Goal: Feedback & Contribution: Submit feedback/report problem

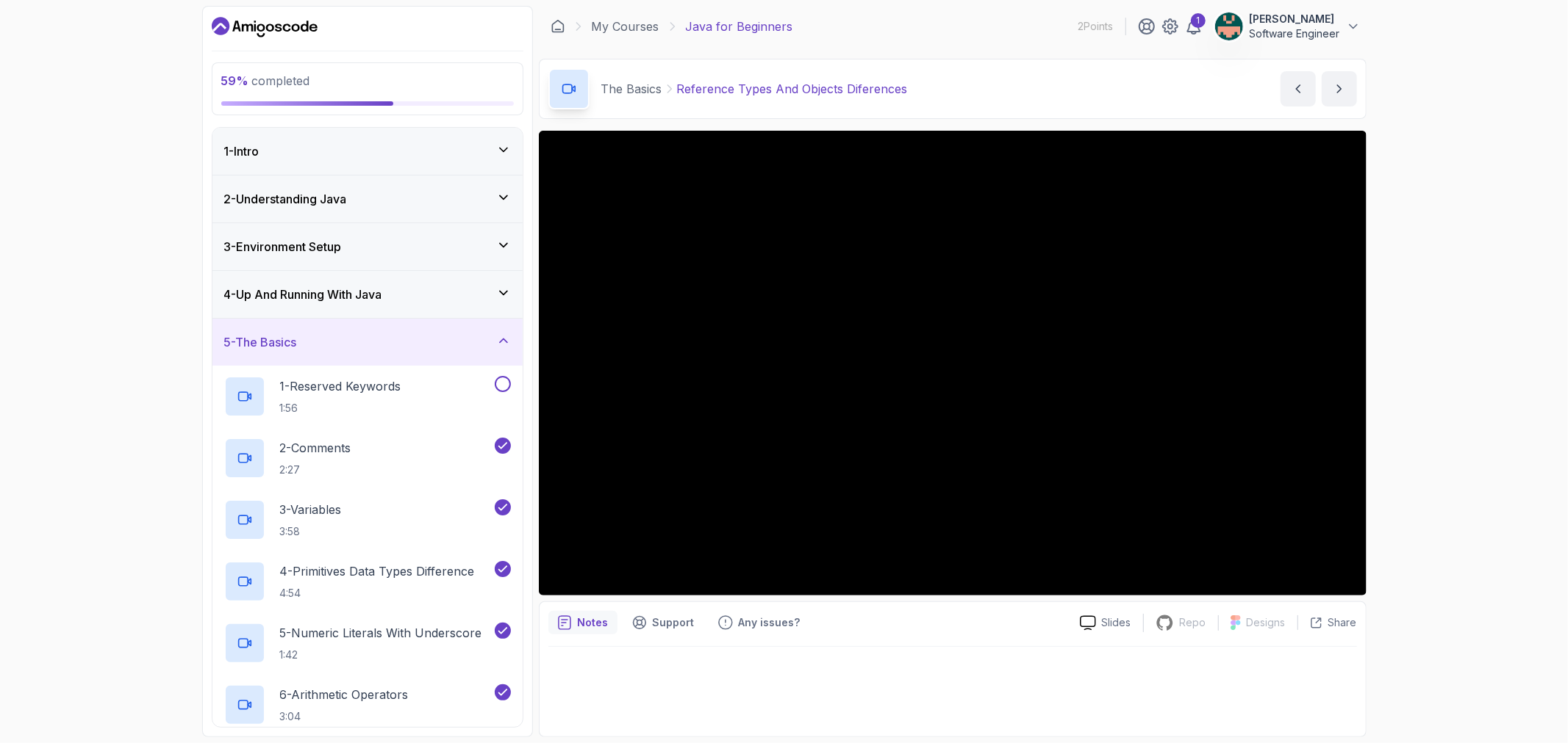
scroll to position [724, 0]
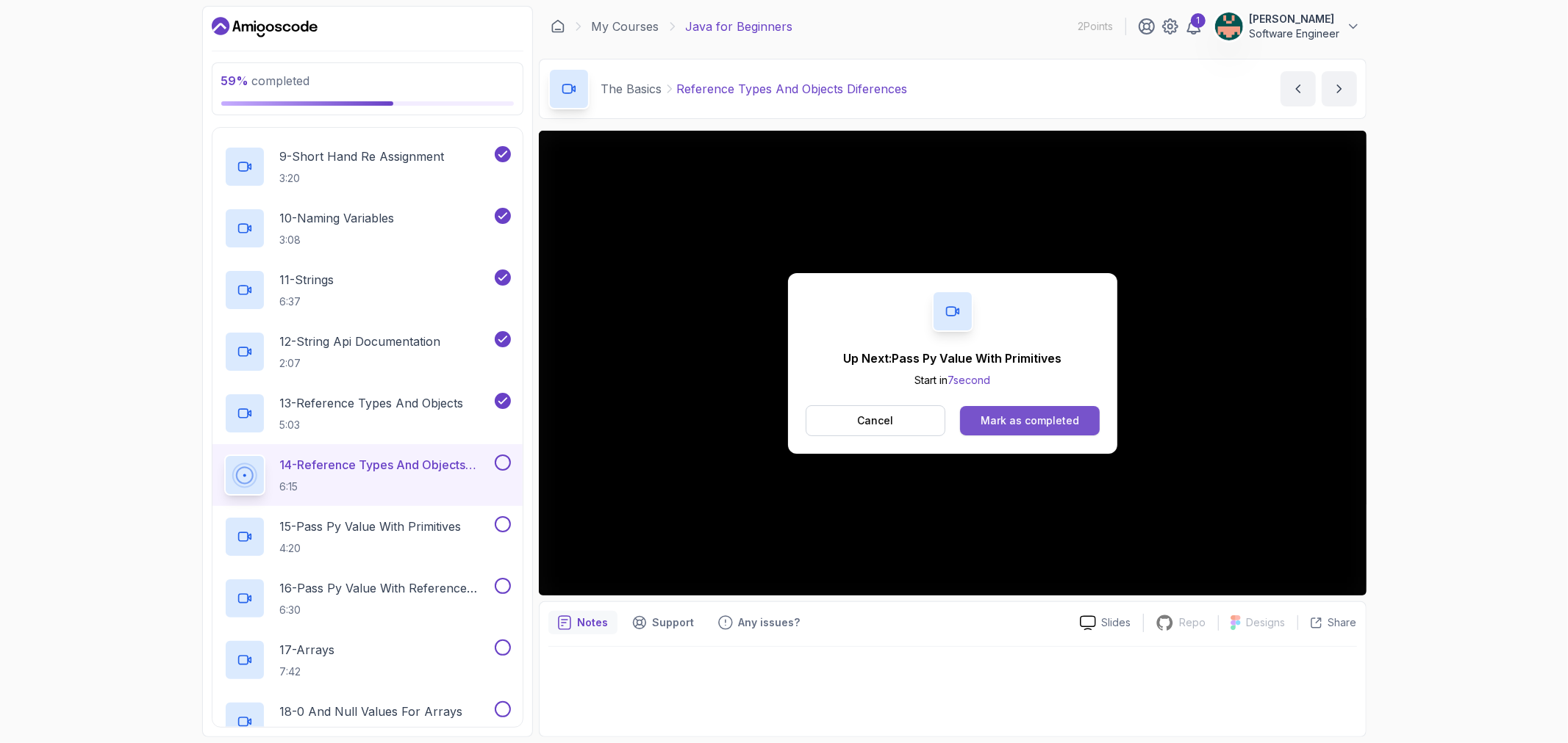
click at [1031, 421] on div "Mark as completed" at bounding box center [1029, 421] width 99 height 15
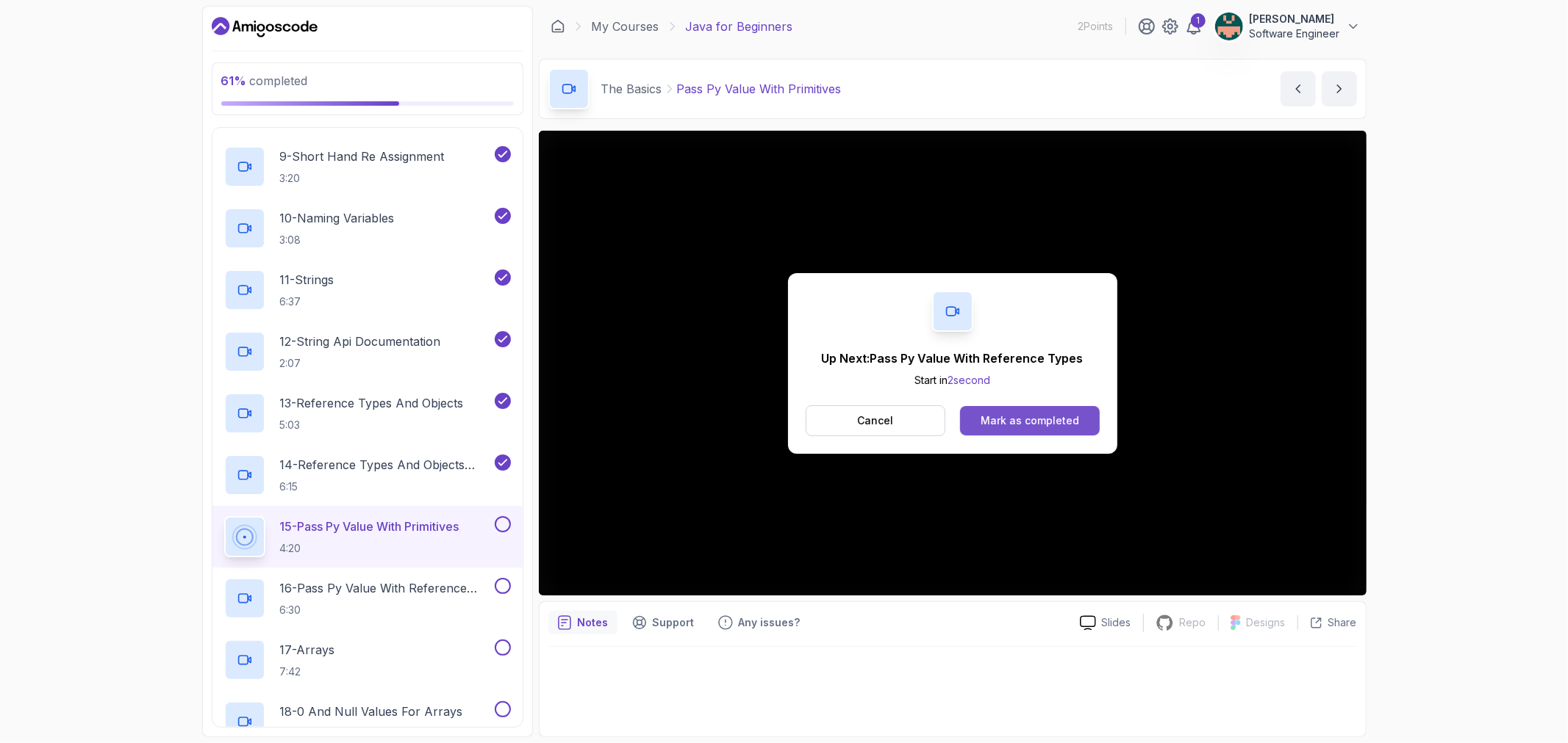
click at [1038, 430] on button "Mark as completed" at bounding box center [1029, 421] width 139 height 29
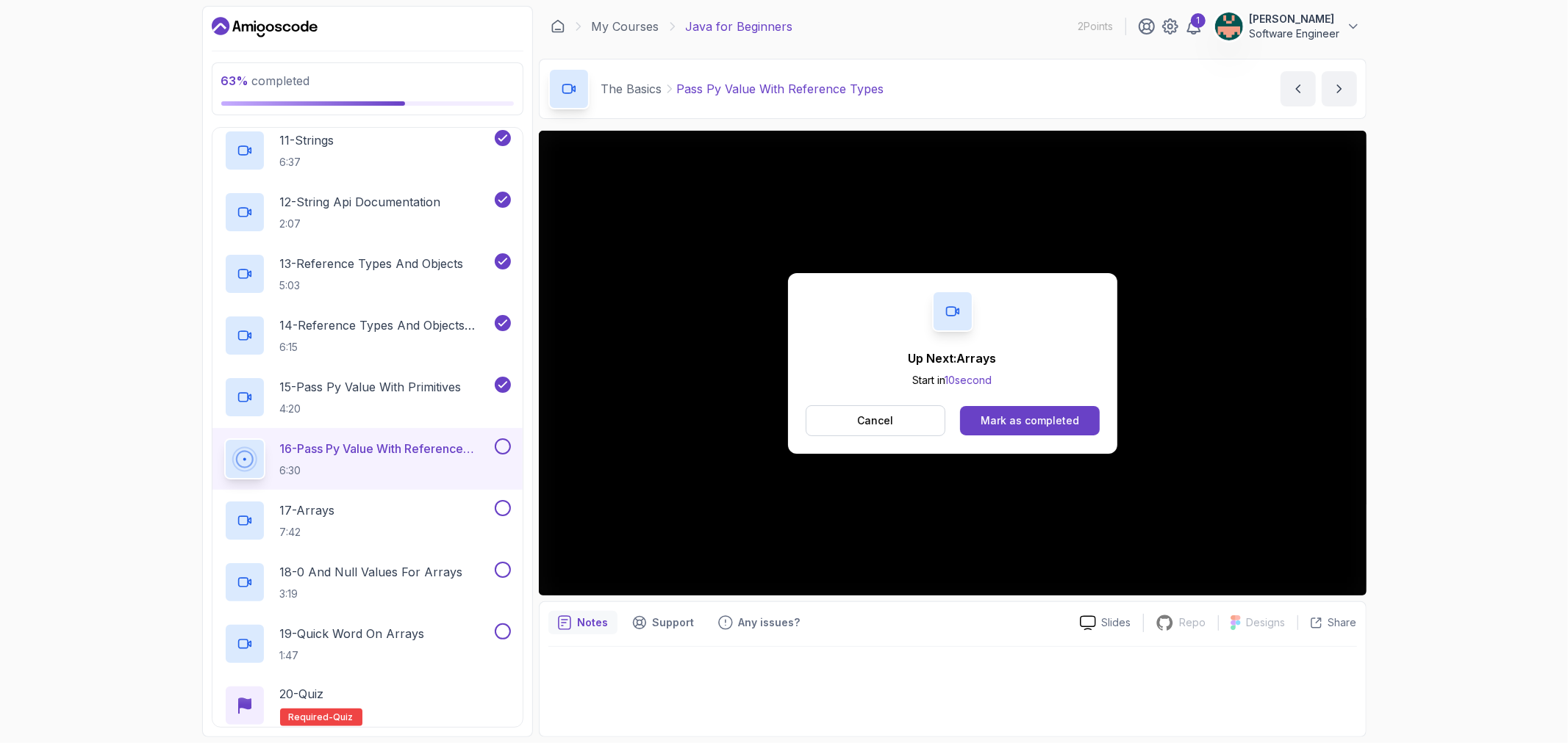
scroll to position [886, 0]
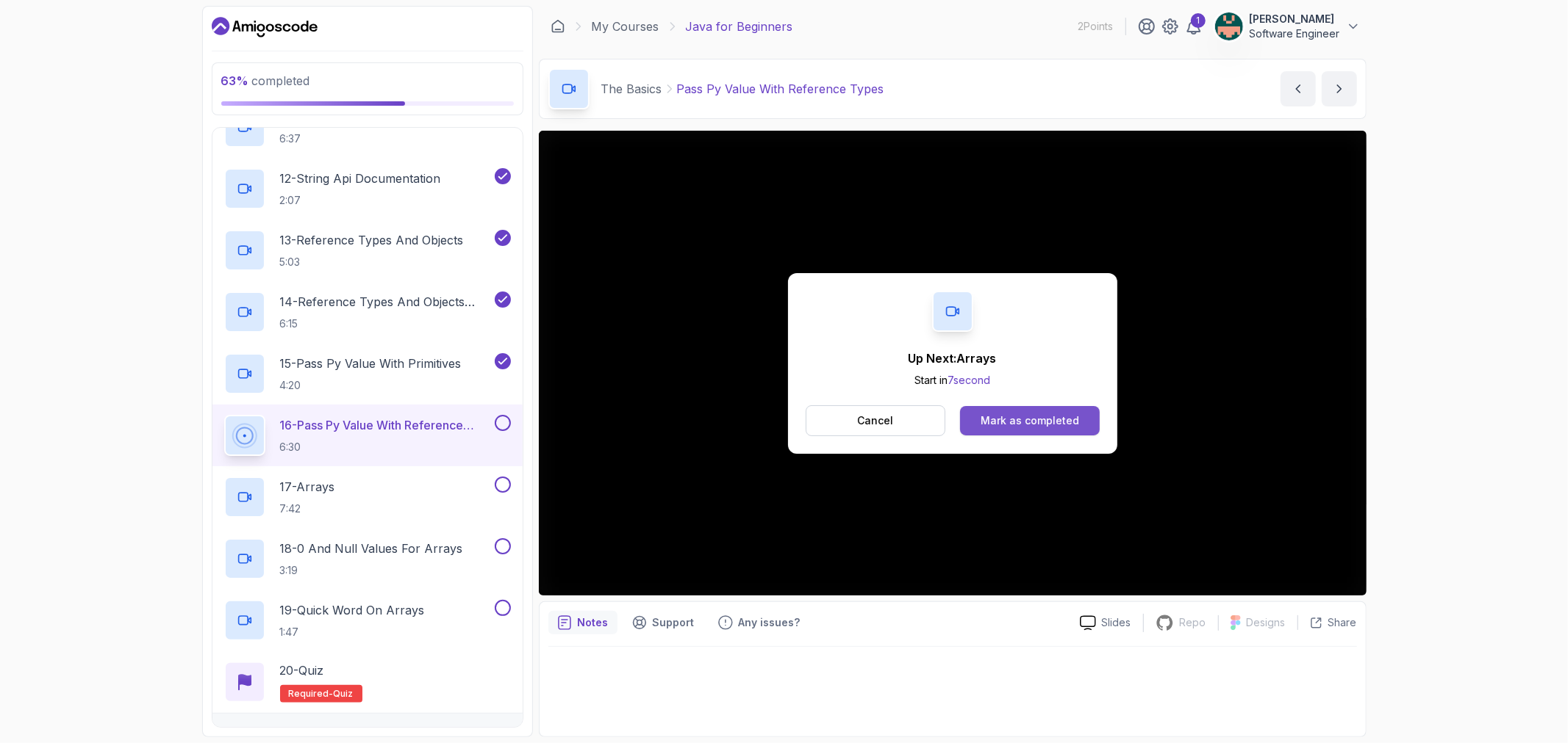
click at [1004, 422] on div "Mark as completed" at bounding box center [1029, 421] width 99 height 15
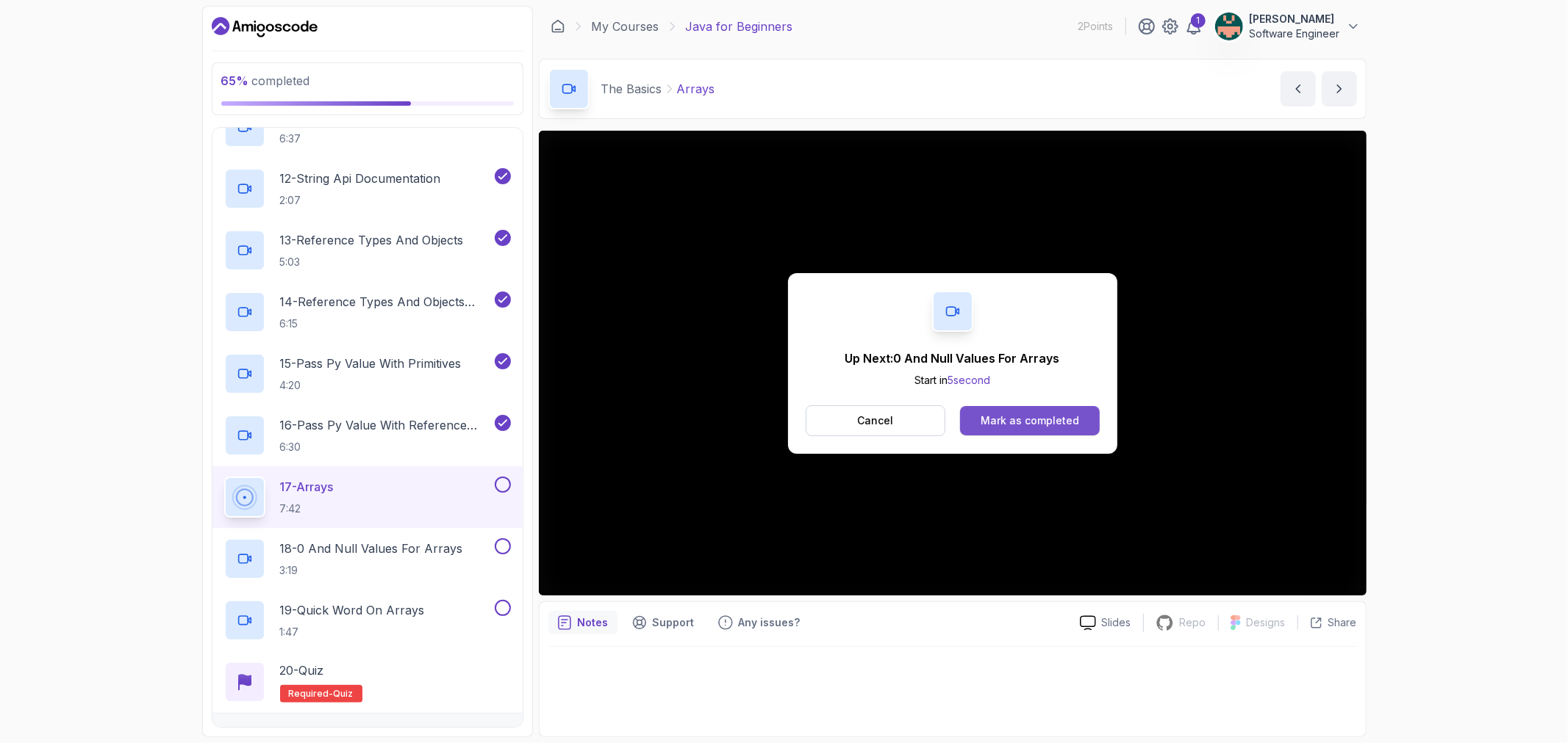
click at [1047, 416] on div "Mark as completed" at bounding box center [1029, 421] width 99 height 15
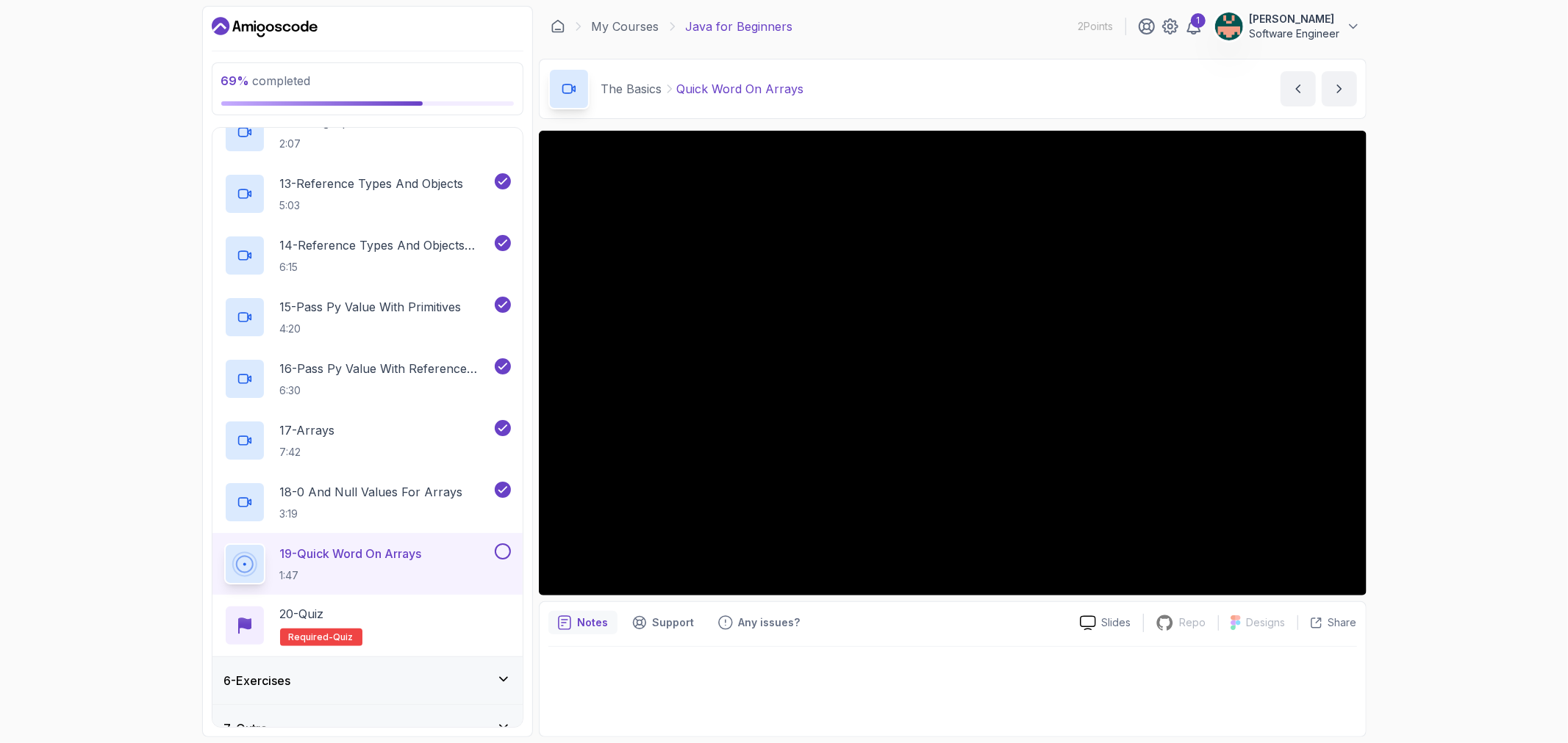
scroll to position [968, 0]
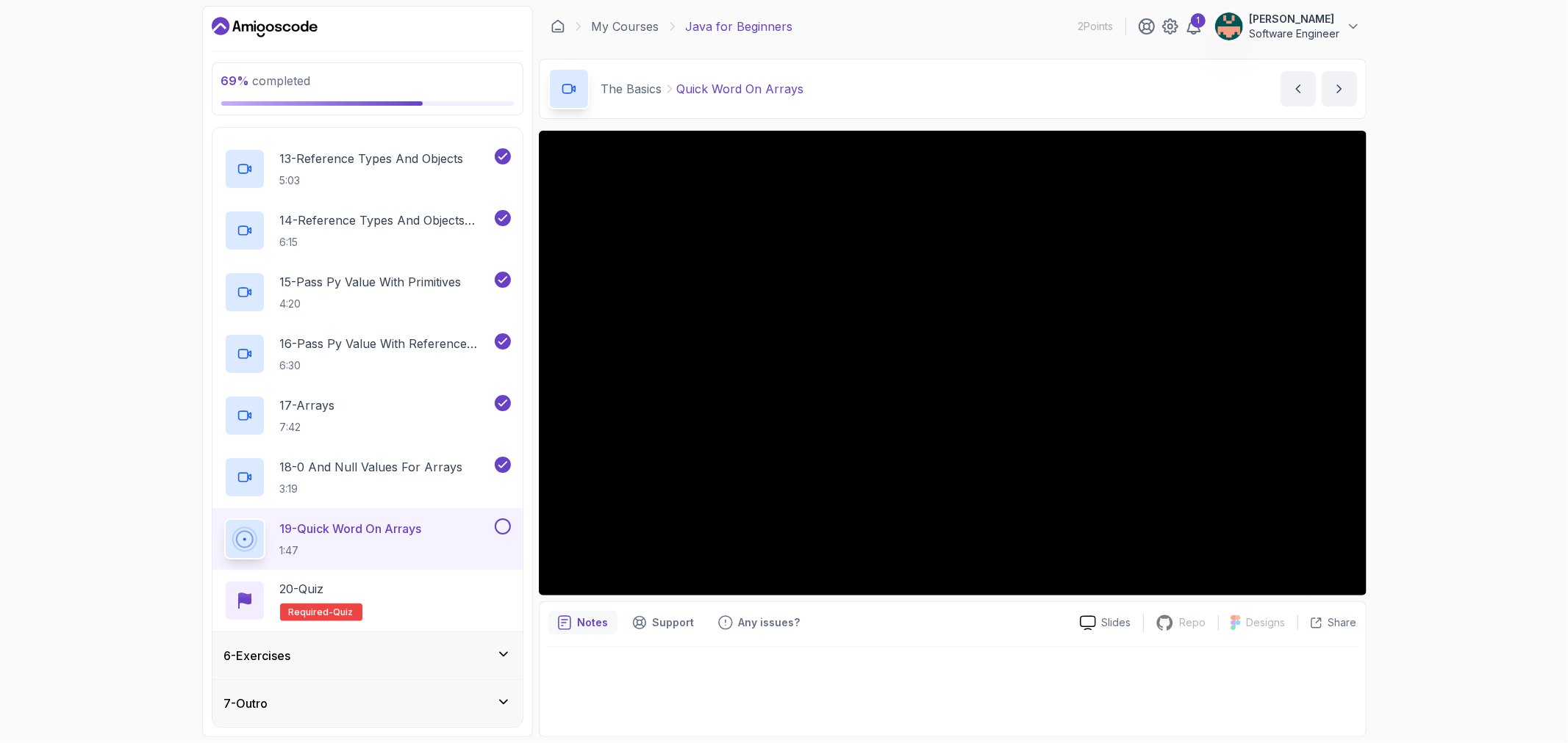
click at [263, 654] on h3 "6 - Exercises" at bounding box center [257, 655] width 67 height 17
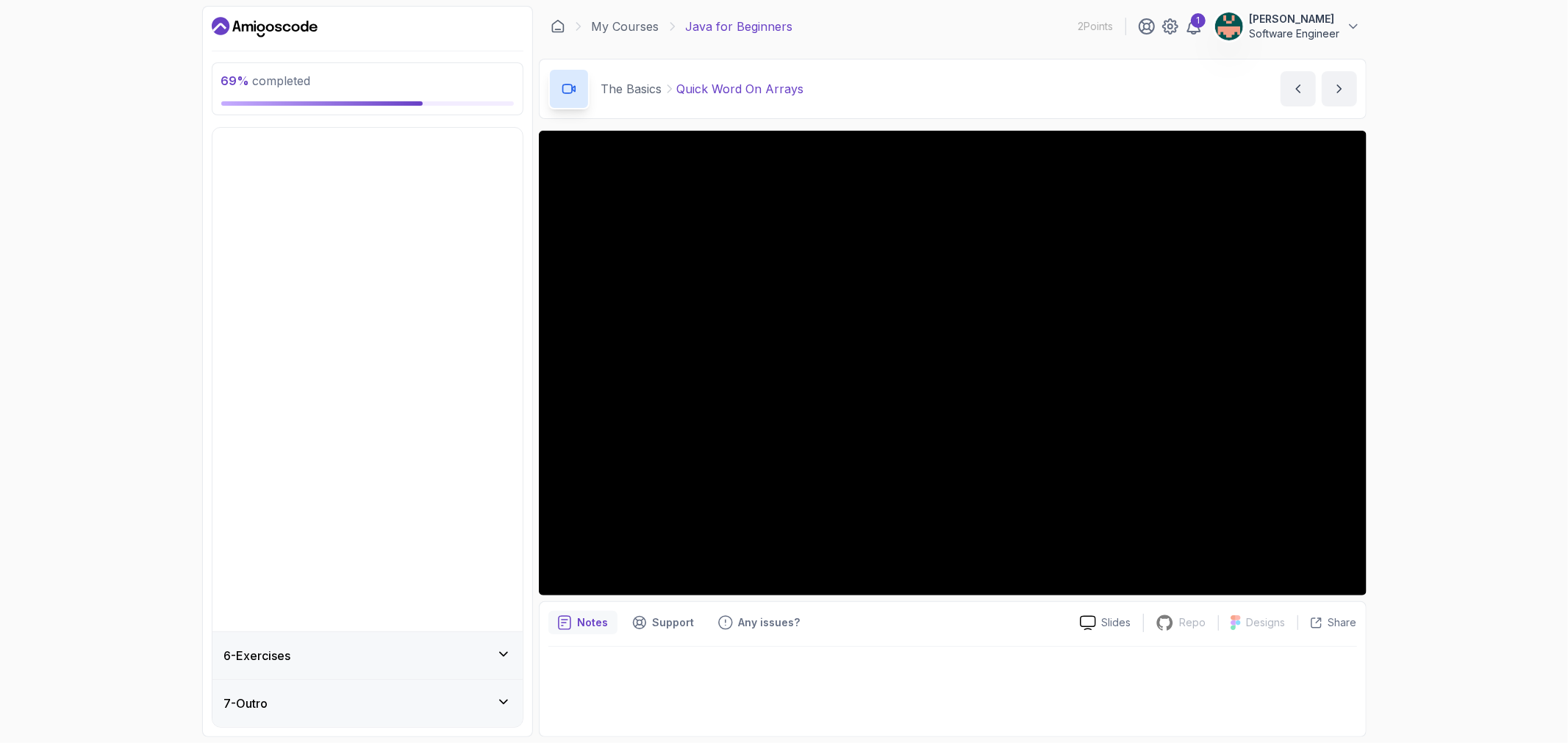
scroll to position [0, 0]
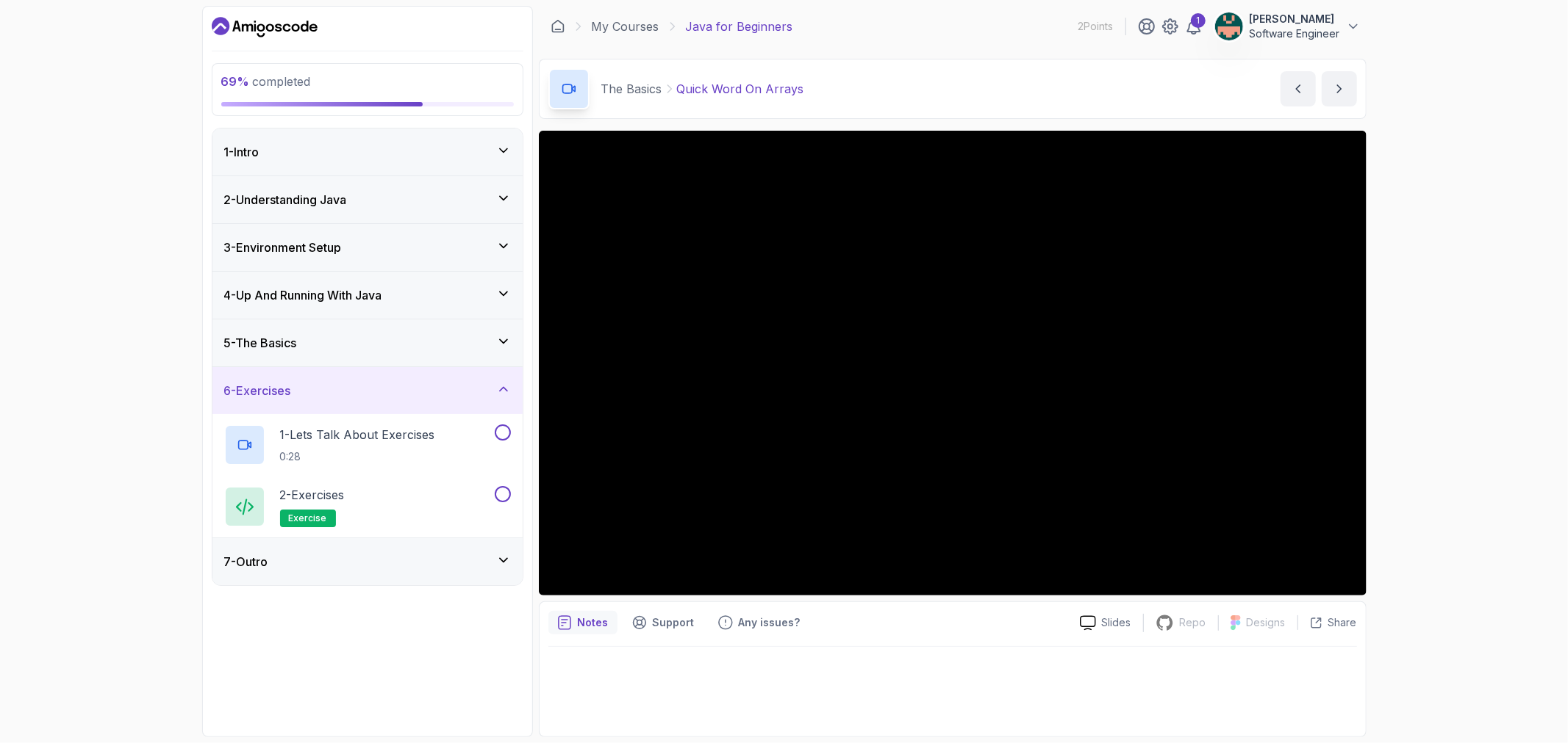
click at [509, 336] on icon at bounding box center [504, 342] width 15 height 15
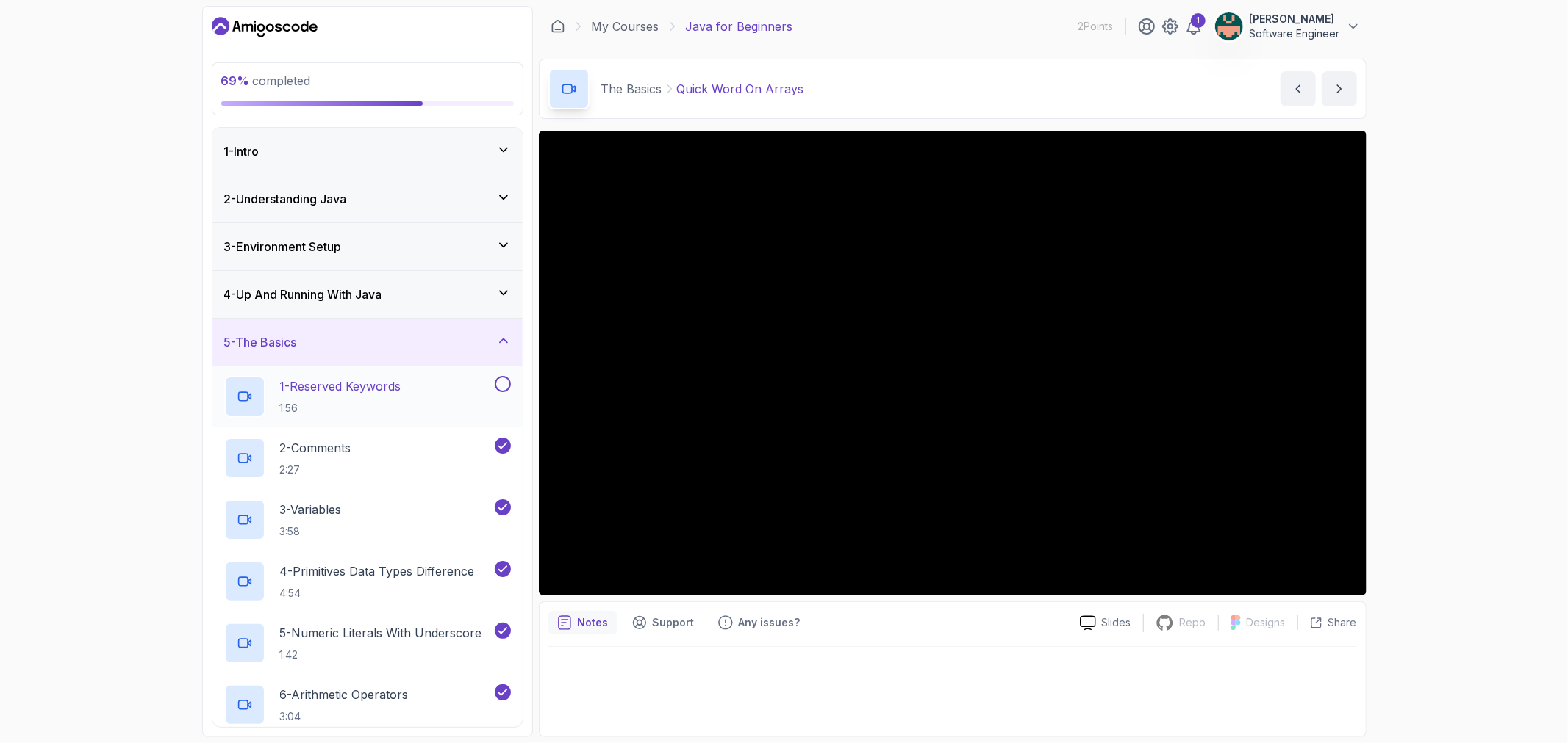
click at [501, 386] on button at bounding box center [503, 385] width 16 height 16
click at [494, 387] on div at bounding box center [501, 385] width 19 height 16
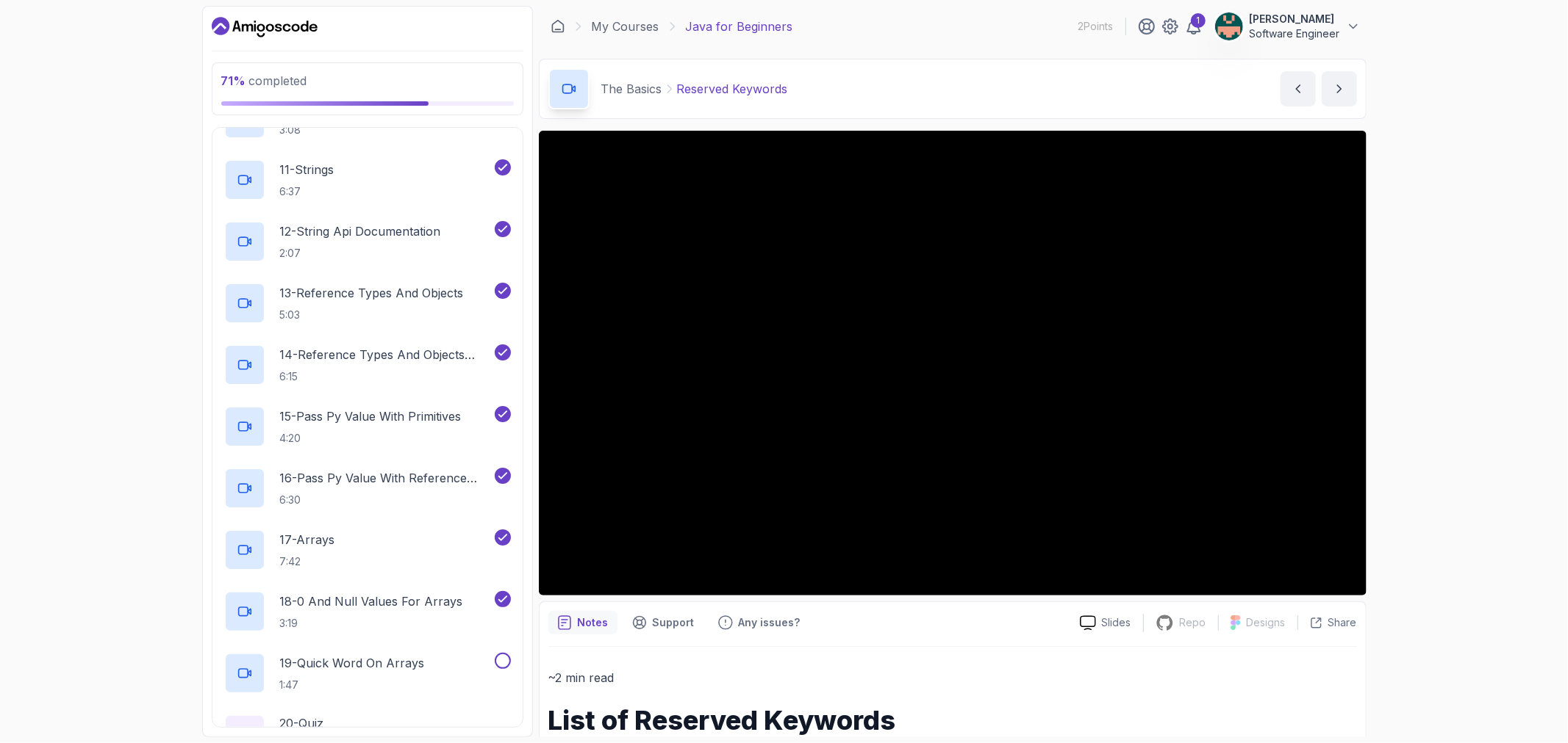
scroll to position [968, 0]
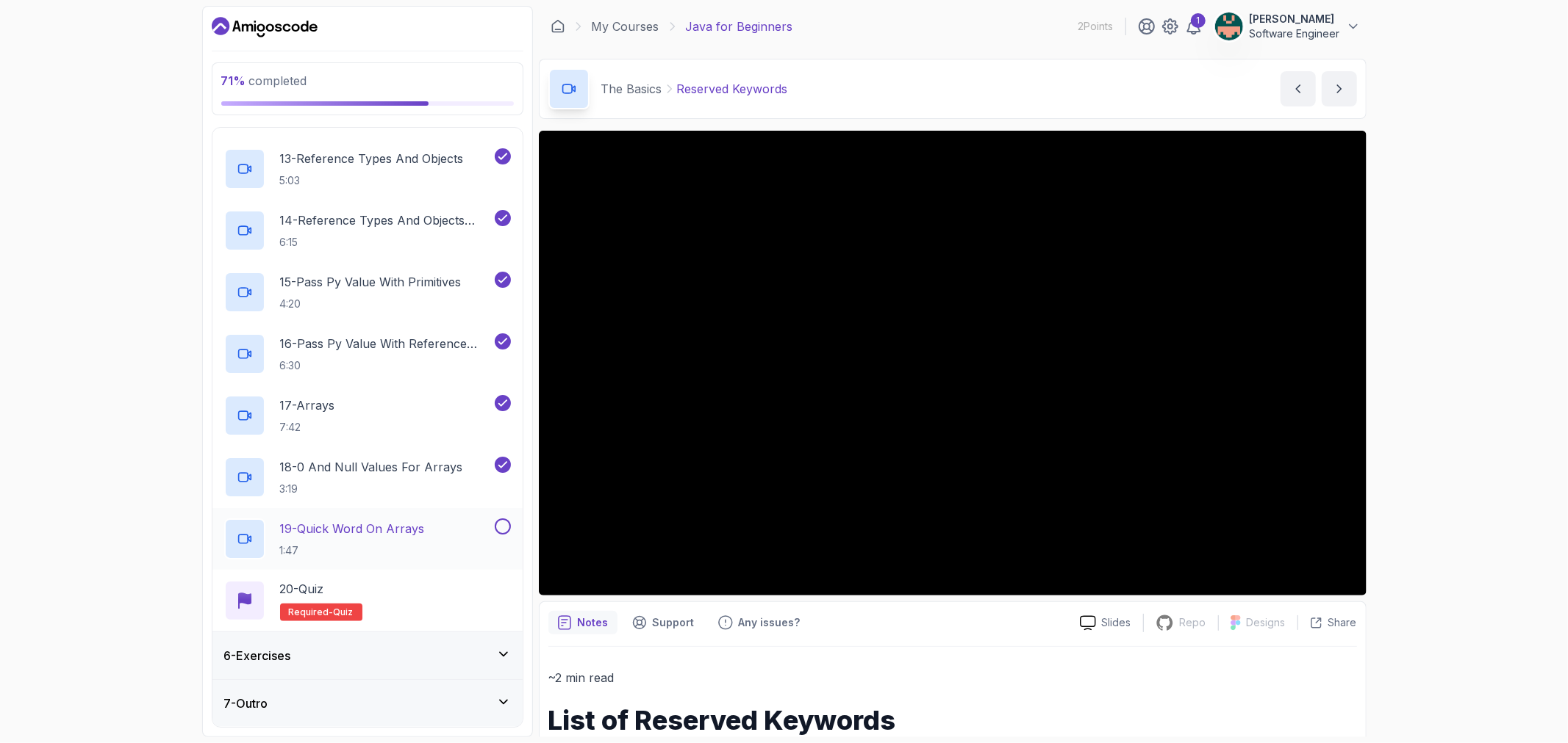
click at [504, 524] on button at bounding box center [503, 526] width 16 height 16
click at [318, 588] on p "20 - Quiz" at bounding box center [302, 589] width 44 height 17
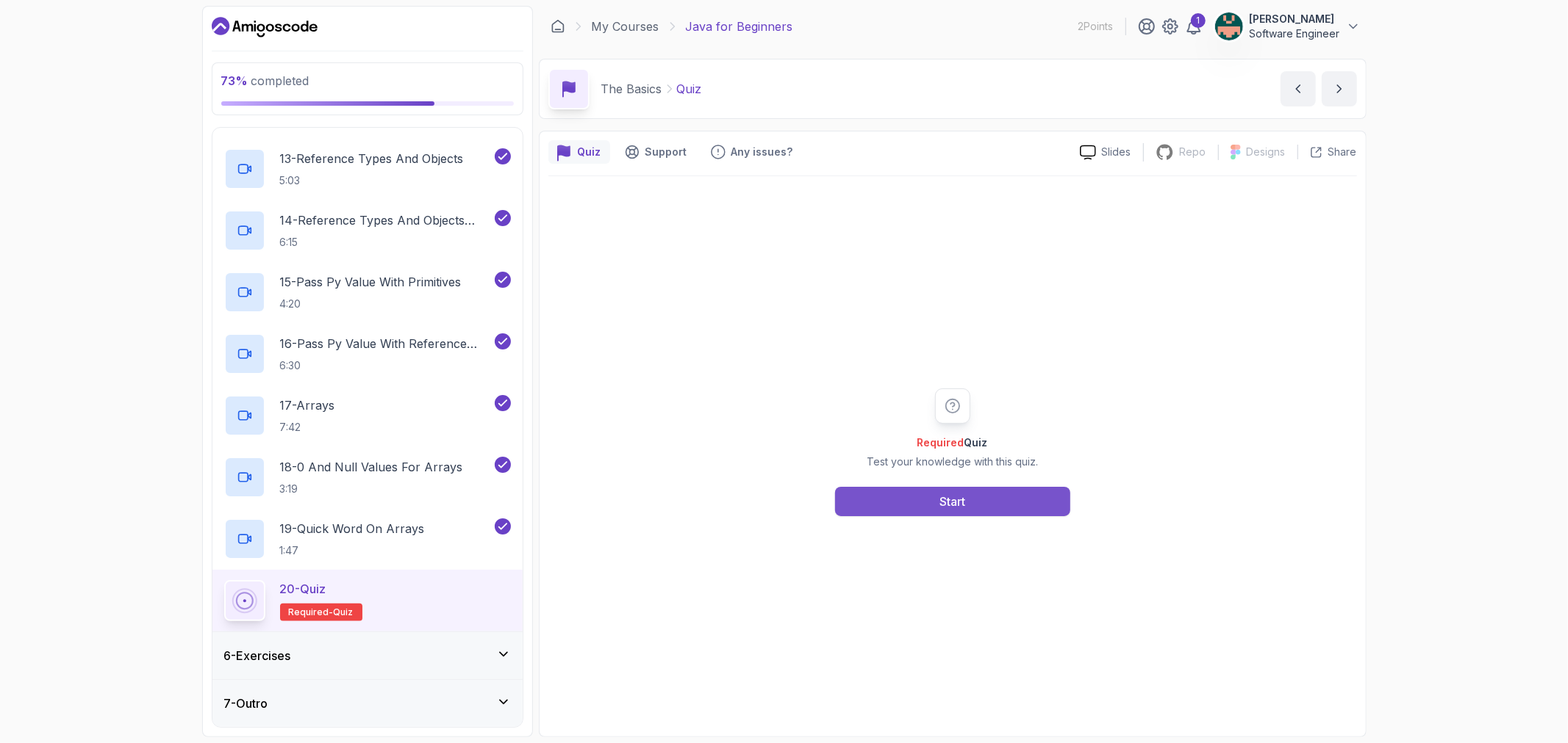
click at [882, 496] on button "Start" at bounding box center [952, 502] width 235 height 29
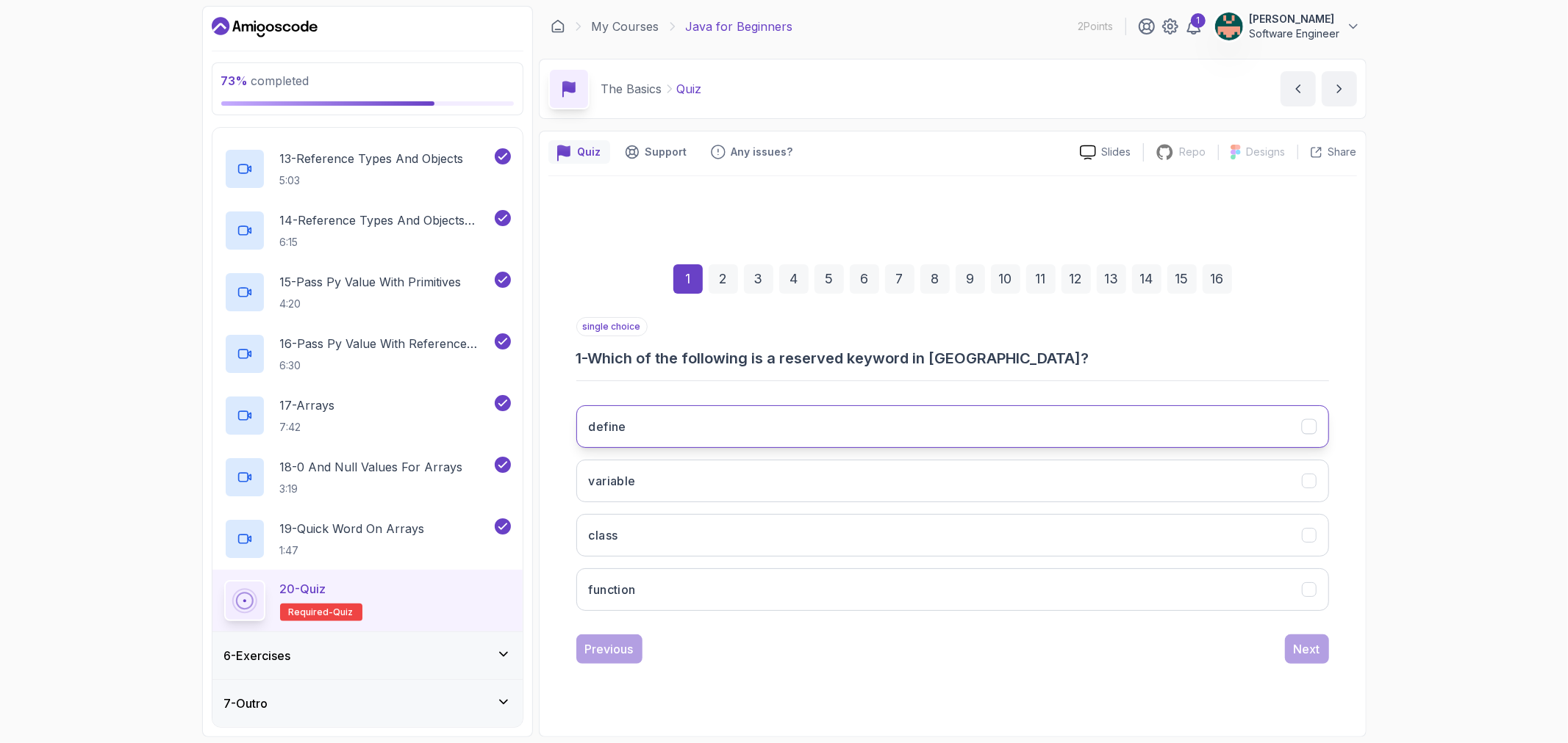
click at [613, 440] on button "define" at bounding box center [952, 427] width 752 height 43
click at [629, 473] on h3 "variable" at bounding box center [612, 481] width 47 height 17
click at [632, 424] on button "define" at bounding box center [952, 427] width 752 height 43
click at [1301, 536] on div "class" at bounding box center [1308, 535] width 16 height 16
click at [1304, 642] on div "Next" at bounding box center [1307, 649] width 27 height 17
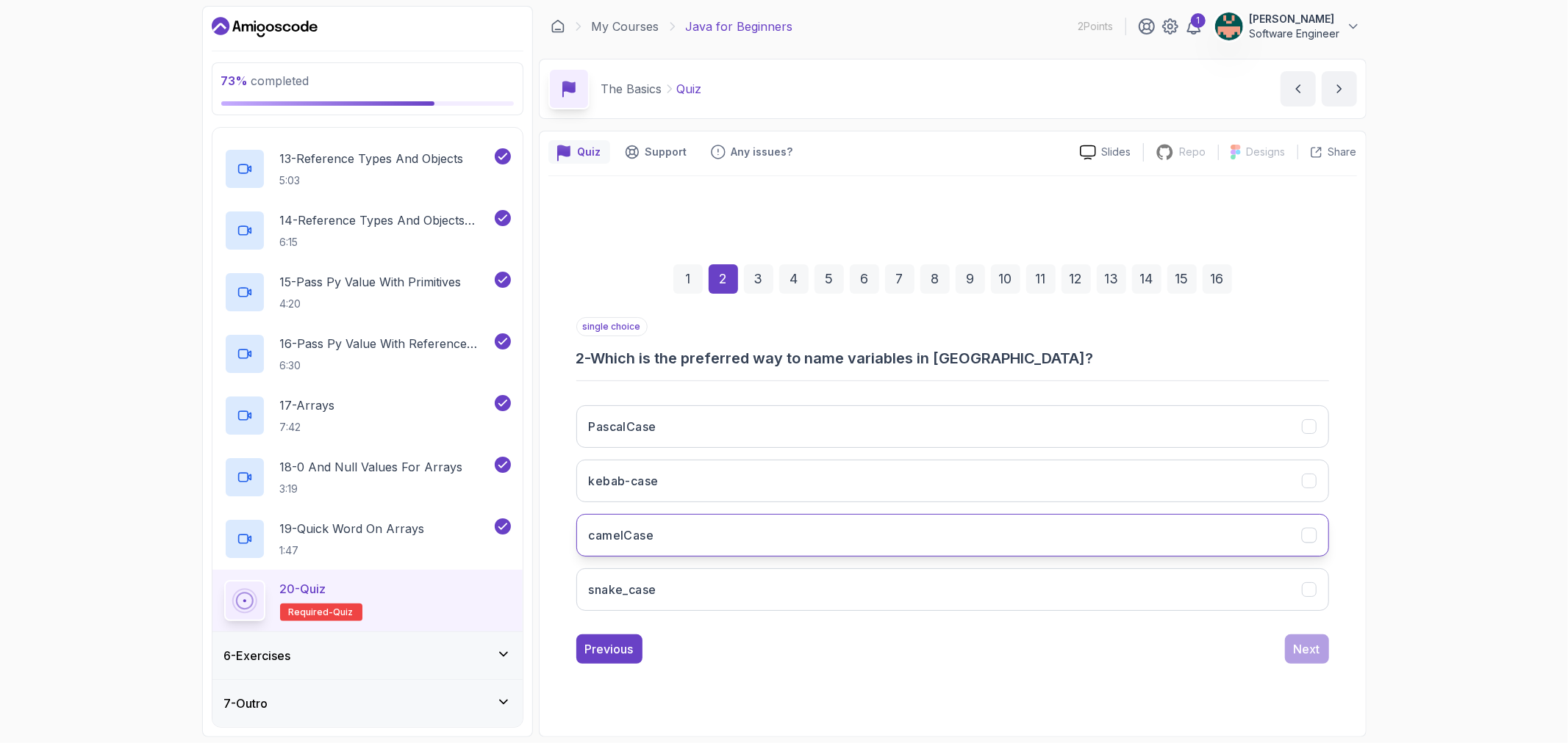
click at [606, 537] on h3 "camelCase" at bounding box center [622, 535] width 66 height 17
click at [1320, 640] on button "Next" at bounding box center [1307, 649] width 44 height 29
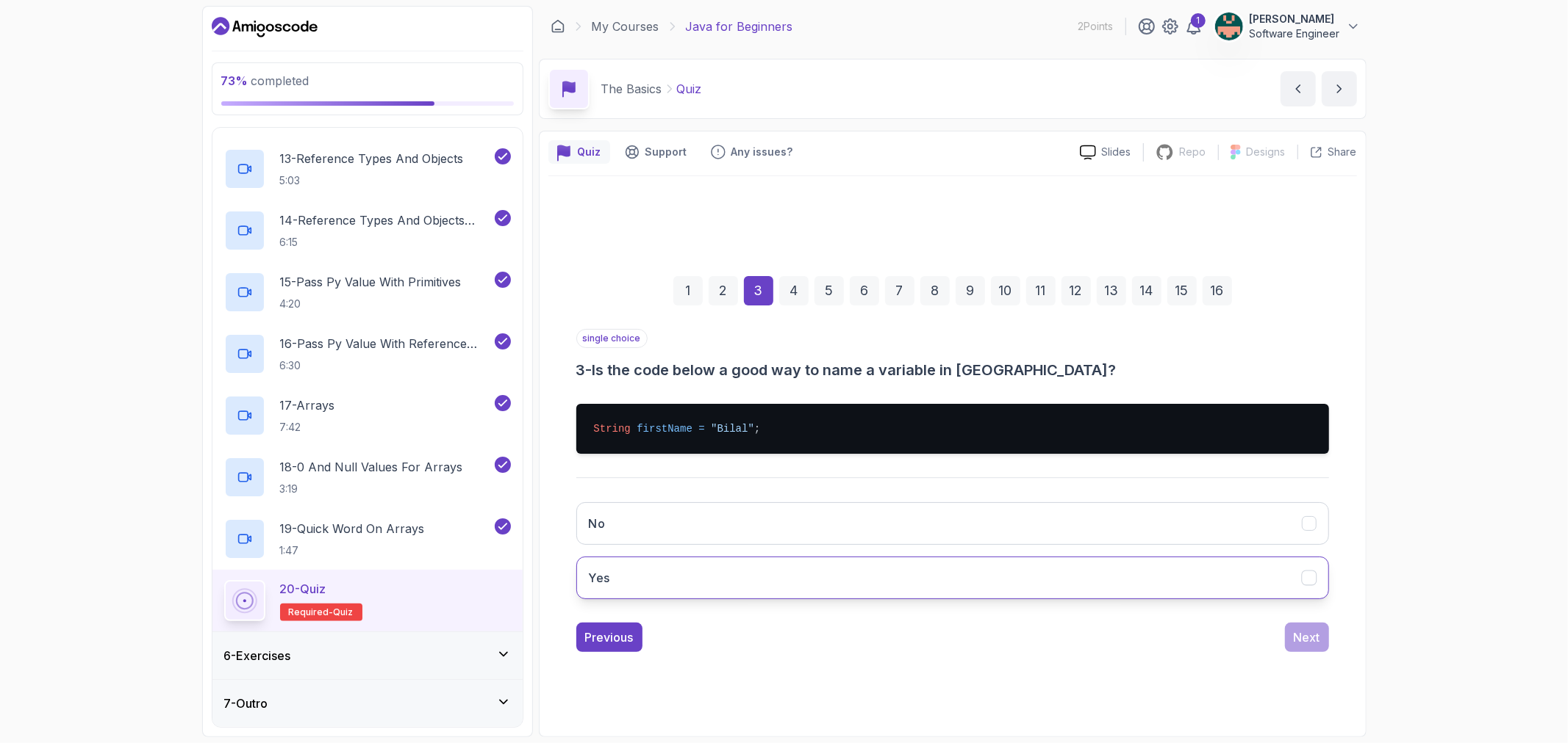
click at [1310, 568] on button "Yes" at bounding box center [952, 578] width 752 height 43
click at [1316, 652] on button "Next" at bounding box center [1307, 638] width 44 height 29
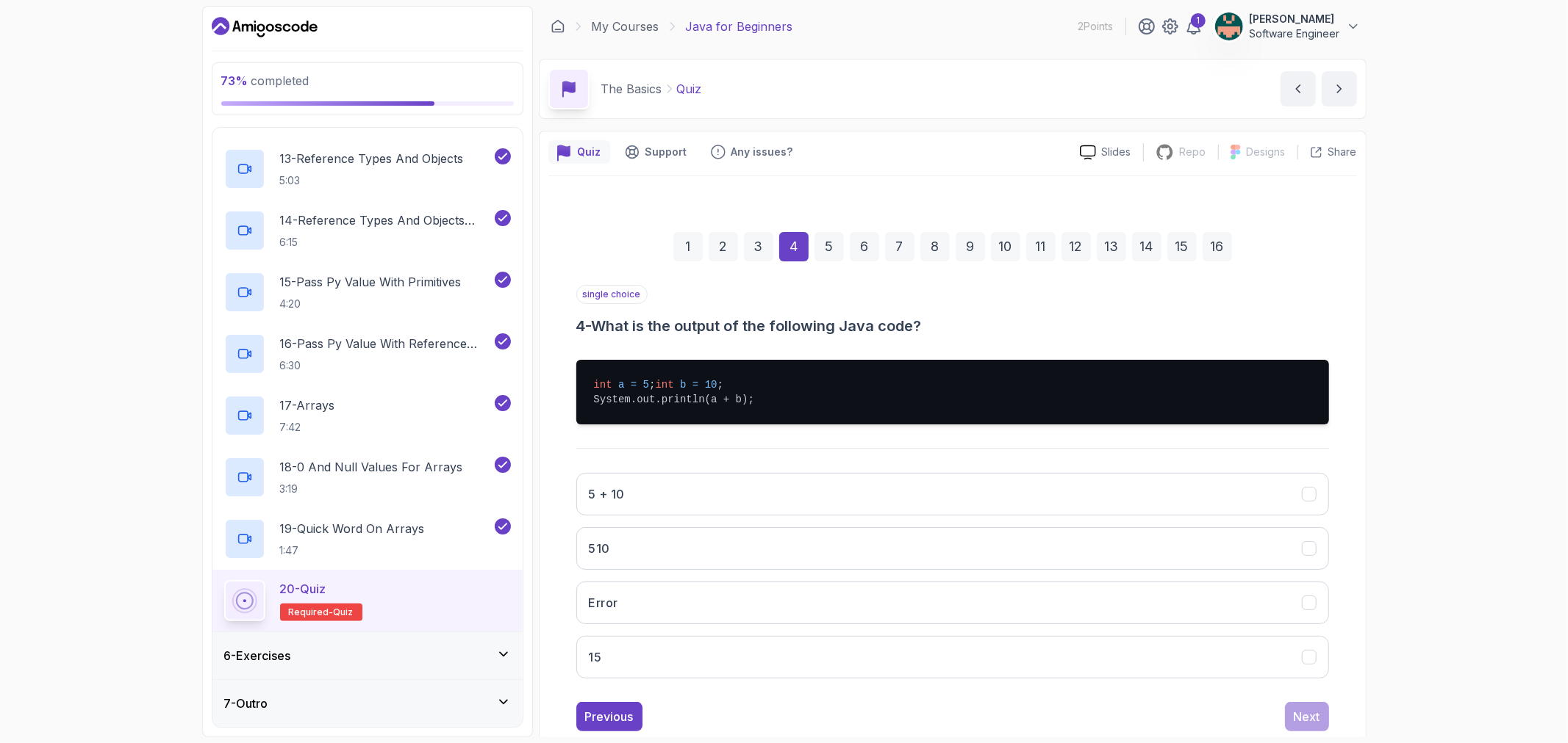
scroll to position [50, 0]
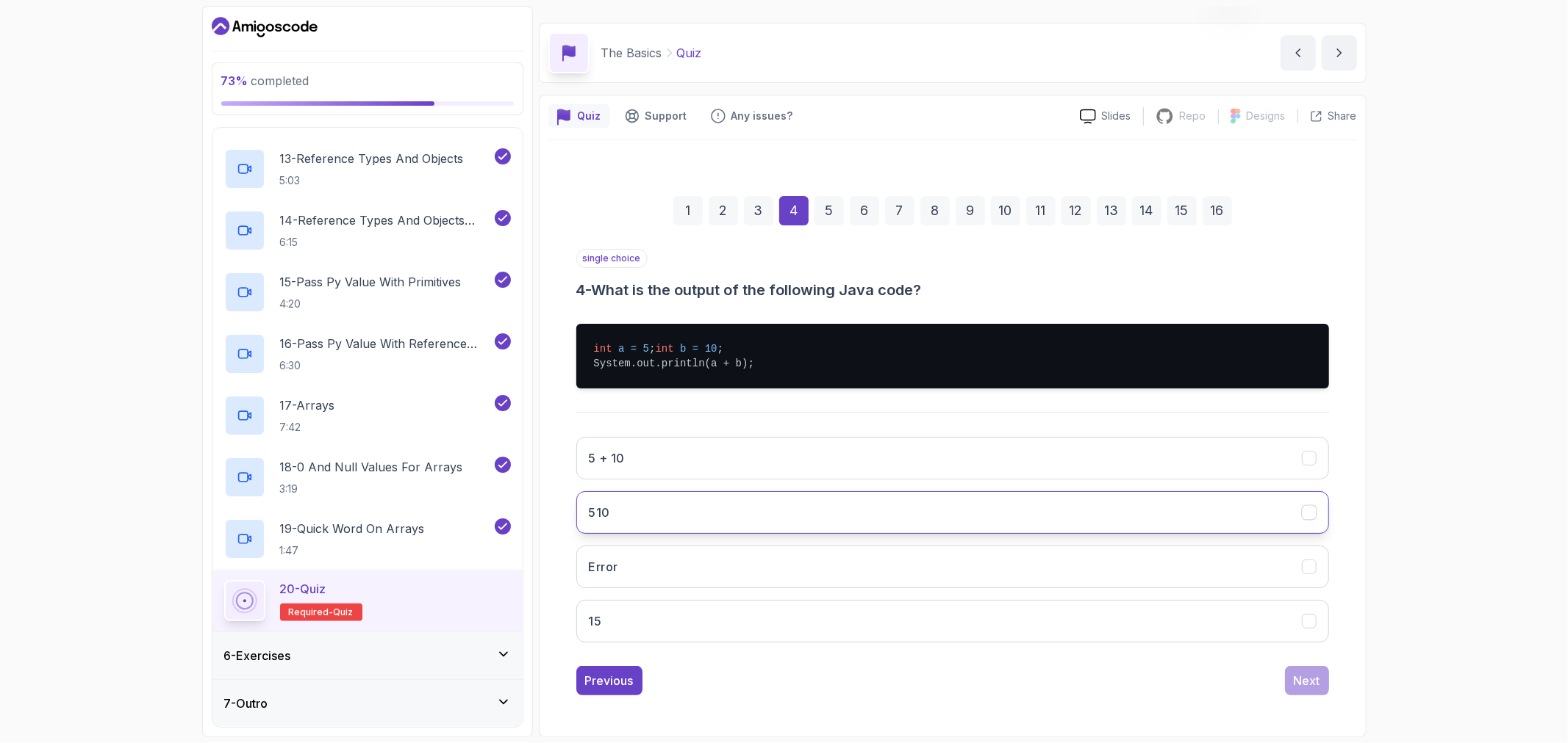
click at [1312, 512] on icon "510" at bounding box center [1308, 513] width 14 height 14
click at [1295, 699] on div "1 2 3 4 5 6 7 8 9 10 11 12 13 14 15 16 single choice 4 - What is the output of …" at bounding box center [953, 434] width 808 height 547
click at [1302, 690] on div "Next" at bounding box center [1307, 680] width 27 height 17
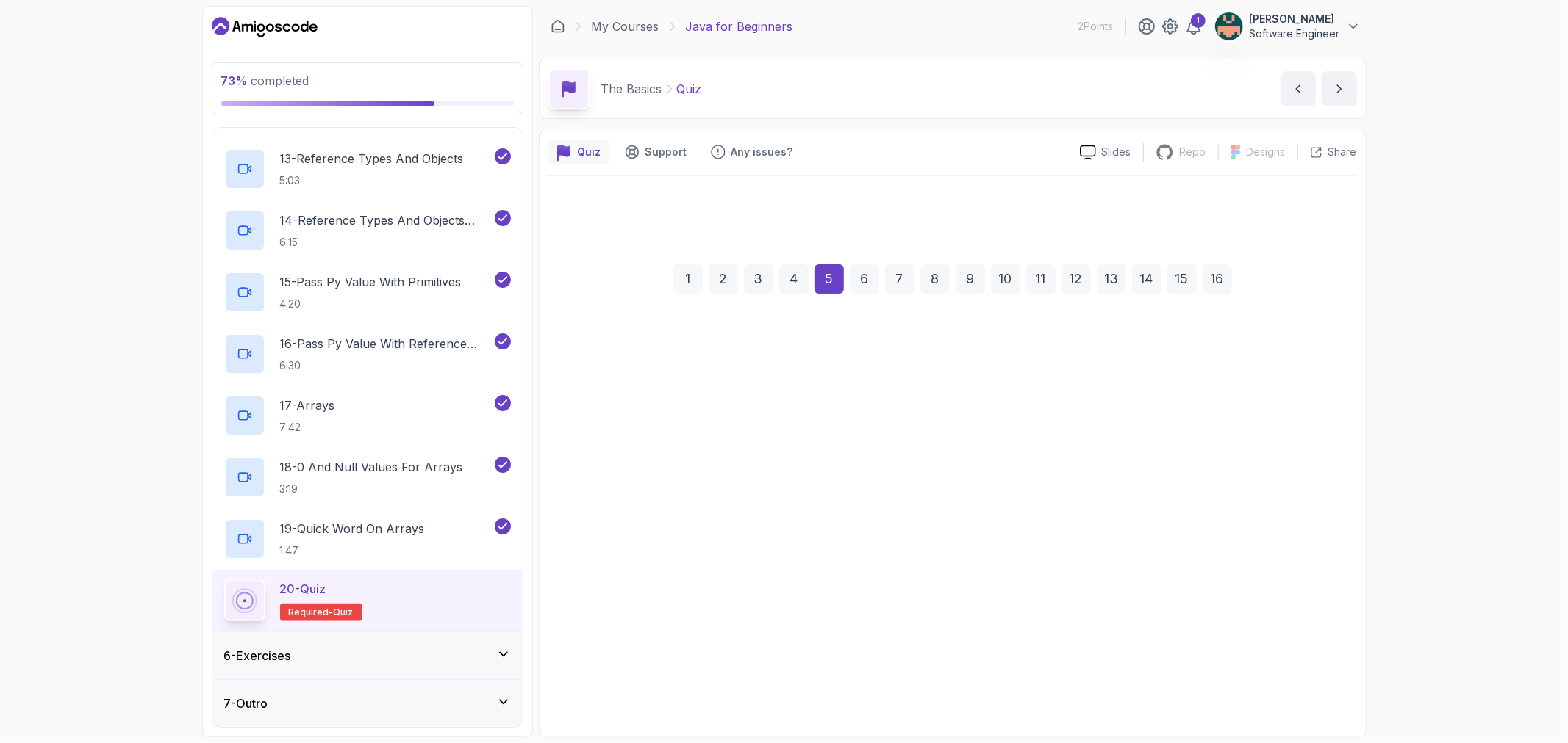
scroll to position [0, 0]
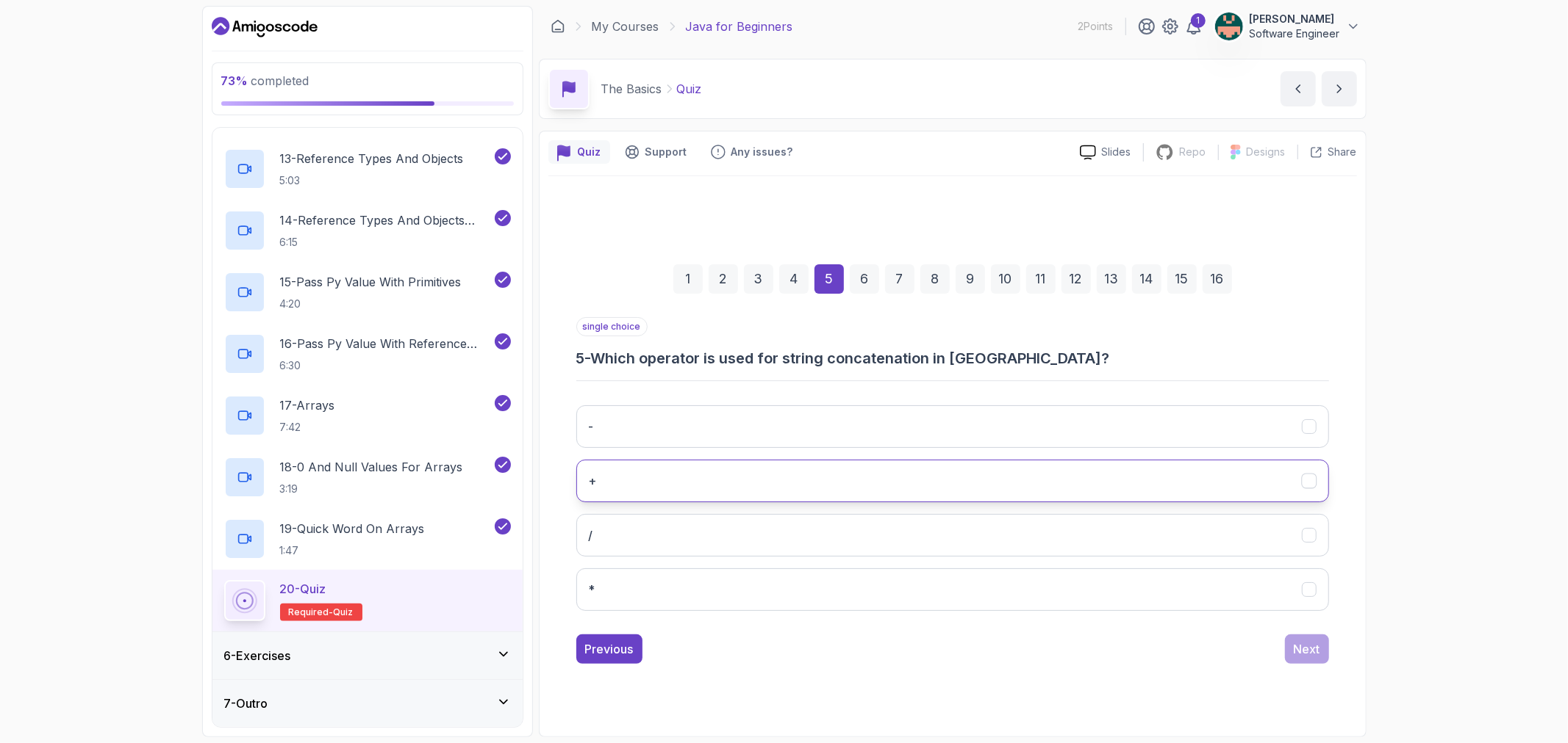
click at [610, 472] on button "+" at bounding box center [952, 481] width 752 height 43
click at [1295, 642] on div "Next" at bounding box center [1307, 649] width 27 height 17
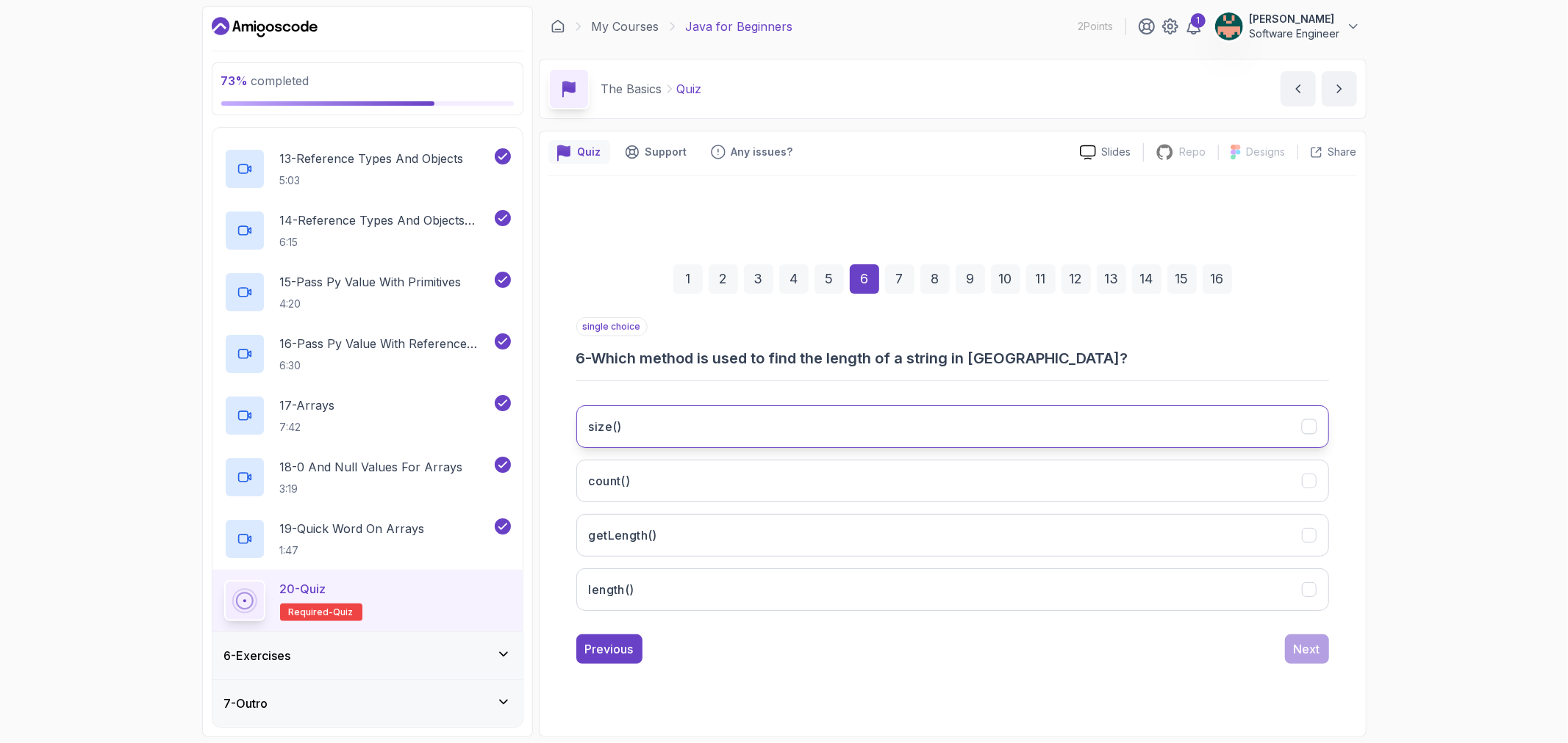
click at [1304, 424] on icon "size()" at bounding box center [1308, 426] width 14 height 14
click at [1303, 642] on div "Next" at bounding box center [1307, 649] width 27 height 17
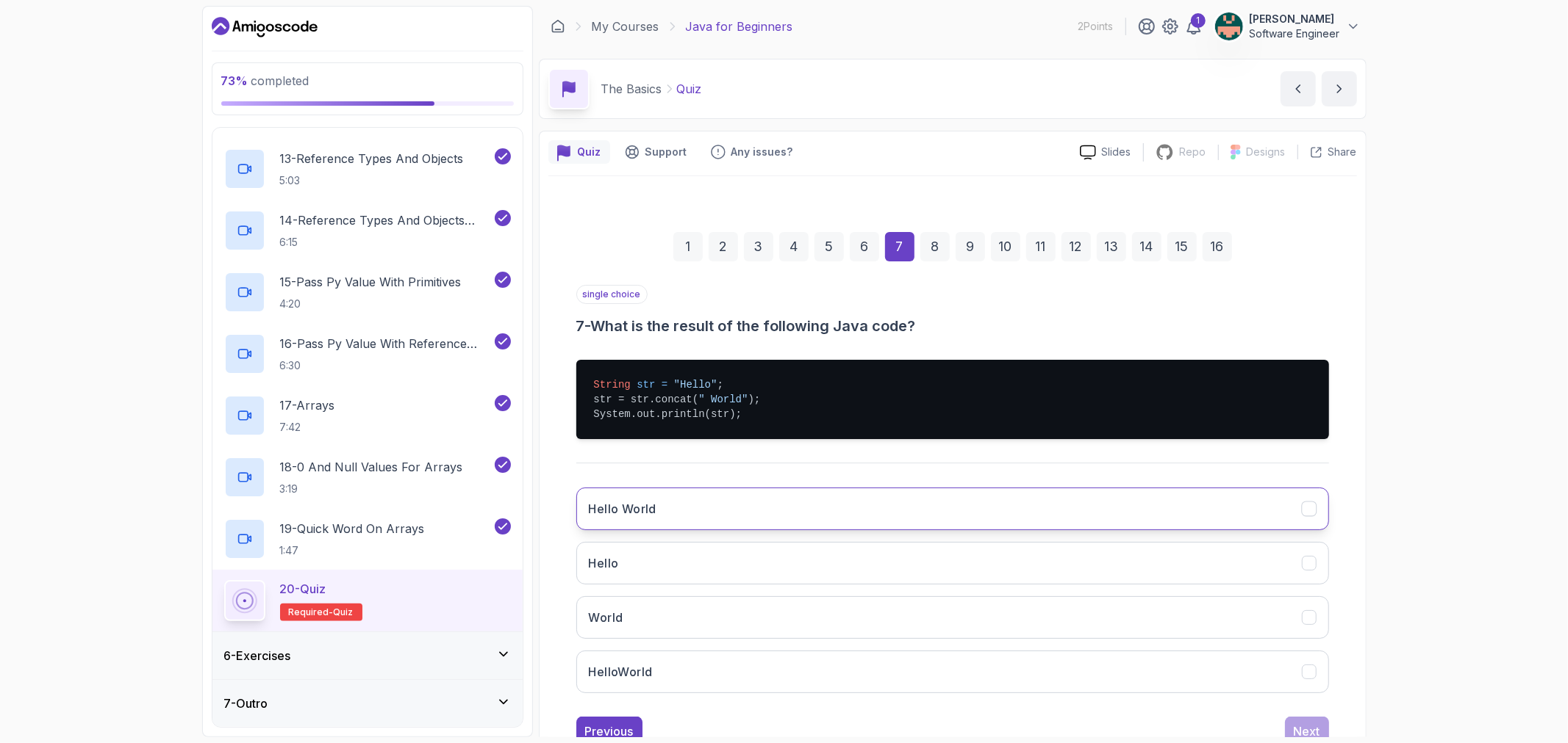
drag, startPoint x: 740, startPoint y: 507, endPoint x: 764, endPoint y: 507, distance: 24.0
click at [740, 507] on button "Hello World" at bounding box center [952, 509] width 752 height 43
click at [1325, 725] on button "Next" at bounding box center [1307, 732] width 44 height 29
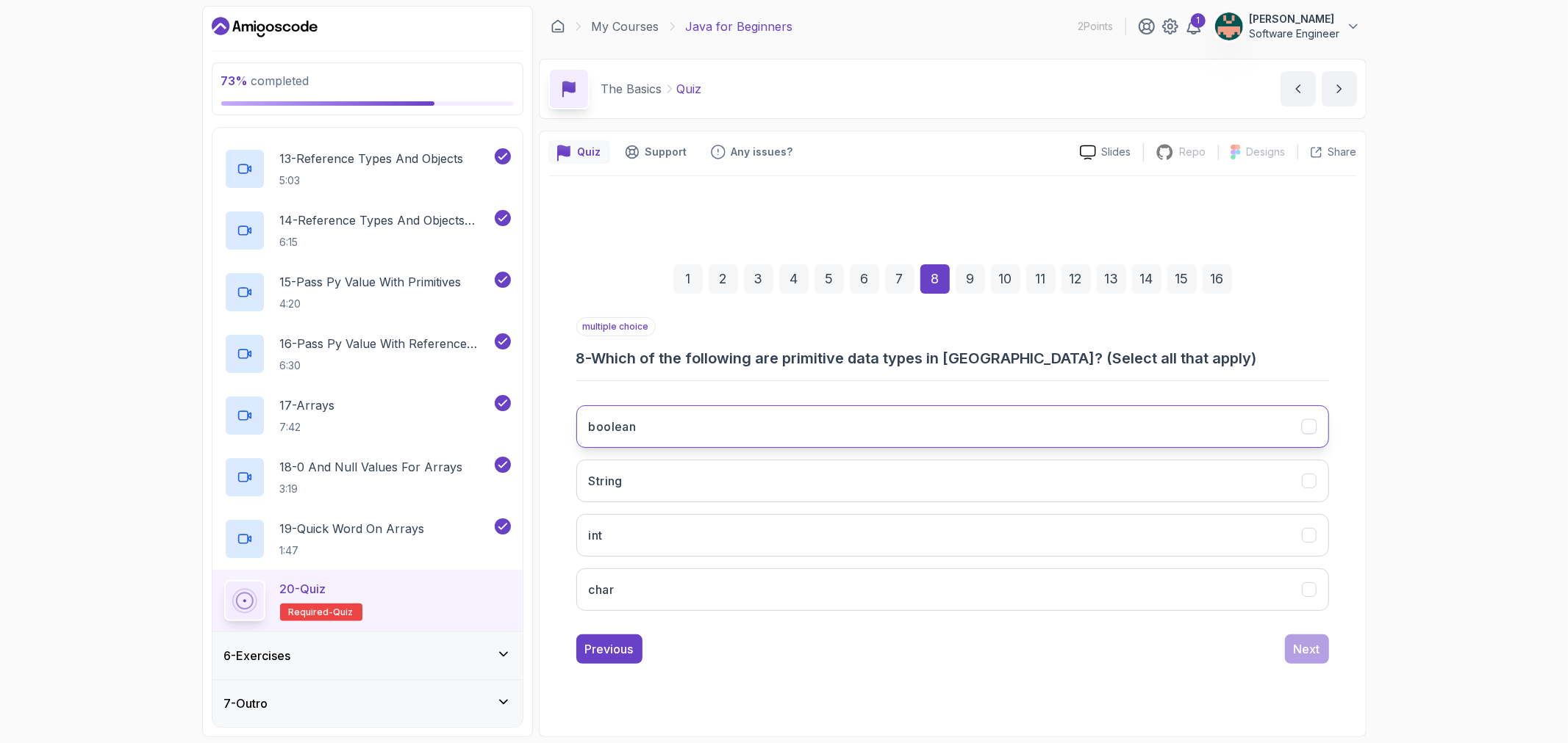
click at [1302, 422] on icon "boolean" at bounding box center [1308, 426] width 14 height 14
click at [1305, 539] on icon "int" at bounding box center [1308, 535] width 14 height 14
click at [1302, 589] on icon "char" at bounding box center [1308, 589] width 14 height 14
click at [1294, 650] on div "Next" at bounding box center [1307, 649] width 27 height 17
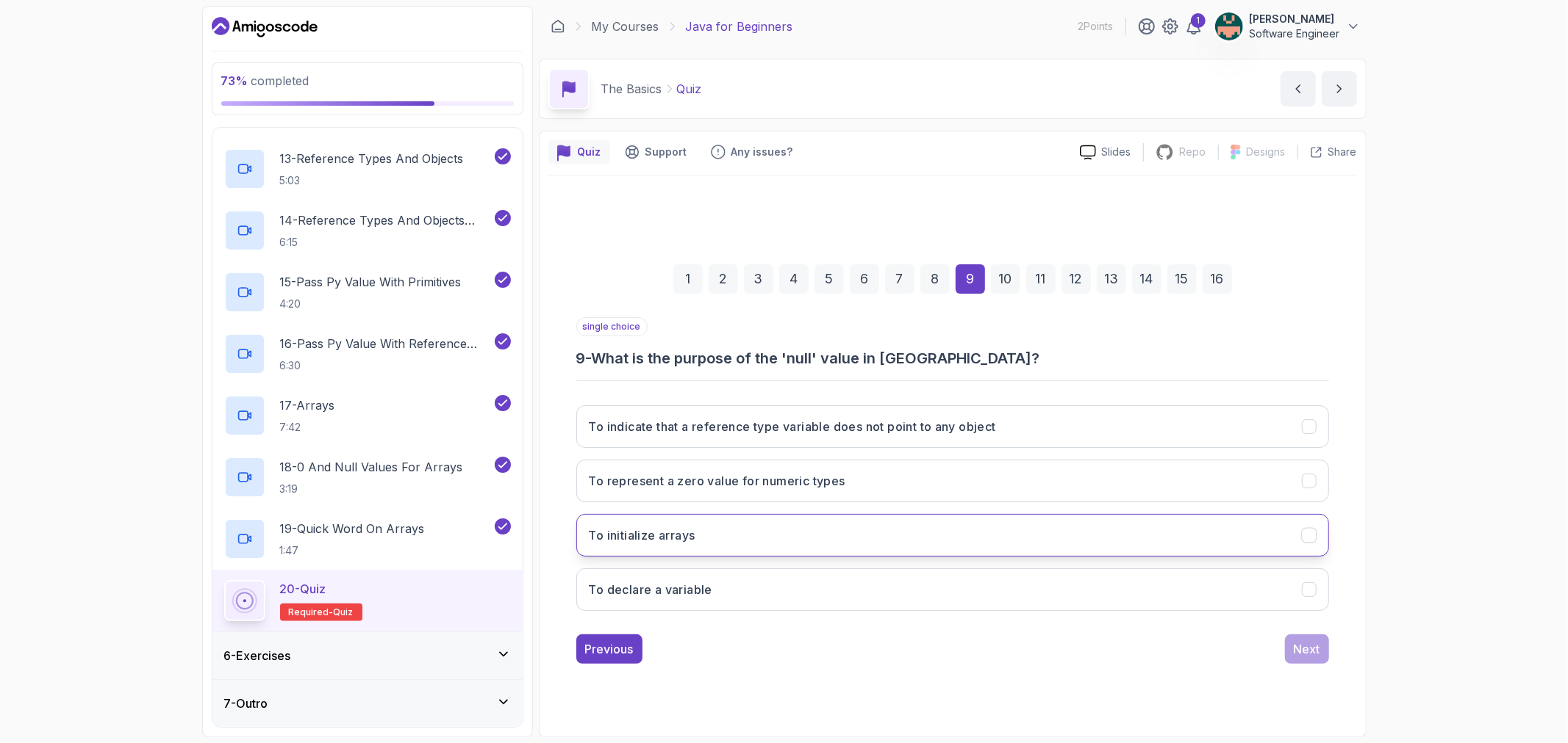
click at [1307, 542] on div "To initialize arrays" at bounding box center [1308, 535] width 16 height 16
click at [1295, 645] on div "Next" at bounding box center [1307, 649] width 27 height 17
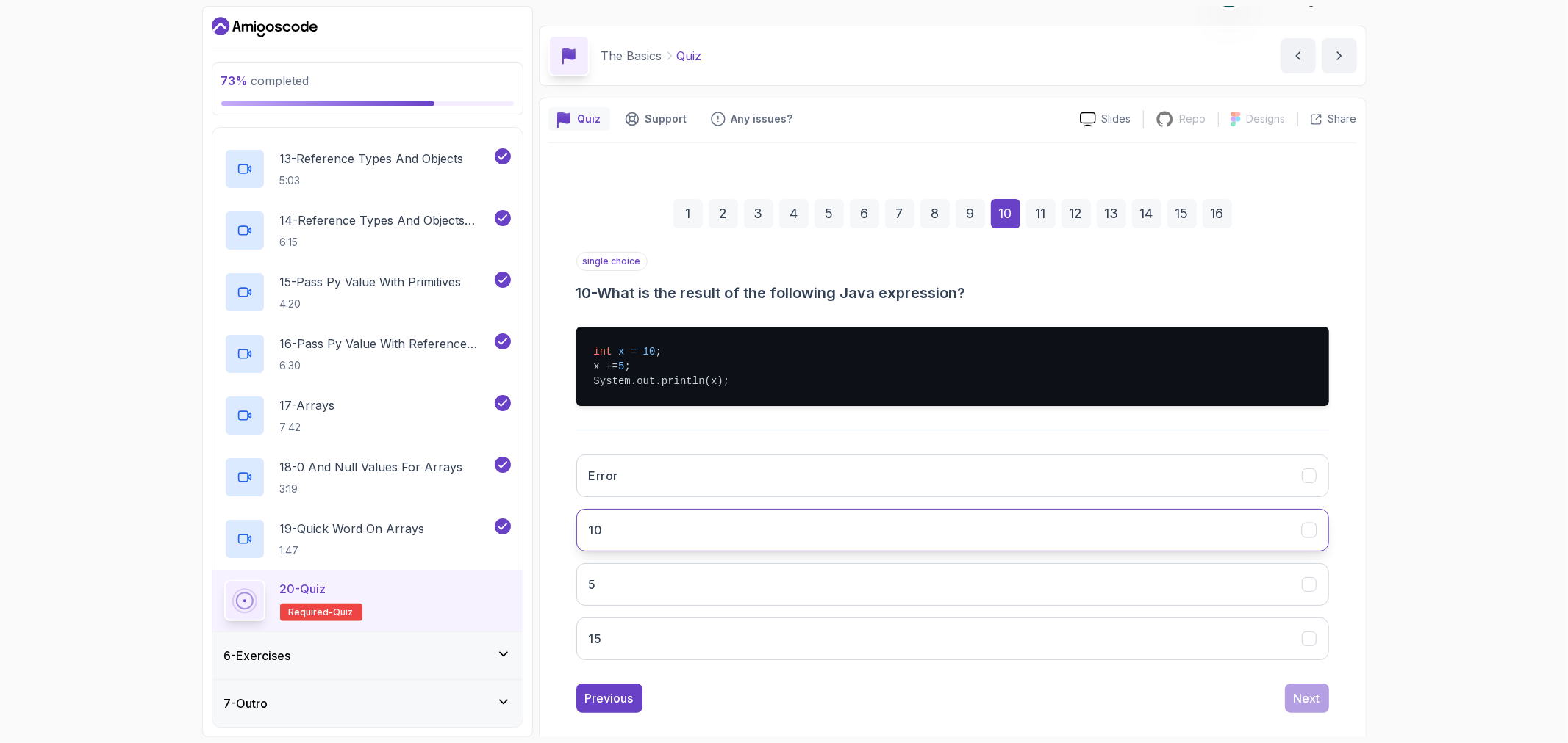
scroll to position [50, 0]
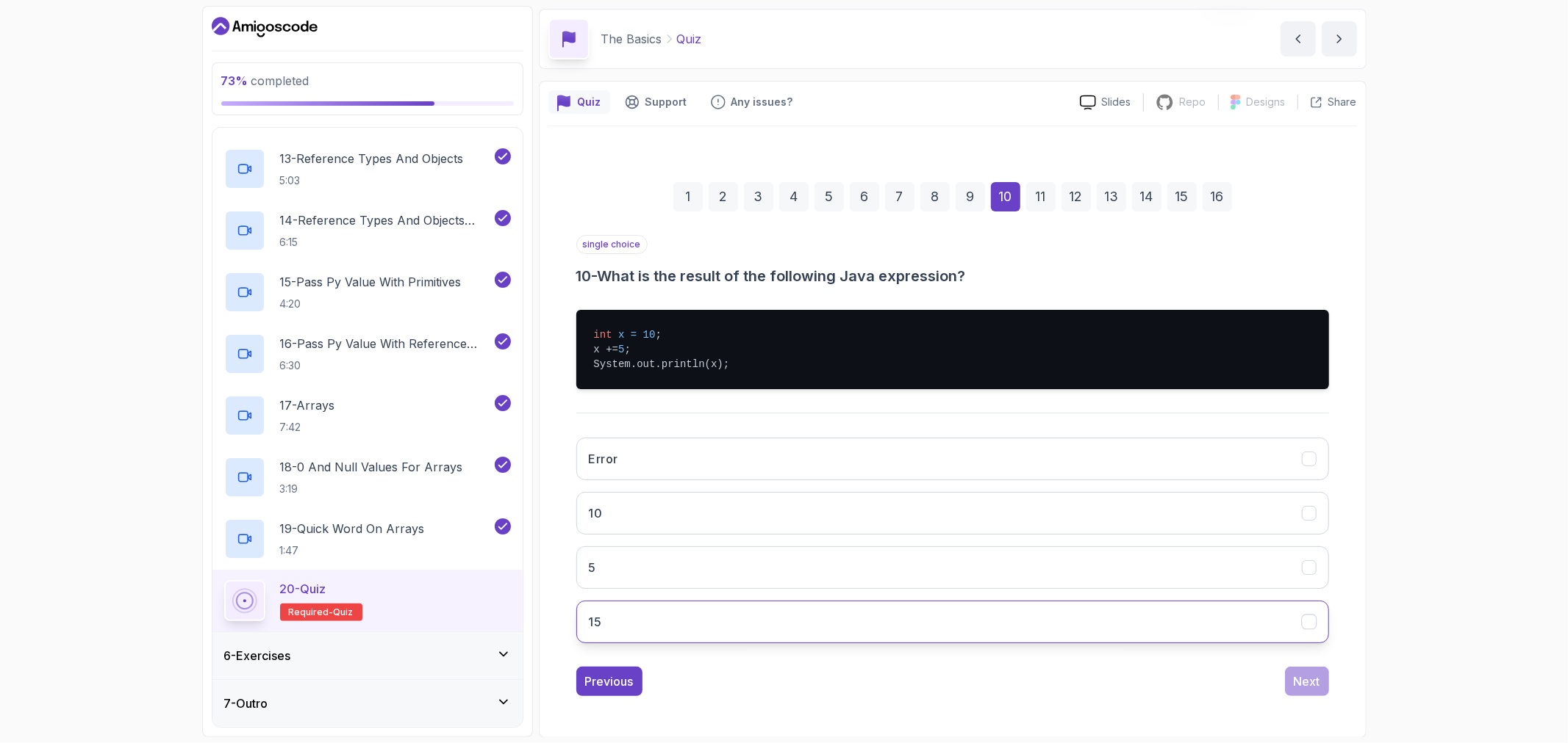
click at [1301, 625] on div "15" at bounding box center [1308, 622] width 16 height 16
click at [1306, 679] on div "Next" at bounding box center [1307, 681] width 27 height 17
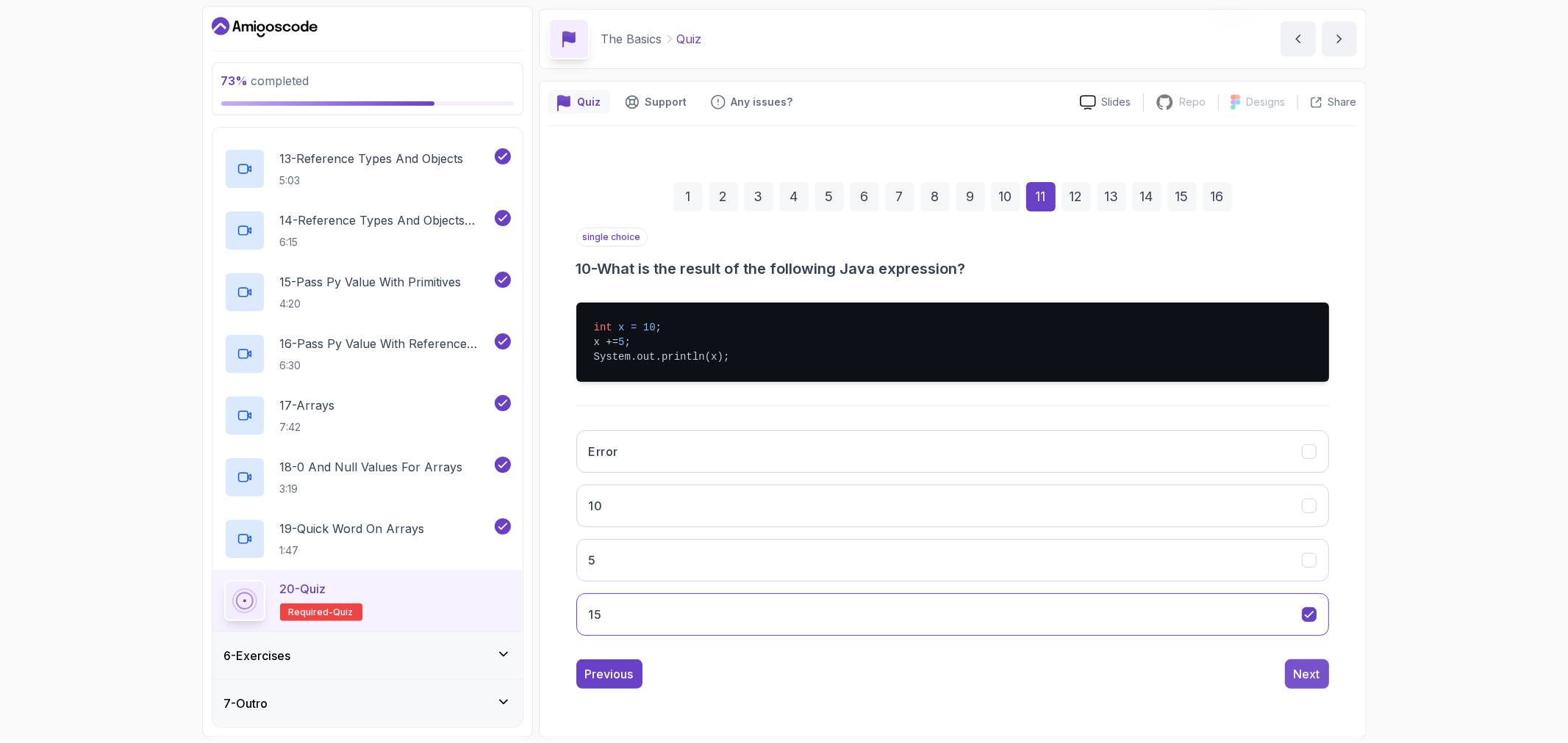
scroll to position [0, 0]
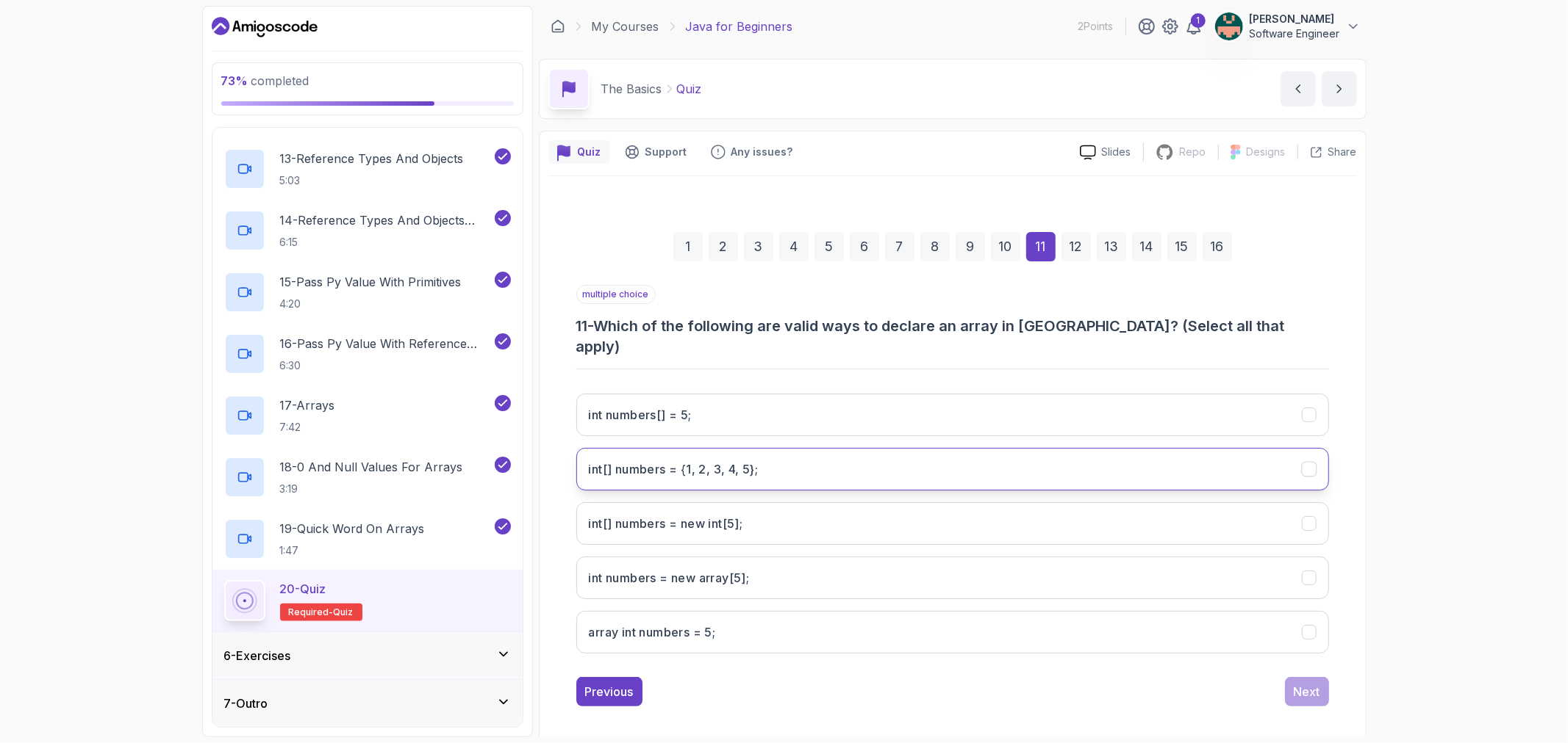
click at [1302, 462] on icon "int[] numbers = {1, 2, 3, 4, 5};" at bounding box center [1308, 469] width 14 height 14
click at [1309, 412] on icon "int numbers[] = 5;" at bounding box center [1308, 415] width 8 height 5
click at [1308, 412] on icon "int numbers[] = 5;" at bounding box center [1308, 415] width 8 height 5
click at [1312, 517] on icon "int[] numbers = new int[5];" at bounding box center [1308, 524] width 14 height 14
click at [1312, 684] on div "Next" at bounding box center [1307, 692] width 27 height 17
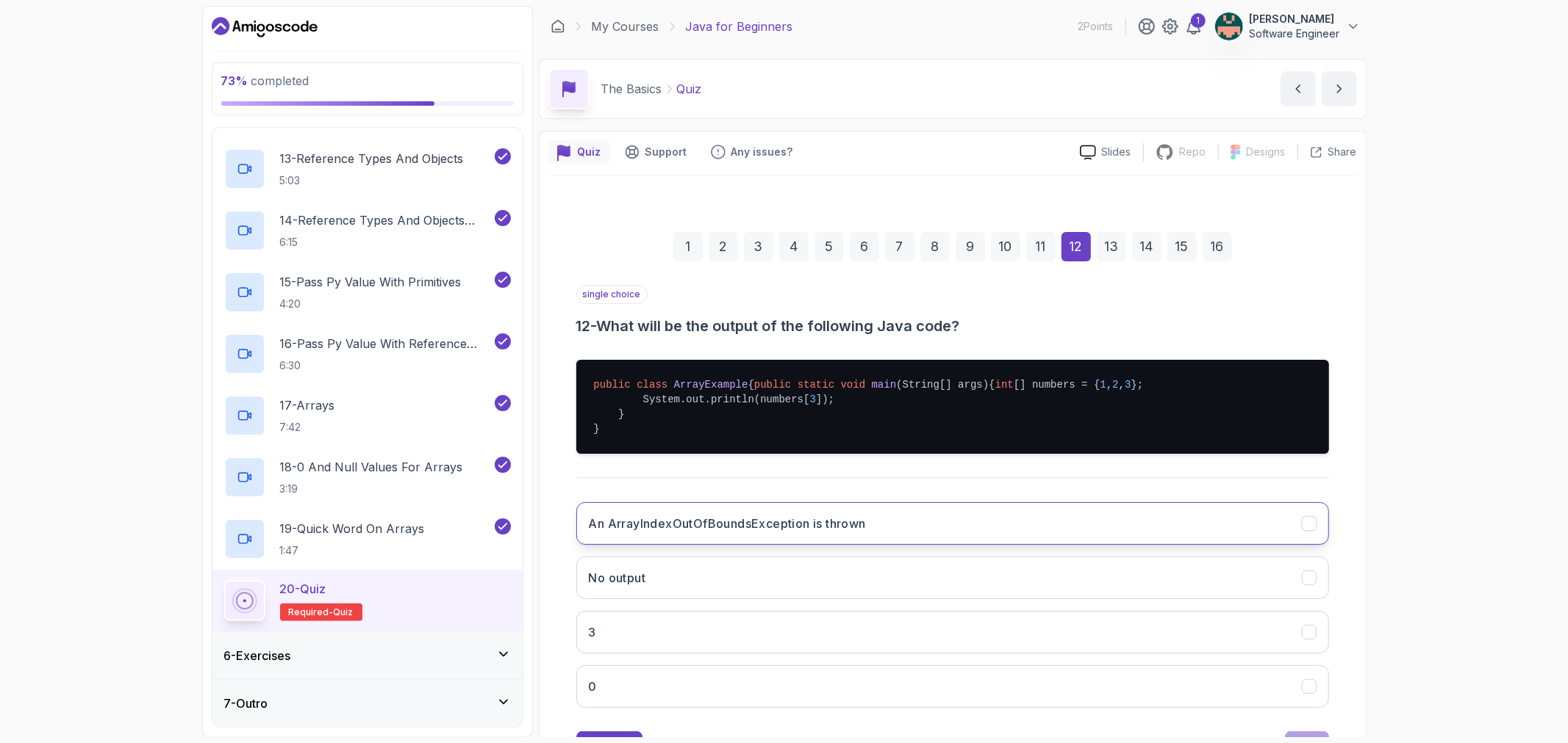
click at [1009, 545] on button "An ArrayIndexOutOfBoundsException is thrown" at bounding box center [952, 524] width 752 height 43
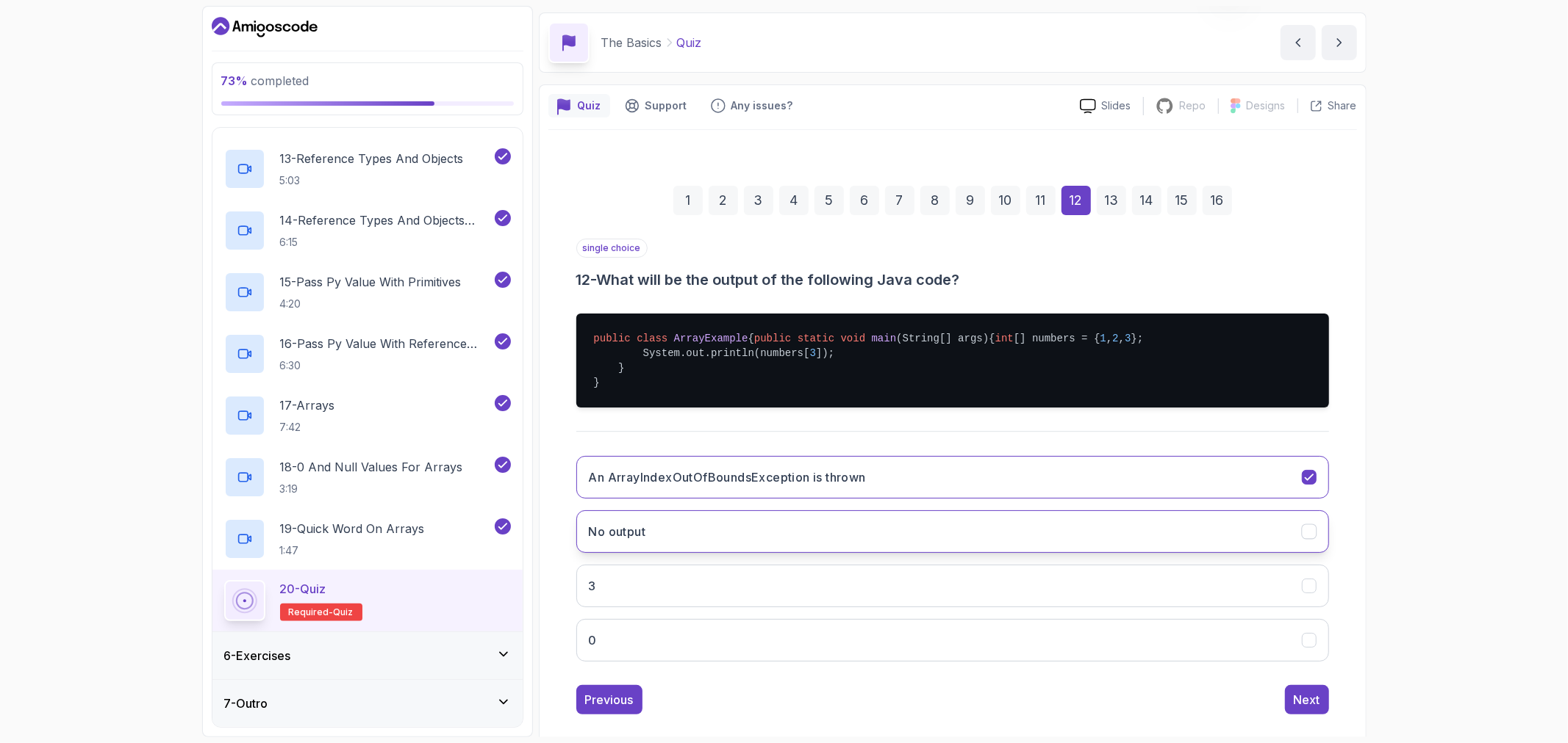
scroll to position [94, 0]
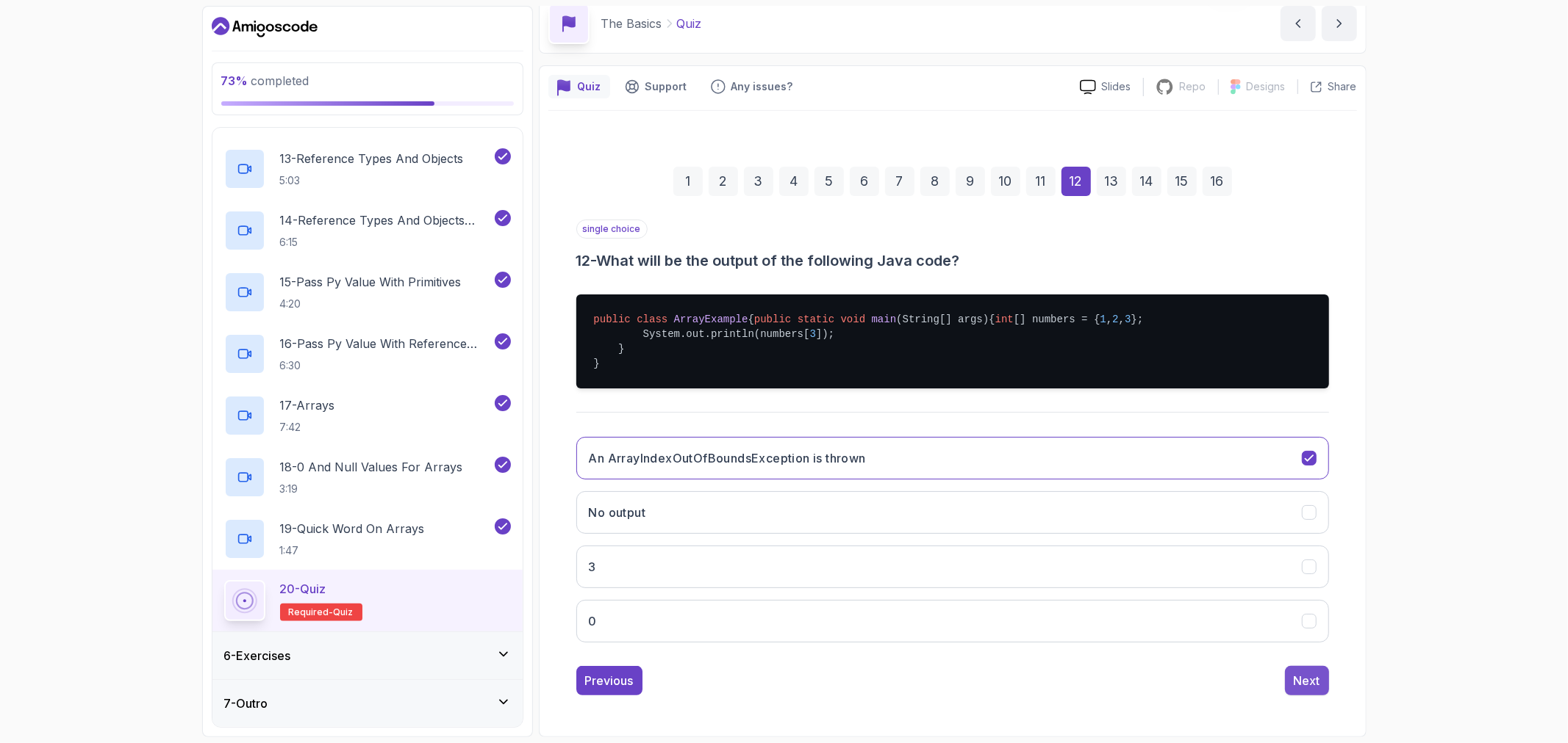
click at [1298, 676] on div "Next" at bounding box center [1307, 680] width 27 height 17
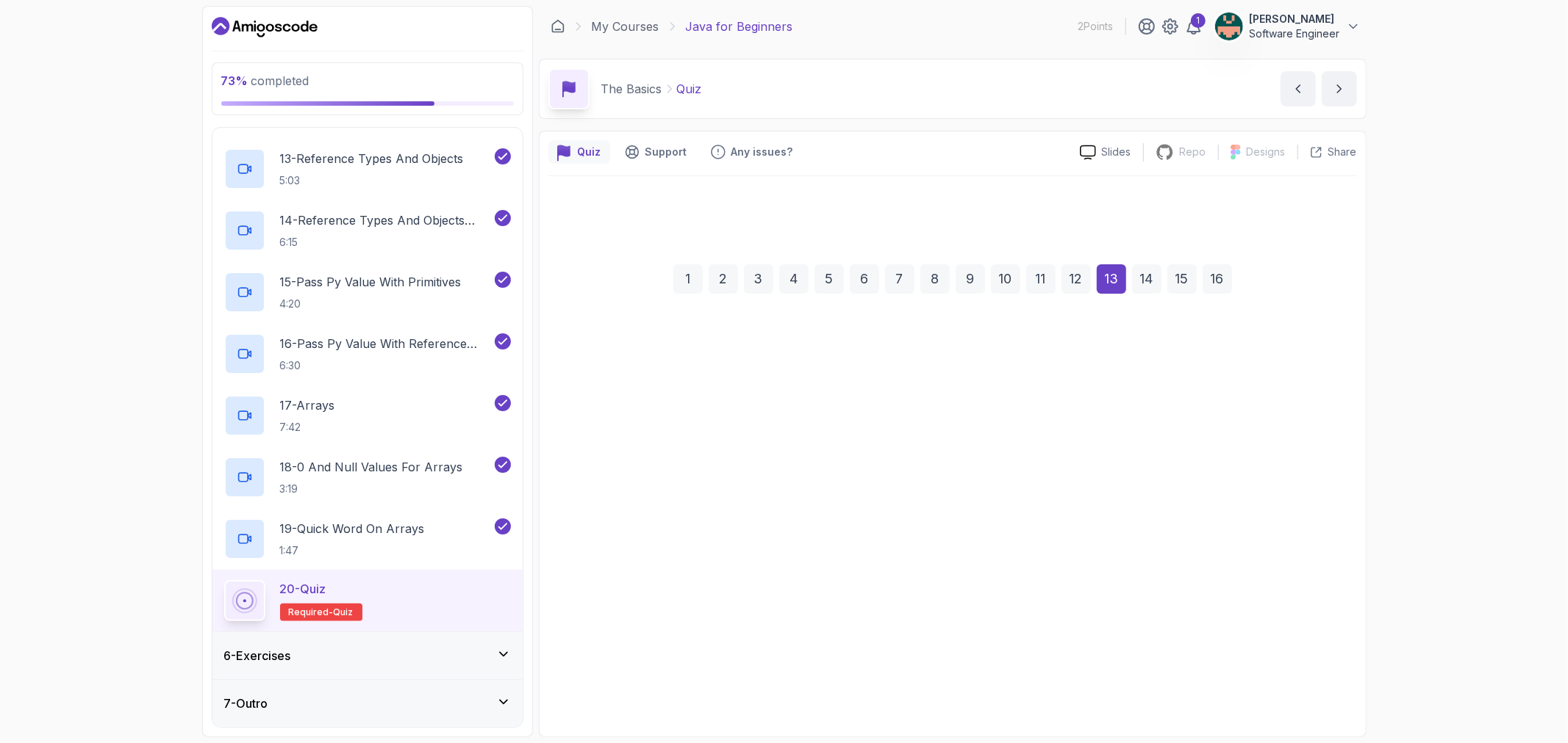
scroll to position [0, 0]
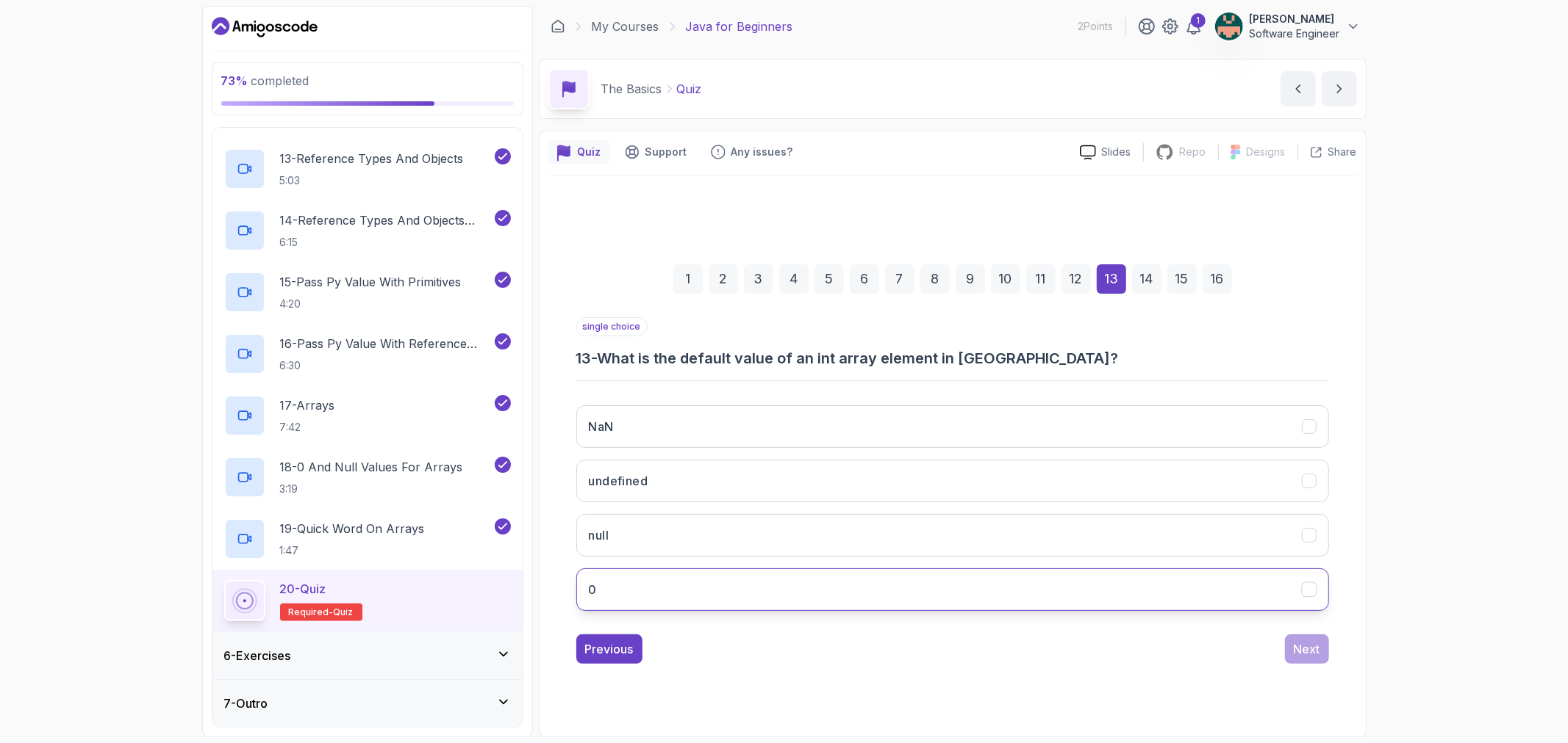
click at [1311, 586] on icon "0" at bounding box center [1308, 589] width 14 height 14
click at [1297, 642] on div "Next" at bounding box center [1307, 649] width 27 height 17
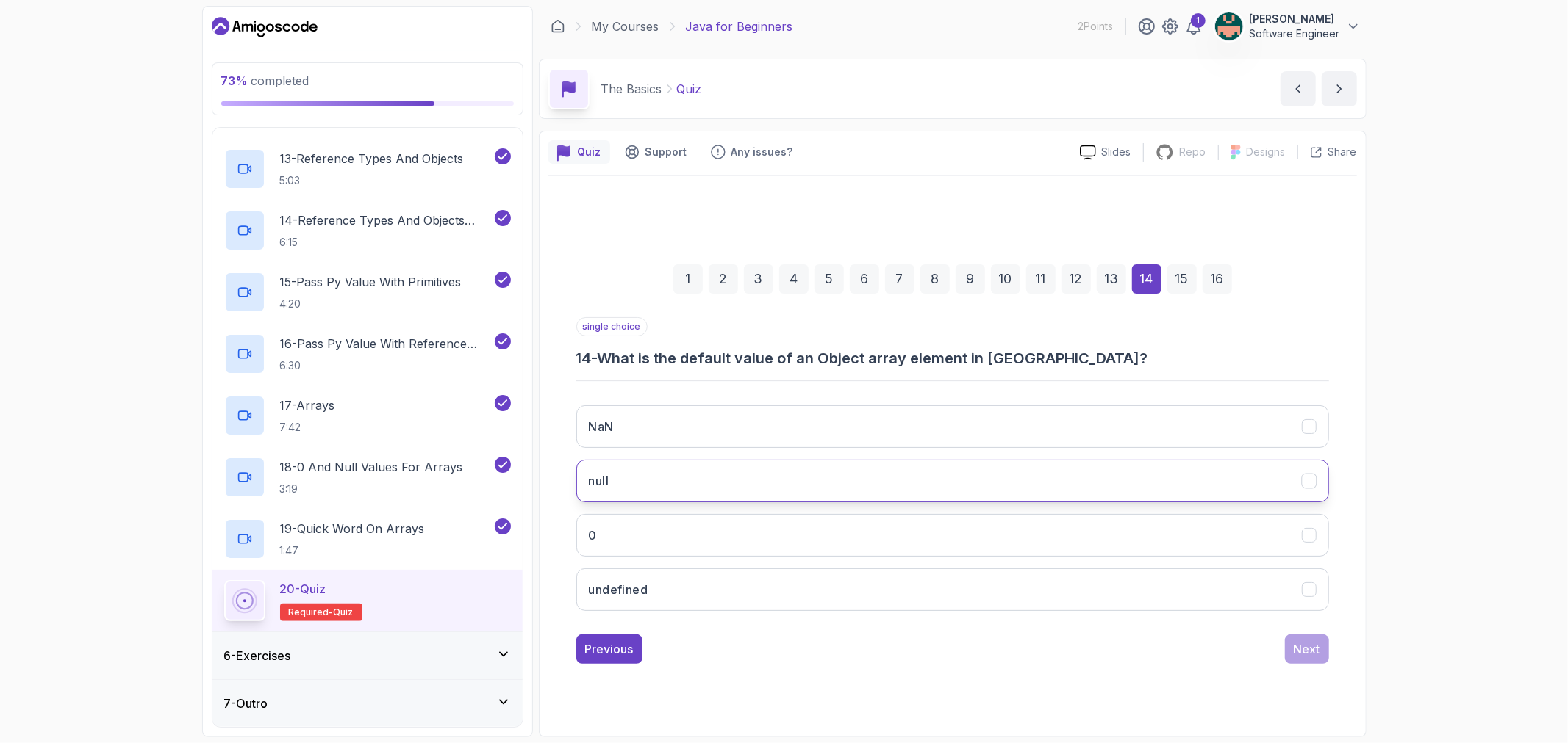
click at [1311, 478] on icon "null" at bounding box center [1308, 480] width 14 height 14
click at [1317, 642] on div "Next" at bounding box center [1307, 649] width 27 height 17
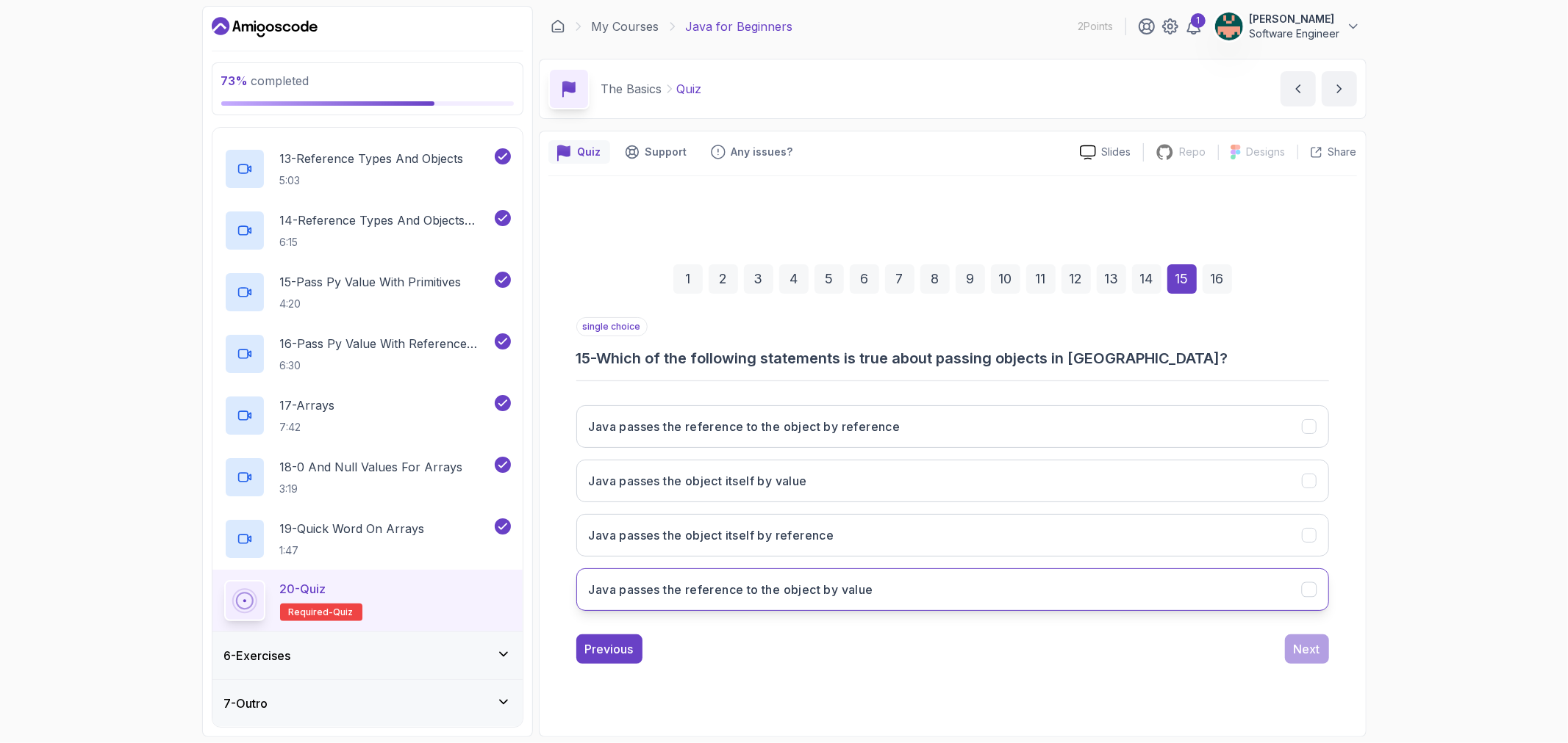
click at [1302, 595] on icon "Java passes the reference to the object by value" at bounding box center [1308, 589] width 14 height 14
click at [1311, 657] on div "Next" at bounding box center [1307, 649] width 27 height 17
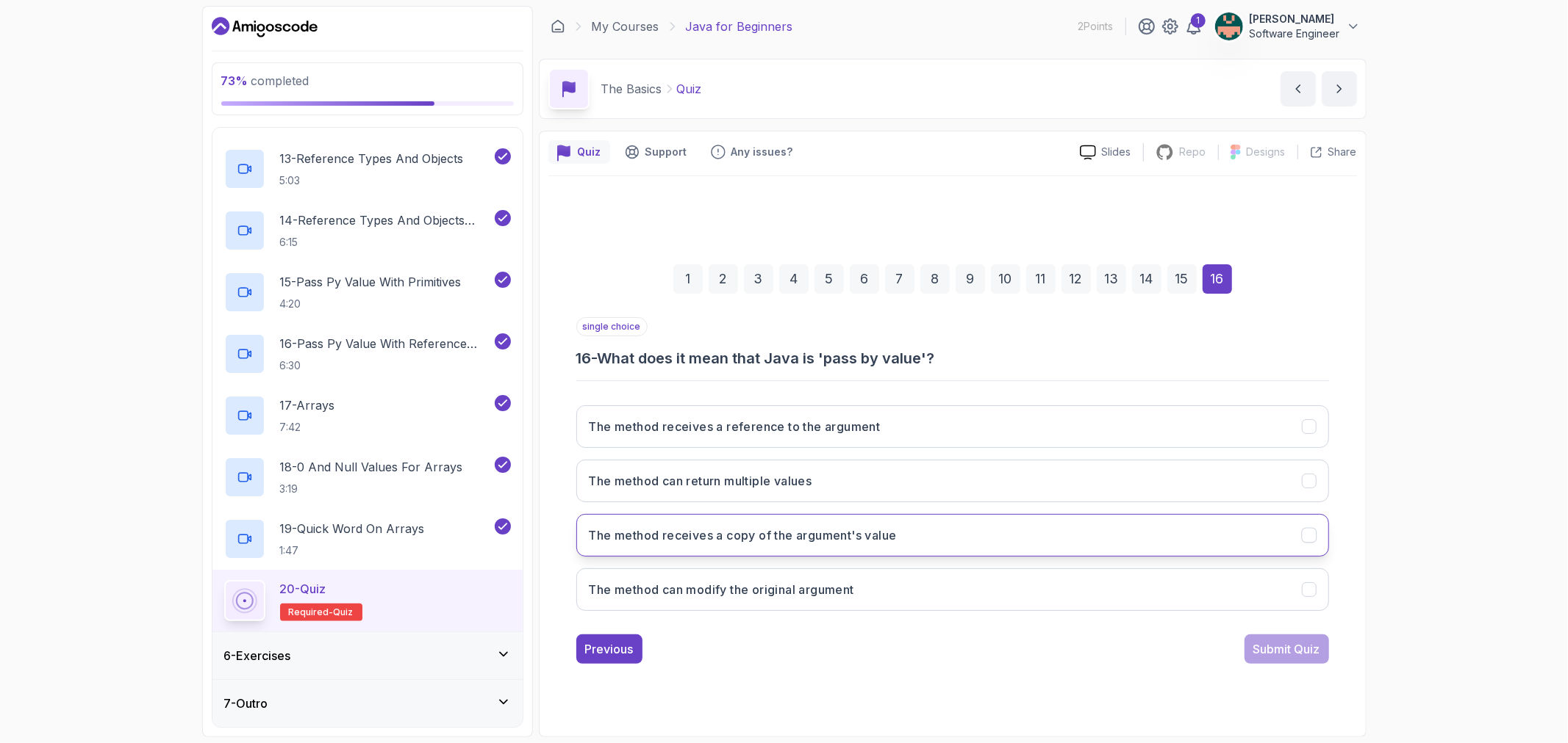
click at [1328, 534] on div "1 2 3 4 5 6 7 8 9 10 11 12 13 14 15 16 single choice 16 - What does it mean tha…" at bounding box center [953, 452] width 808 height 447
click at [1319, 533] on button "The method receives a copy of the argument's value" at bounding box center [952, 536] width 752 height 43
click at [1276, 638] on button "Submit Quiz" at bounding box center [1286, 649] width 84 height 29
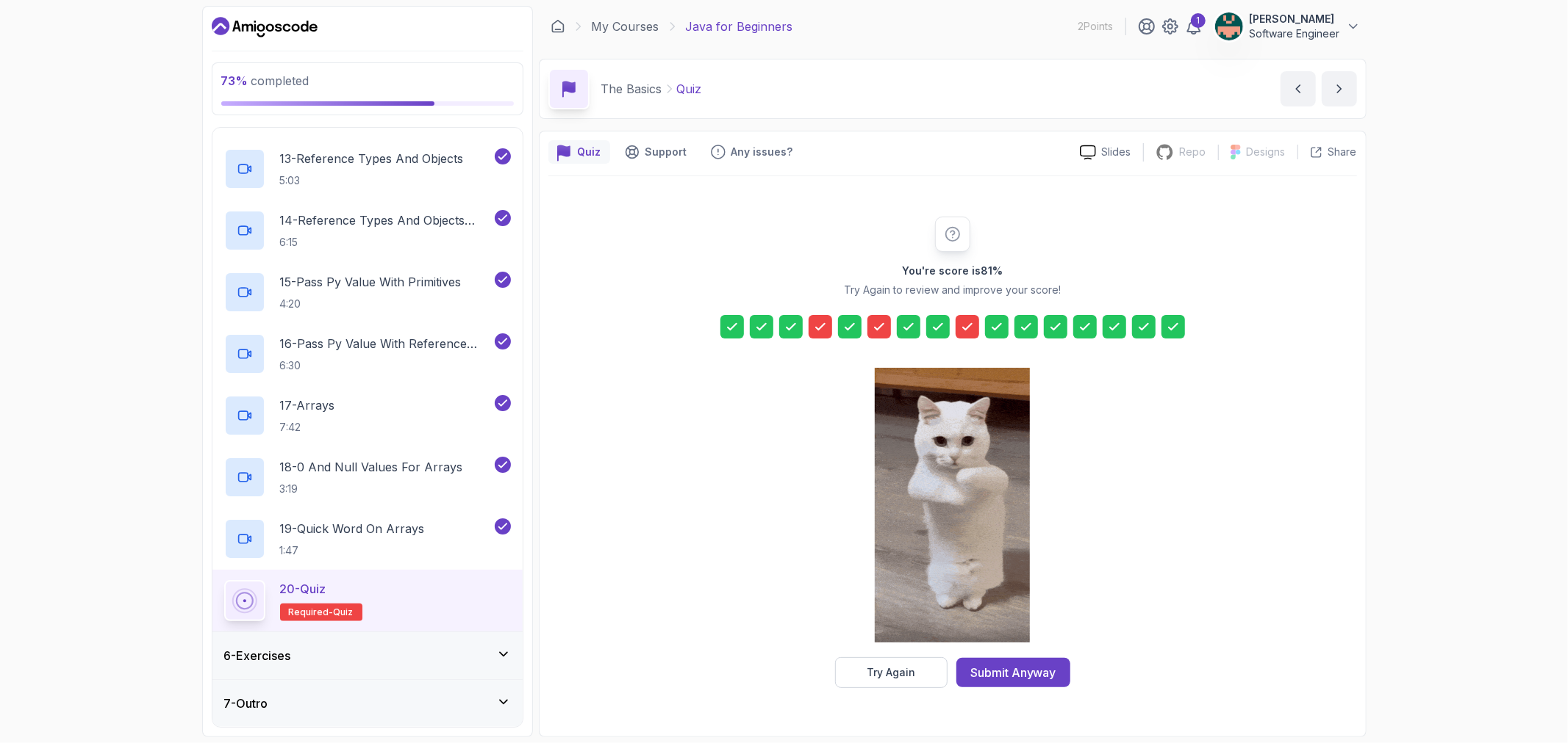
click at [972, 321] on icon at bounding box center [967, 327] width 15 height 15
click at [1014, 674] on div "Submit Anyway" at bounding box center [1013, 673] width 86 height 17
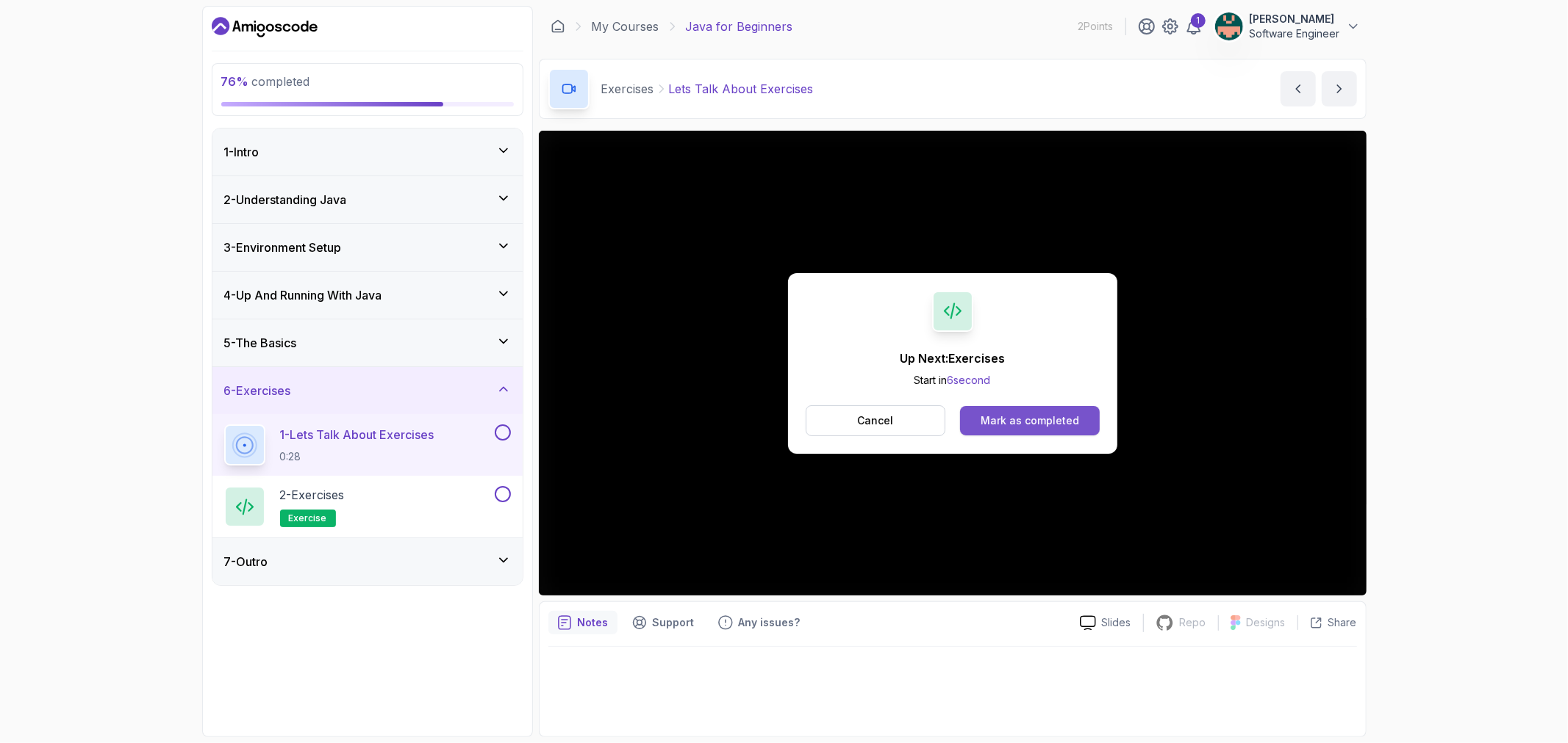
click at [1039, 417] on div "Mark as completed" at bounding box center [1029, 421] width 99 height 15
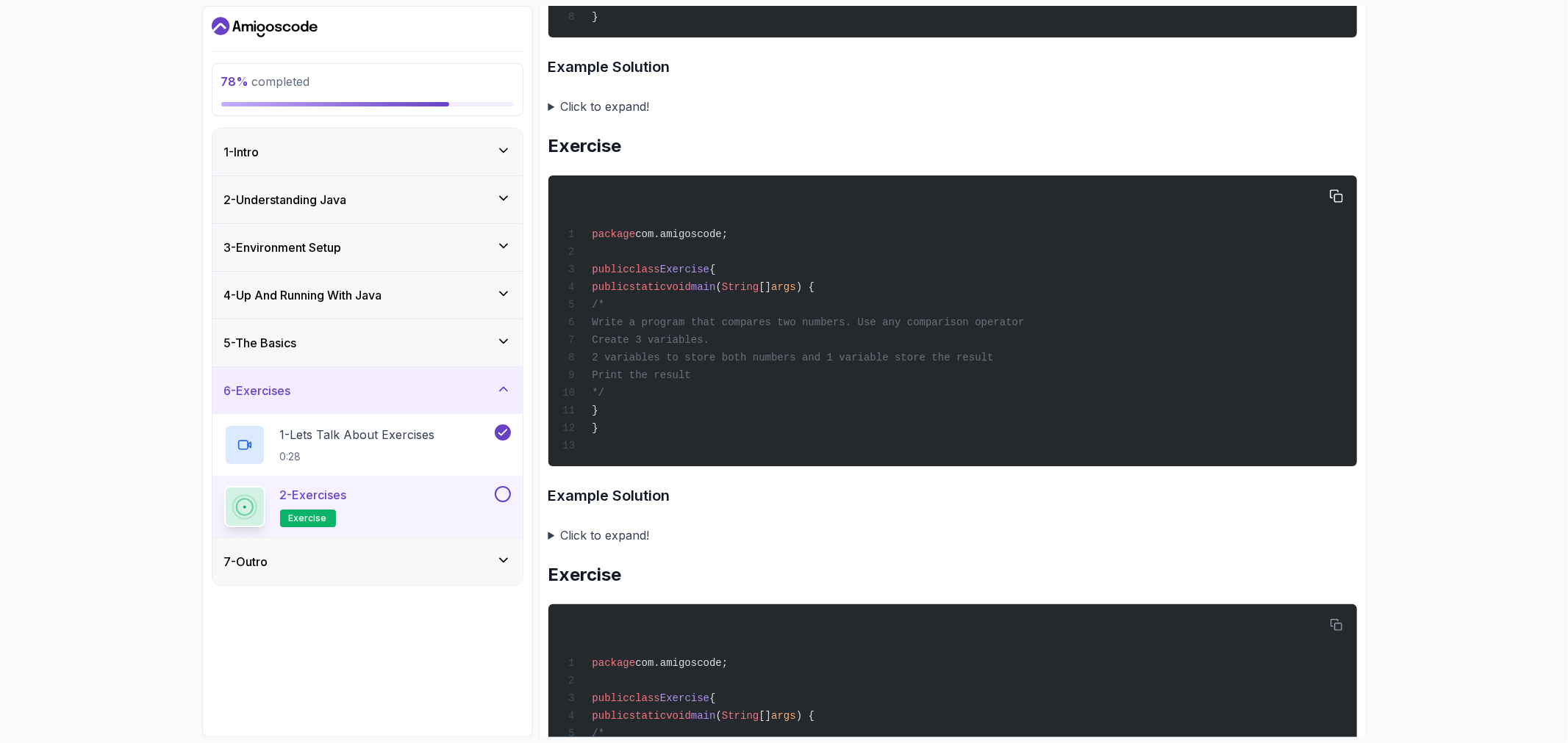
scroll to position [979, 0]
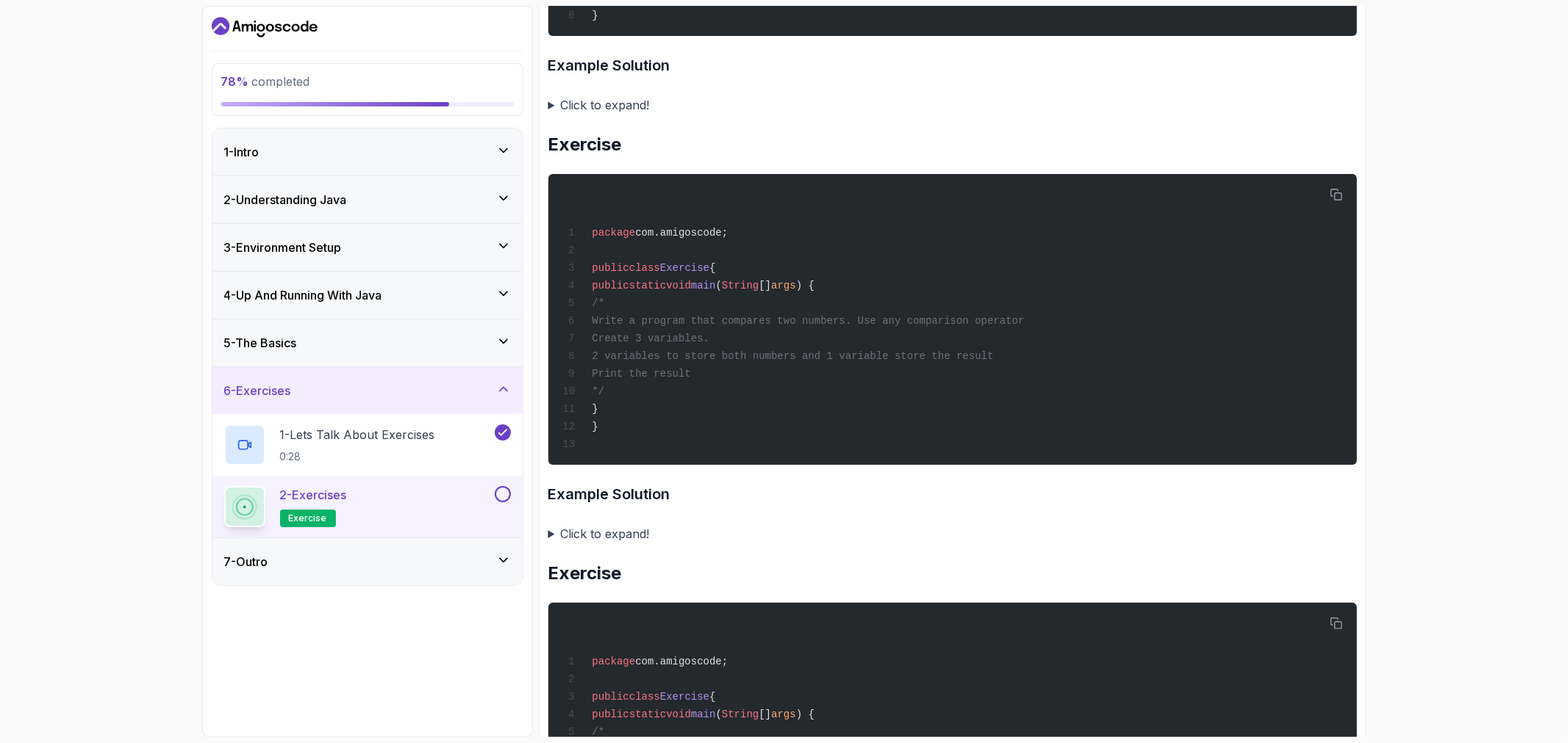
click at [554, 103] on summary "Click to expand!" at bounding box center [953, 105] width 808 height 21
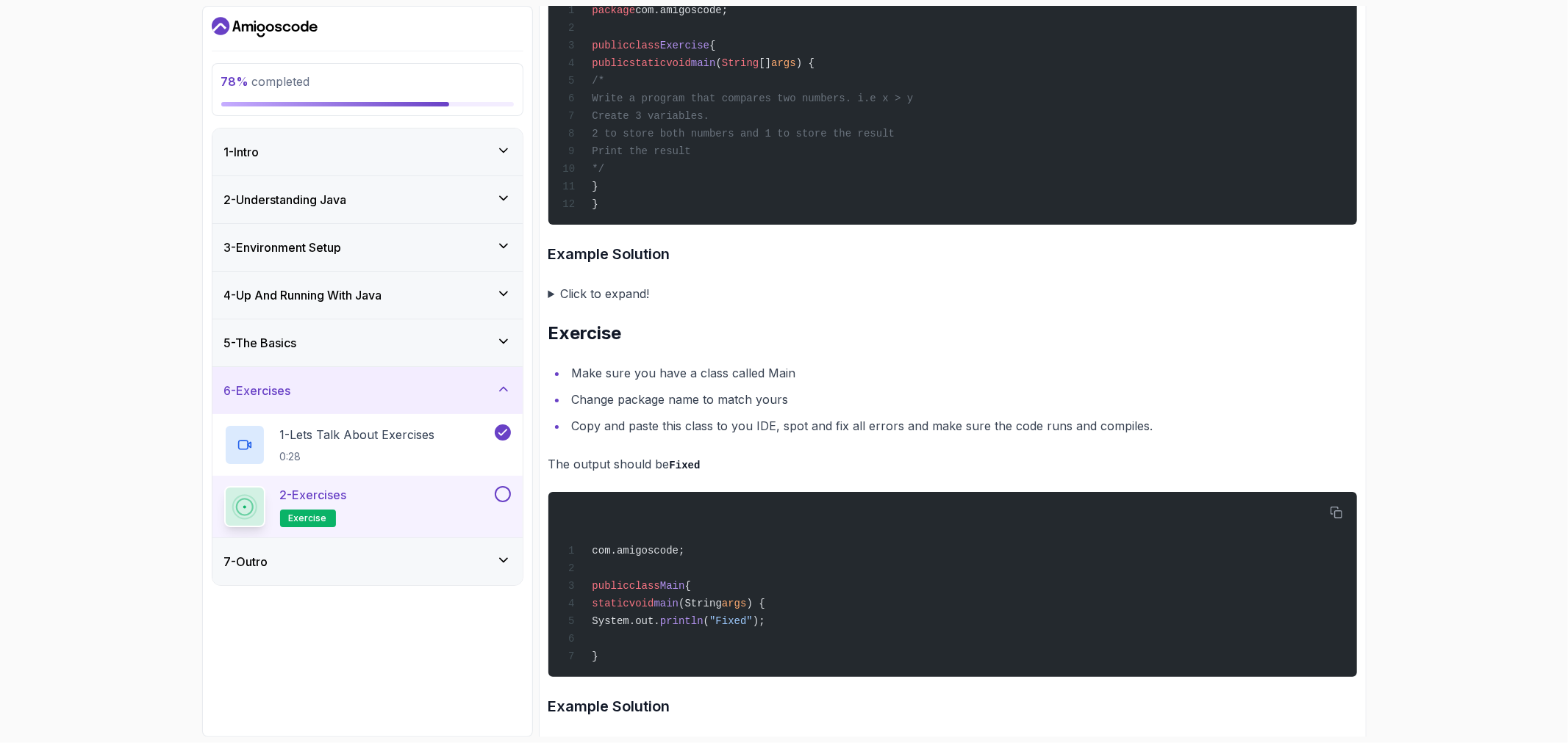
scroll to position [3052, 0]
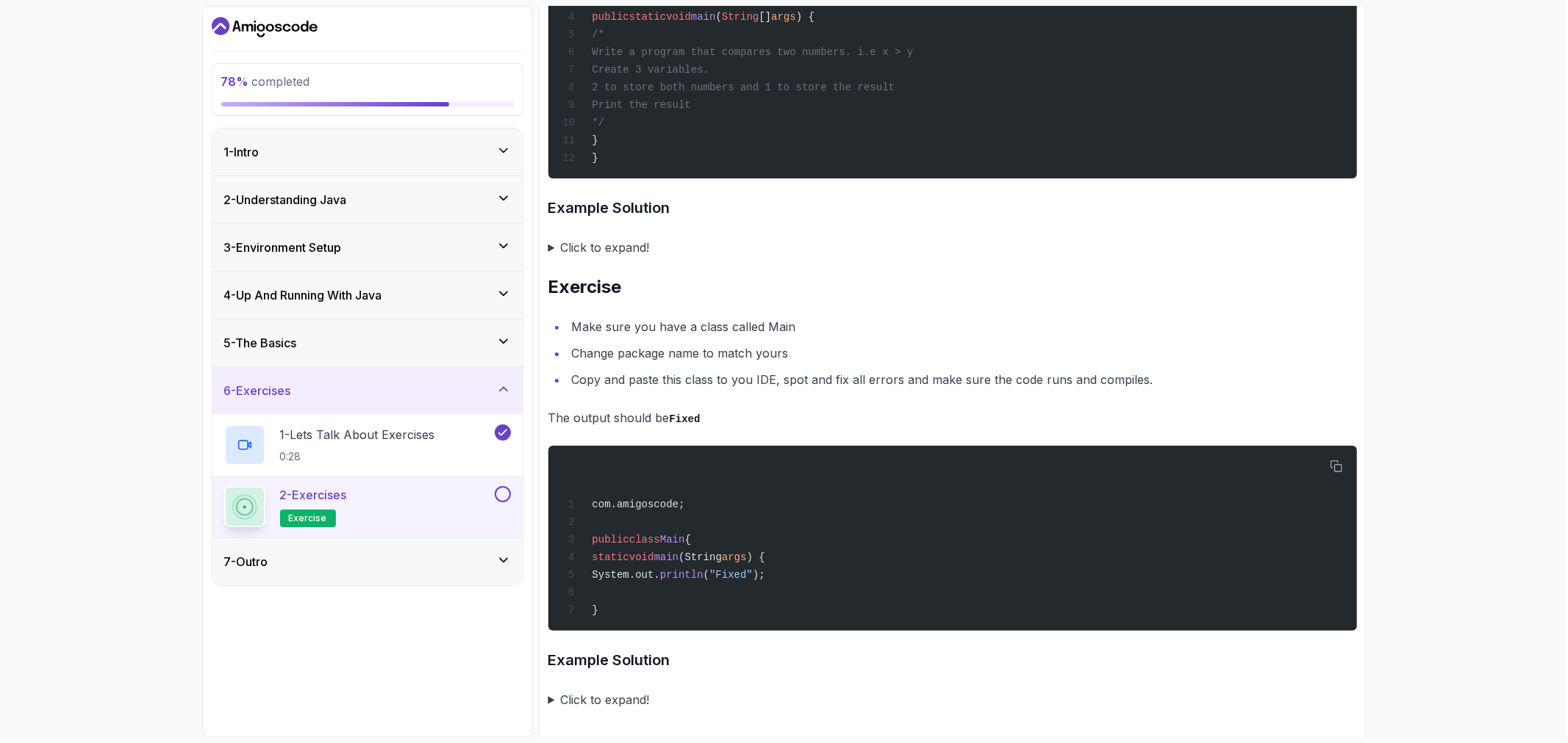
click at [503, 495] on button at bounding box center [503, 494] width 16 height 16
click at [278, 562] on div "7 - Outro" at bounding box center [367, 561] width 286 height 17
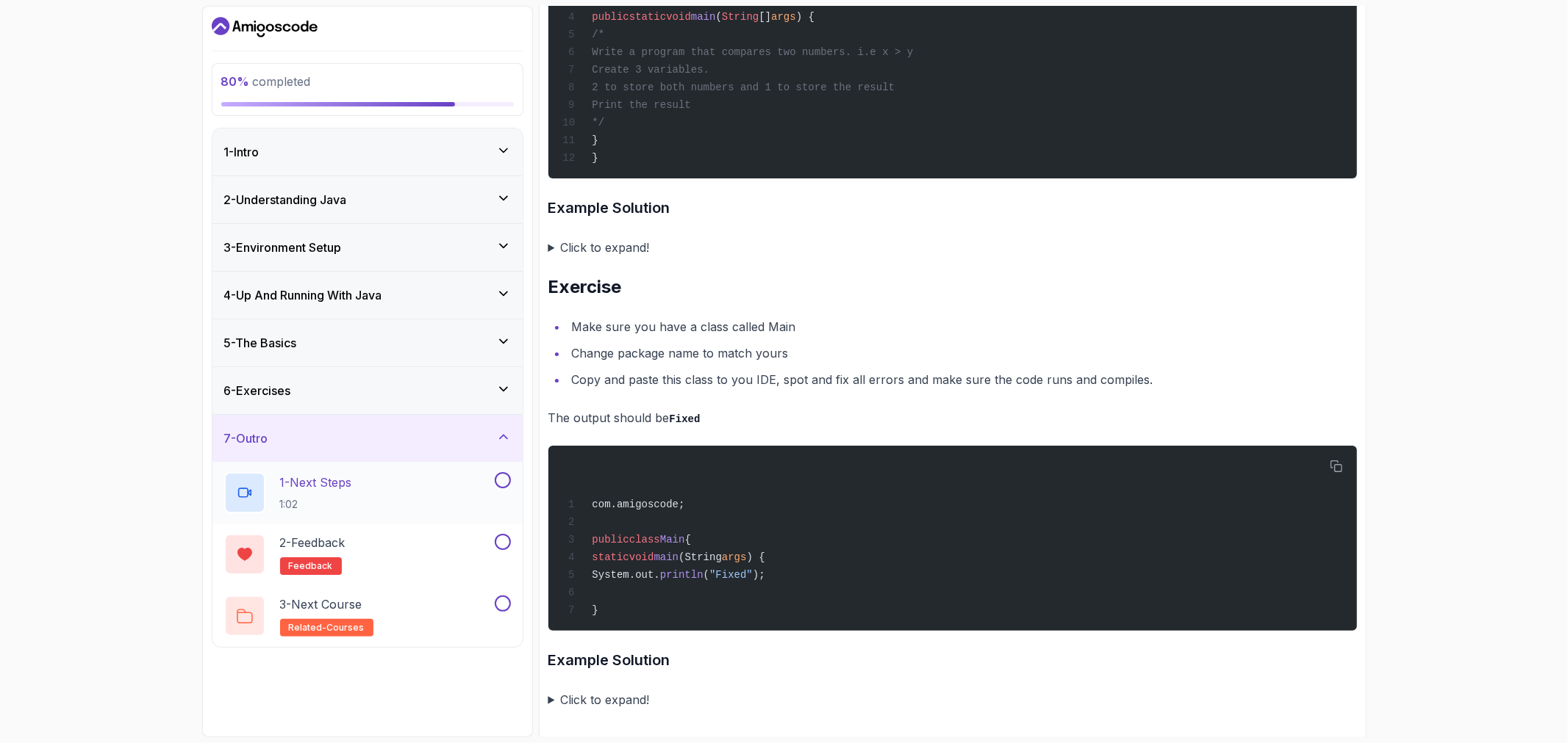
click at [500, 480] on button at bounding box center [503, 481] width 16 height 16
click at [350, 488] on p "1 - Next Steps" at bounding box center [315, 482] width 72 height 17
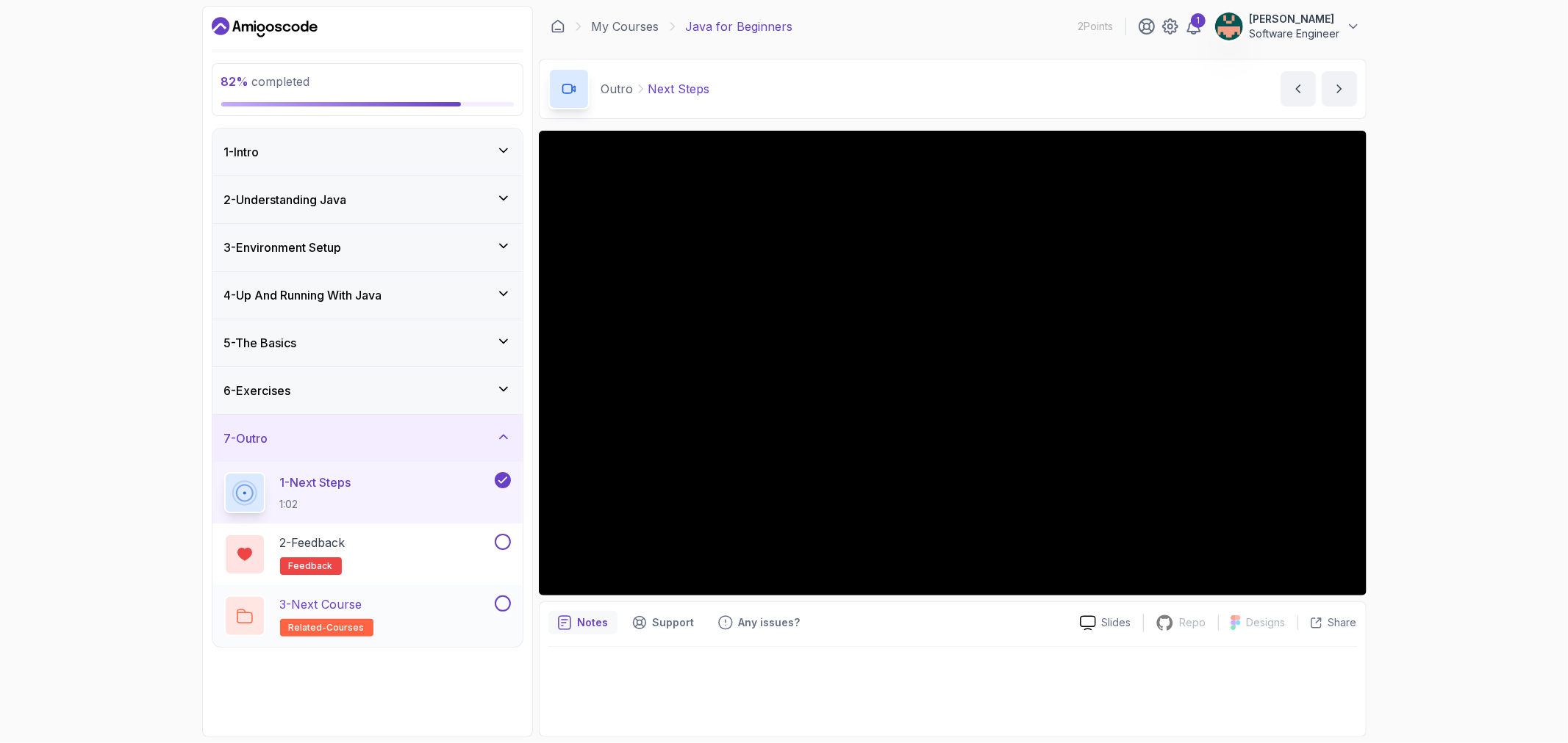
click at [496, 601] on button at bounding box center [503, 604] width 16 height 16
click at [495, 544] on button at bounding box center [503, 542] width 16 height 16
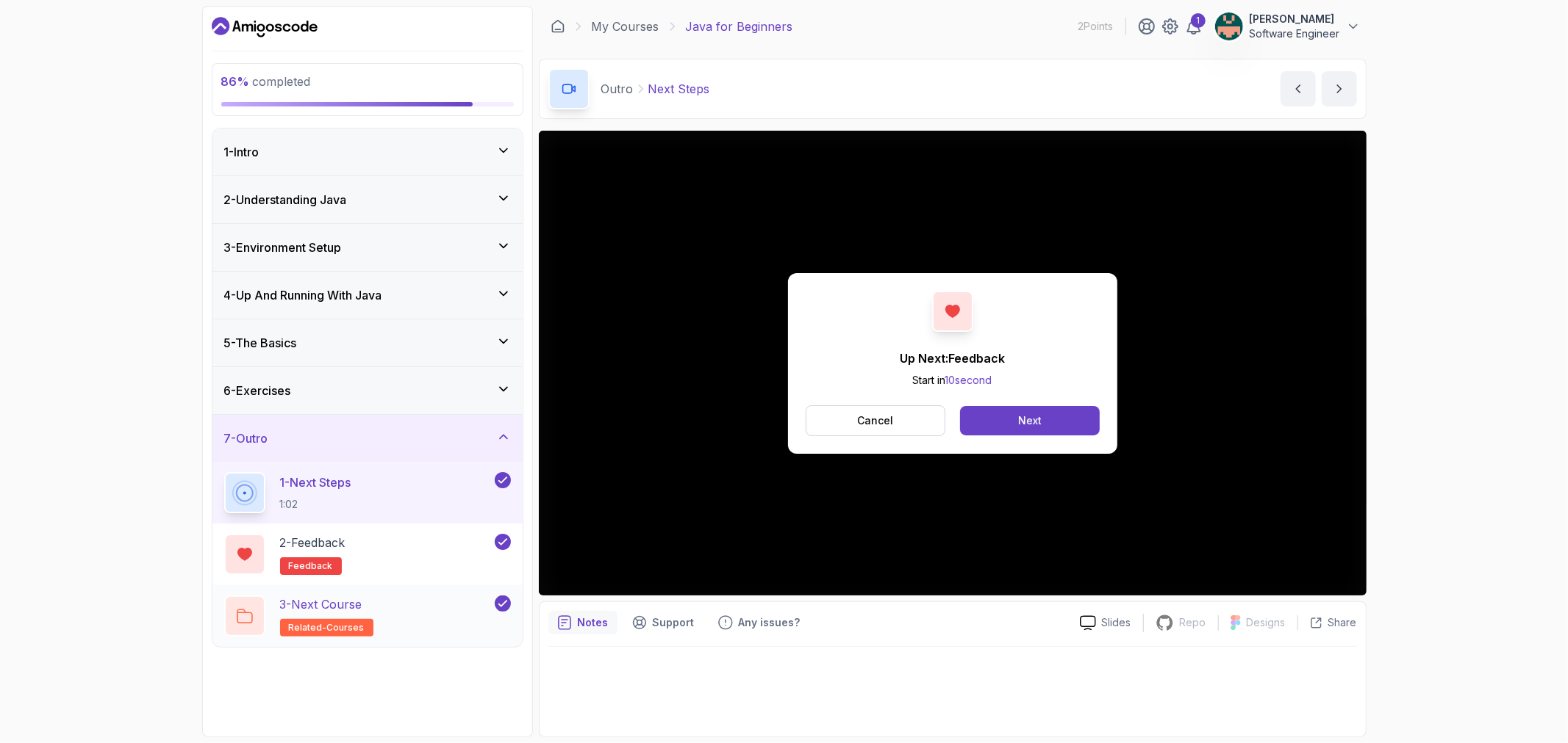
click at [353, 610] on p "3 - Next Course" at bounding box center [321, 604] width 82 height 17
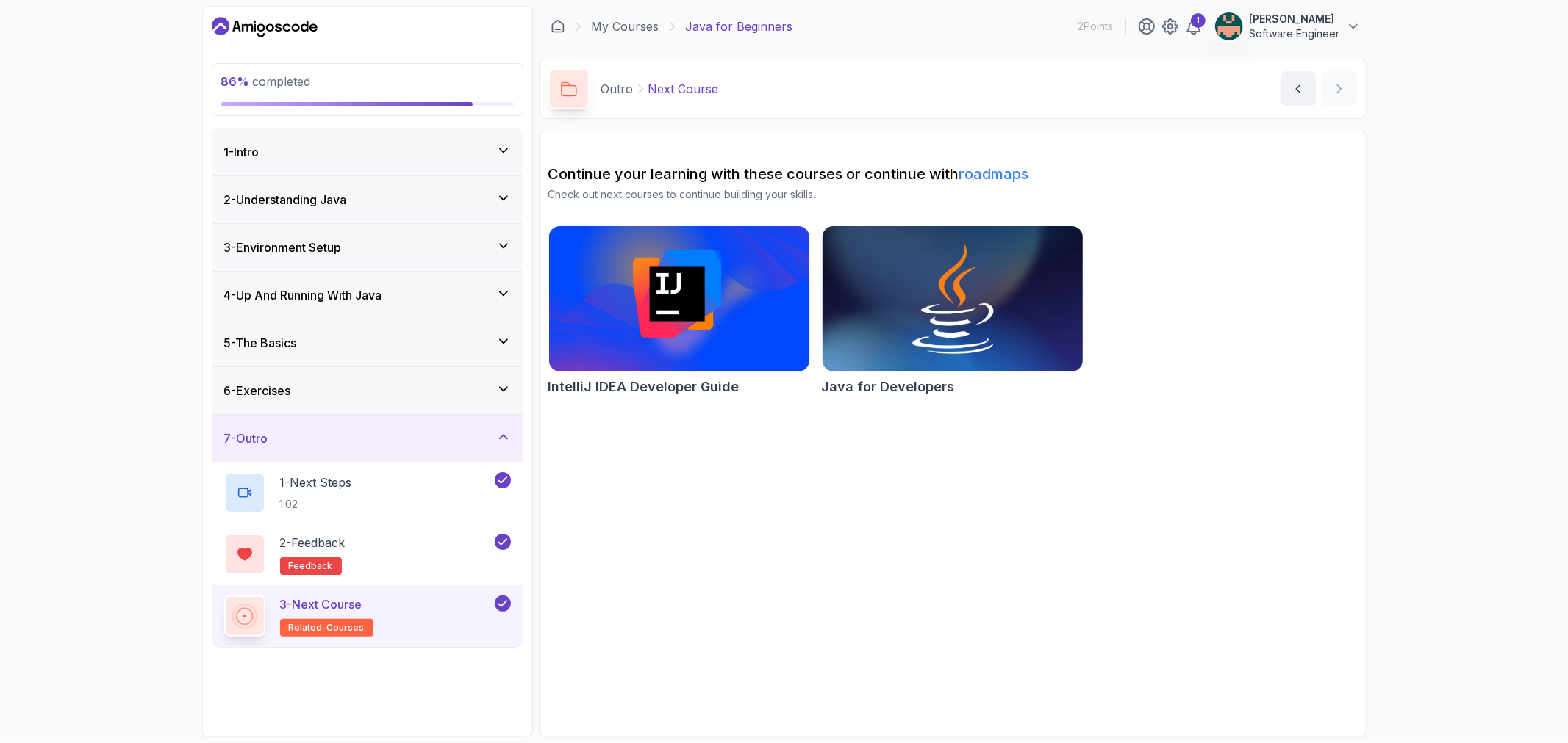
click at [937, 320] on img at bounding box center [952, 299] width 273 height 153
click at [999, 170] on link "roadmaps" at bounding box center [994, 174] width 69 height 17
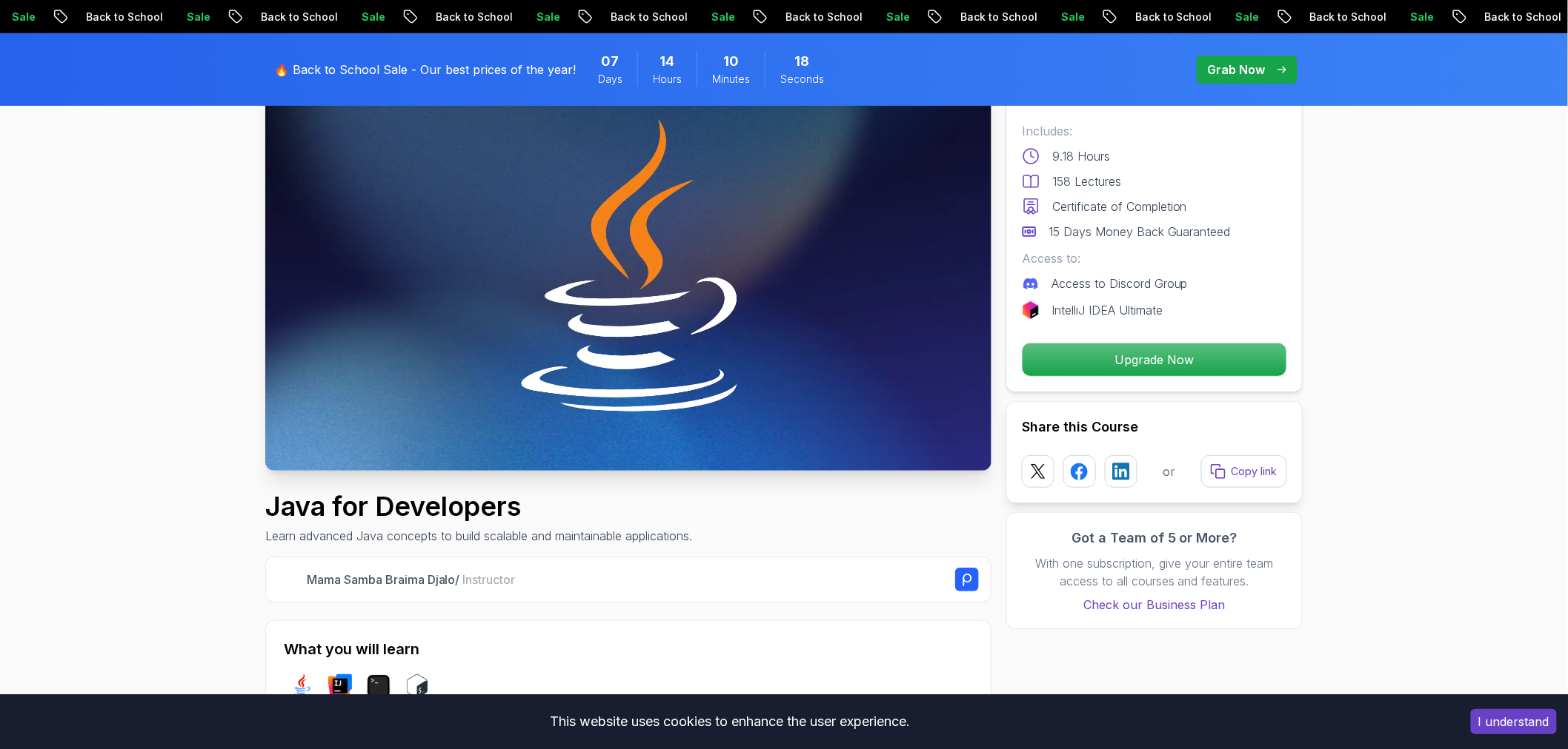
scroll to position [82, 0]
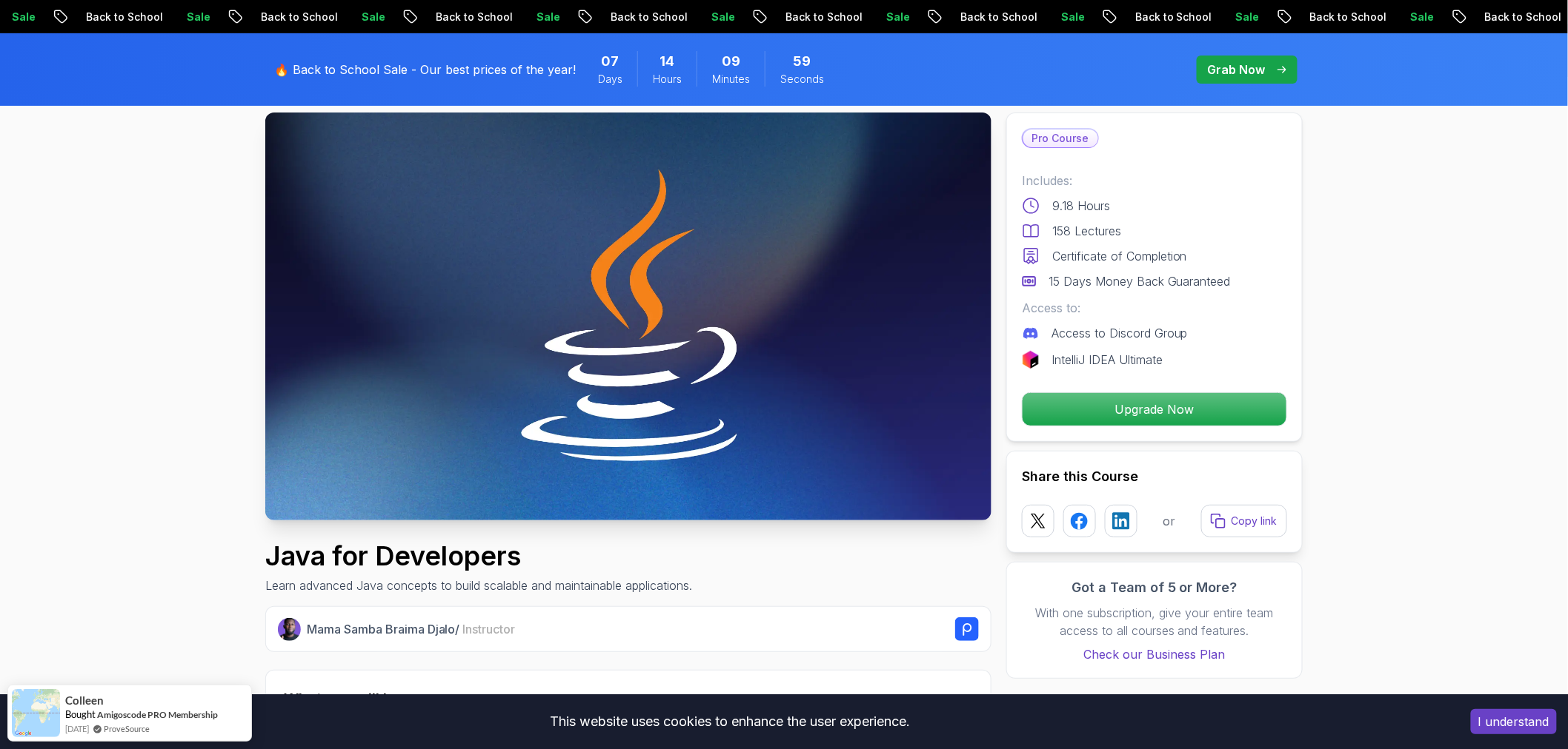
click at [1256, 70] on p "Grab Now" at bounding box center [1236, 69] width 58 height 18
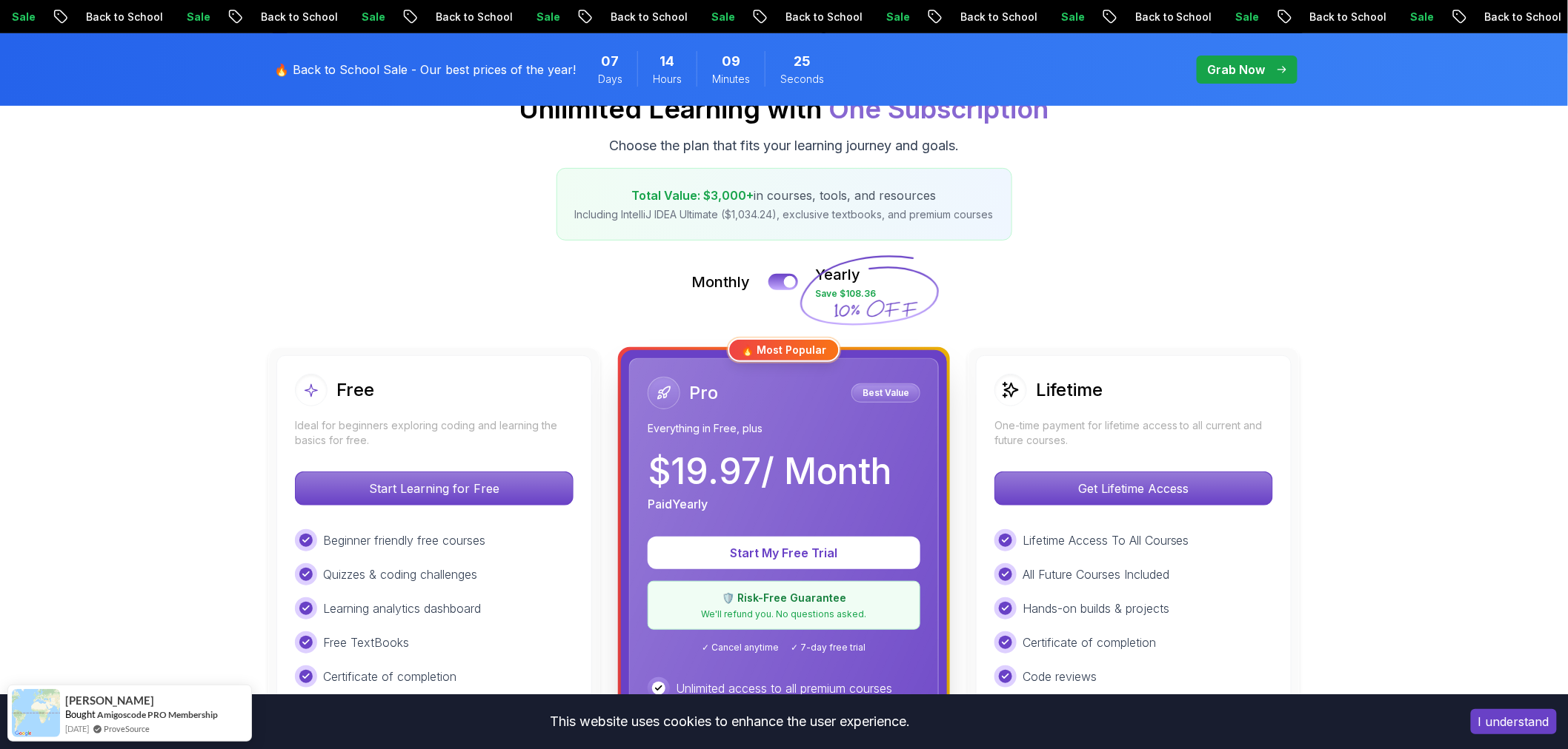
scroll to position [164, 0]
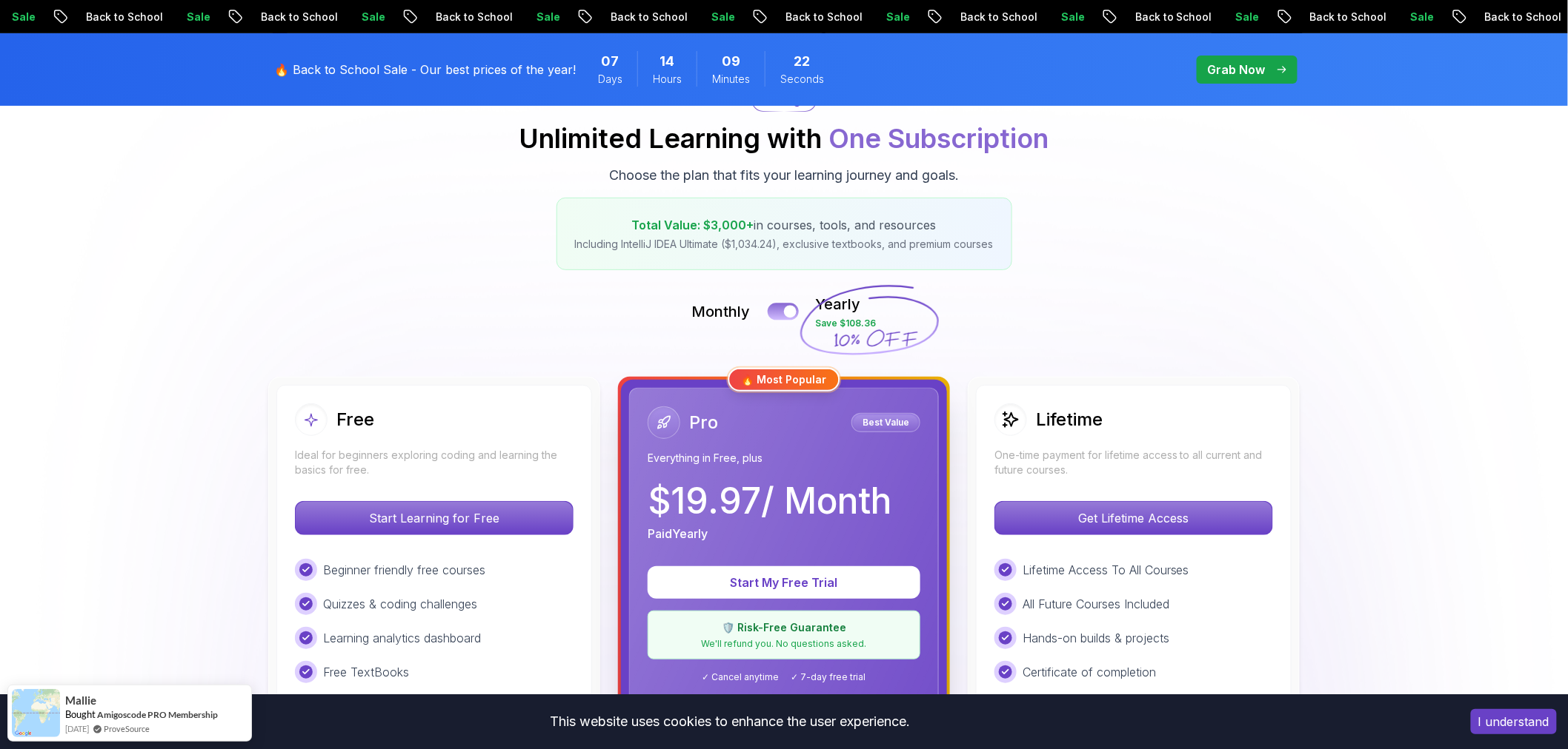
click at [778, 313] on button at bounding box center [784, 311] width 31 height 17
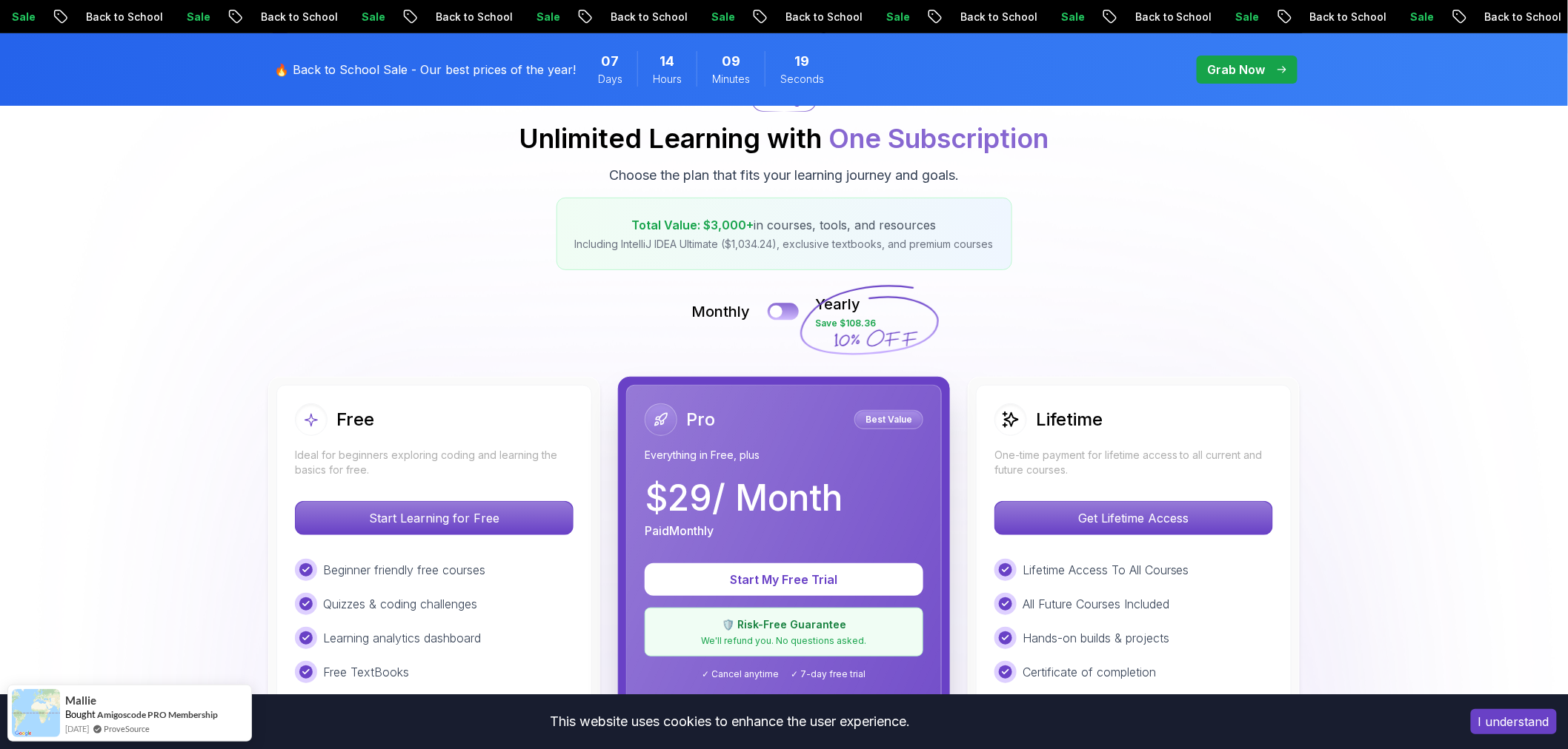
click at [789, 310] on button at bounding box center [784, 311] width 31 height 17
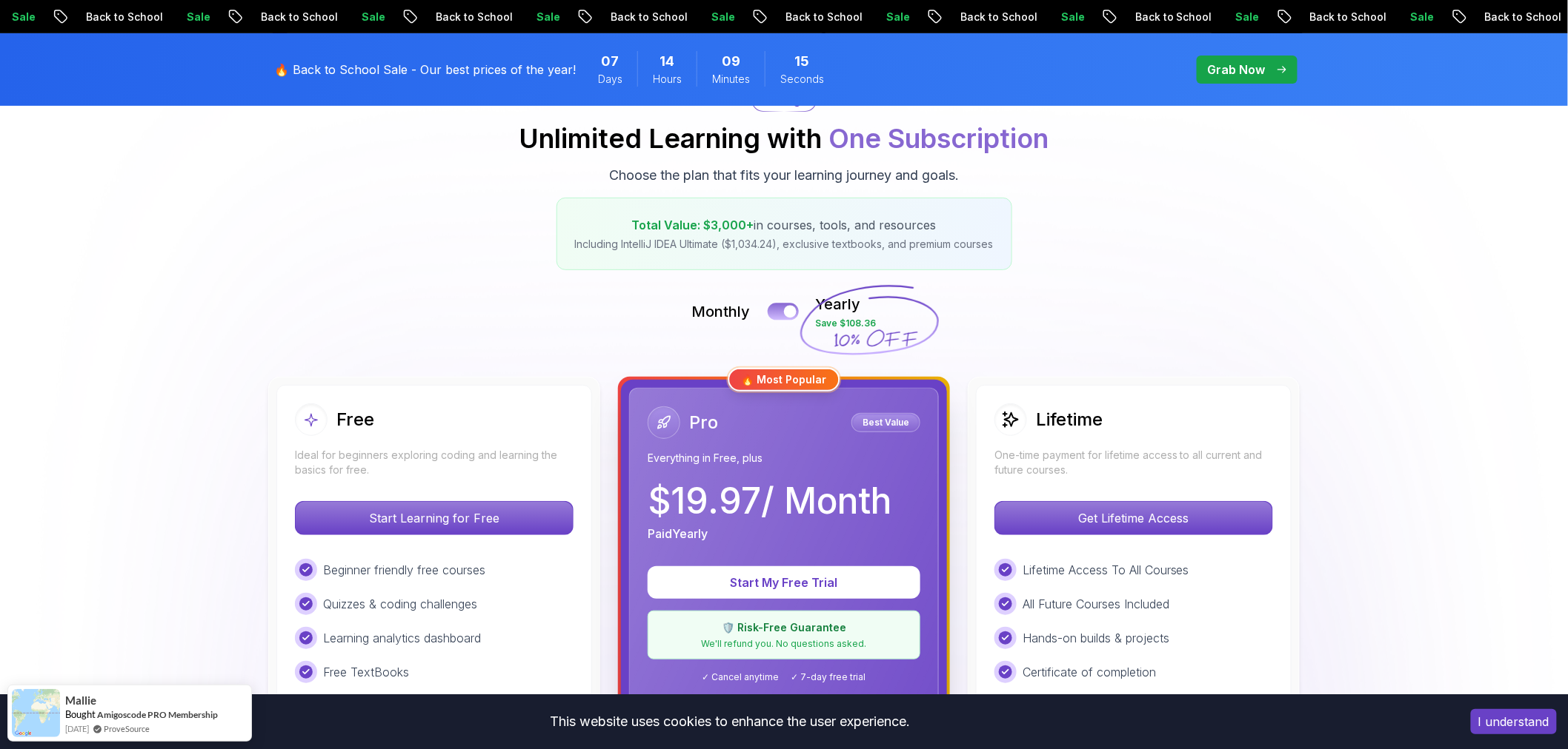
click at [778, 310] on button at bounding box center [784, 311] width 31 height 17
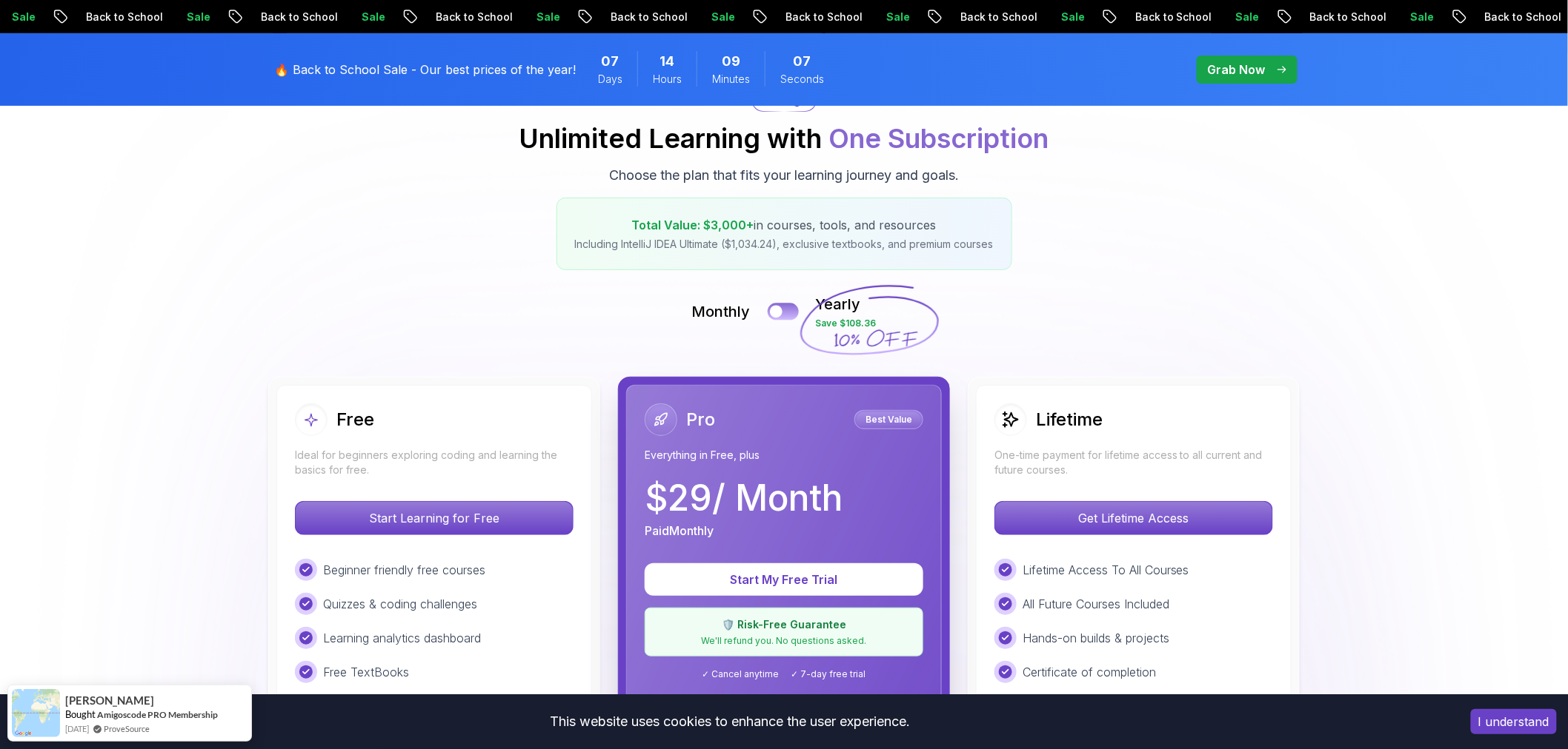
click at [795, 308] on button at bounding box center [784, 311] width 31 height 17
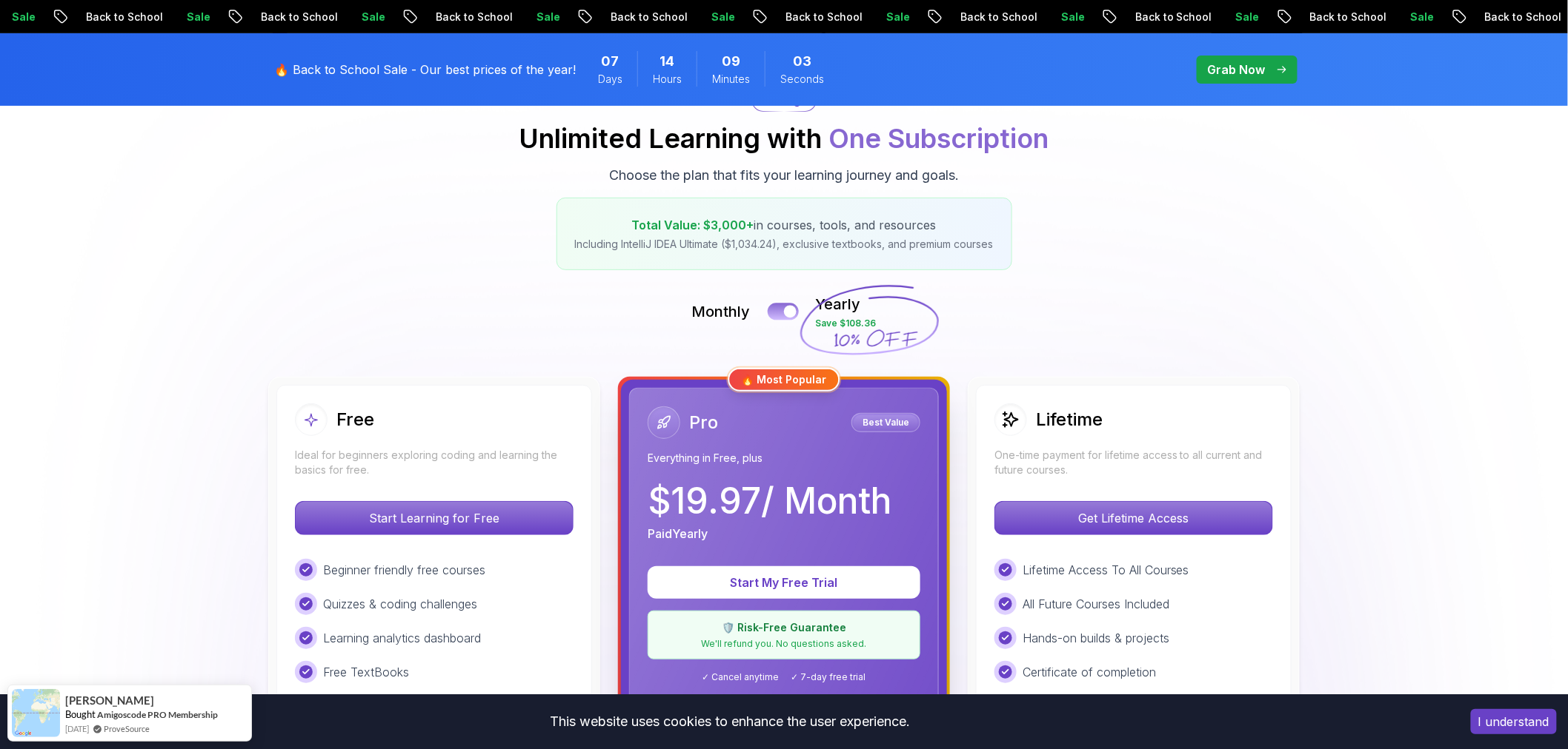
click at [778, 309] on button at bounding box center [784, 311] width 31 height 17
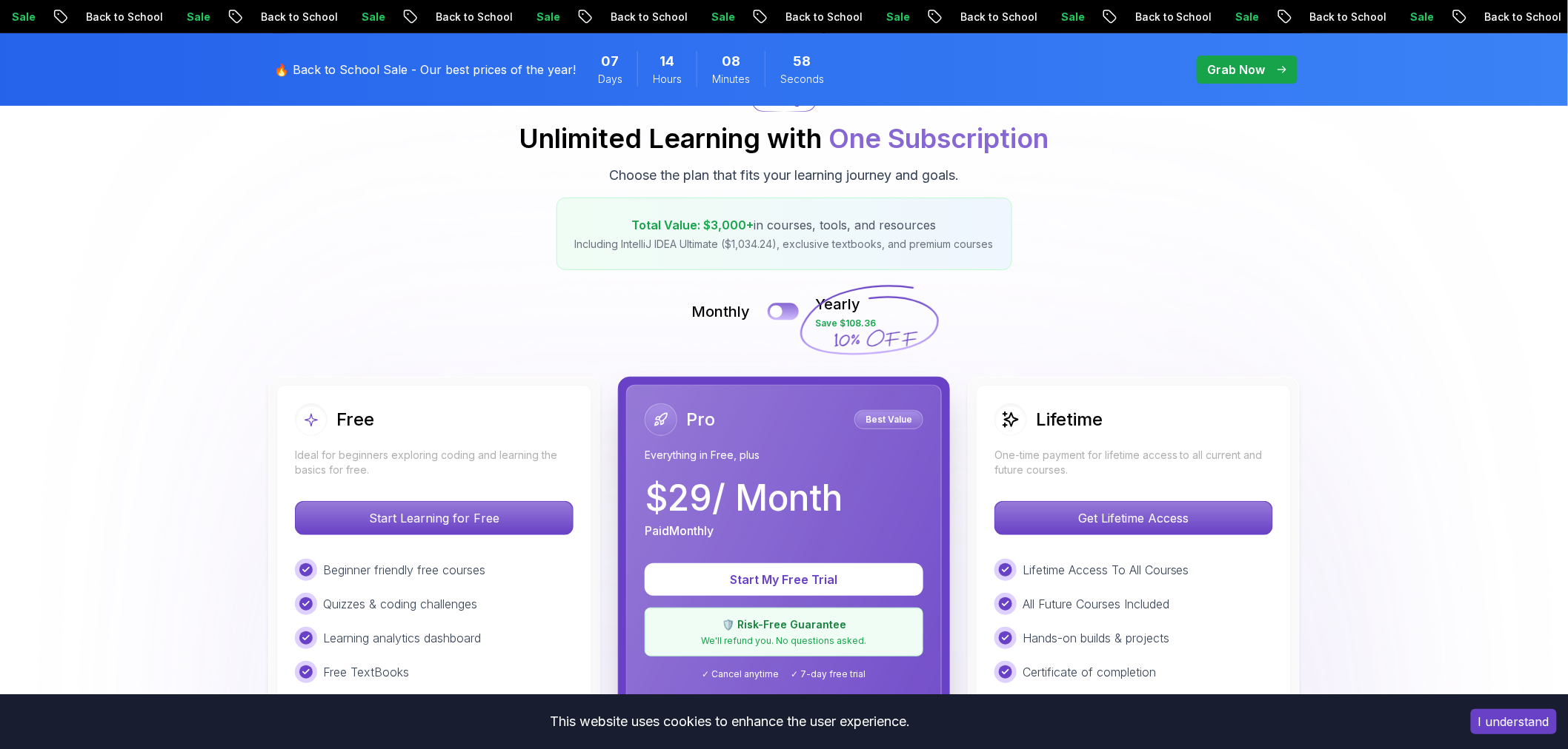
click at [795, 308] on button at bounding box center [784, 311] width 31 height 17
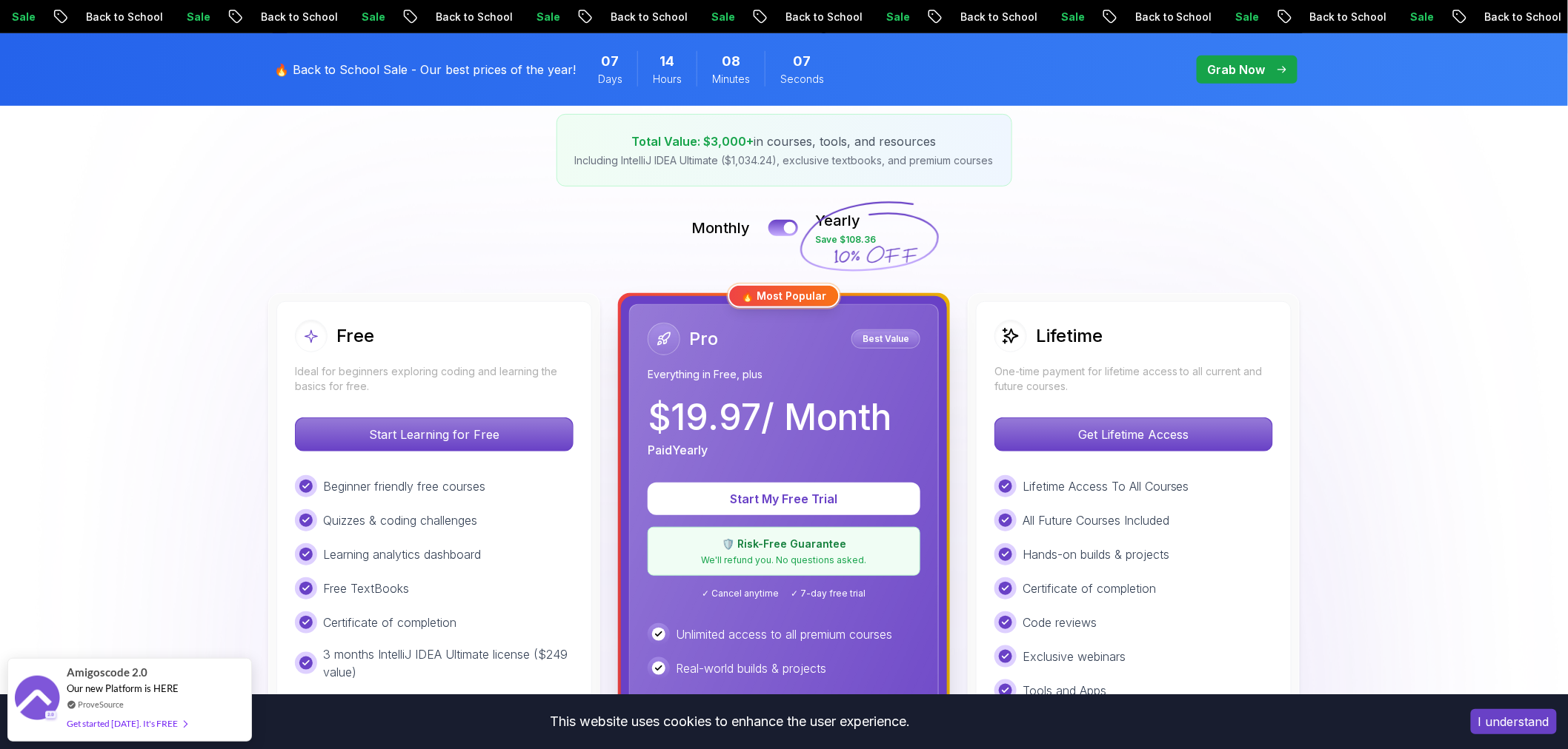
scroll to position [247, 0]
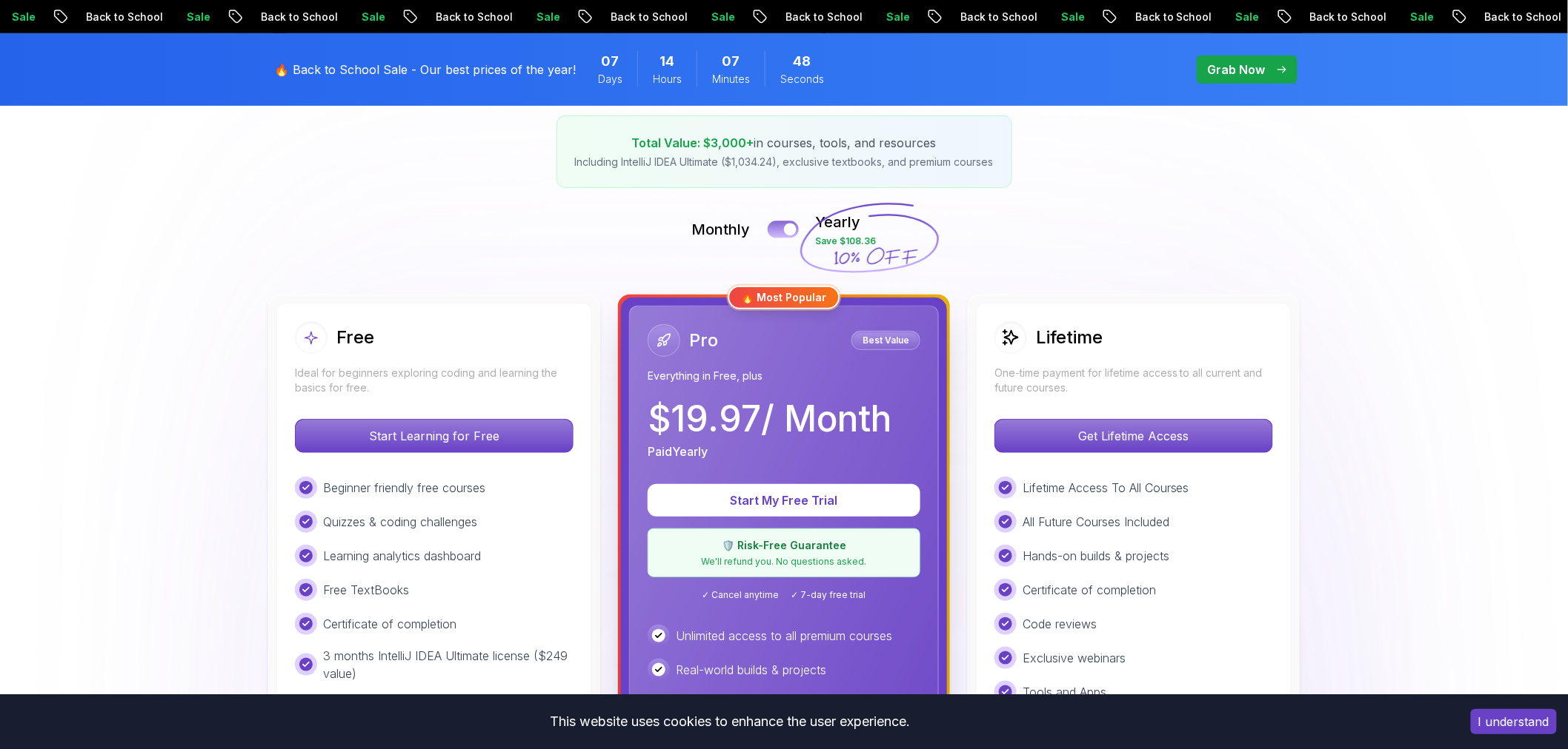
click at [775, 232] on button at bounding box center [784, 229] width 31 height 17
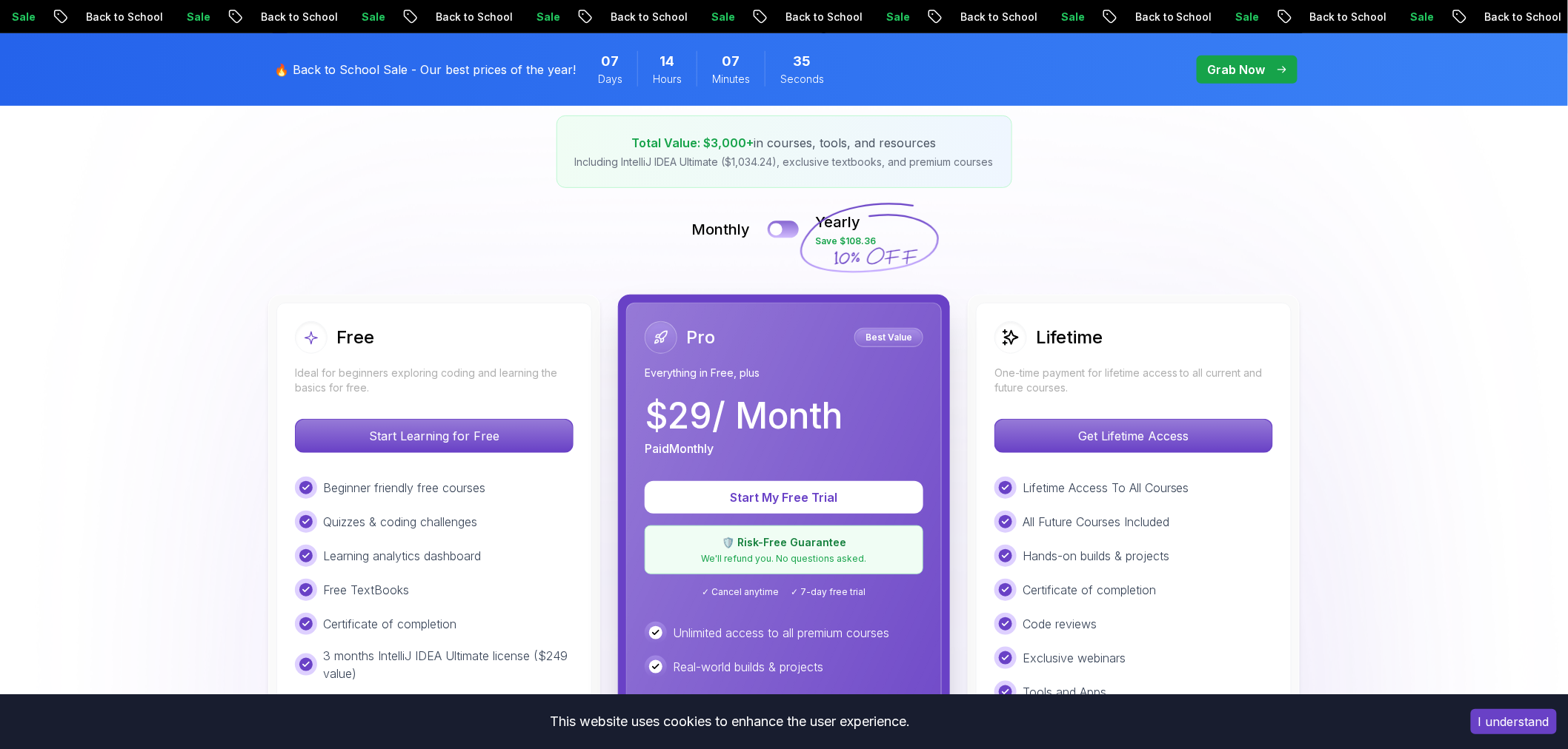
click at [791, 232] on button at bounding box center [784, 229] width 31 height 17
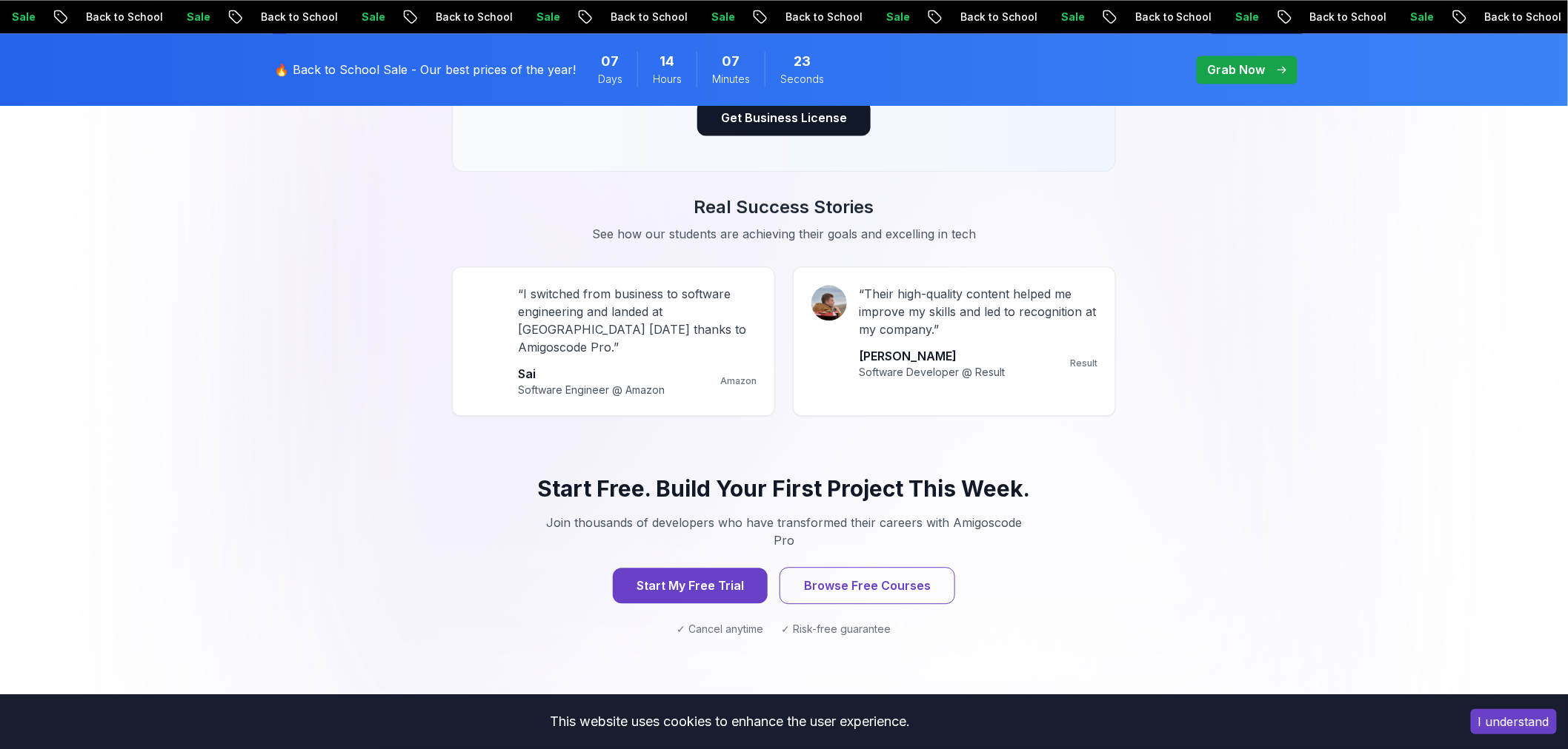
scroll to position [1316, 0]
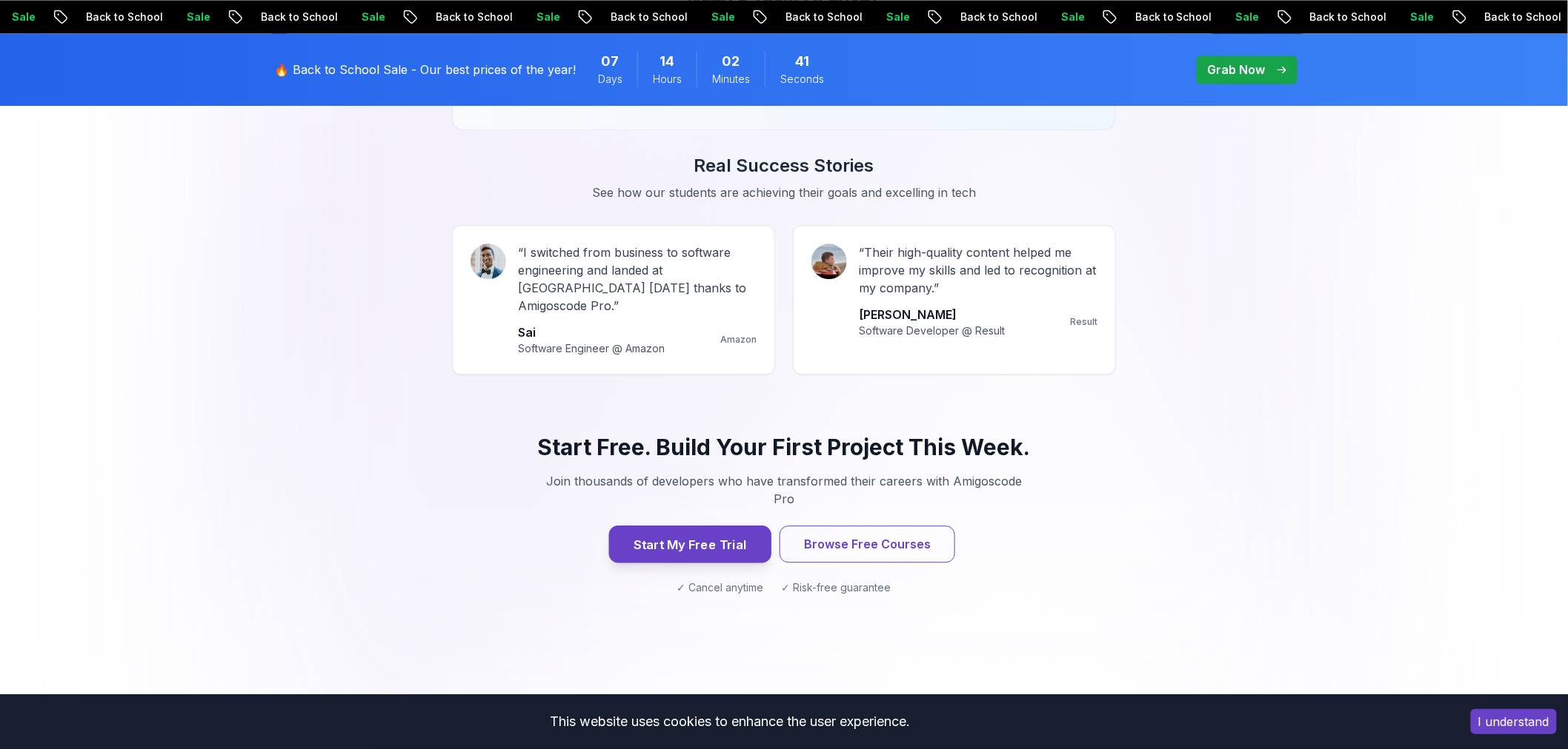
click at [725, 526] on button "Start My Free Trial" at bounding box center [690, 544] width 162 height 37
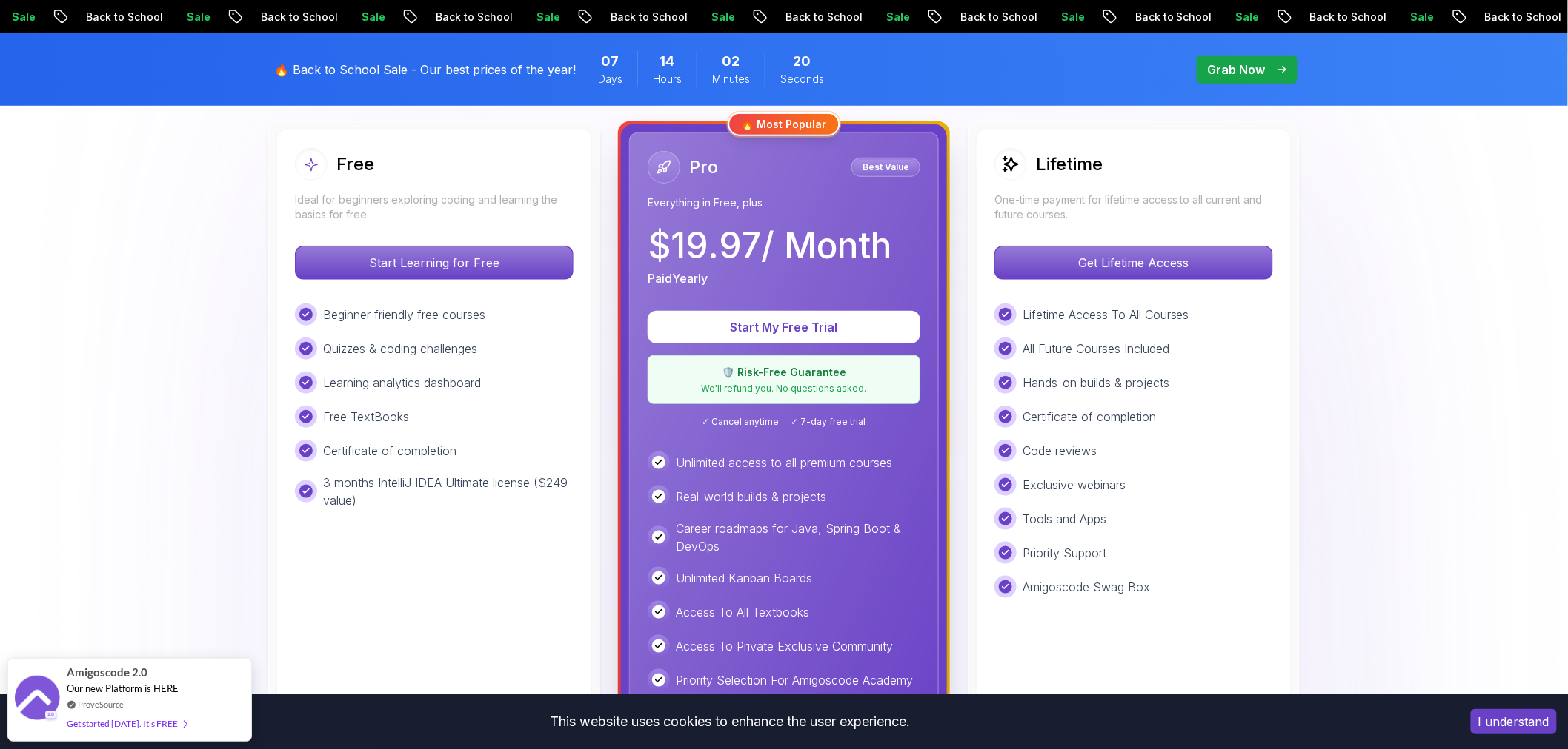
scroll to position [411, 0]
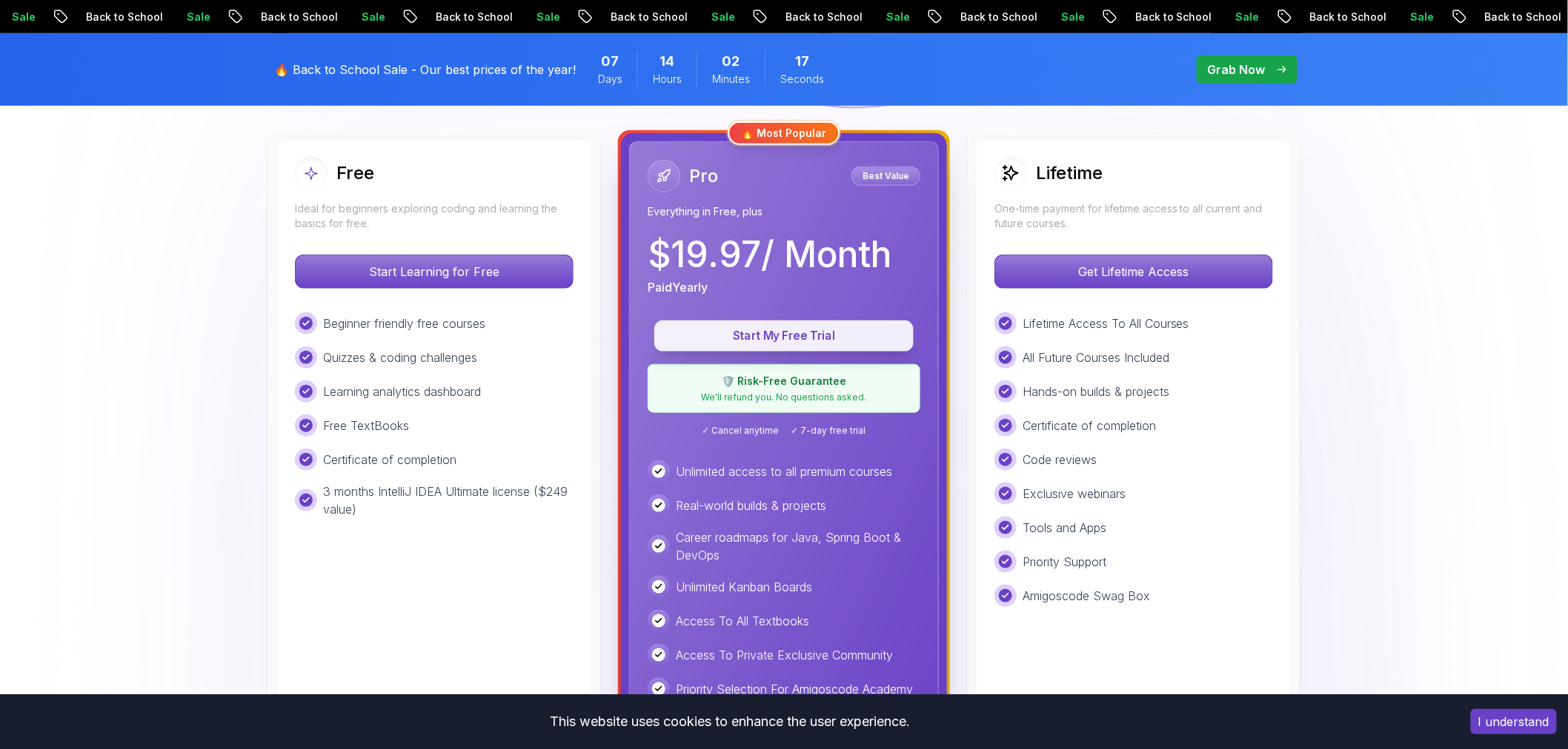
click at [738, 341] on p "Start My Free Trial" at bounding box center [784, 336] width 225 height 17
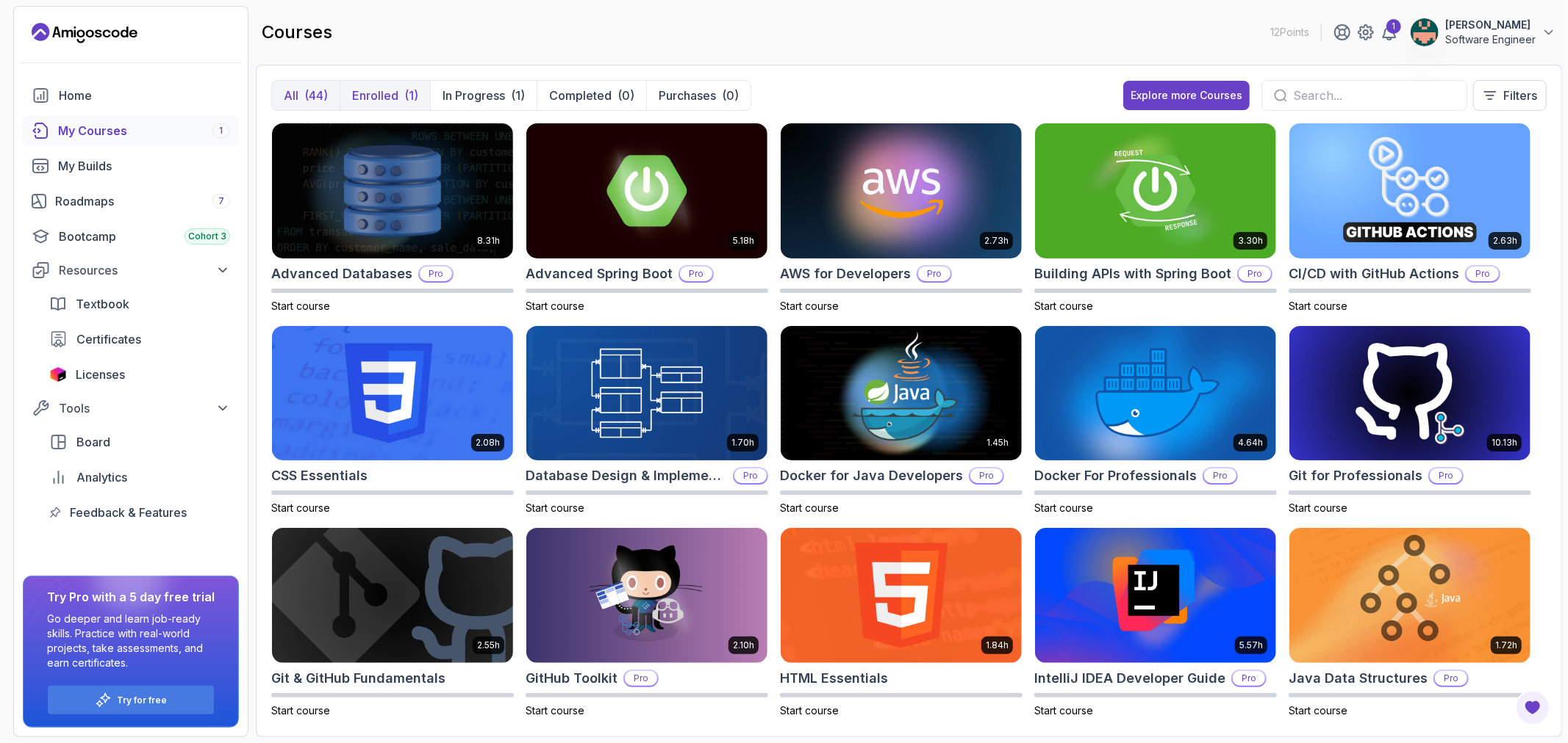
click at [395, 95] on p "Enrolled" at bounding box center [375, 95] width 47 height 17
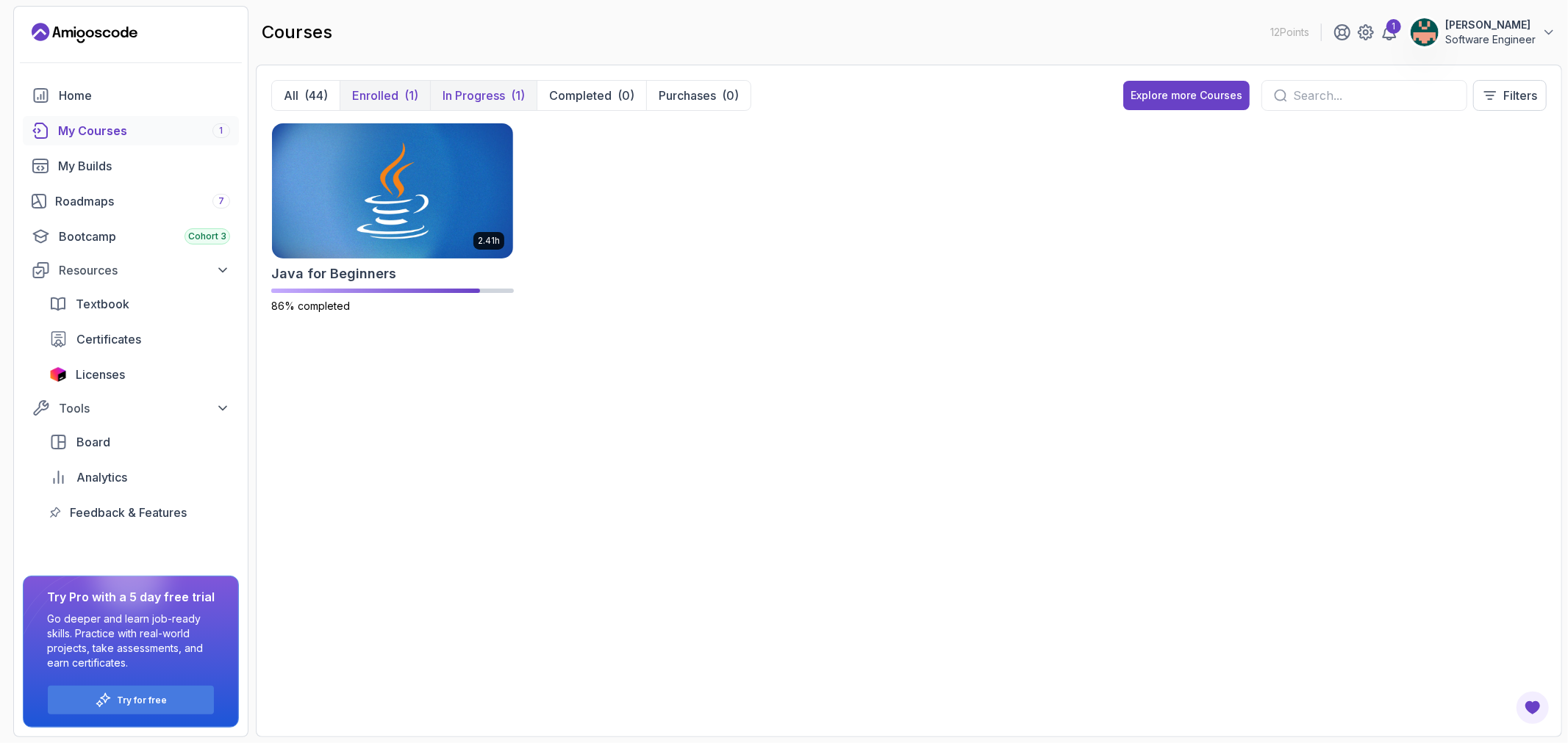
click at [459, 90] on p "In Progress" at bounding box center [474, 95] width 62 height 17
click at [391, 91] on p "Enrolled" at bounding box center [375, 95] width 47 height 17
click at [385, 160] on img at bounding box center [392, 190] width 253 height 142
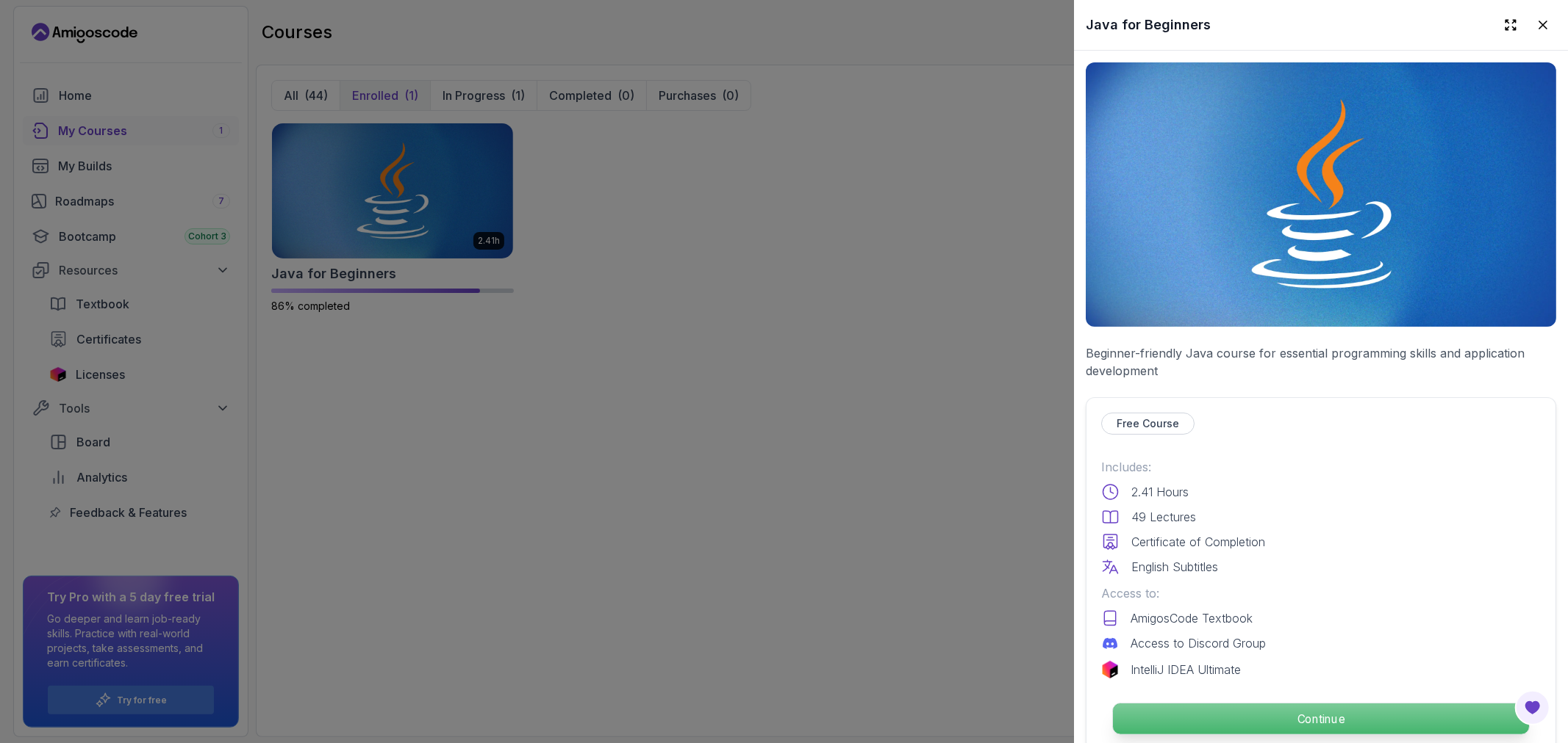
click at [1306, 708] on p "Continue" at bounding box center [1320, 719] width 416 height 31
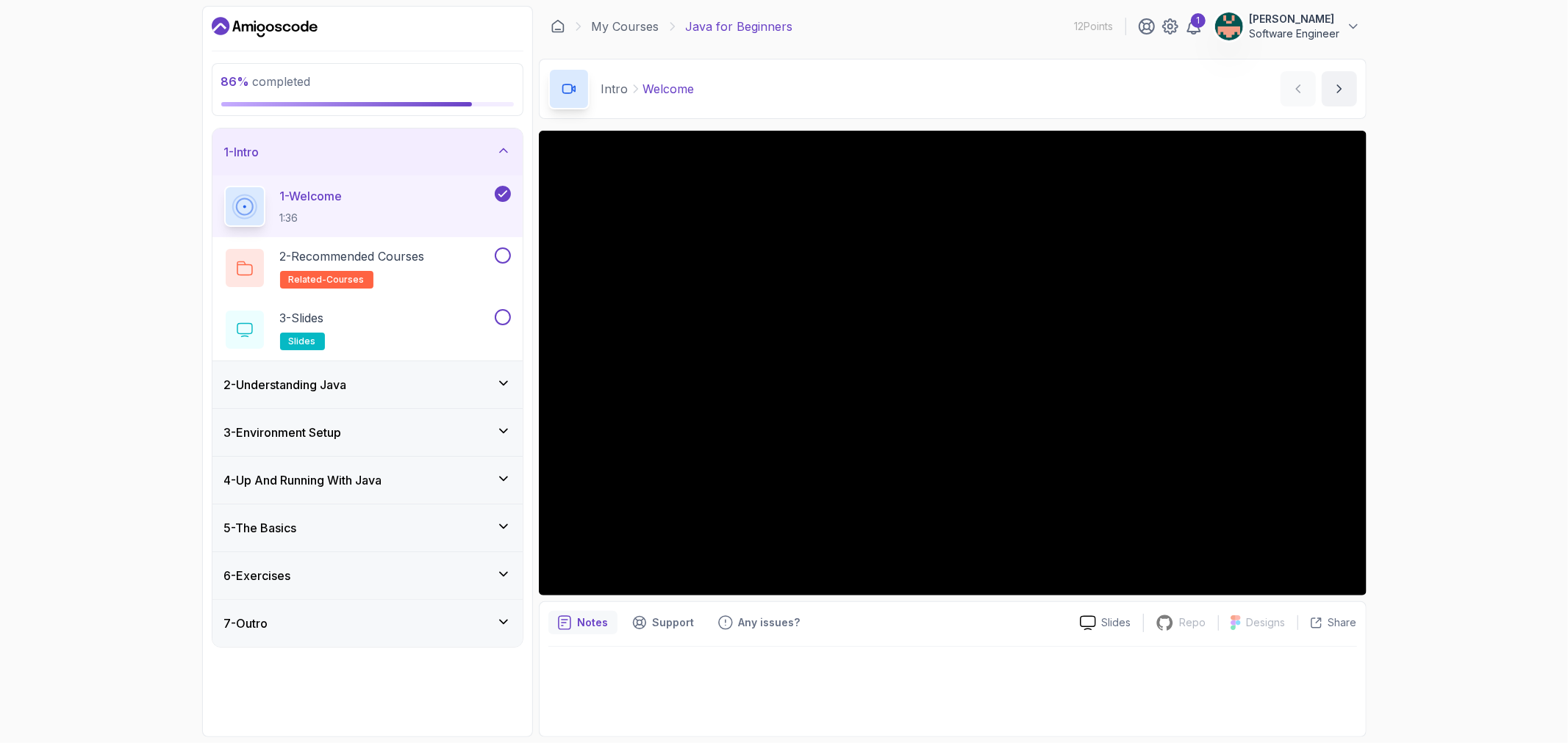
click at [494, 475] on div "4 - Up And Running With Java" at bounding box center [367, 480] width 286 height 17
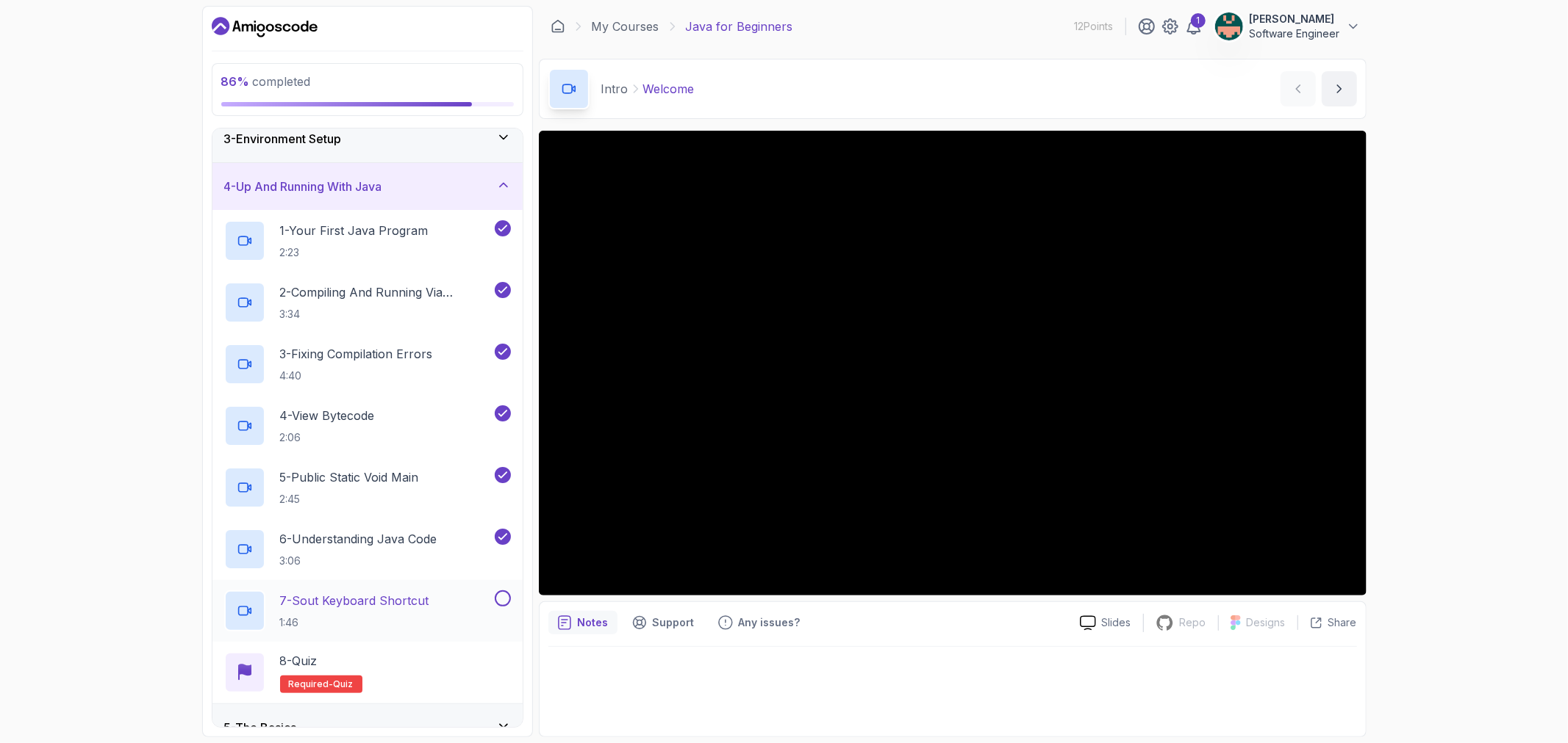
scroll to position [228, 0]
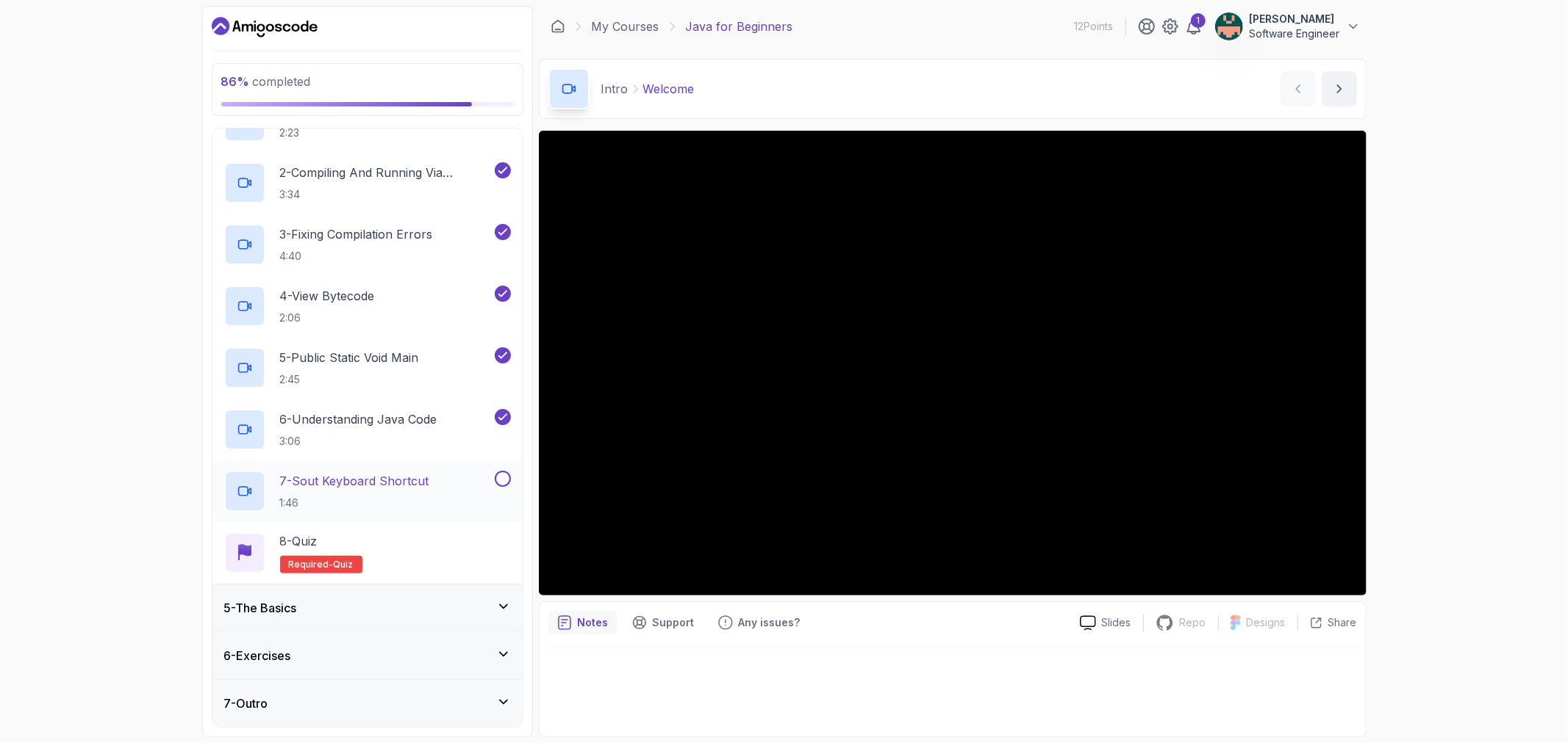
click at [496, 476] on button at bounding box center [503, 479] width 16 height 16
click at [506, 602] on icon at bounding box center [504, 607] width 15 height 15
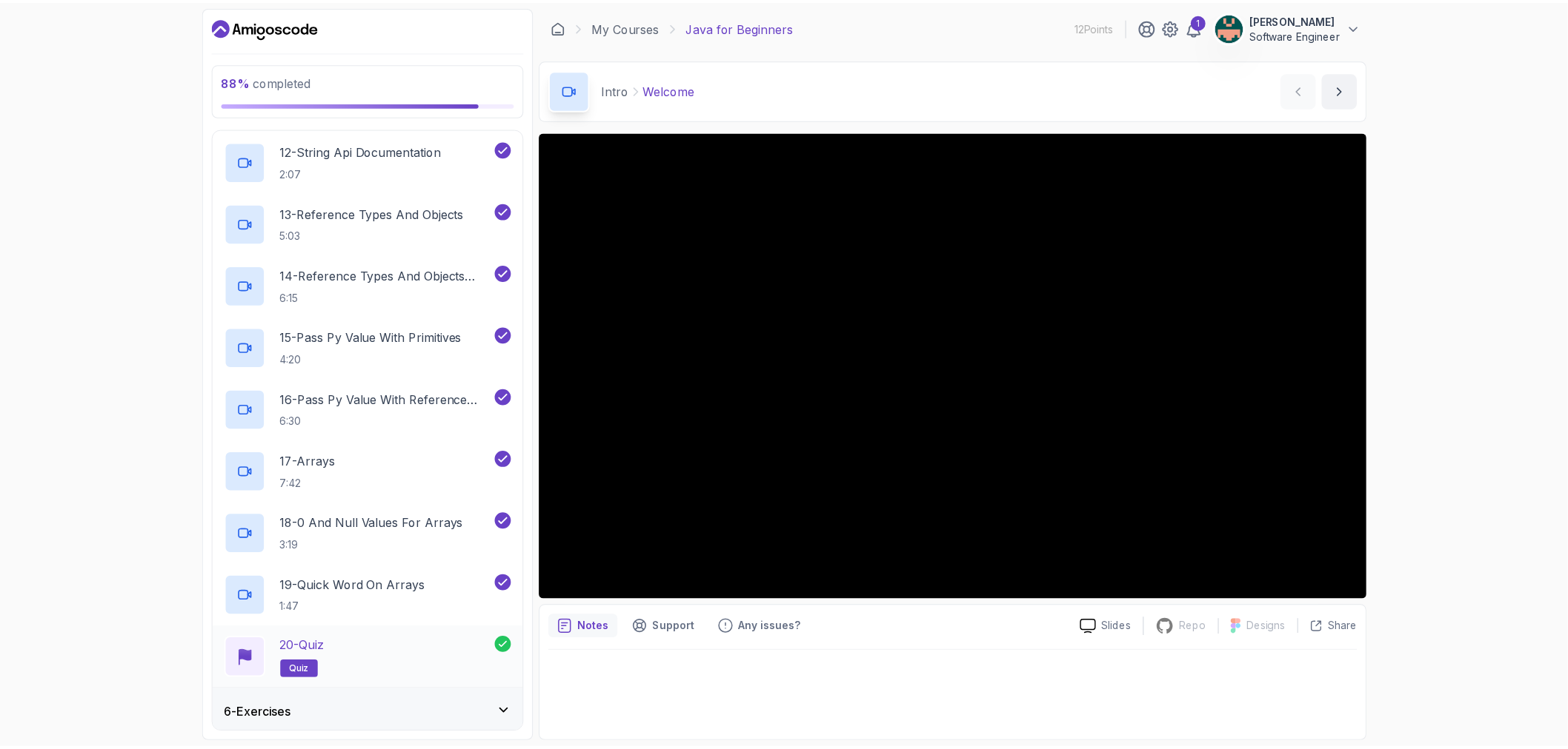
scroll to position [976, 0]
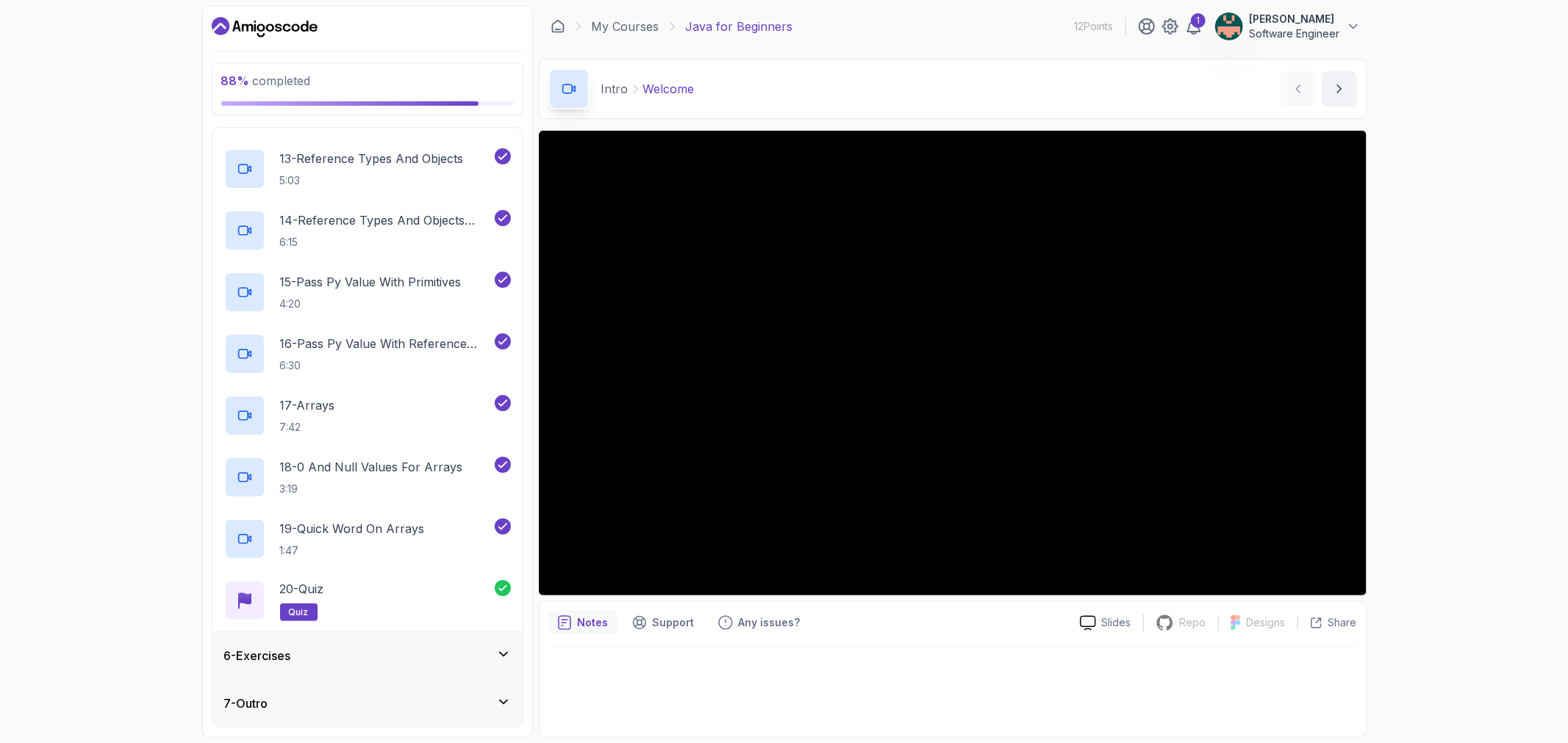
click at [748, 21] on p "Java for Beginners" at bounding box center [739, 26] width 107 height 17
click at [641, 25] on link "My Courses" at bounding box center [625, 26] width 68 height 17
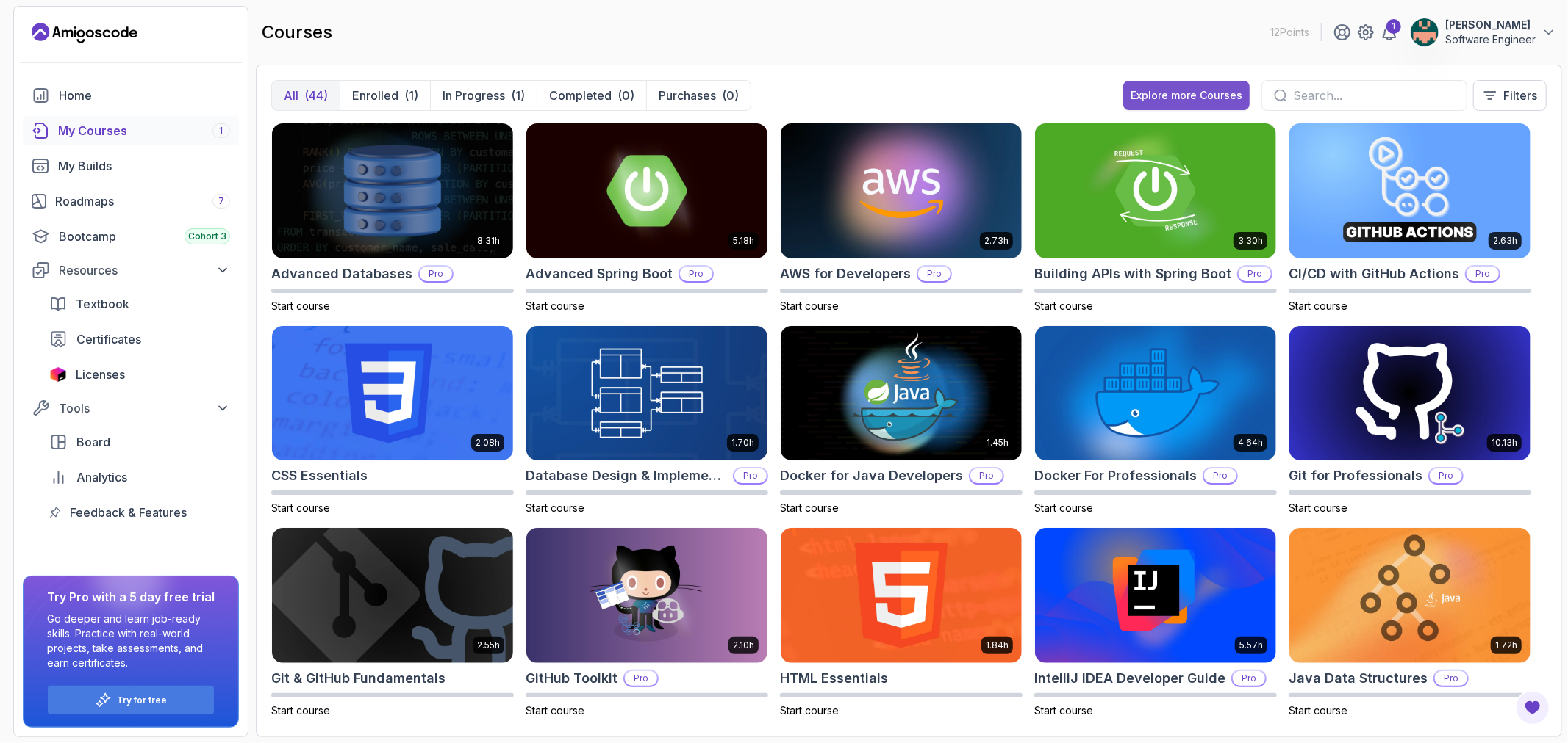
click at [1155, 96] on div "Explore more Courses" at bounding box center [1186, 95] width 112 height 15
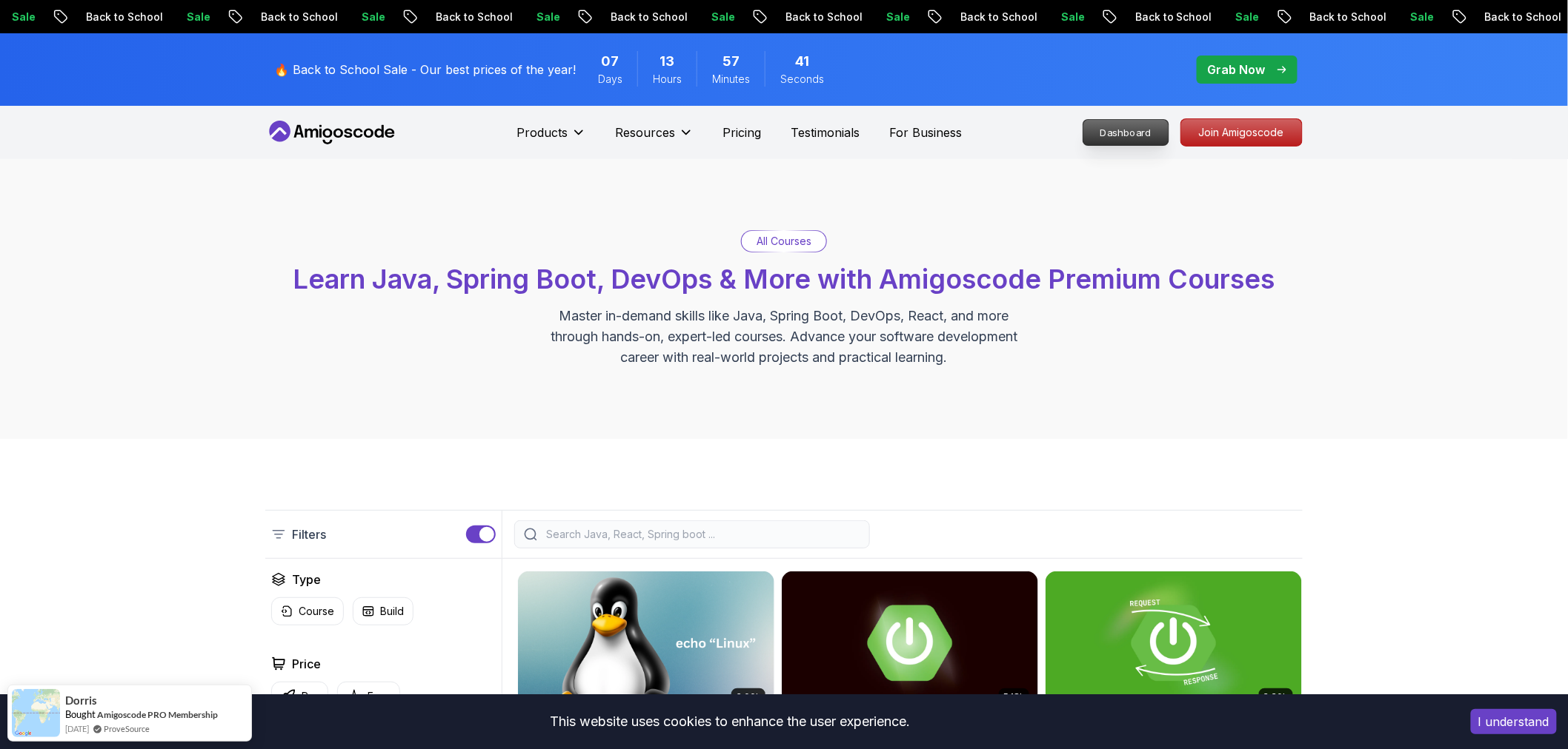
click at [1139, 141] on p "Dashboard" at bounding box center [1126, 132] width 85 height 25
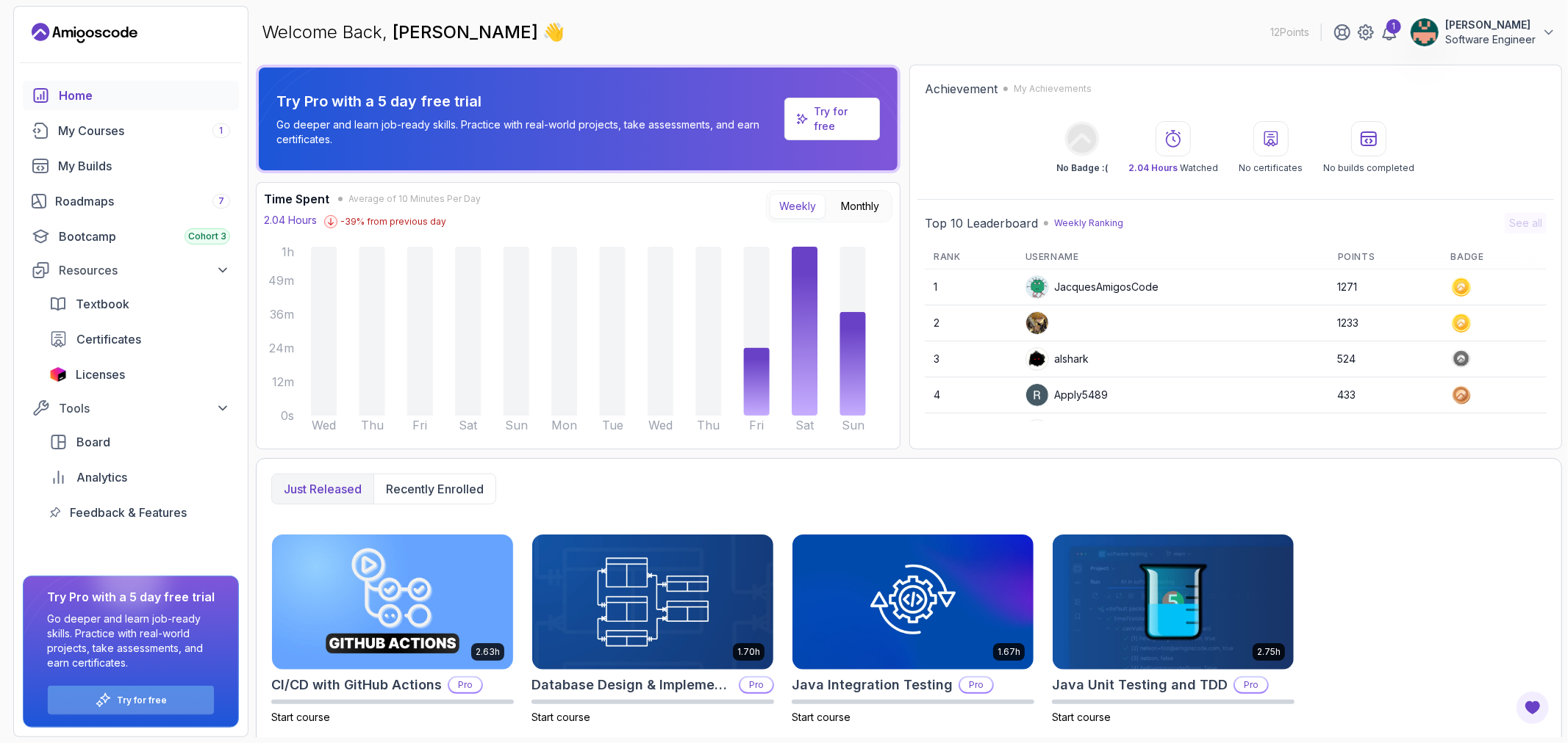
click at [171, 689] on div "Try for free" at bounding box center [131, 700] width 166 height 28
click at [542, 34] on span "👋" at bounding box center [553, 33] width 22 height 24
click at [133, 163] on div "My Builds" at bounding box center [144, 165] width 172 height 17
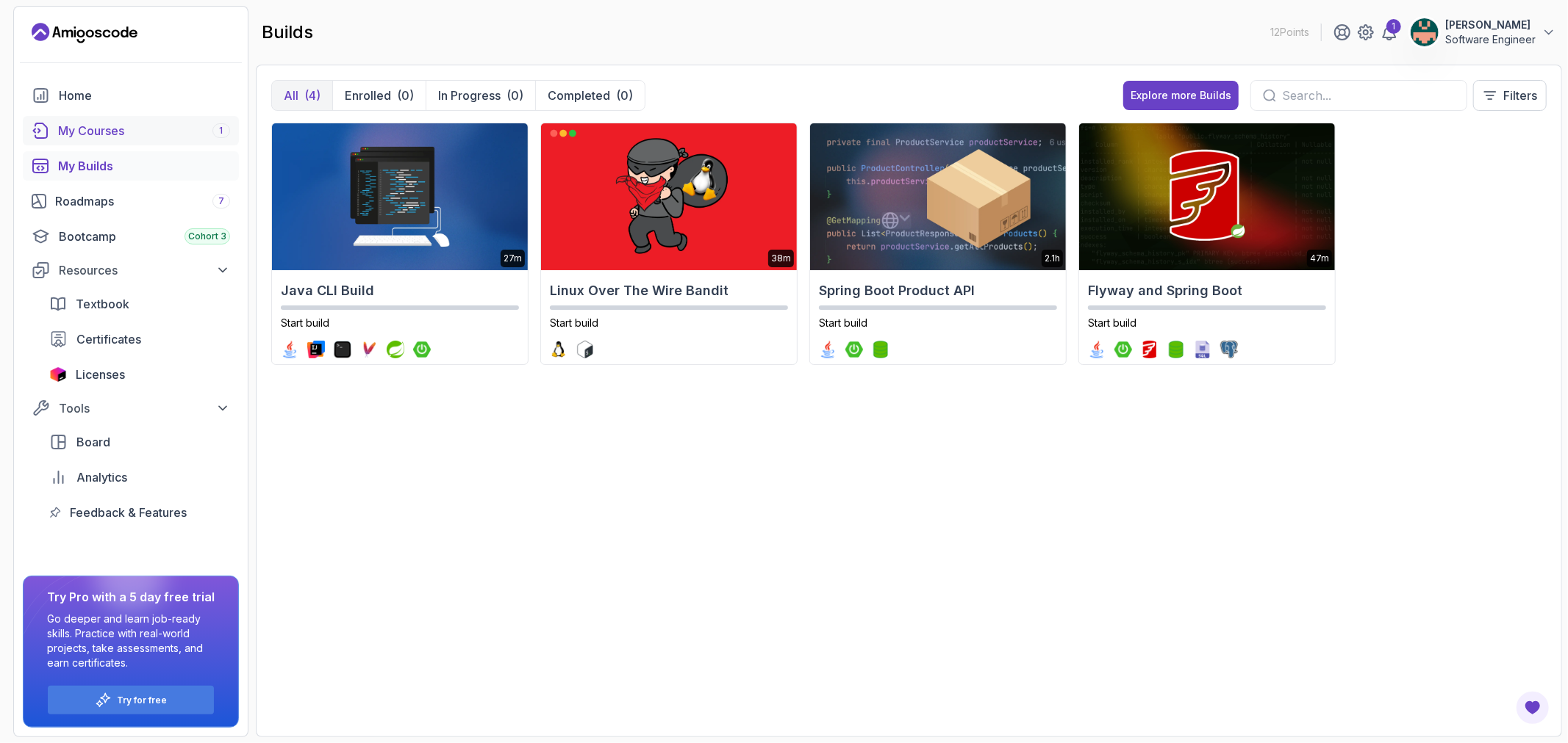
click at [108, 129] on div "My Courses 1" at bounding box center [144, 130] width 172 height 17
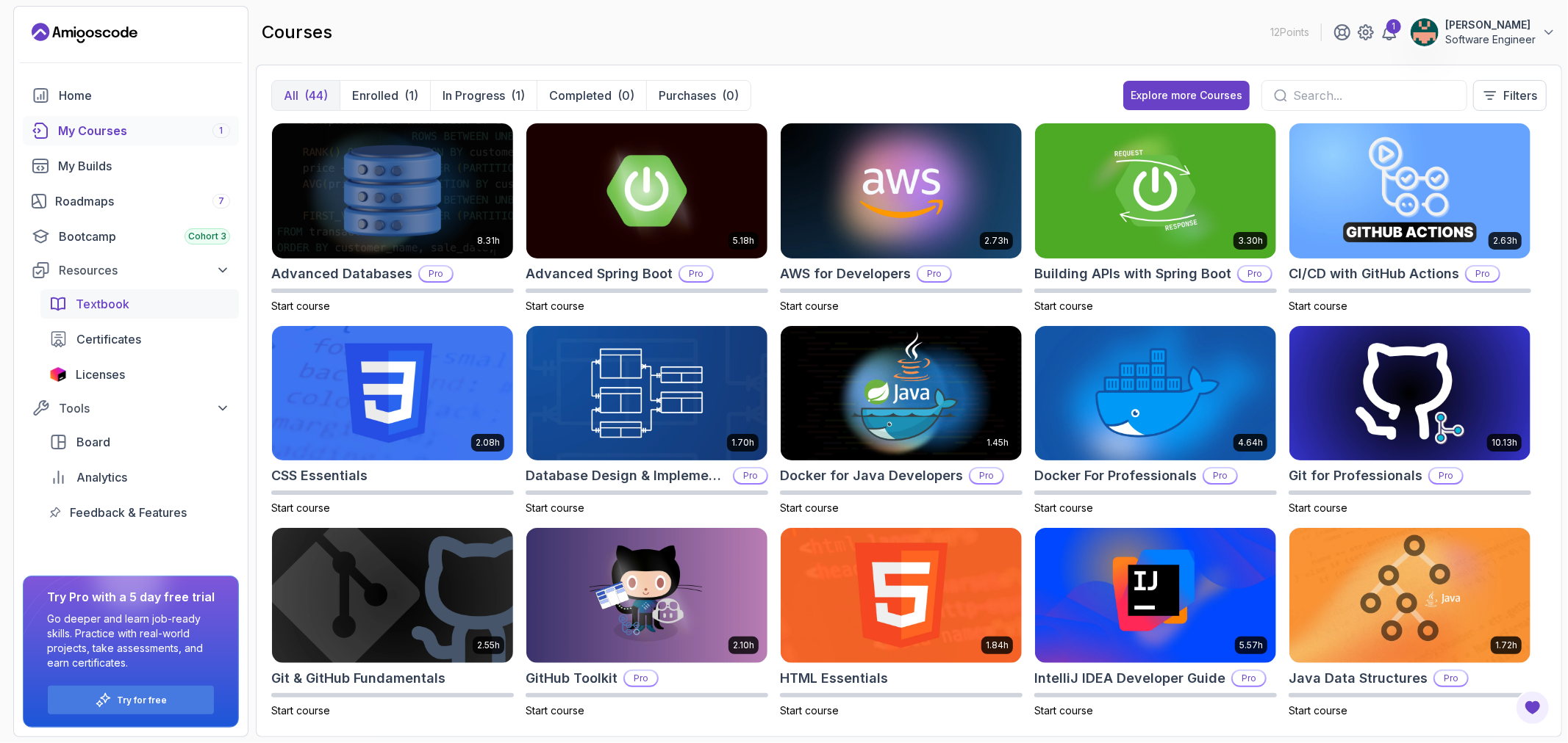
click at [101, 300] on span "Textbook" at bounding box center [102, 303] width 54 height 17
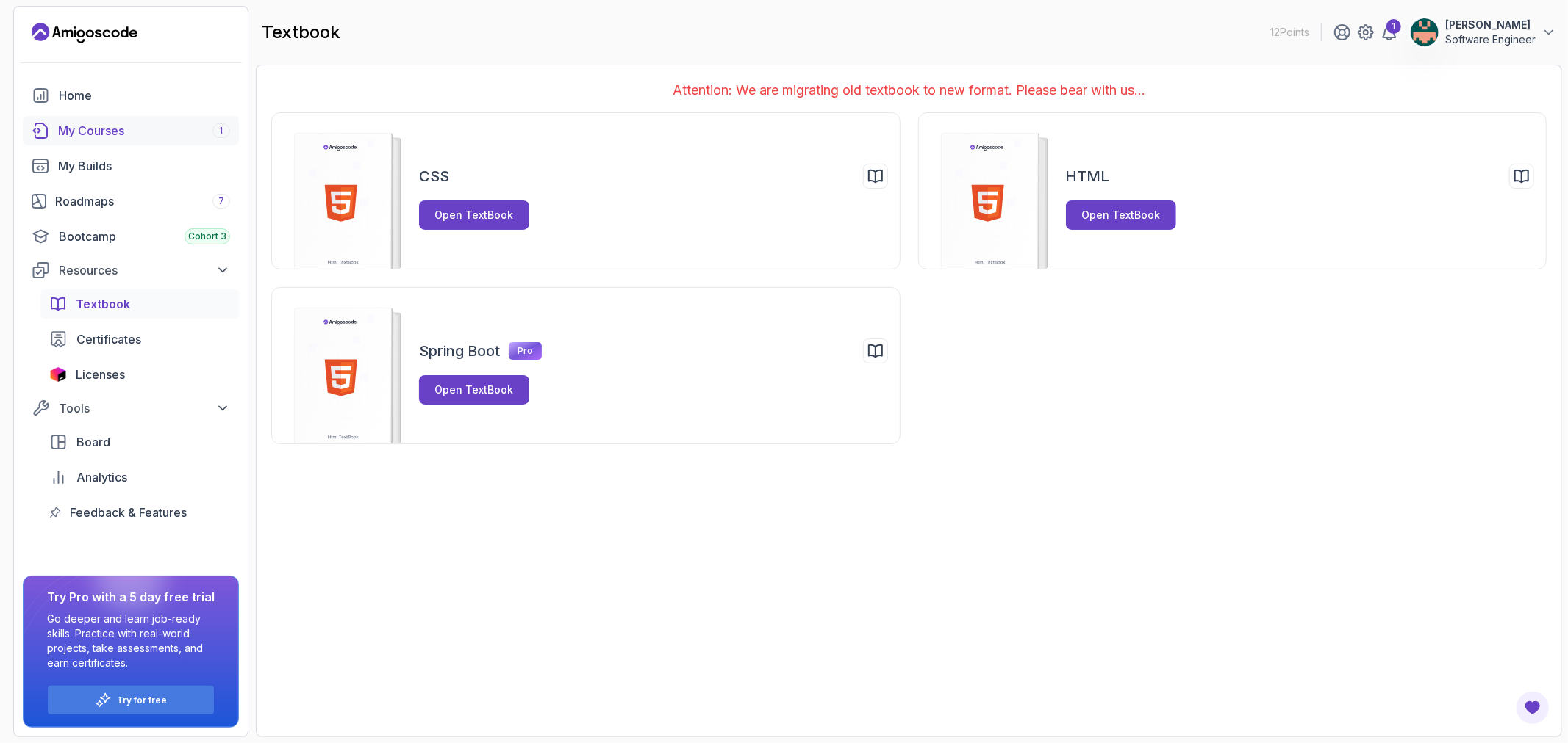
click at [107, 129] on div "My Courses 1" at bounding box center [144, 130] width 172 height 17
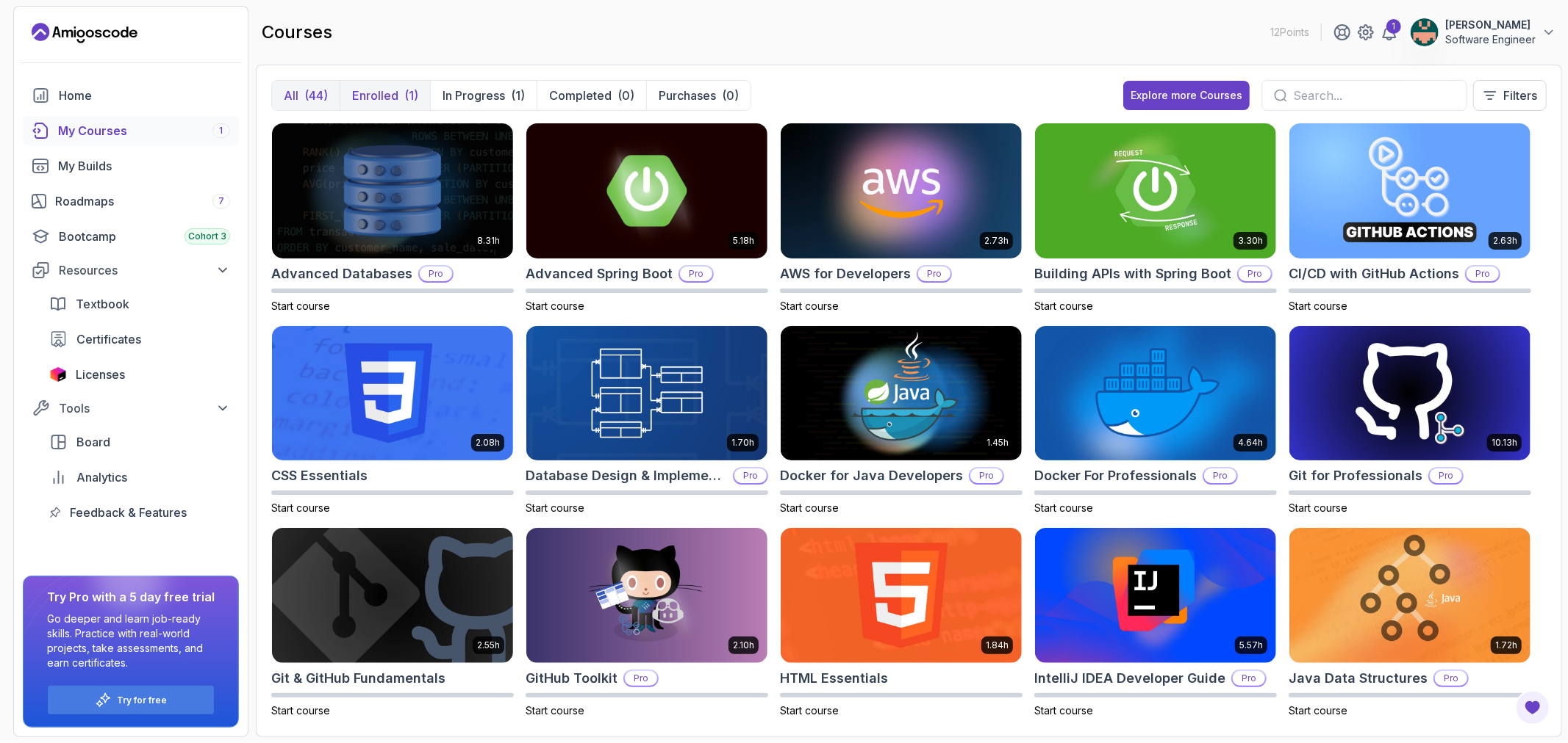
click at [370, 98] on p "Enrolled" at bounding box center [375, 95] width 47 height 17
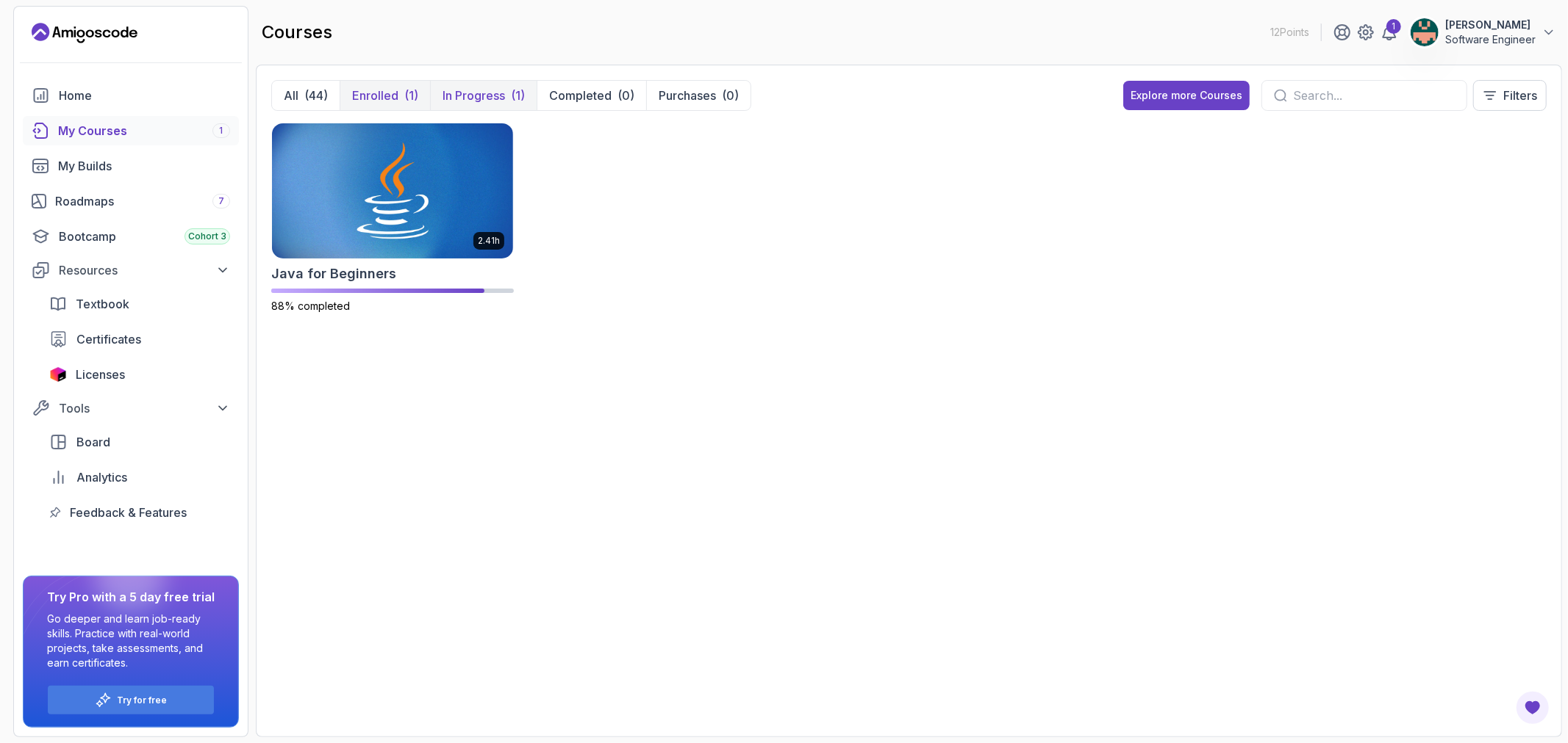
click at [480, 95] on p "In Progress" at bounding box center [474, 95] width 62 height 17
click at [586, 94] on p "Completed" at bounding box center [580, 95] width 62 height 17
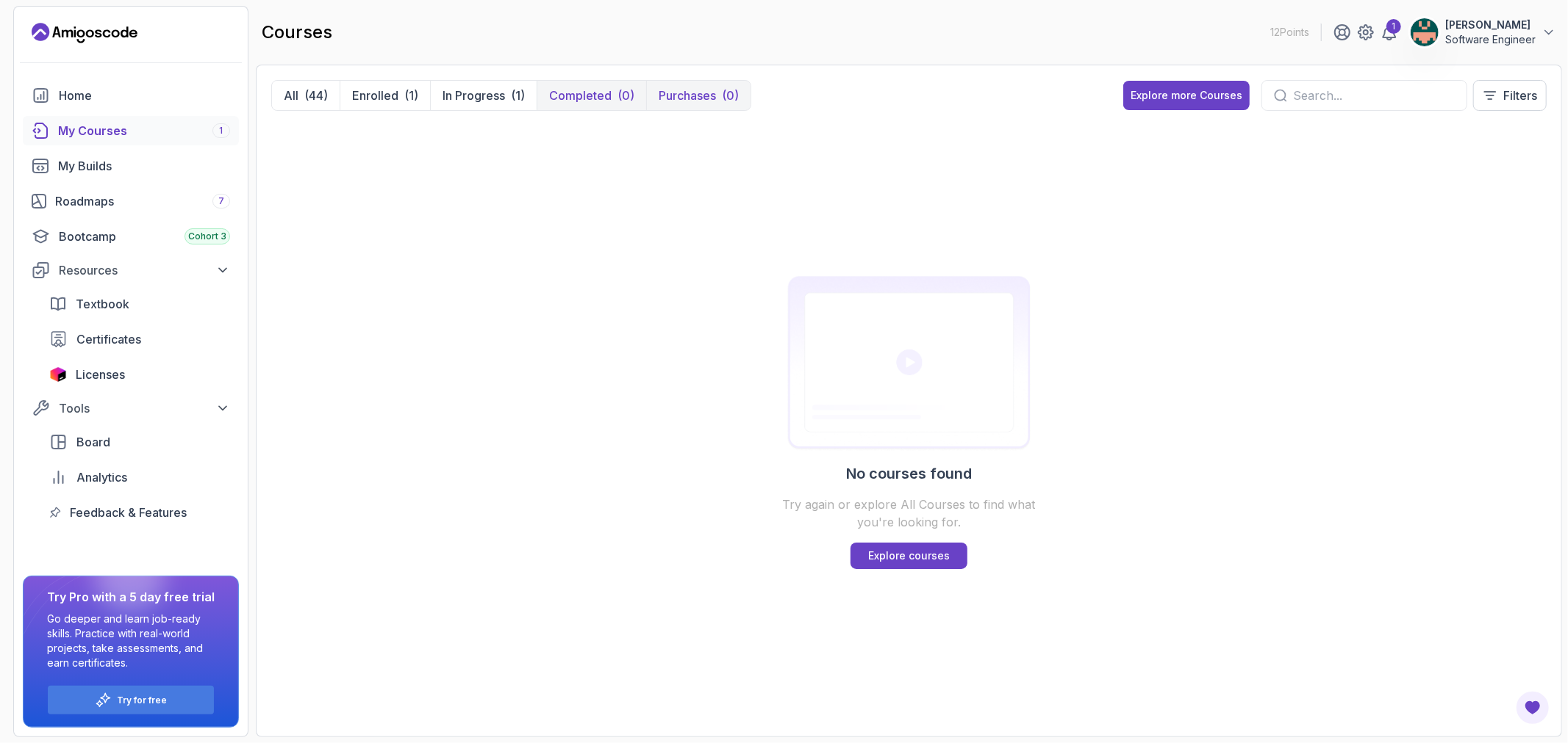
click at [701, 91] on p "Purchases" at bounding box center [687, 95] width 58 height 17
click at [84, 103] on div "Home" at bounding box center [144, 95] width 171 height 17
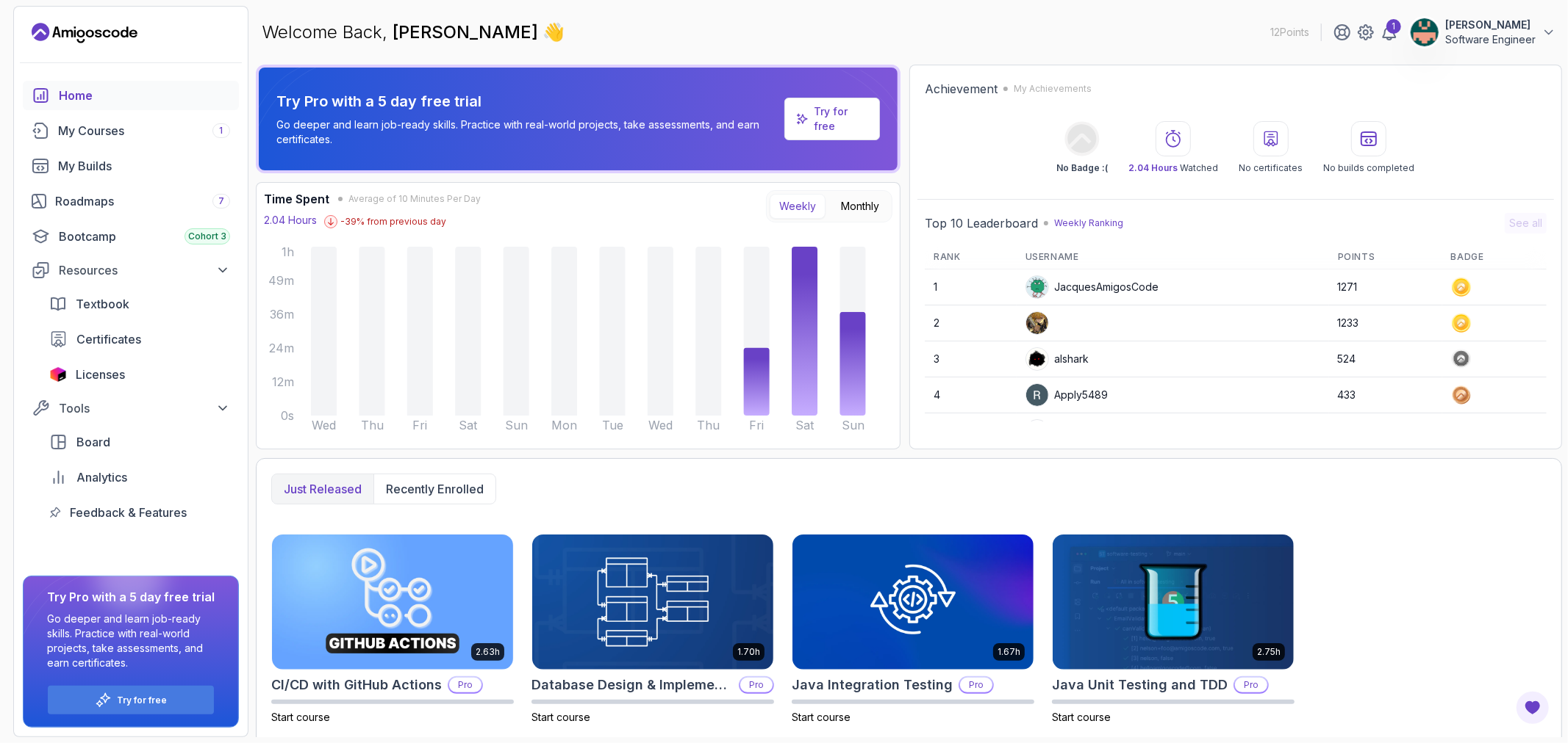
click at [827, 137] on link "Try for free" at bounding box center [832, 119] width 95 height 43
click at [833, 120] on p "Try for free" at bounding box center [840, 119] width 54 height 29
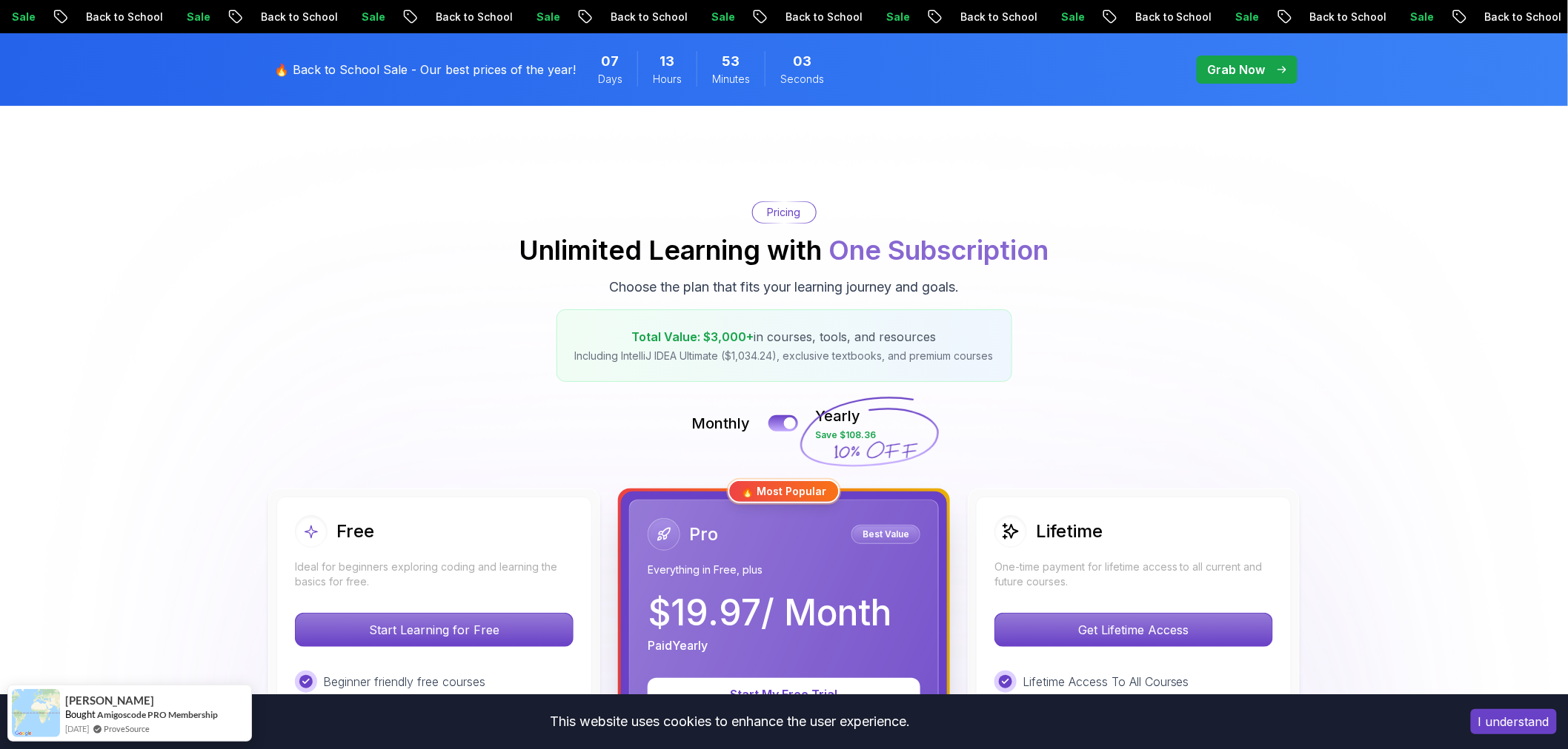
scroll to position [82, 0]
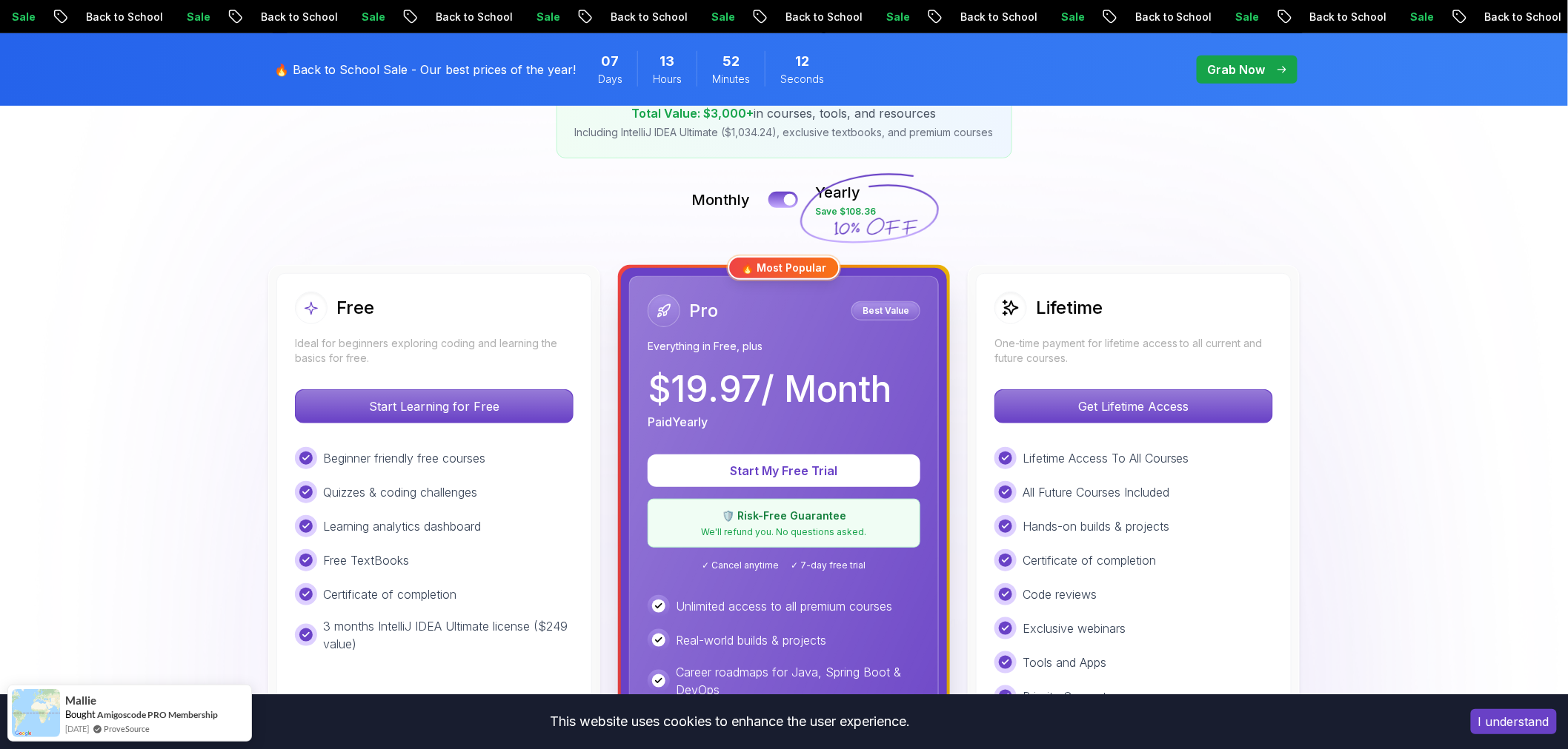
scroll to position [329, 0]
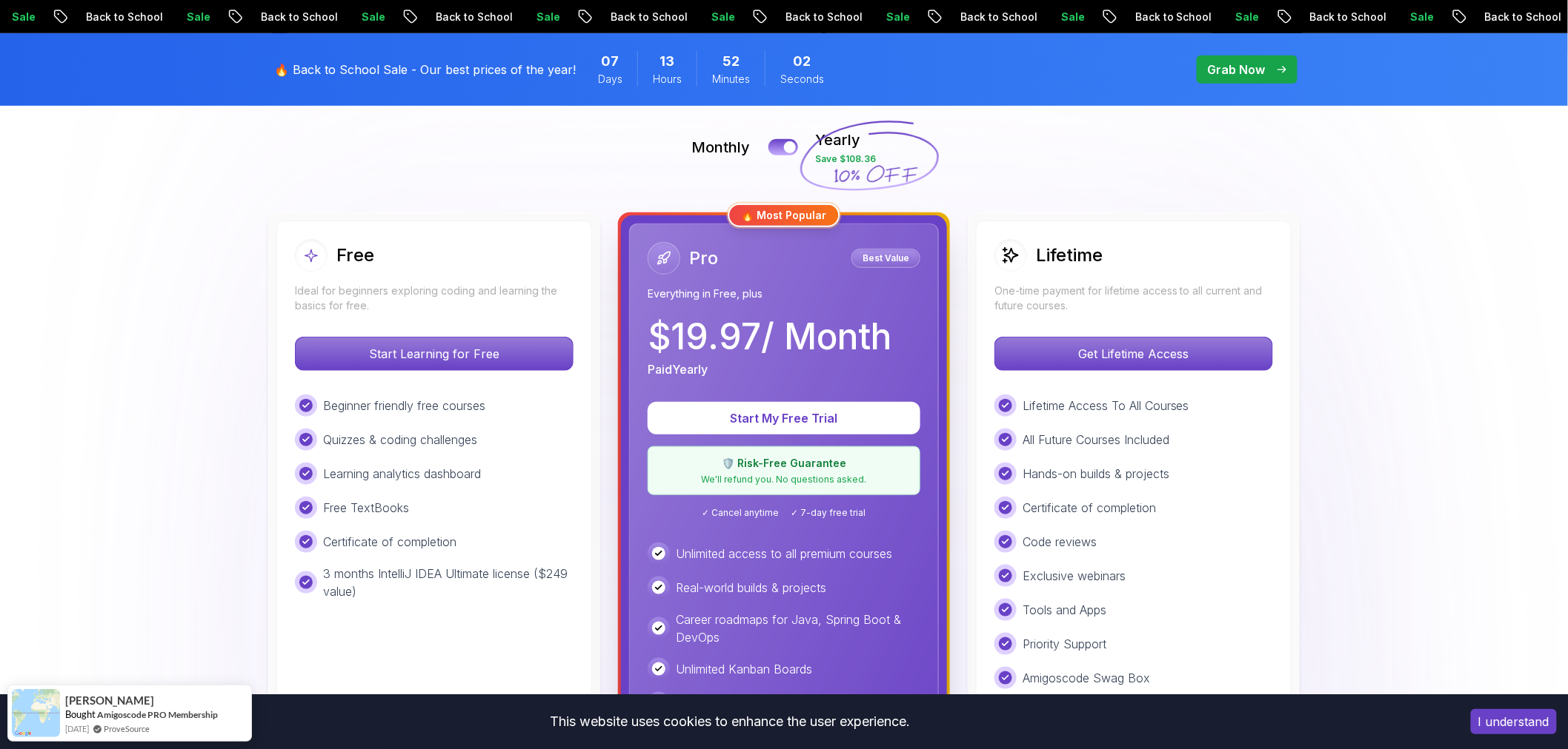
click at [886, 255] on p "Best Value" at bounding box center [886, 258] width 65 height 15
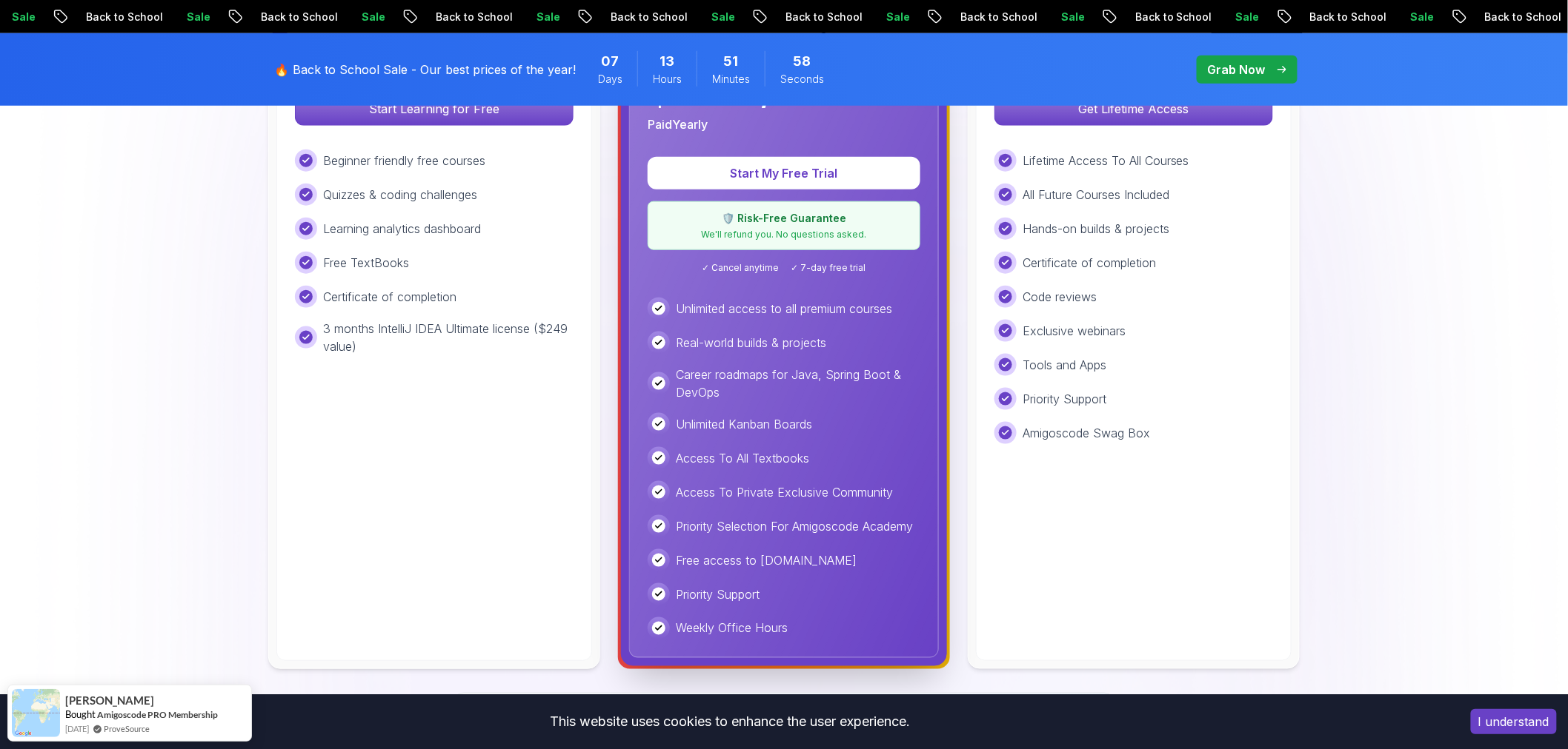
scroll to position [576, 0]
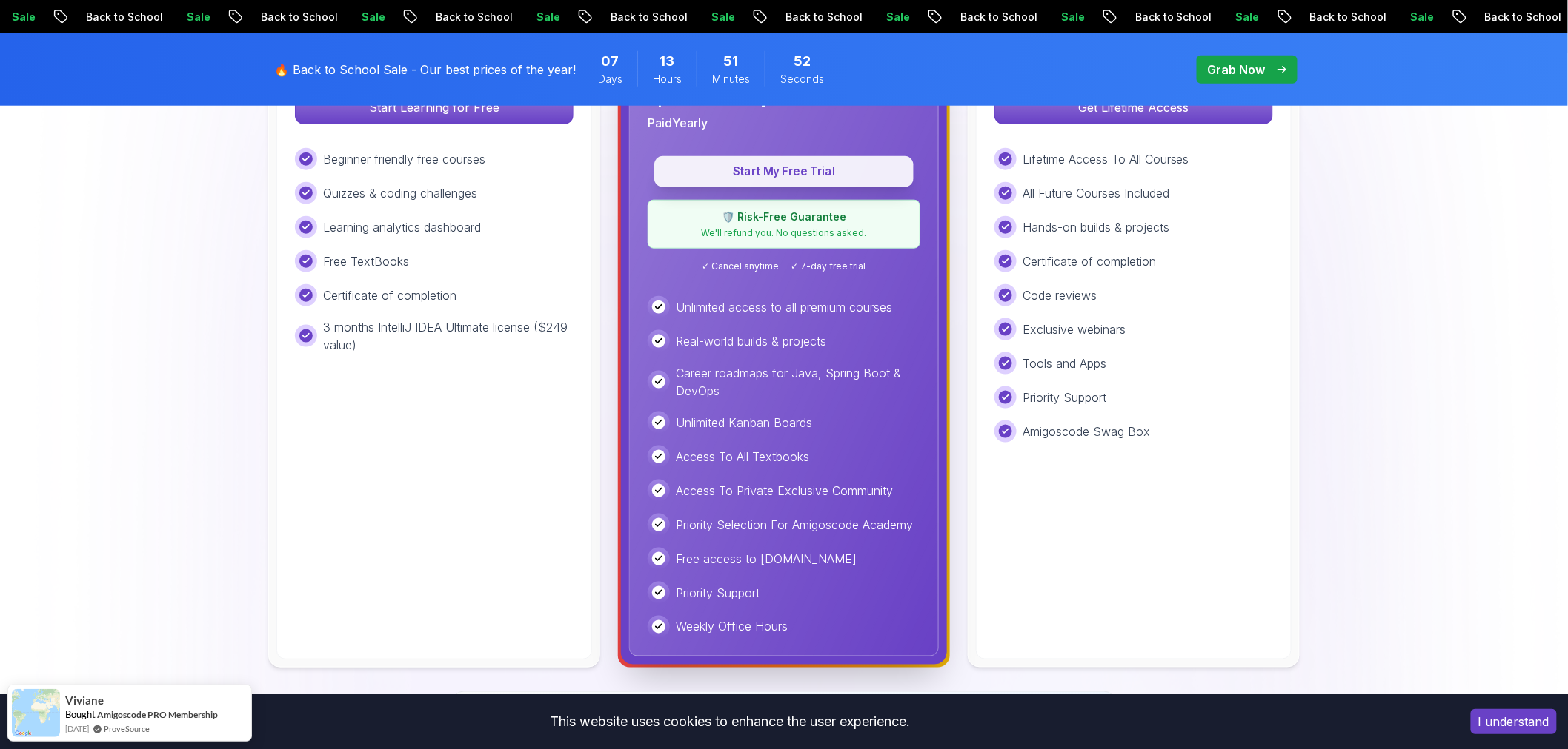
click at [745, 171] on p "Start My Free Trial" at bounding box center [784, 172] width 225 height 17
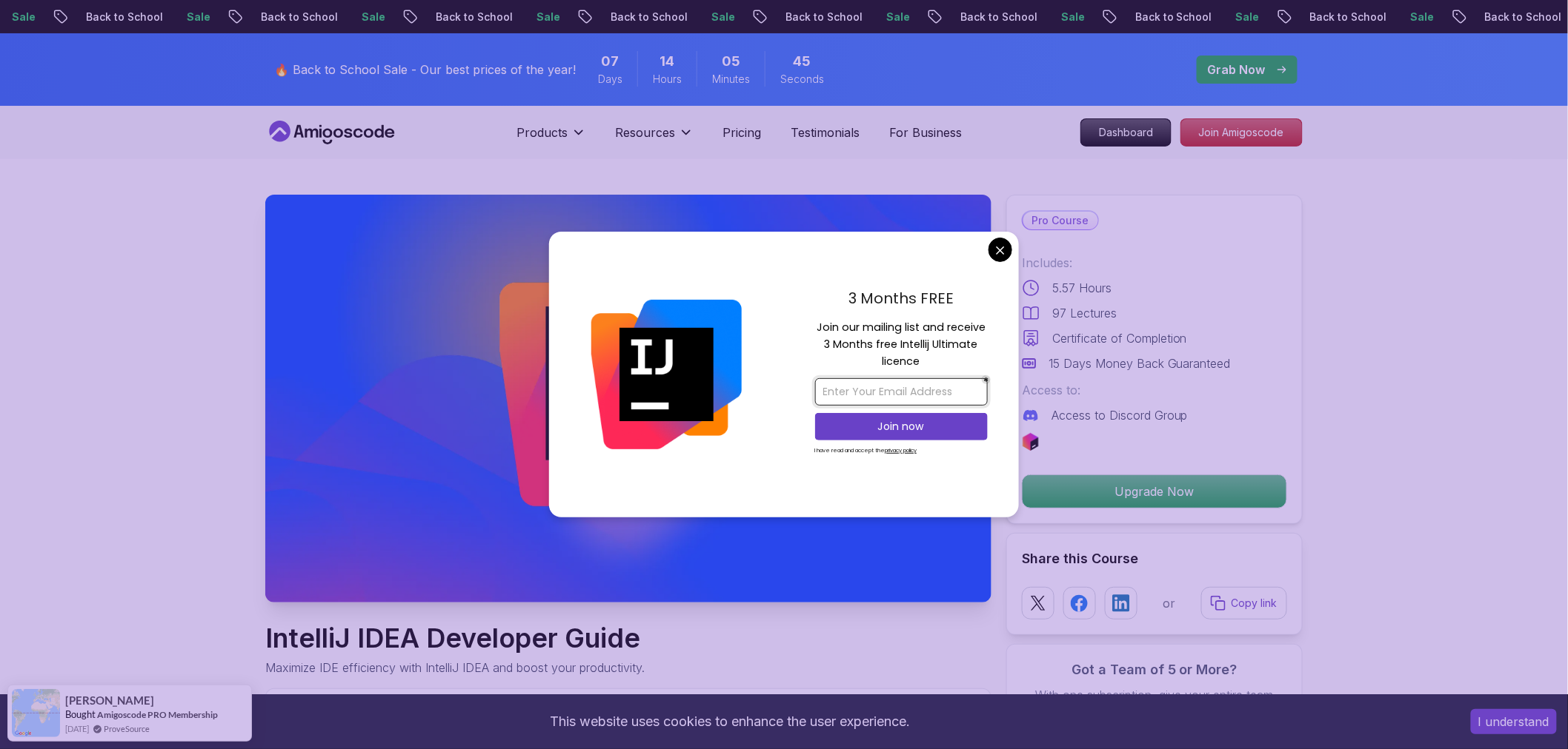
click at [848, 394] on input "email" at bounding box center [901, 392] width 172 height 28
type input "[EMAIL_ADDRESS][PERSON_NAME][DOMAIN_NAME]"
click at [899, 429] on p "Join now" at bounding box center [902, 427] width 140 height 15
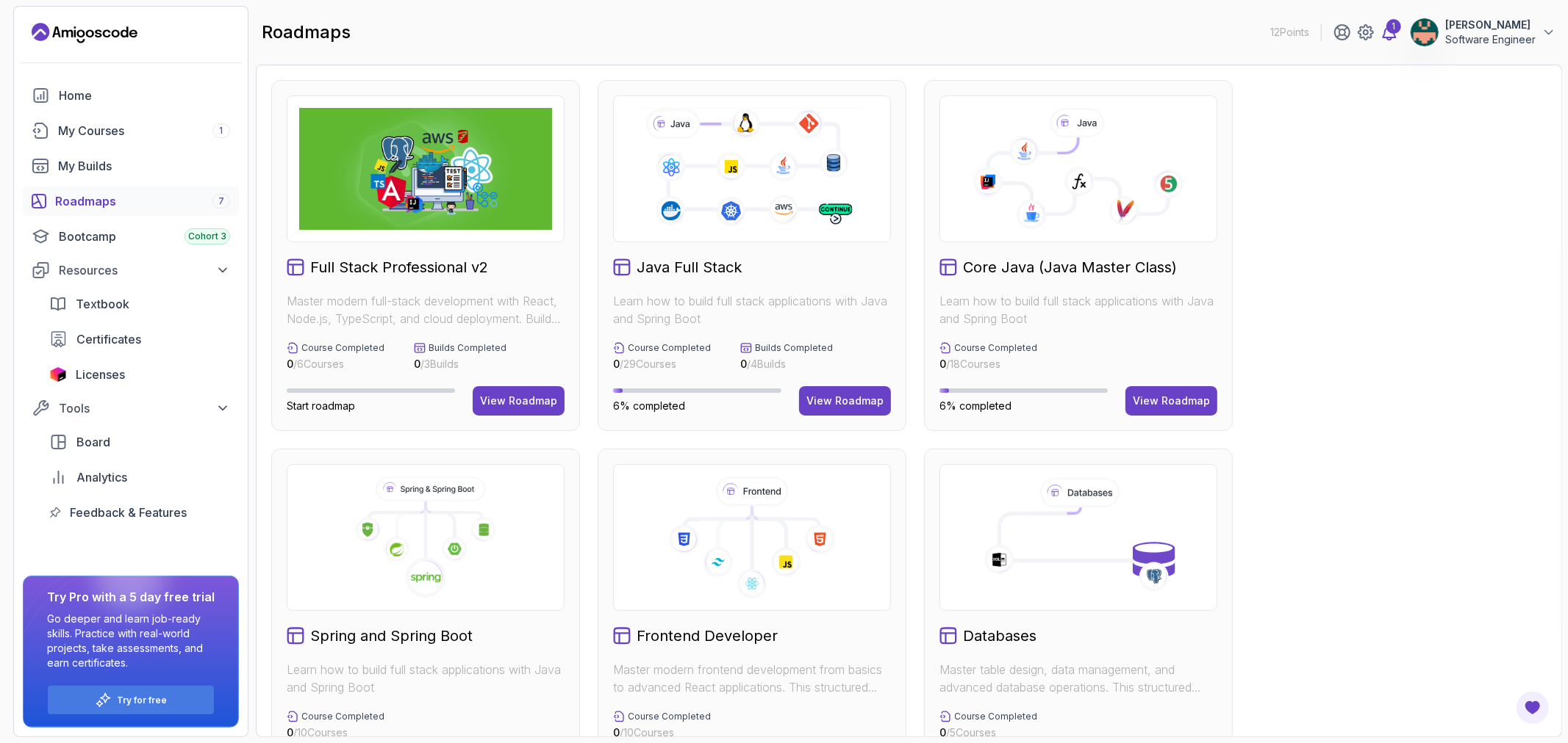
click at [1391, 37] on icon at bounding box center [1389, 32] width 17 height 17
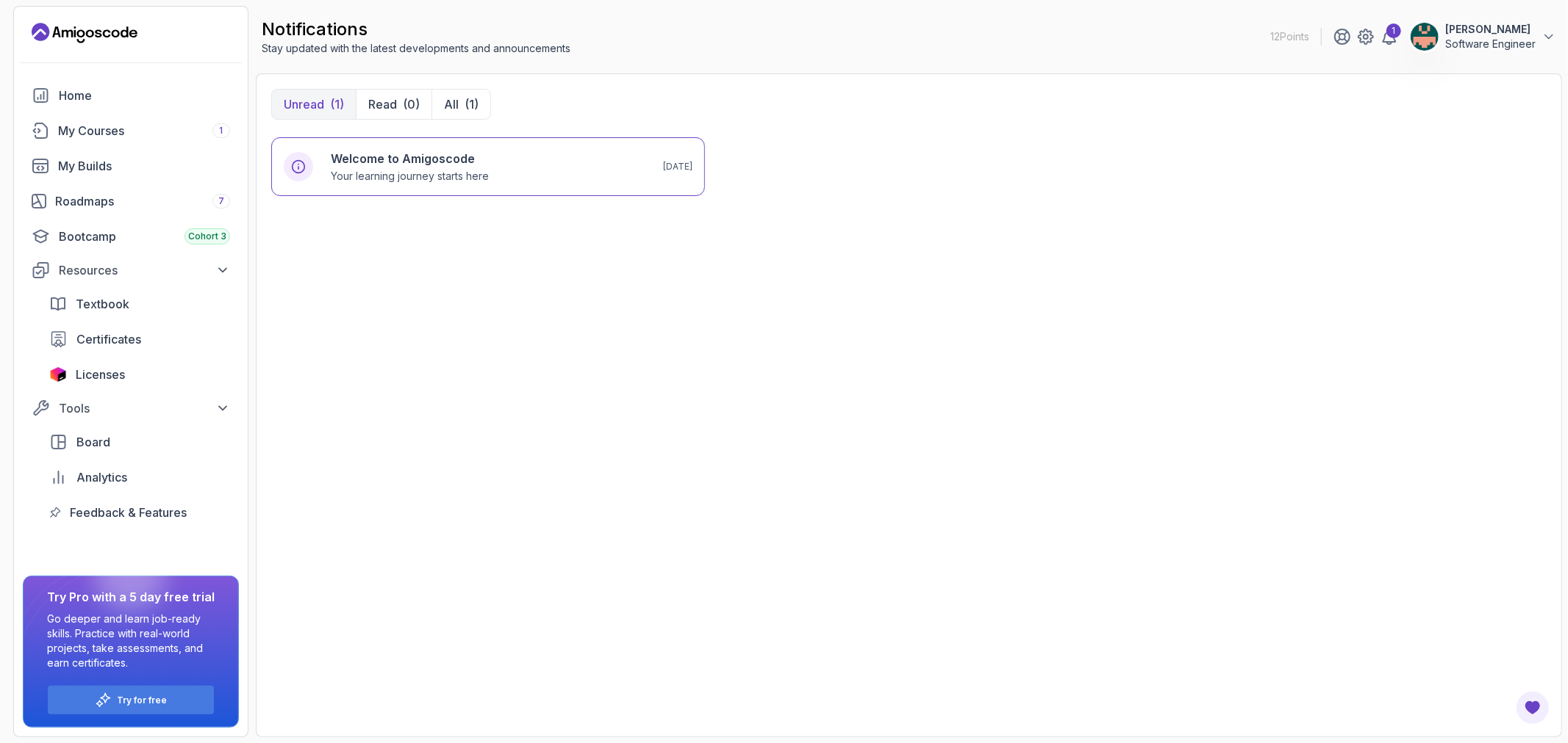
click at [1489, 47] on p "Software Engineer" at bounding box center [1489, 44] width 91 height 15
click at [1361, 40] on icon at bounding box center [1365, 37] width 17 height 17
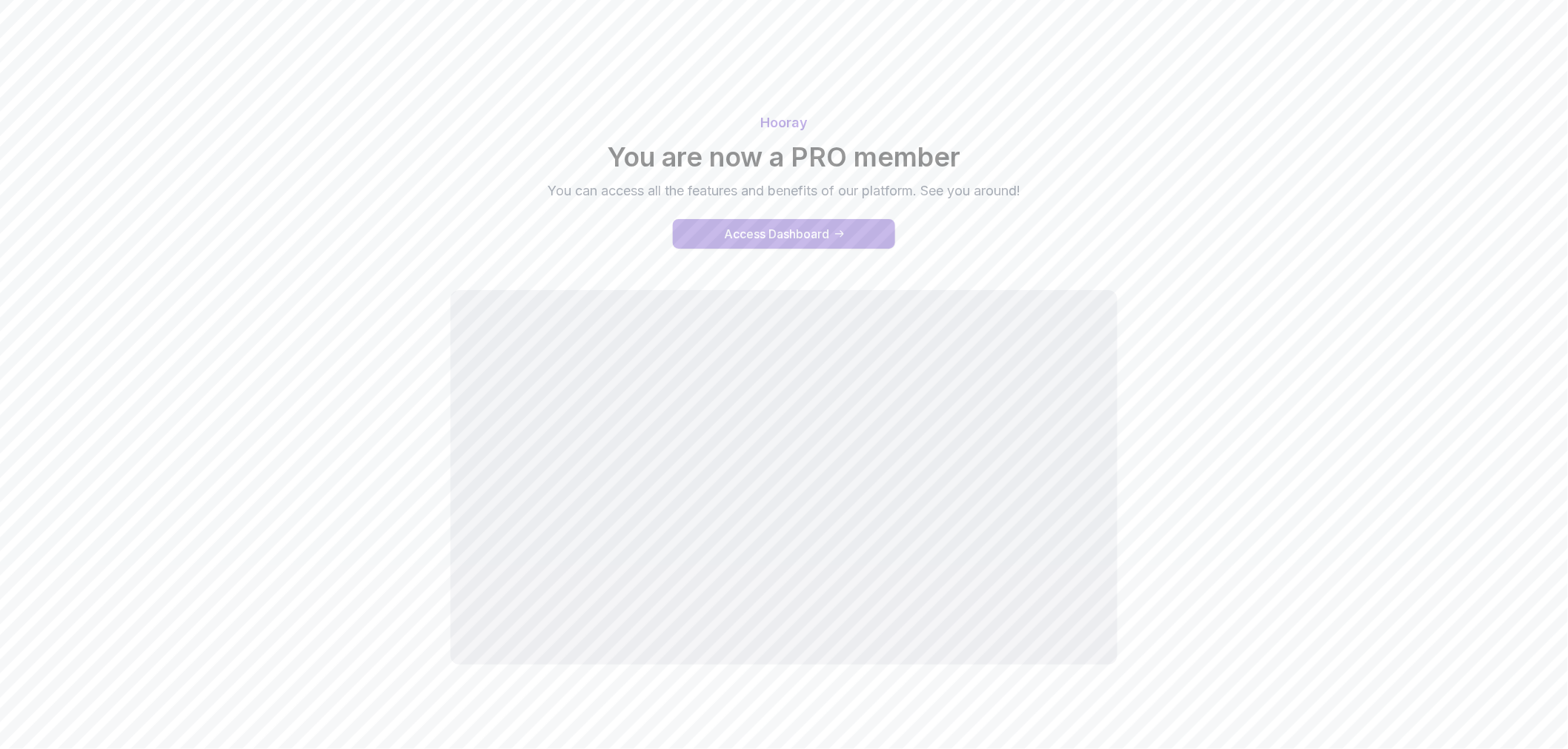
click at [809, 243] on button "Access Dashboard" at bounding box center [784, 234] width 222 height 29
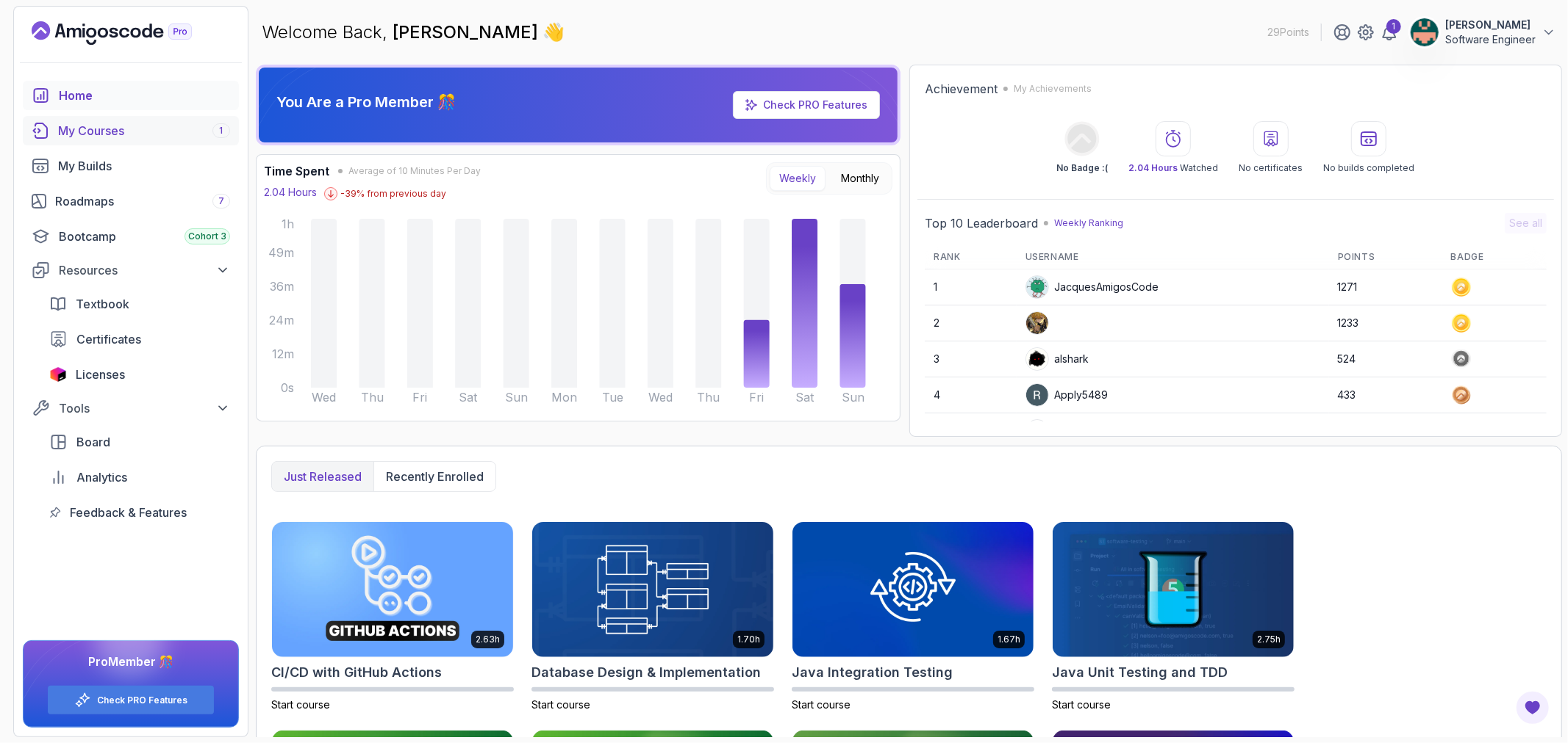
click at [96, 133] on div "My Courses 1" at bounding box center [144, 130] width 172 height 17
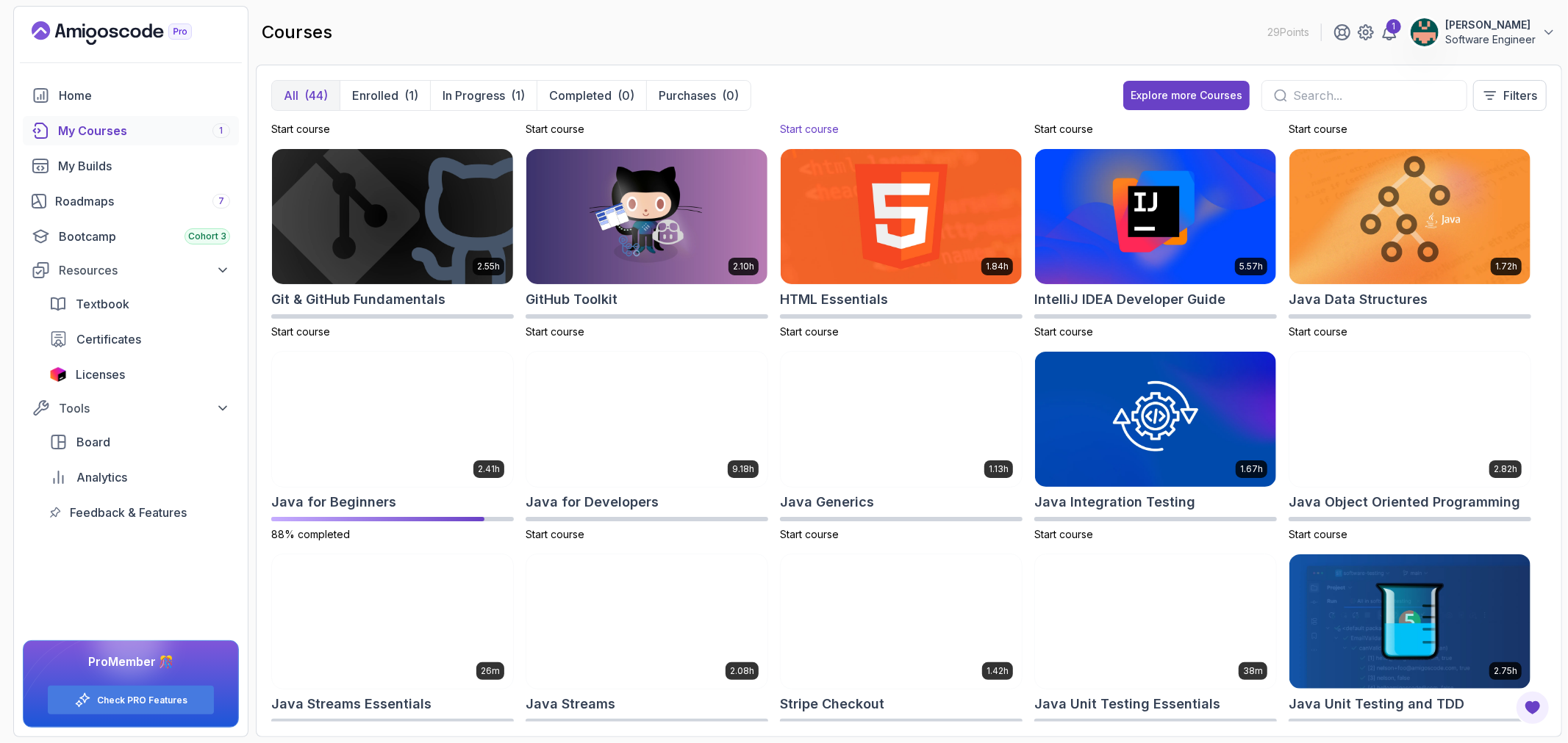
scroll to position [408, 0]
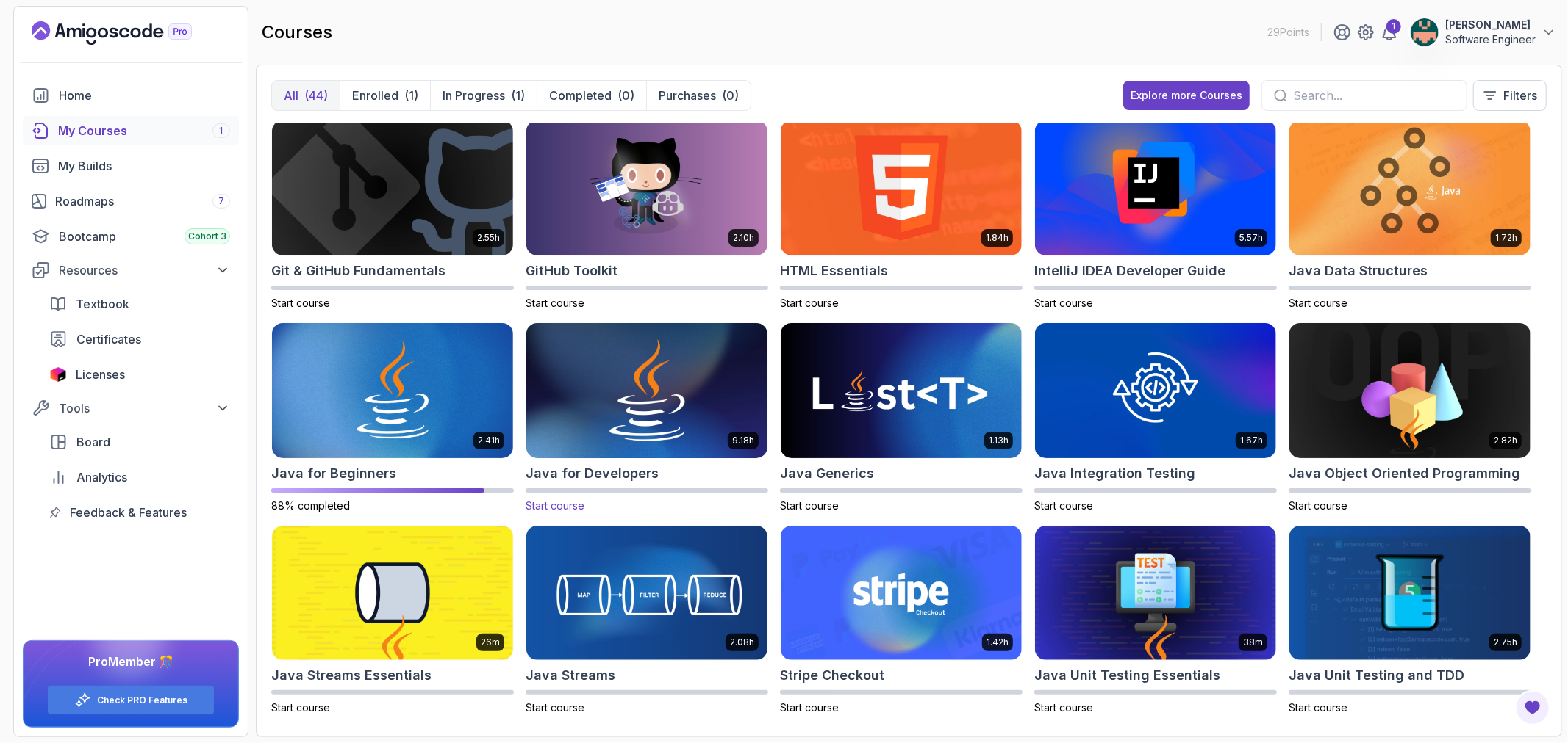
click at [658, 398] on img at bounding box center [646, 390] width 253 height 142
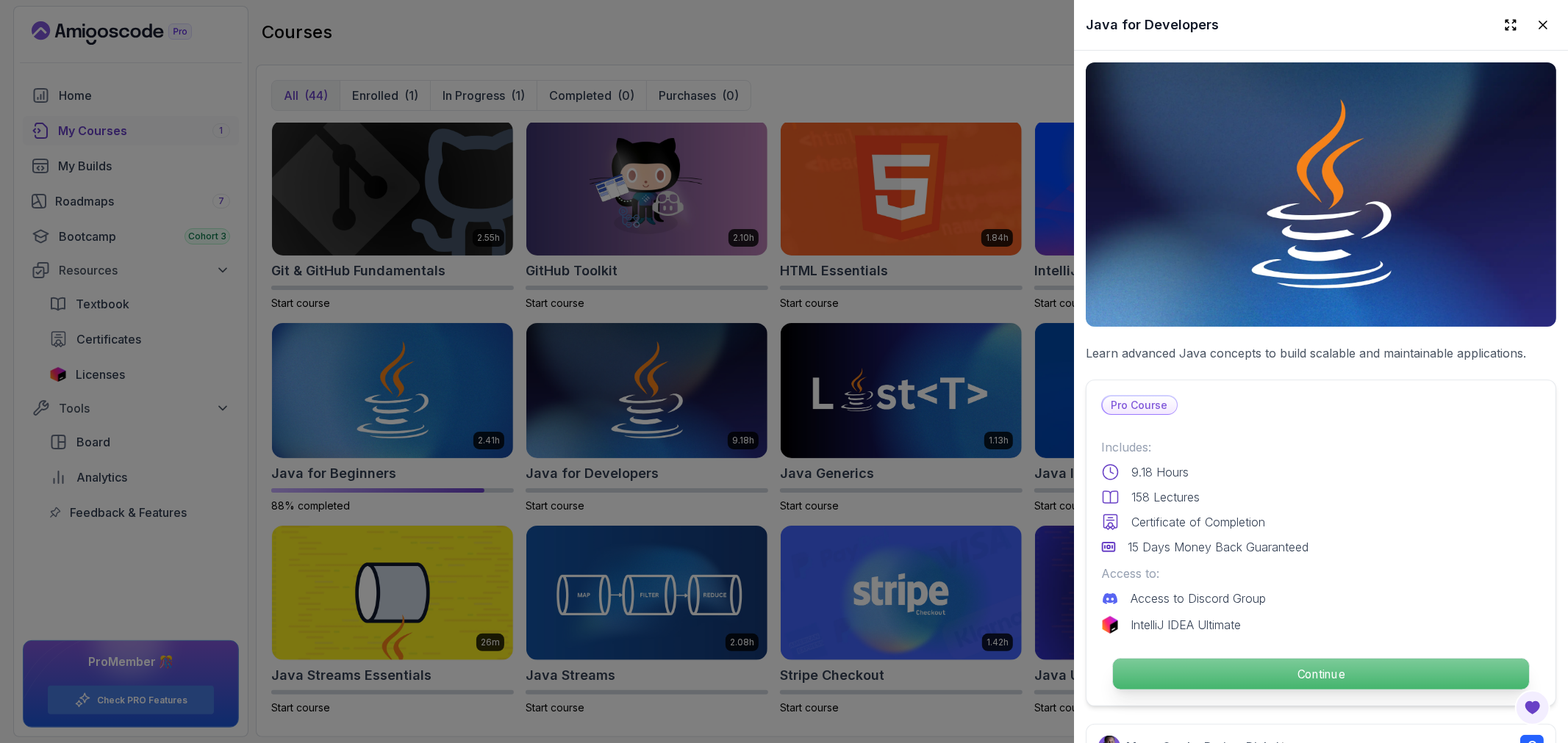
click at [1277, 662] on p "Continue" at bounding box center [1320, 674] width 416 height 31
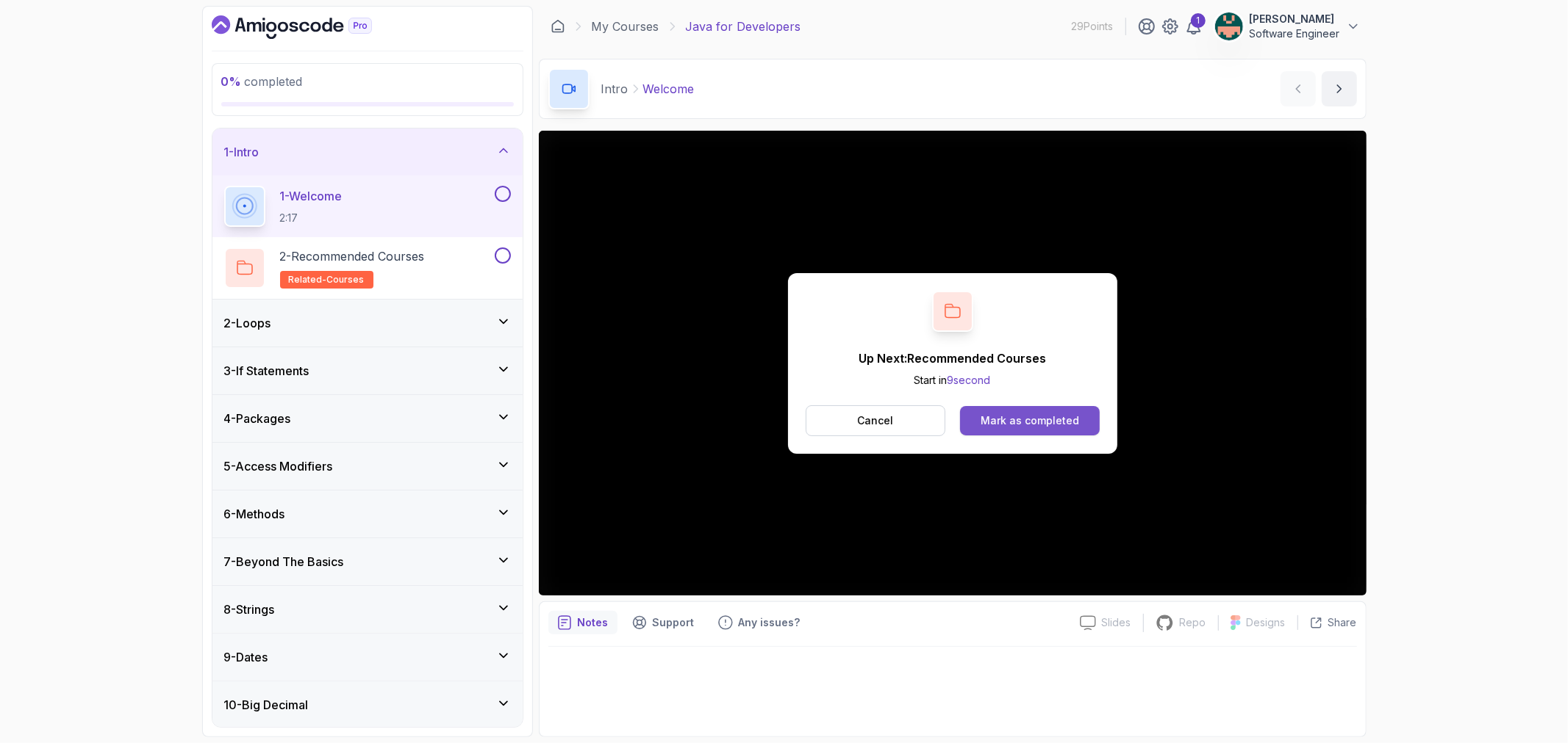
click at [1030, 419] on div "Mark as completed" at bounding box center [1029, 421] width 99 height 15
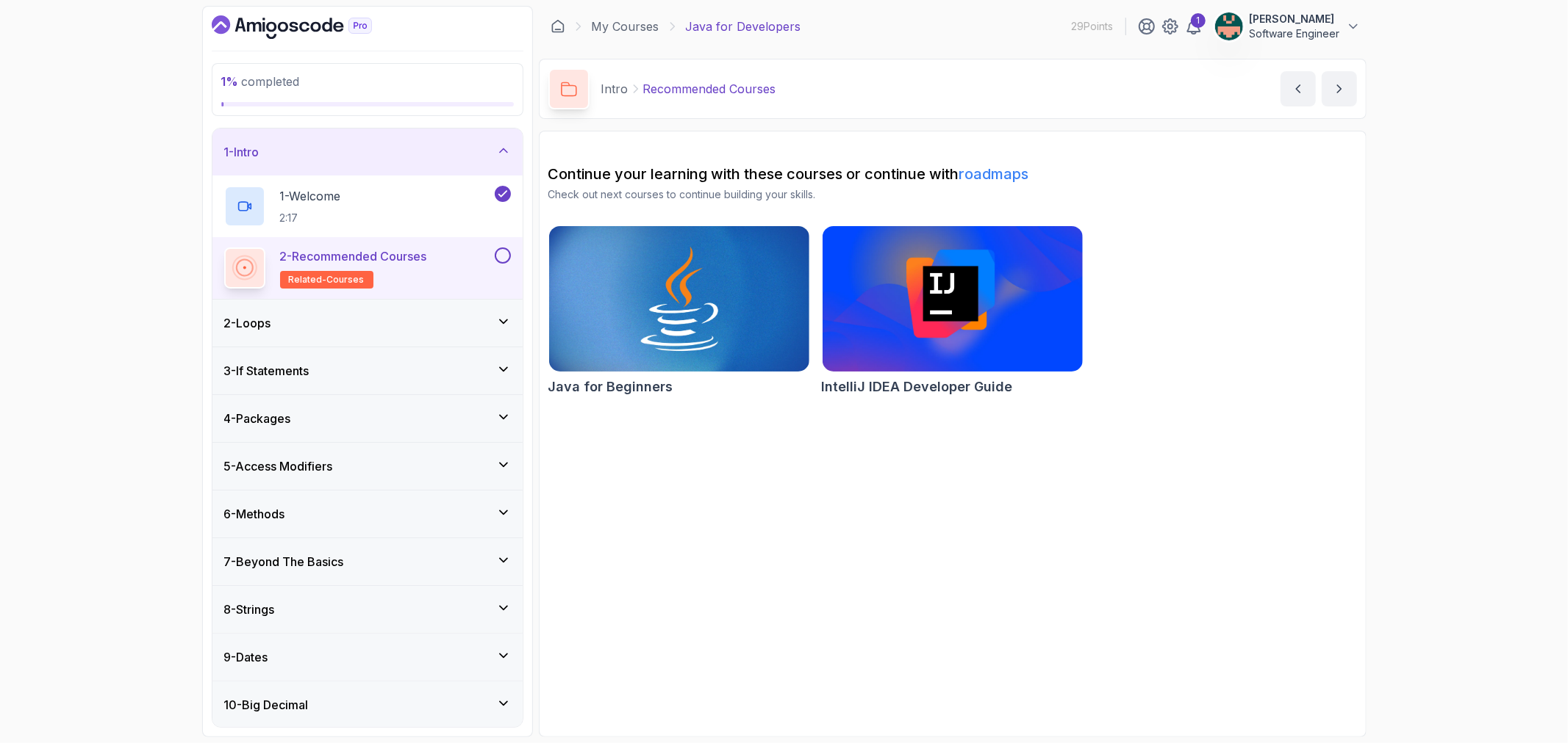
click at [500, 252] on button at bounding box center [503, 256] width 16 height 16
click at [501, 324] on icon at bounding box center [504, 322] width 15 height 15
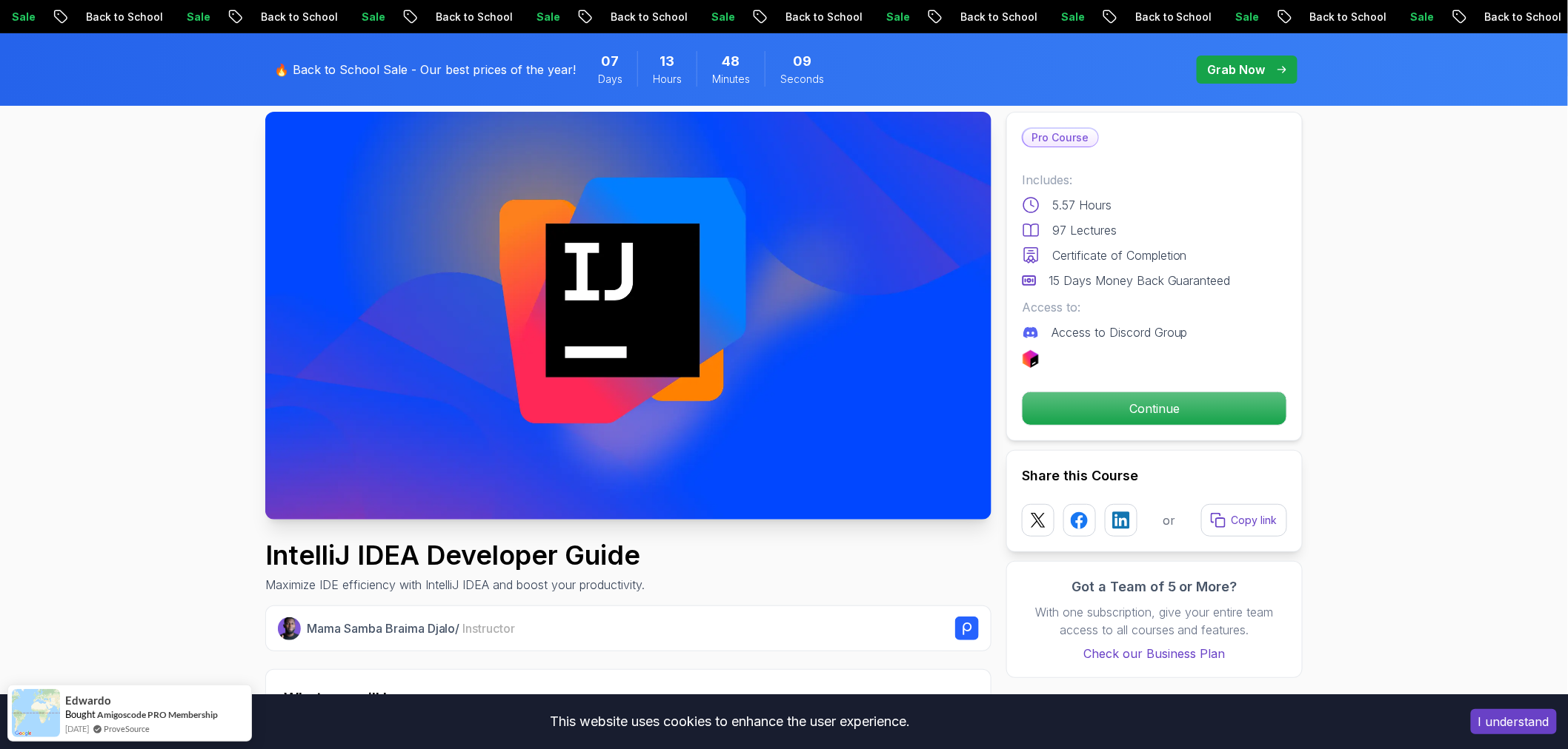
scroll to position [82, 0]
click at [1160, 409] on p "Continue" at bounding box center [1155, 410] width 251 height 31
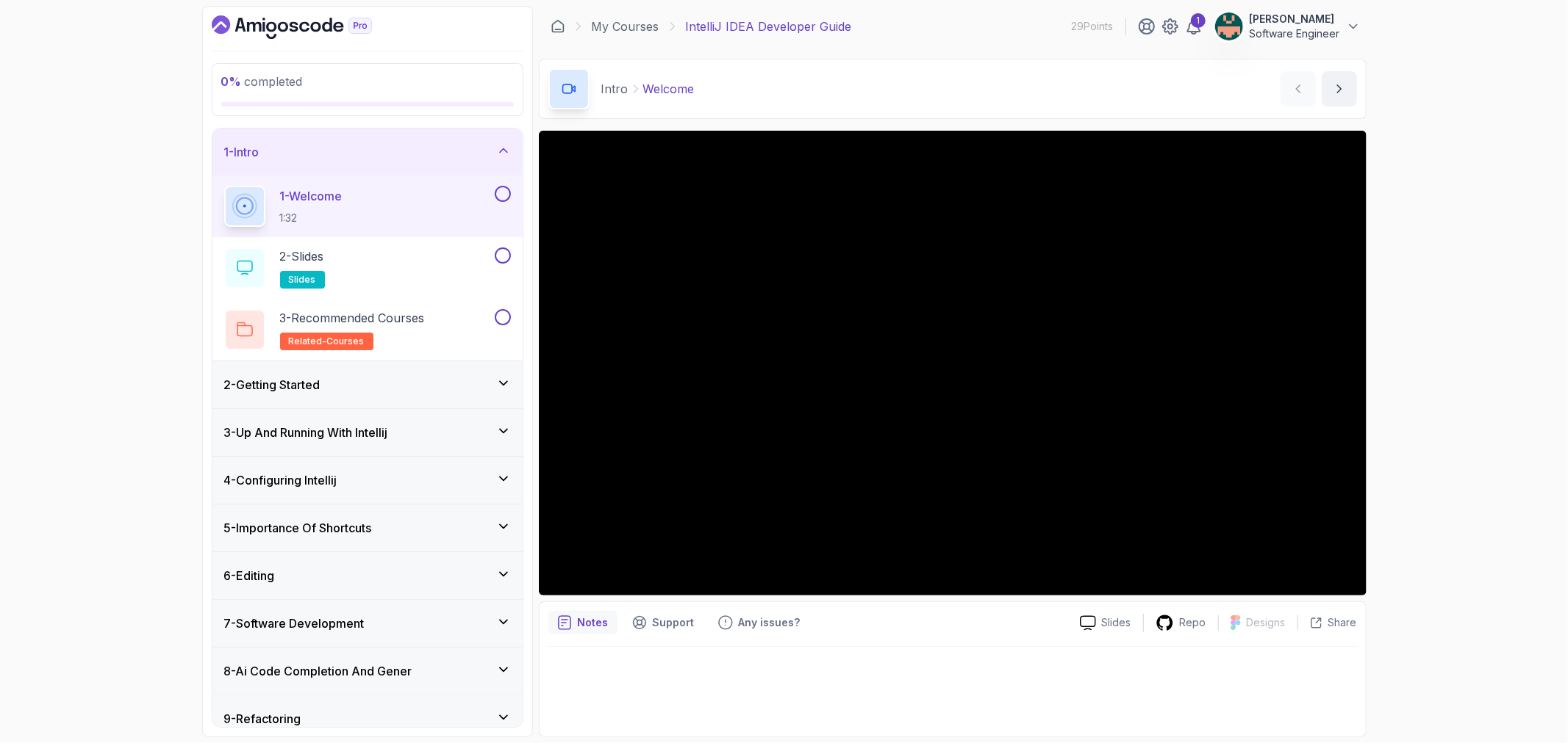
drag, startPoint x: 489, startPoint y: 372, endPoint x: 1448, endPoint y: 313, distance: 960.8
click at [1448, 313] on div "0 % completed 1 - Intro 1 - Welcome 1:32 2 - Slides slides 3 - Recommended Cour…" at bounding box center [784, 371] width 1568 height 743
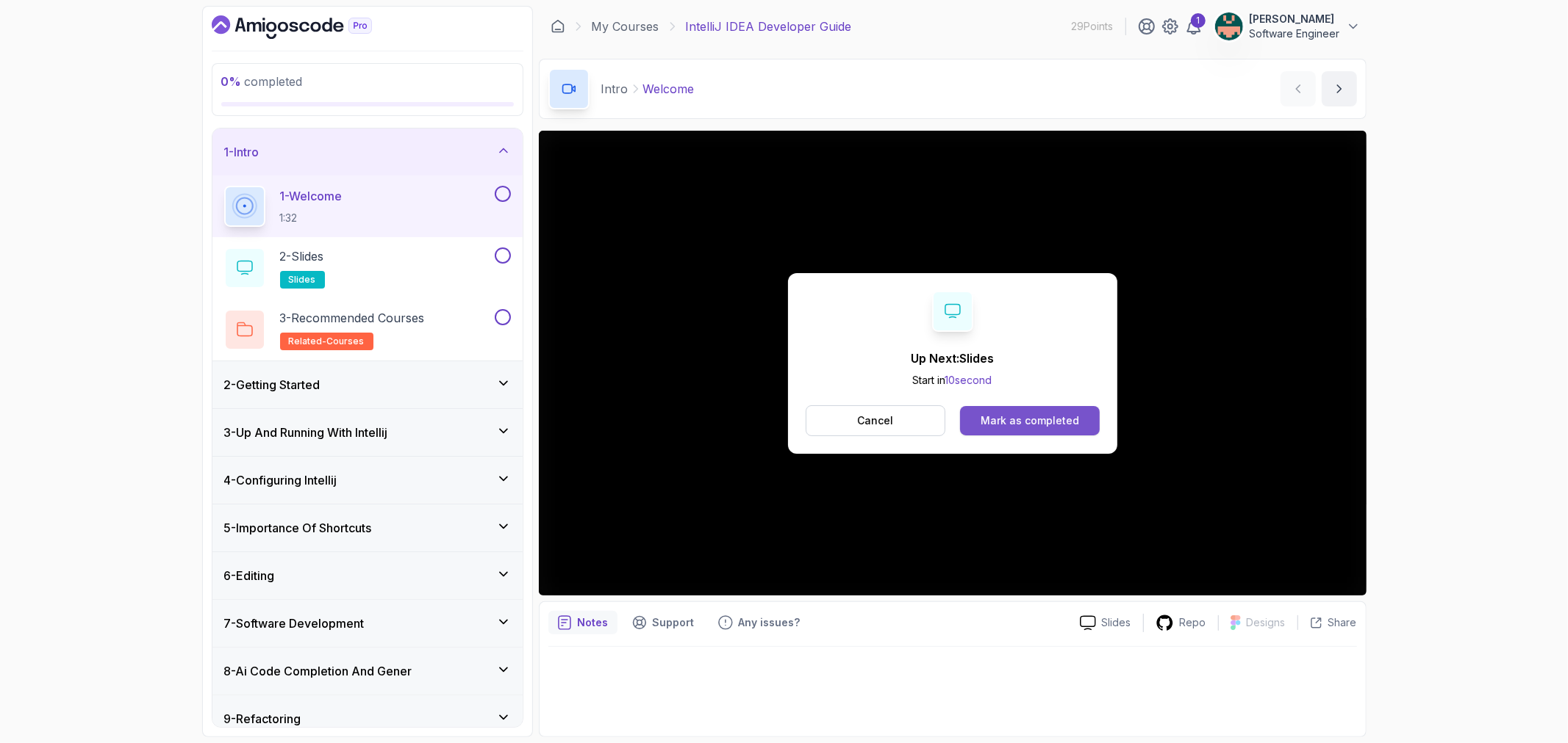
click at [1013, 410] on button "Mark as completed" at bounding box center [1029, 421] width 139 height 29
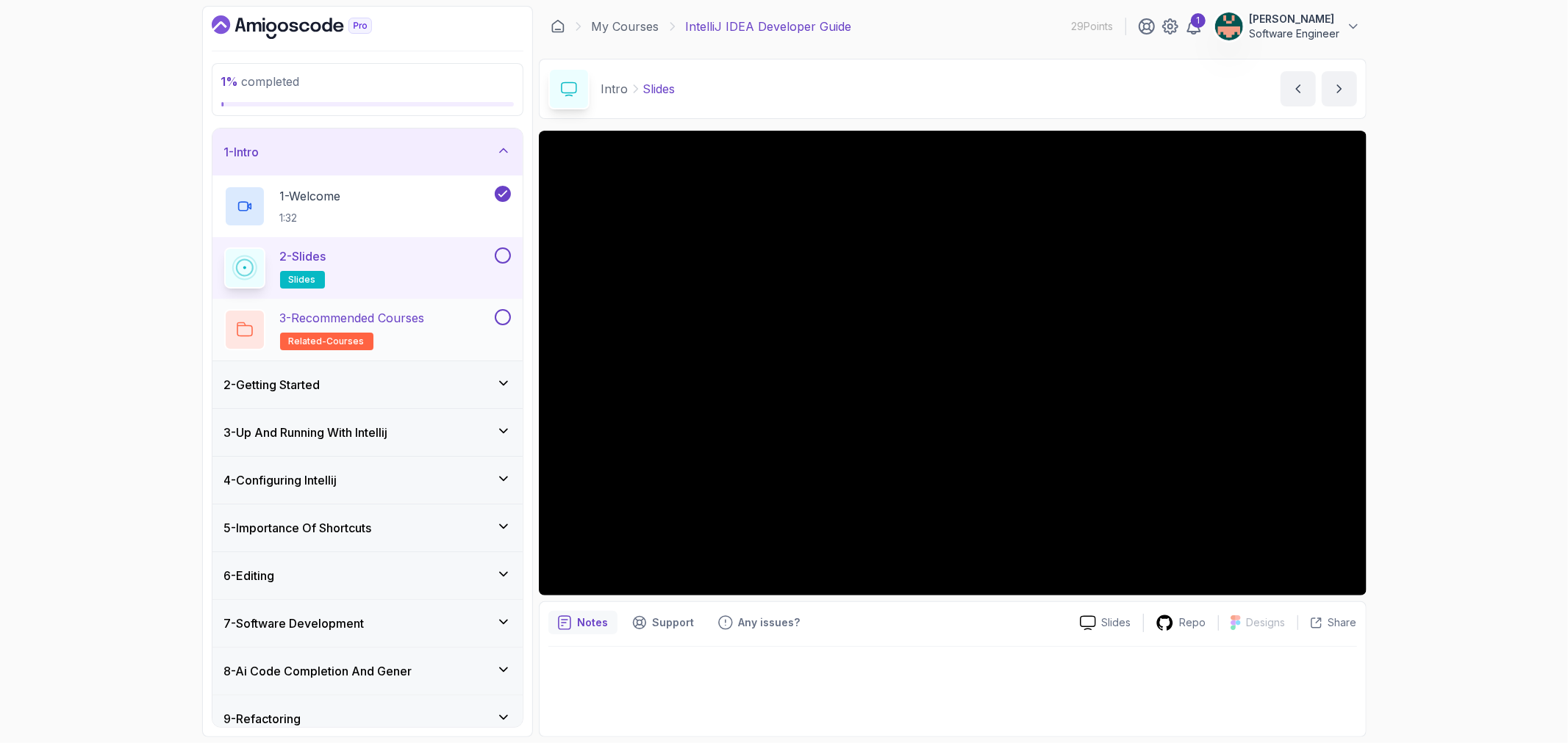
click at [500, 314] on button at bounding box center [503, 317] width 16 height 16
click at [506, 239] on div "2 - Slides slides" at bounding box center [367, 269] width 310 height 62
click at [504, 246] on div "2 - Slides slides" at bounding box center [367, 269] width 310 height 62
click at [507, 251] on button at bounding box center [503, 256] width 16 height 16
click at [501, 255] on button at bounding box center [503, 256] width 16 height 16
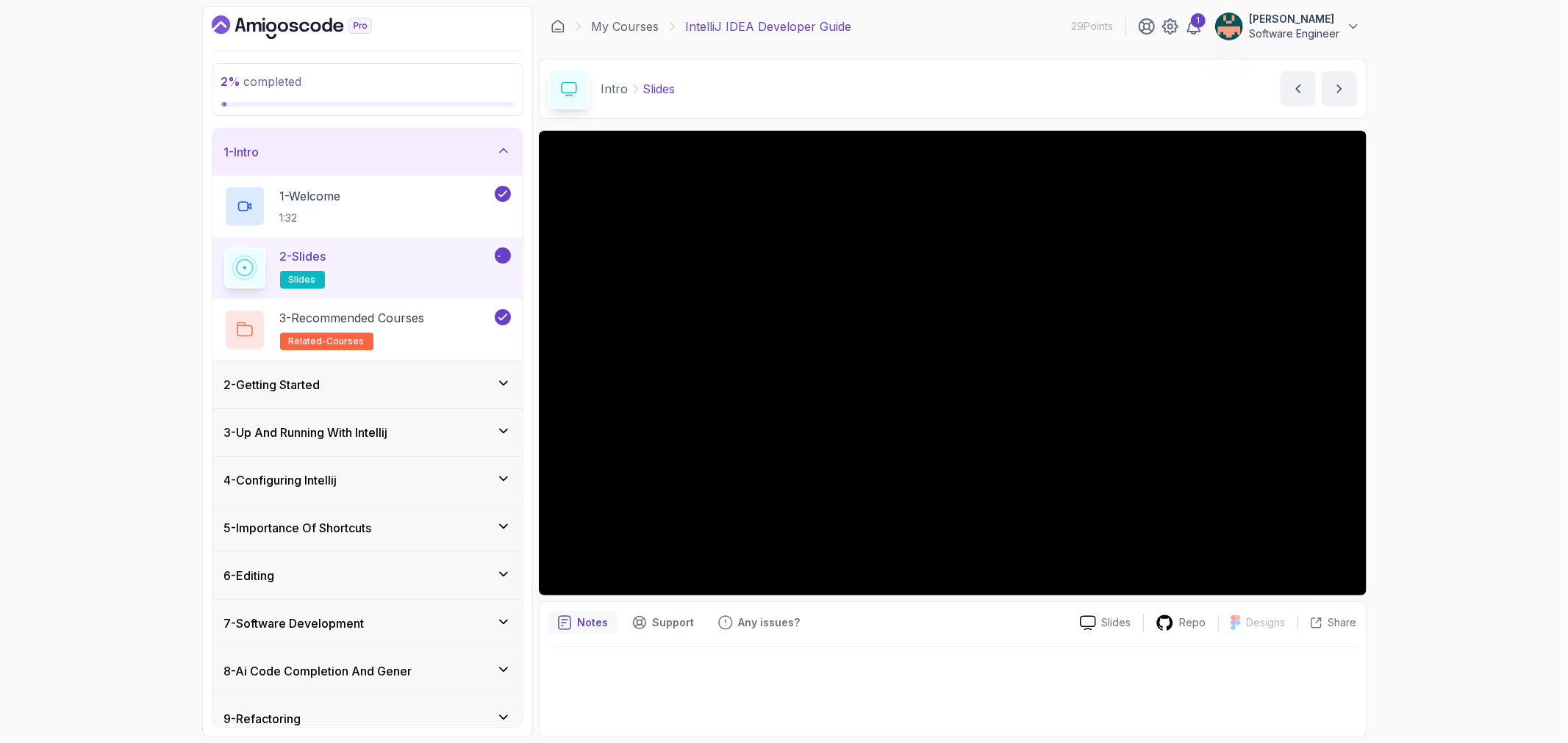
click at [501, 255] on icon at bounding box center [503, 256] width 13 height 15
click at [425, 316] on p "3 - Recommended Courses" at bounding box center [352, 317] width 144 height 17
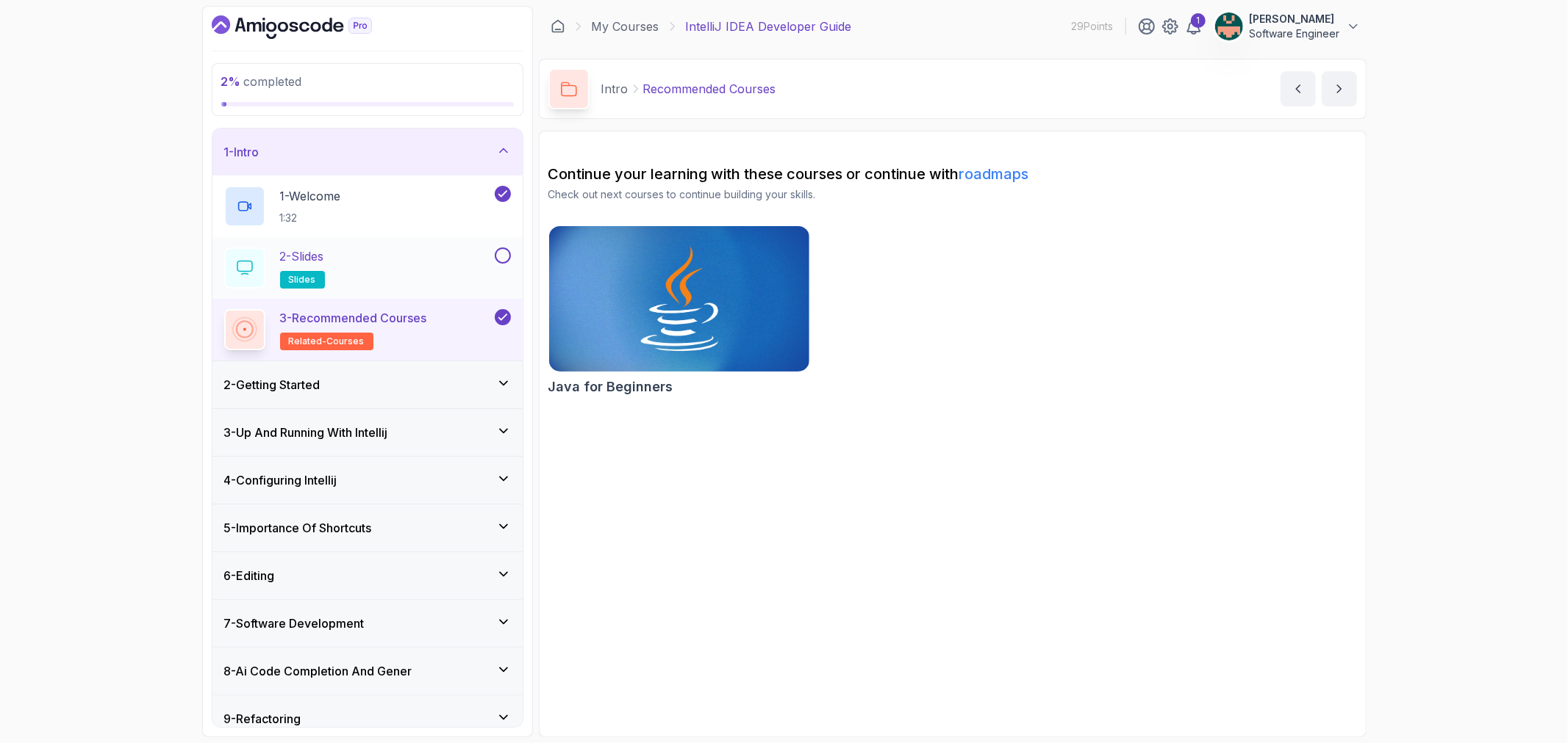
click at [502, 255] on button at bounding box center [503, 256] width 16 height 16
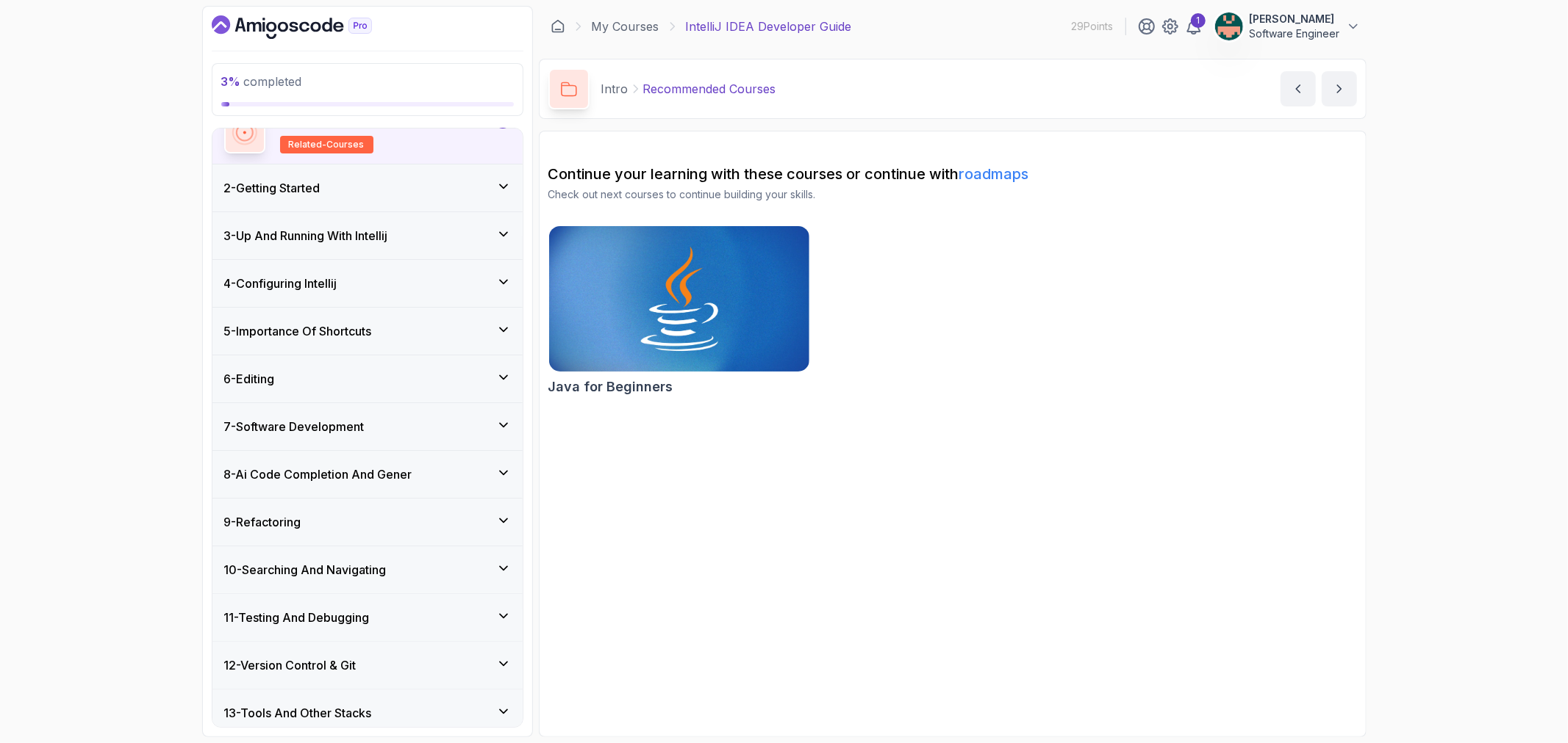
scroll to position [245, 0]
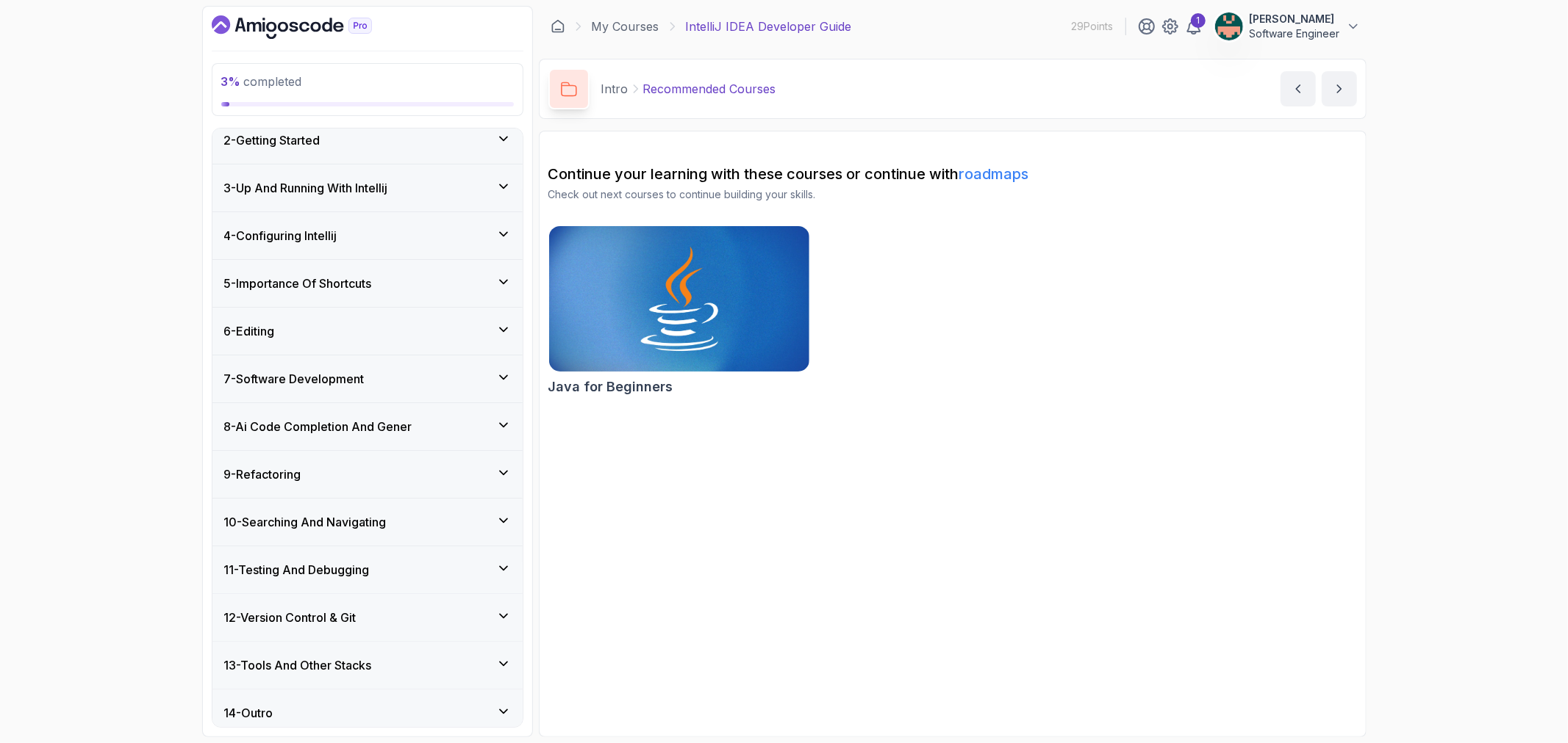
click at [306, 138] on h3 "2 - Getting Started" at bounding box center [272, 140] width 96 height 17
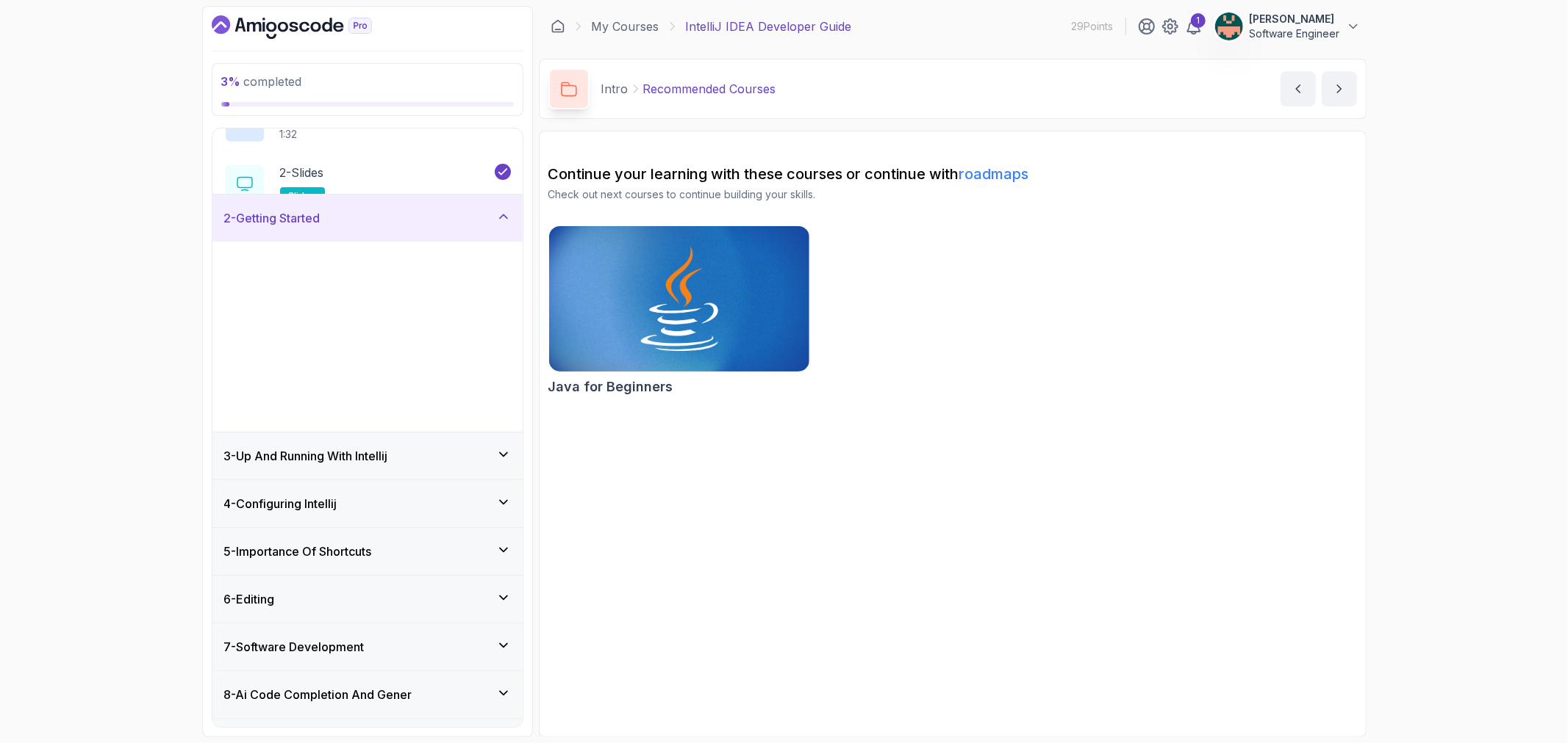
scroll to position [60, 0]
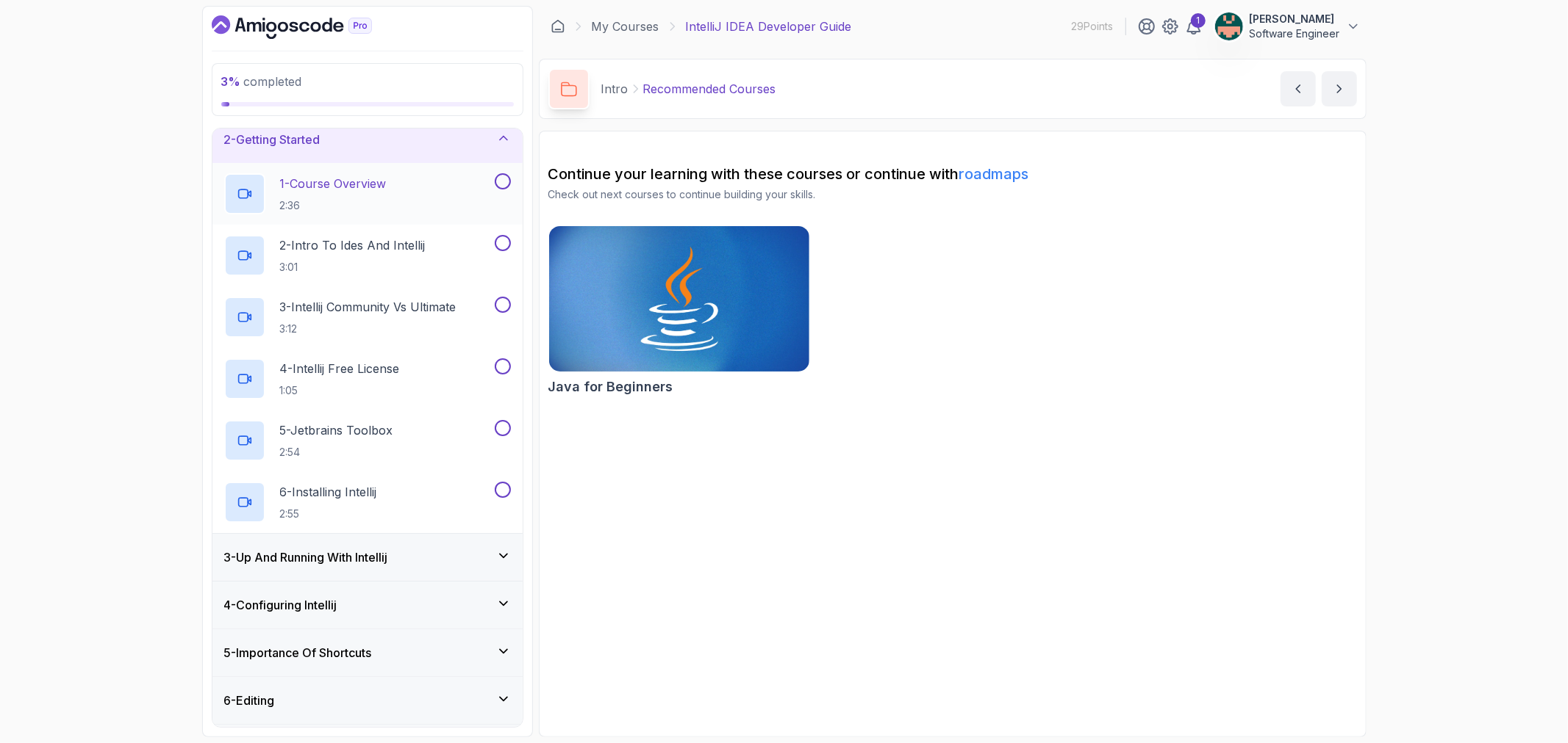
click at [350, 182] on p "1 - Course Overview" at bounding box center [333, 183] width 107 height 17
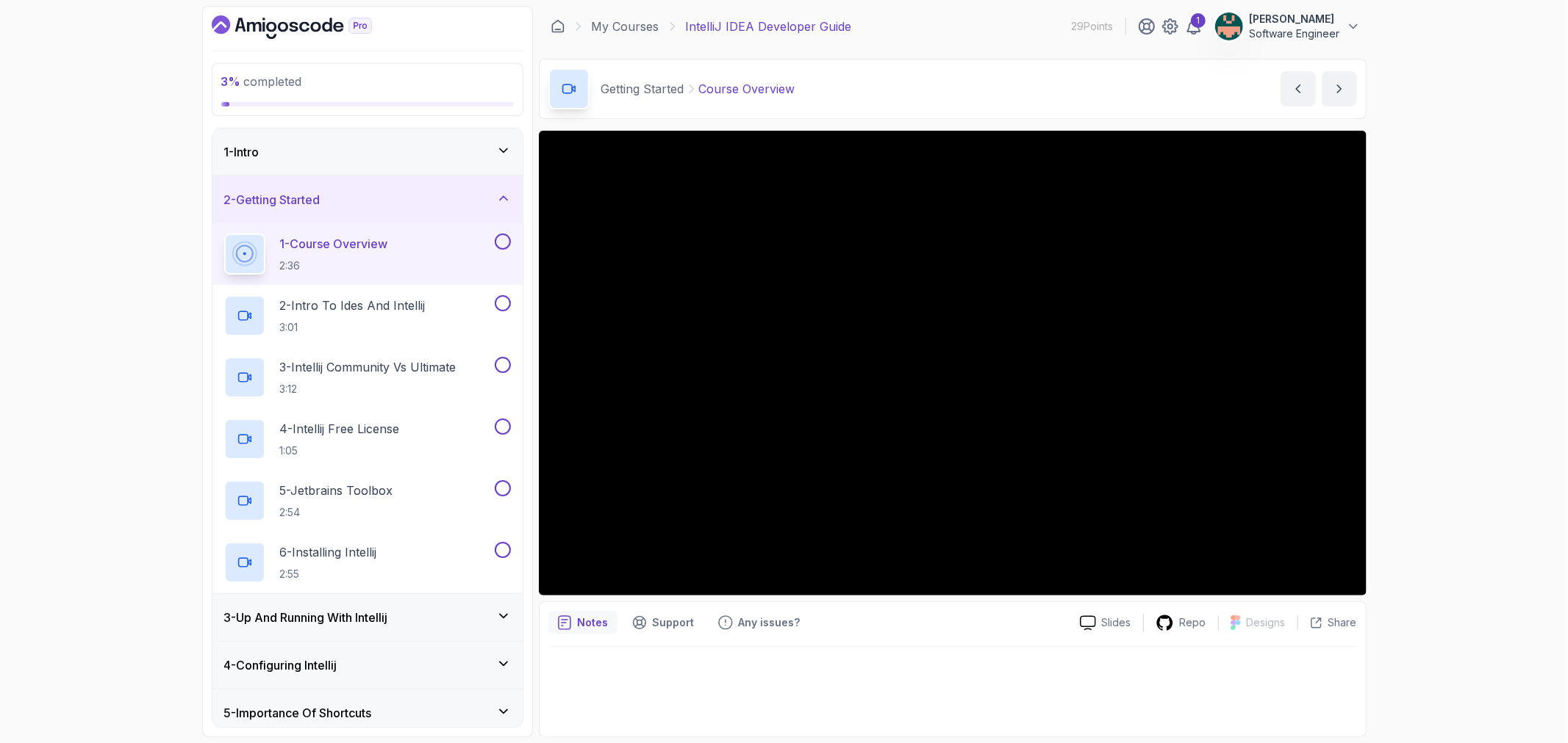
click at [503, 243] on button at bounding box center [503, 242] width 16 height 16
click at [502, 306] on button at bounding box center [503, 303] width 16 height 16
click at [504, 360] on button at bounding box center [503, 366] width 16 height 16
click at [496, 430] on div at bounding box center [501, 427] width 19 height 16
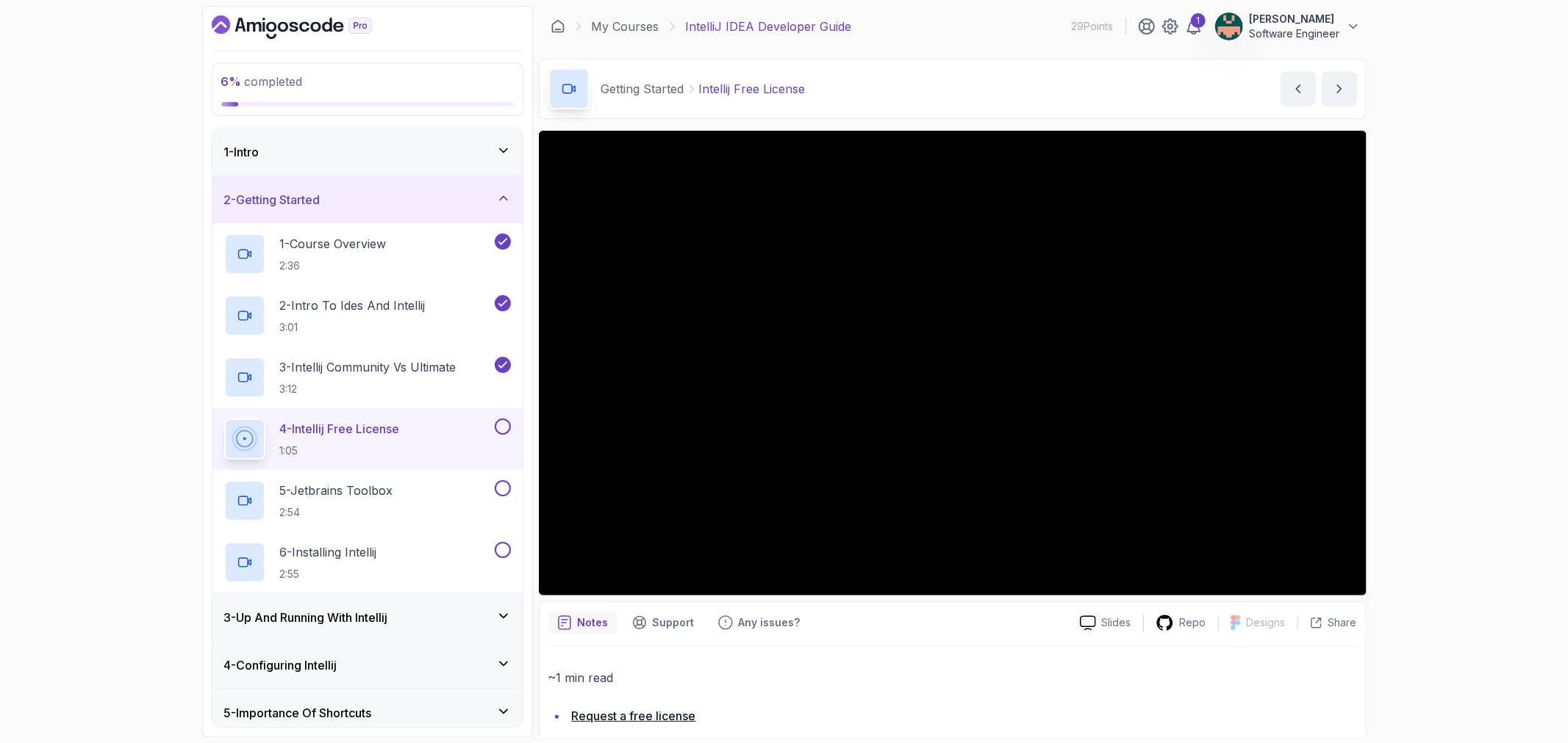
click at [500, 436] on button "4 - Intellij Free License 1:05" at bounding box center [367, 439] width 286 height 41
click at [503, 430] on button at bounding box center [503, 427] width 16 height 16
click at [605, 715] on link "Request a free license" at bounding box center [634, 716] width 124 height 15
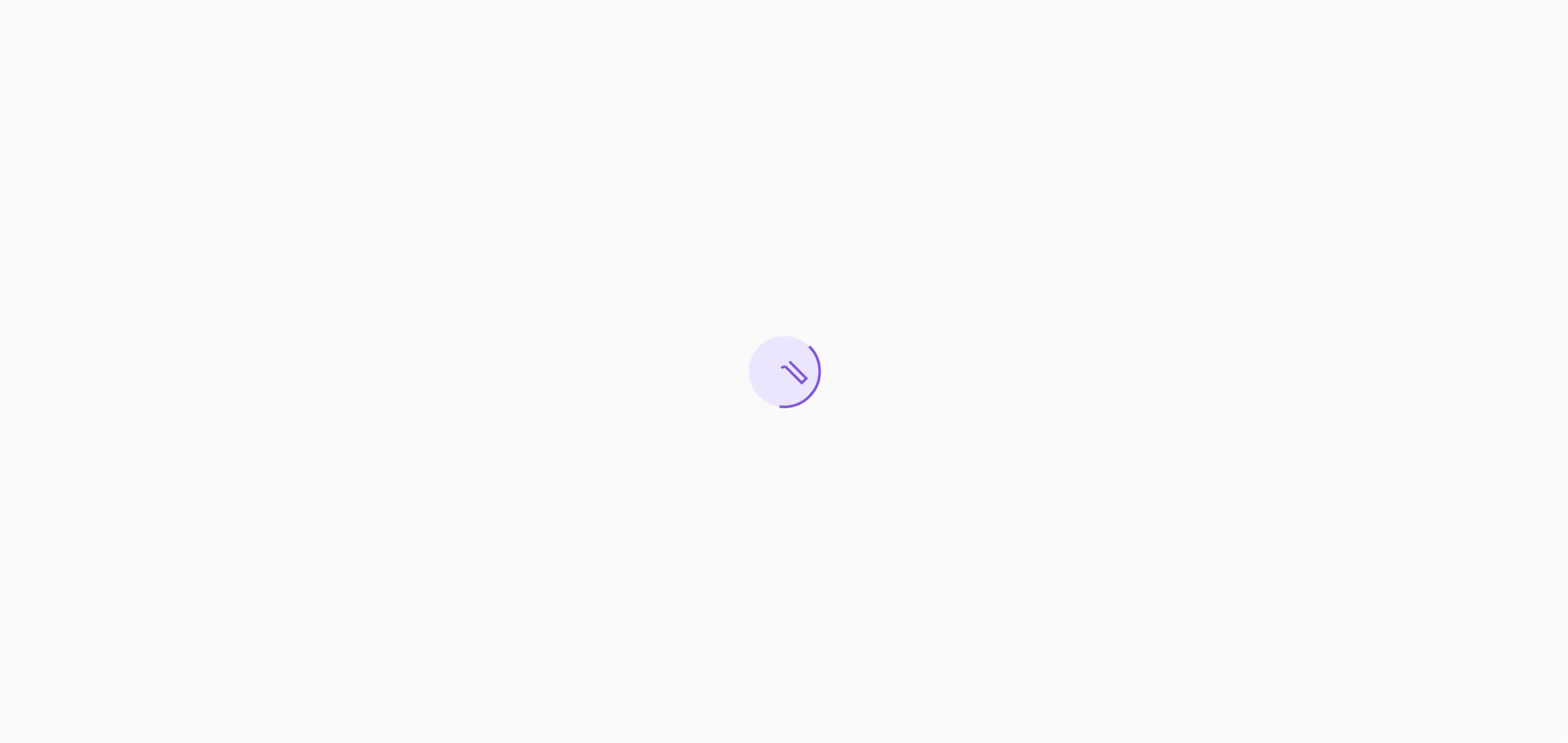
drag, startPoint x: 0, startPoint y: 0, endPoint x: 114, endPoint y: 26, distance: 116.9
drag, startPoint x: 114, startPoint y: 26, endPoint x: 489, endPoint y: 129, distance: 388.9
click at [489, 129] on div at bounding box center [784, 371] width 1568 height 743
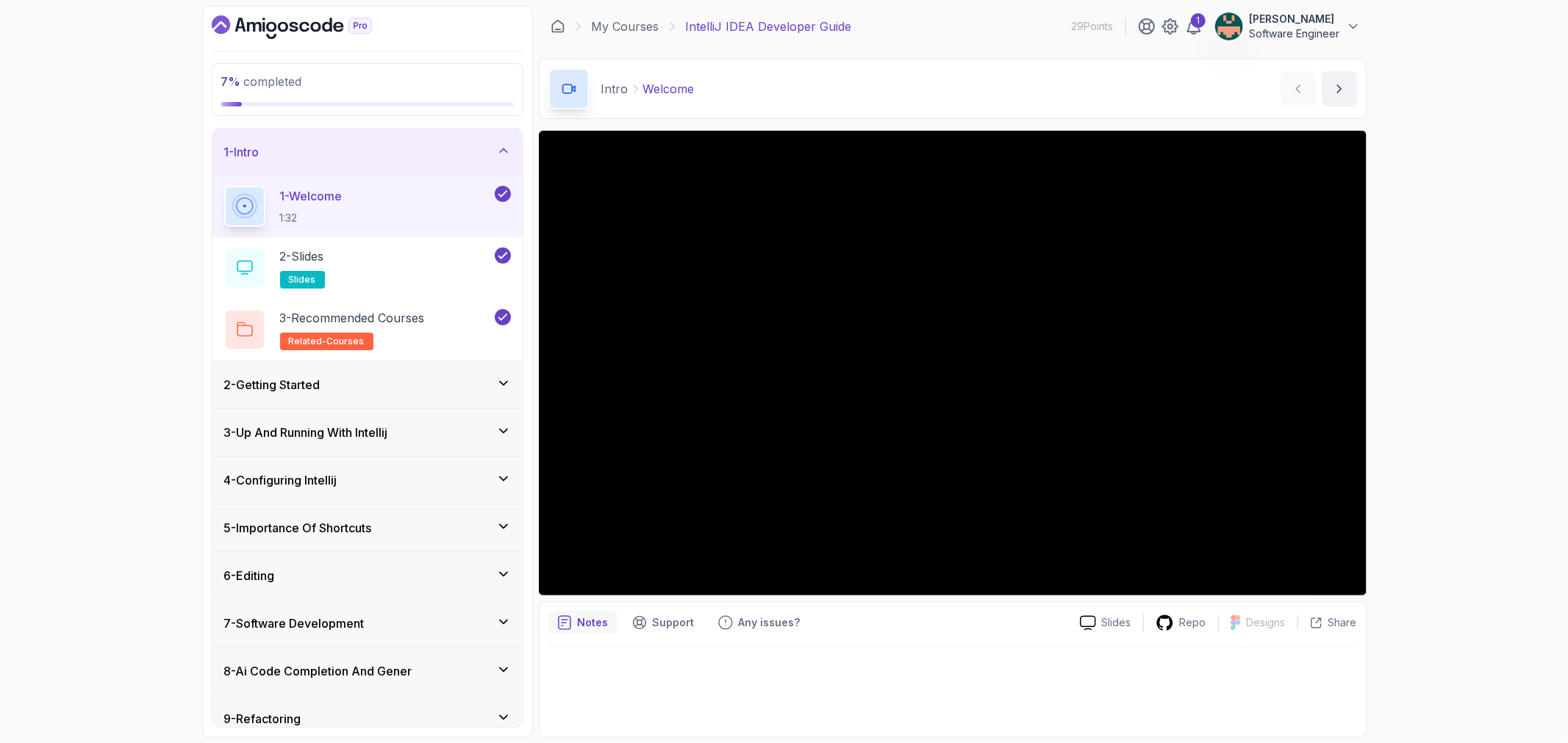
click at [500, 387] on icon at bounding box center [504, 384] width 15 height 15
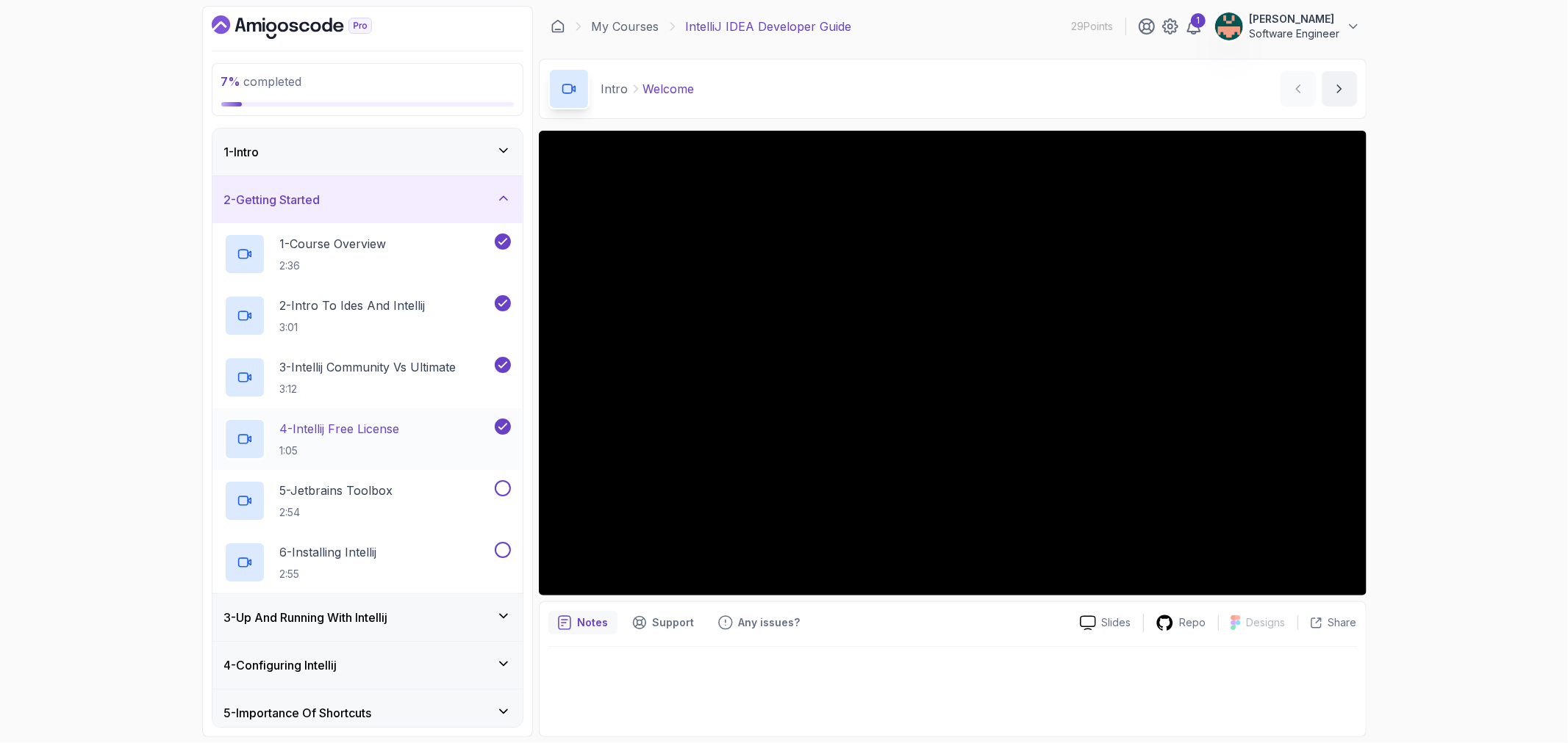
click at [399, 431] on p "4 - Intellij Free License" at bounding box center [339, 429] width 120 height 17
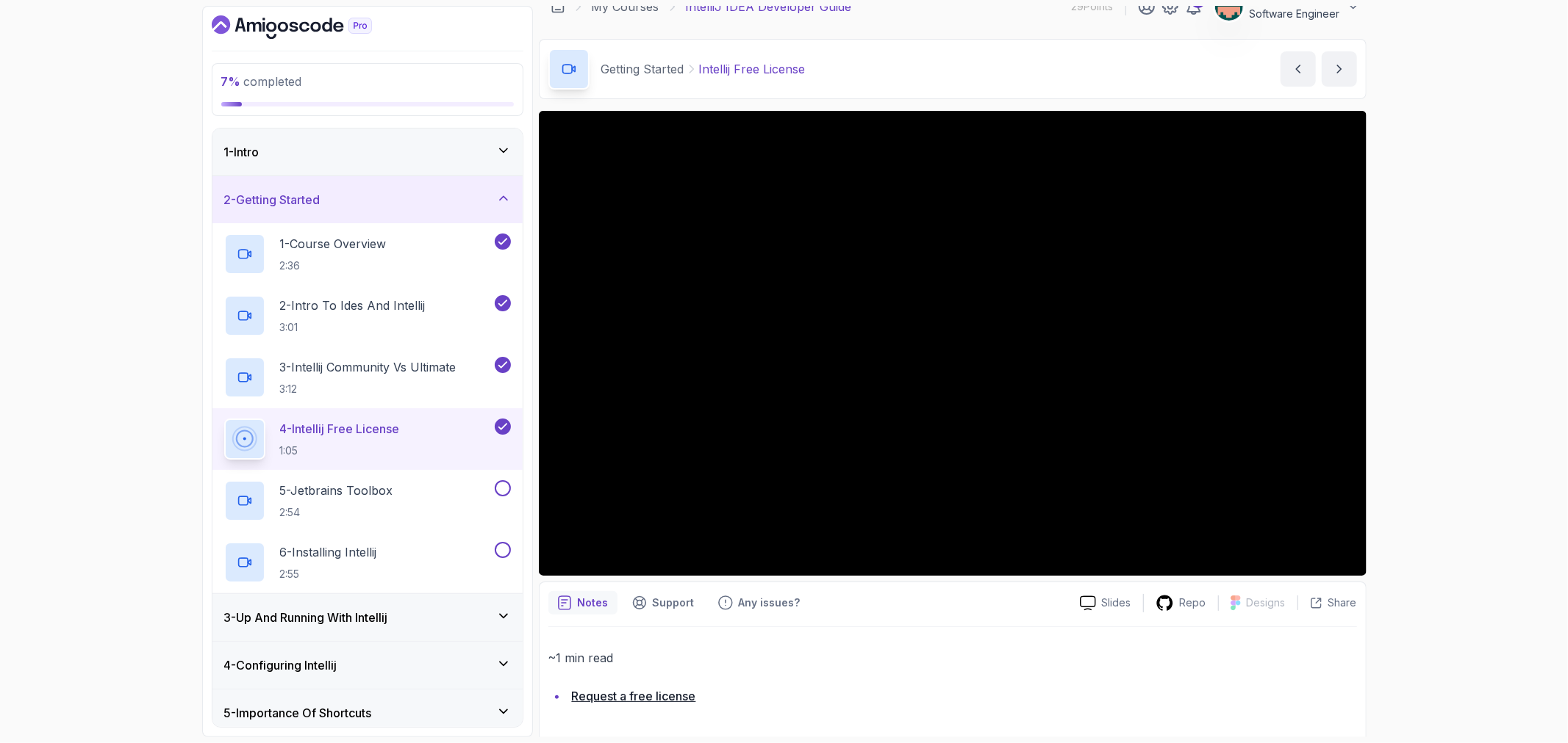
scroll to position [25, 0]
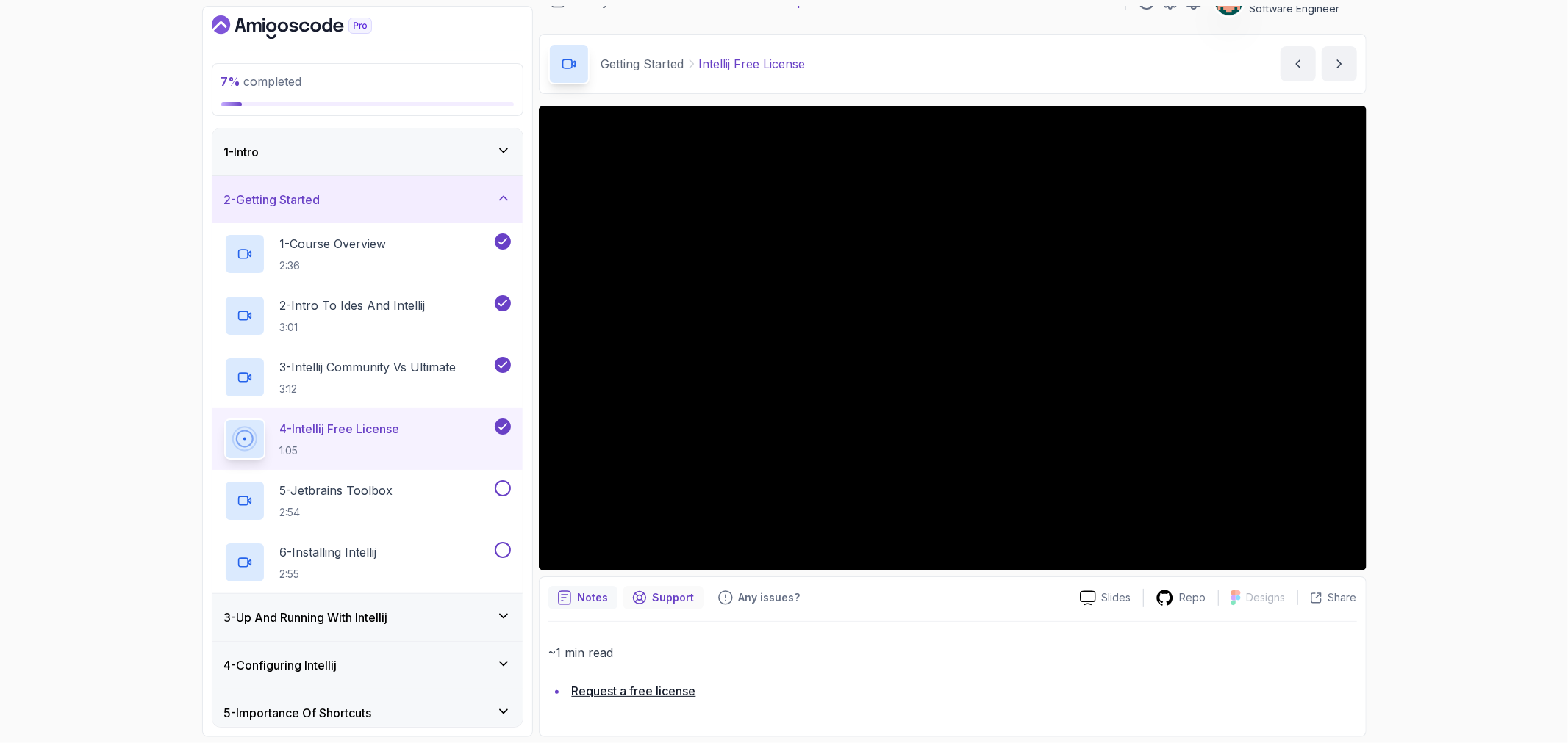
click at [677, 602] on p "Support" at bounding box center [674, 598] width 42 height 15
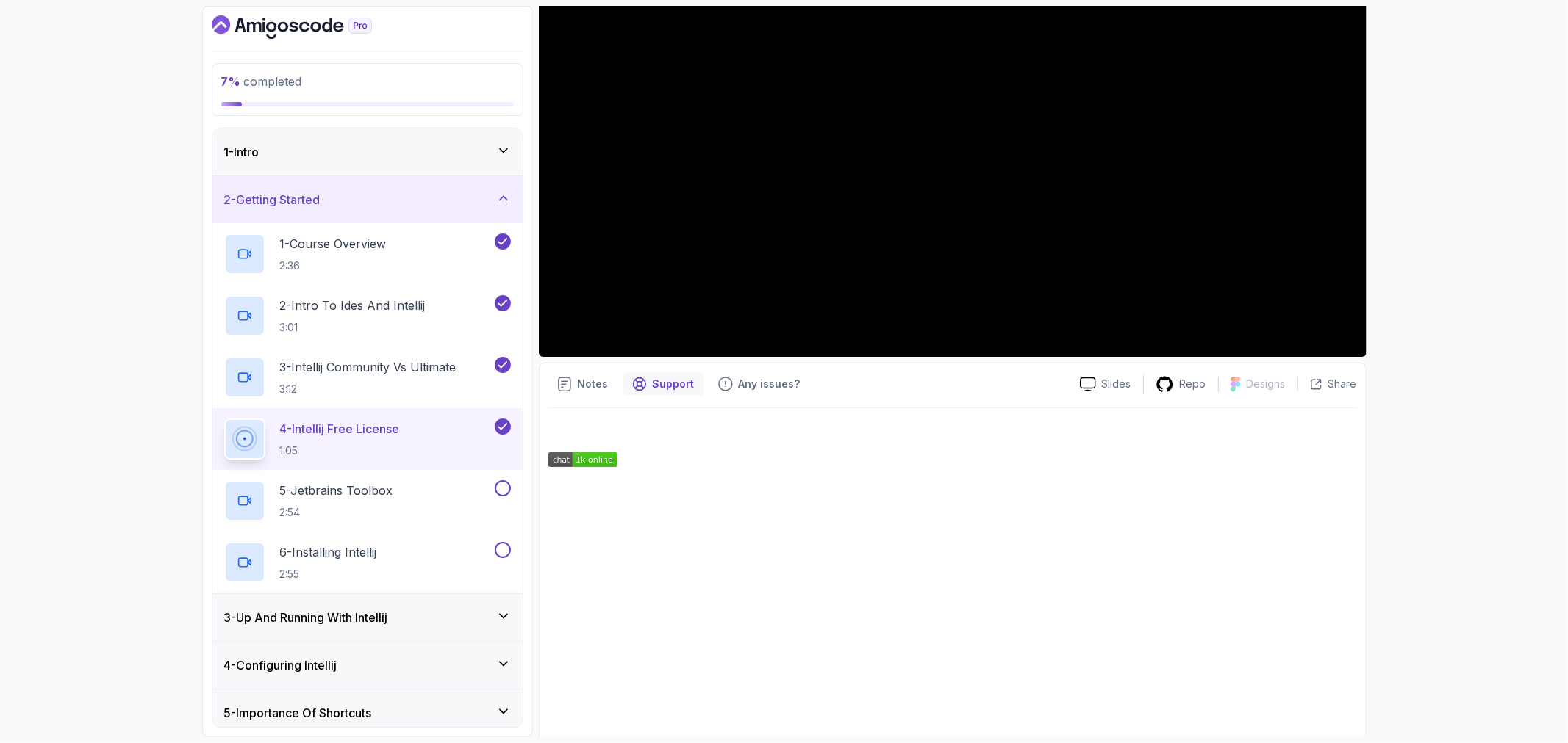
scroll to position [242, 0]
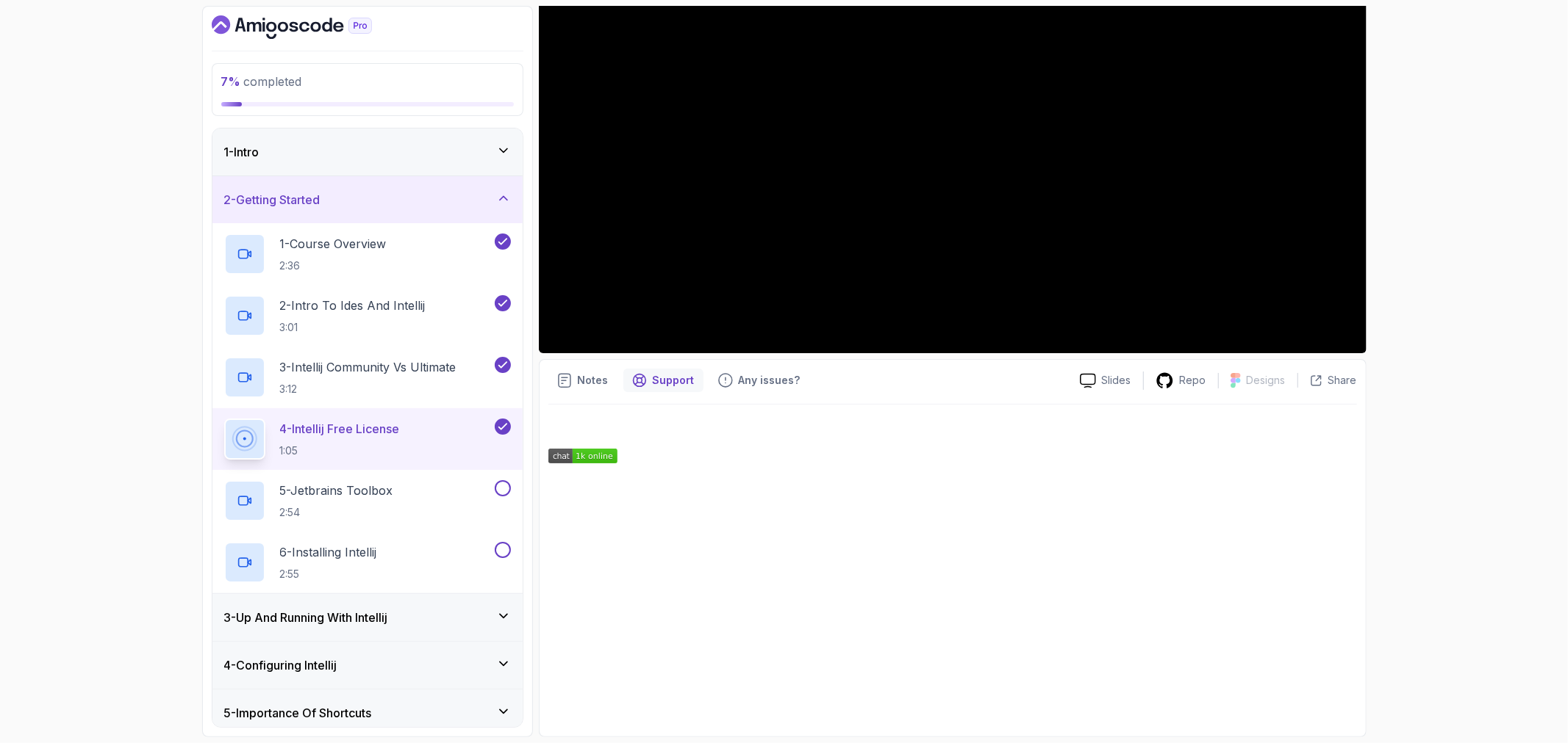
click at [760, 383] on p "Any issues?" at bounding box center [770, 380] width 62 height 15
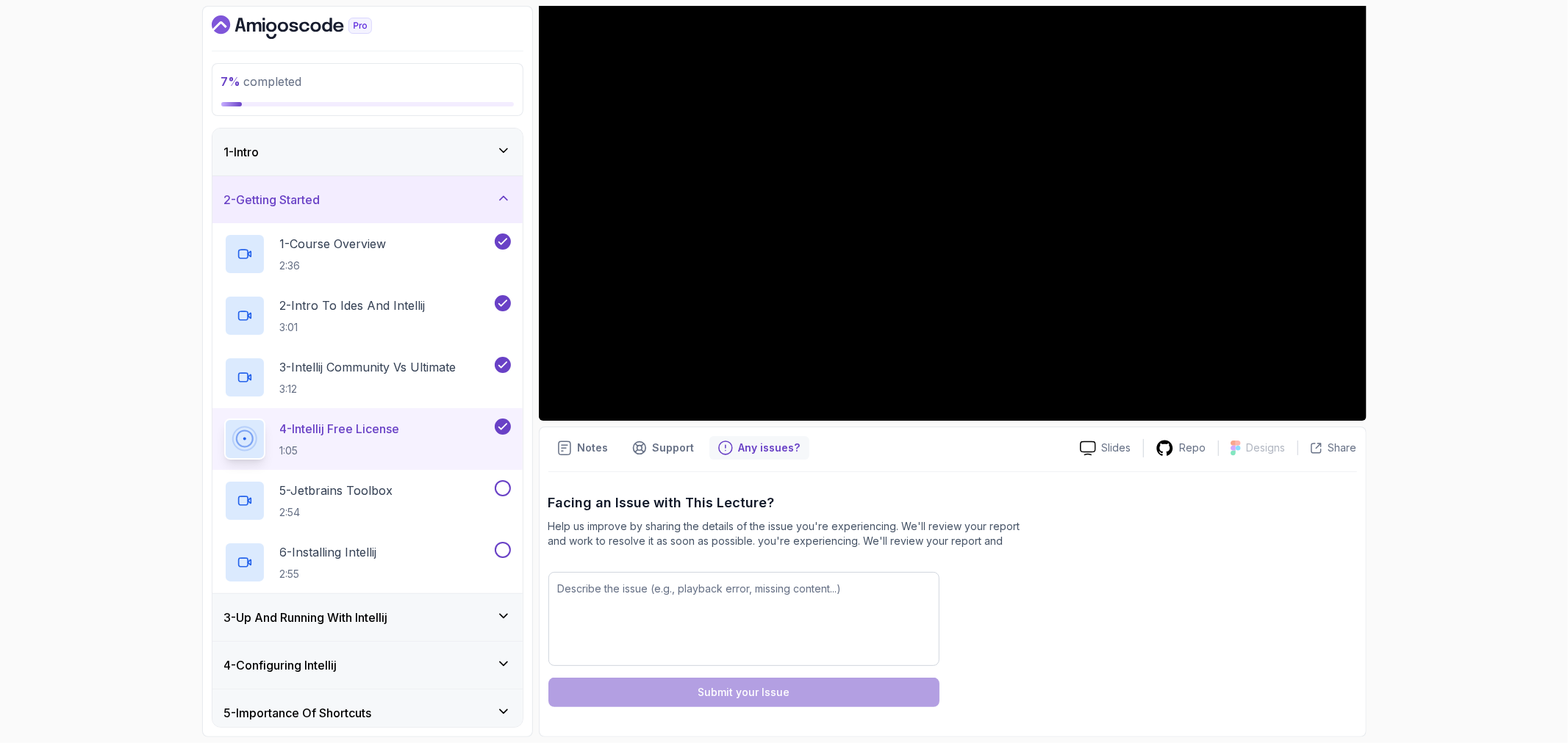
scroll to position [175, 0]
click at [590, 591] on textarea at bounding box center [744, 620] width 391 height 94
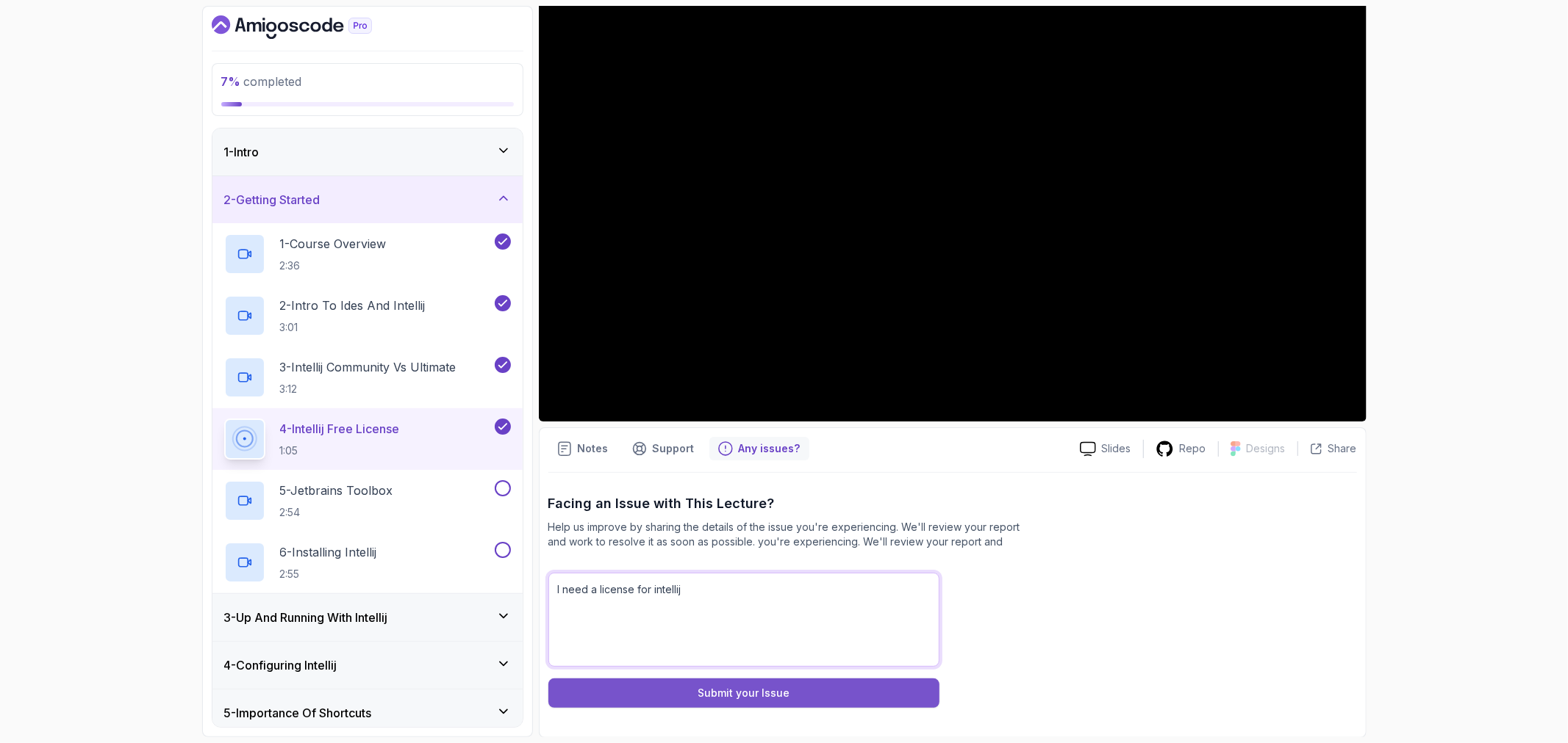
type textarea "I need a license for intellij"
click at [706, 695] on div "Submit your Issue" at bounding box center [743, 694] width 91 height 15
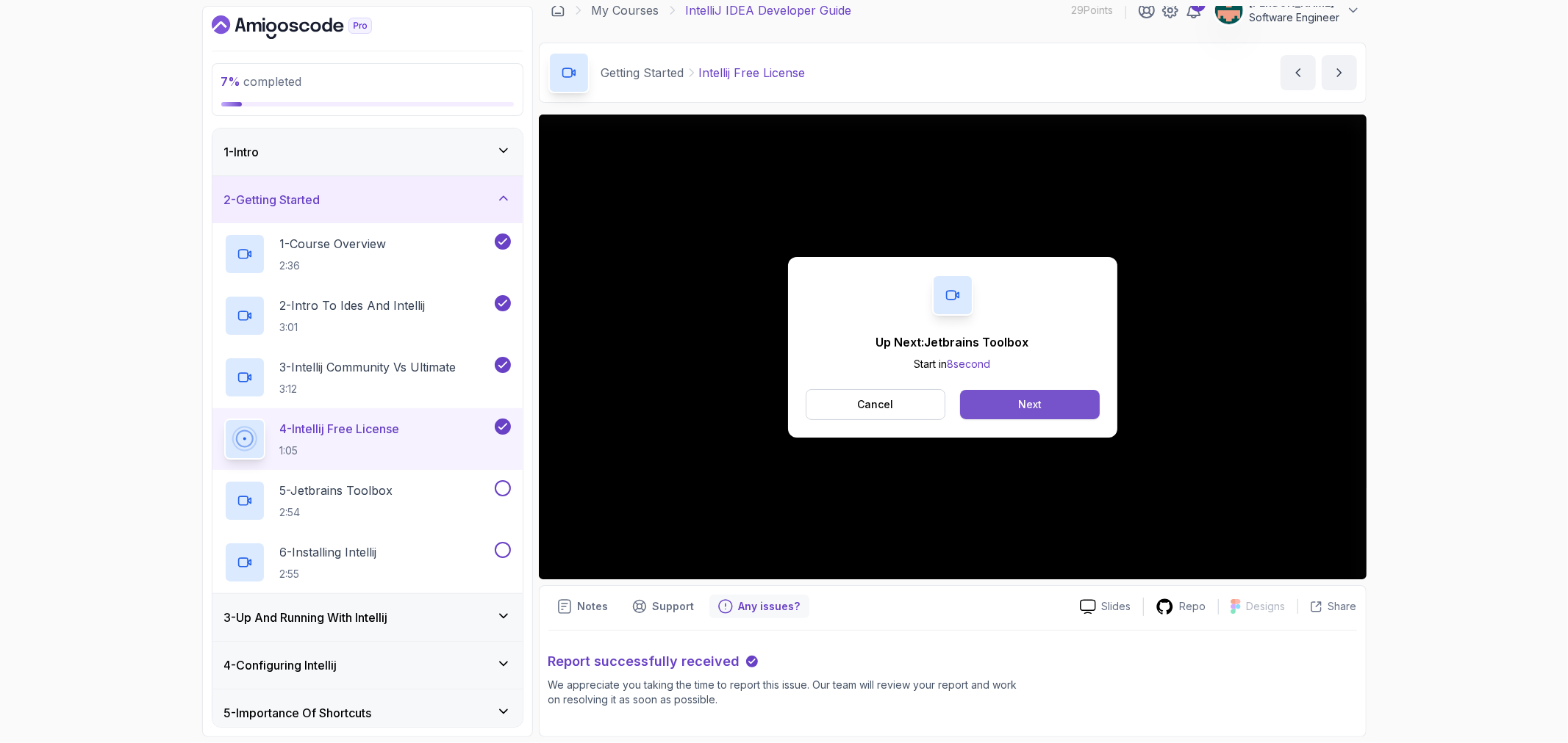
click at [1048, 411] on button "Next" at bounding box center [1029, 405] width 139 height 29
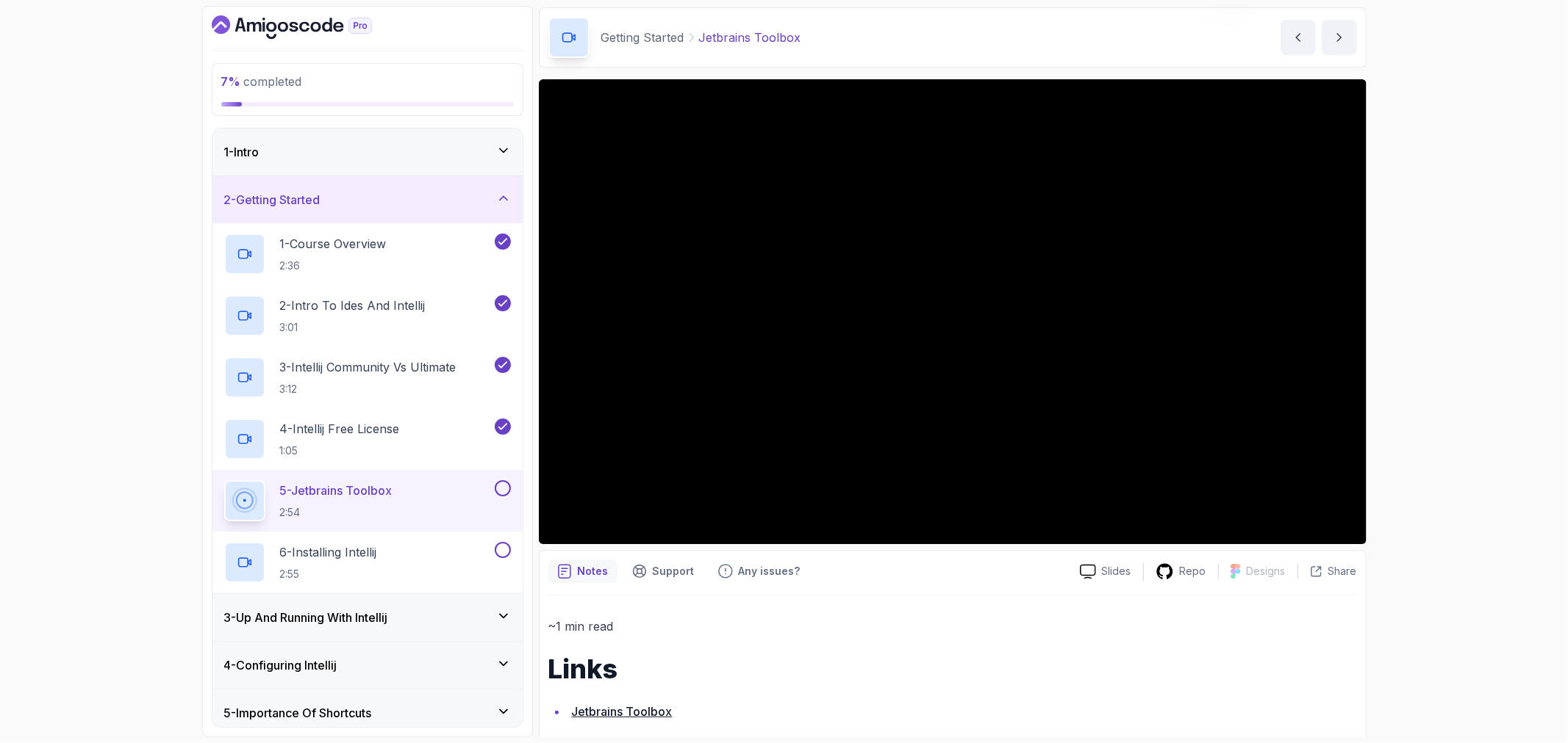
scroll to position [71, 0]
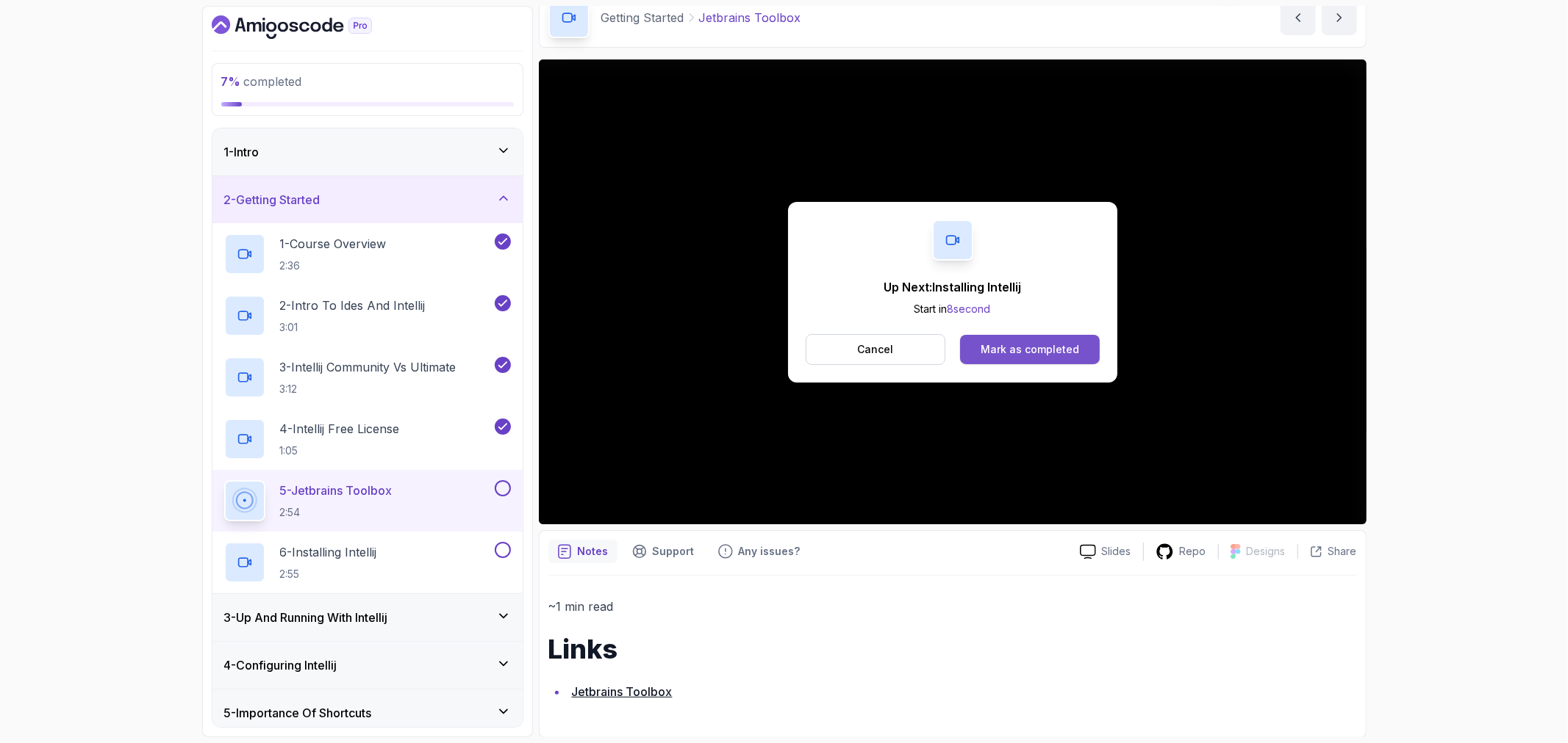
click at [1012, 356] on button "Mark as completed" at bounding box center [1029, 350] width 139 height 29
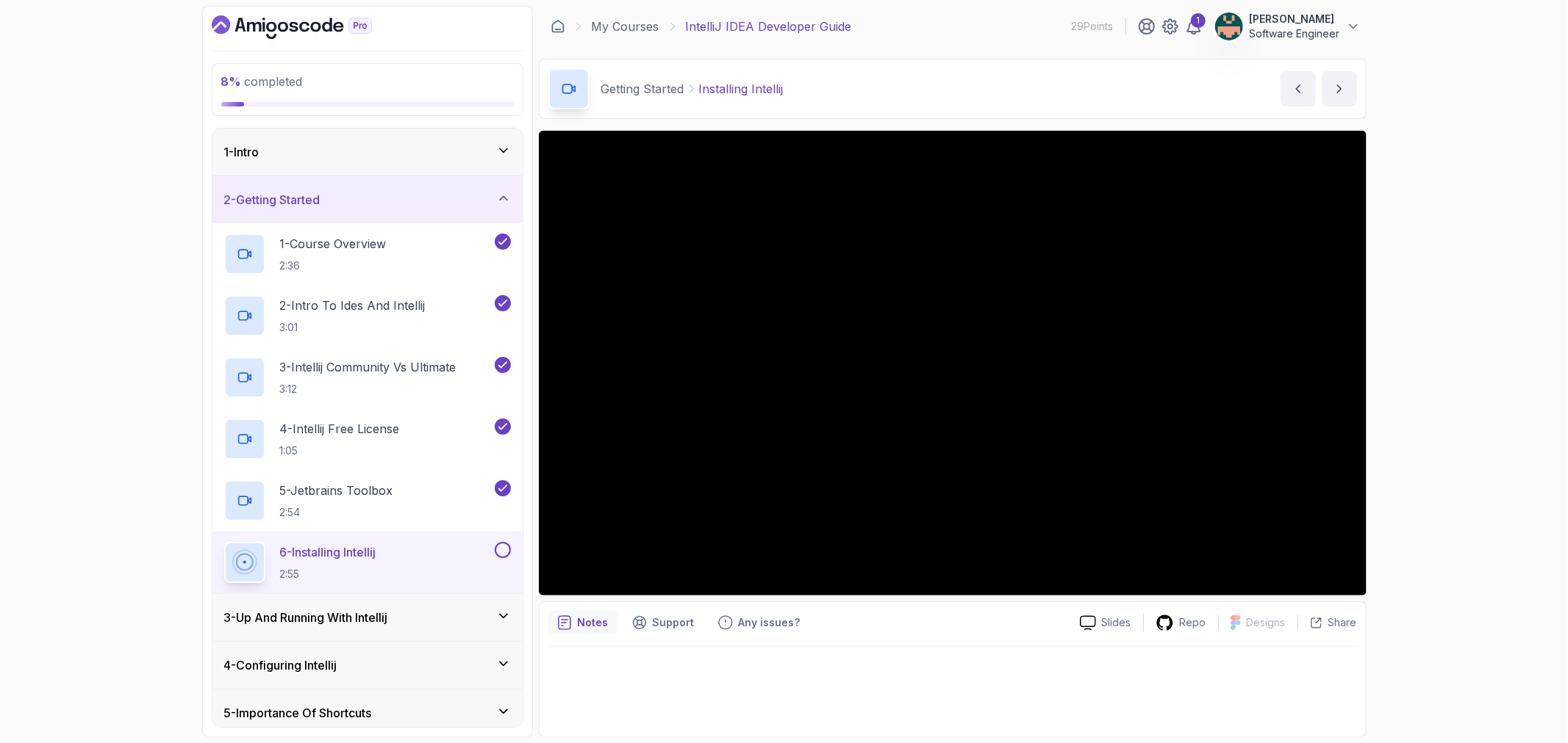
click at [516, 546] on div "6 - Installing Intellij 2:55" at bounding box center [367, 563] width 310 height 62
click at [505, 546] on button at bounding box center [503, 550] width 16 height 16
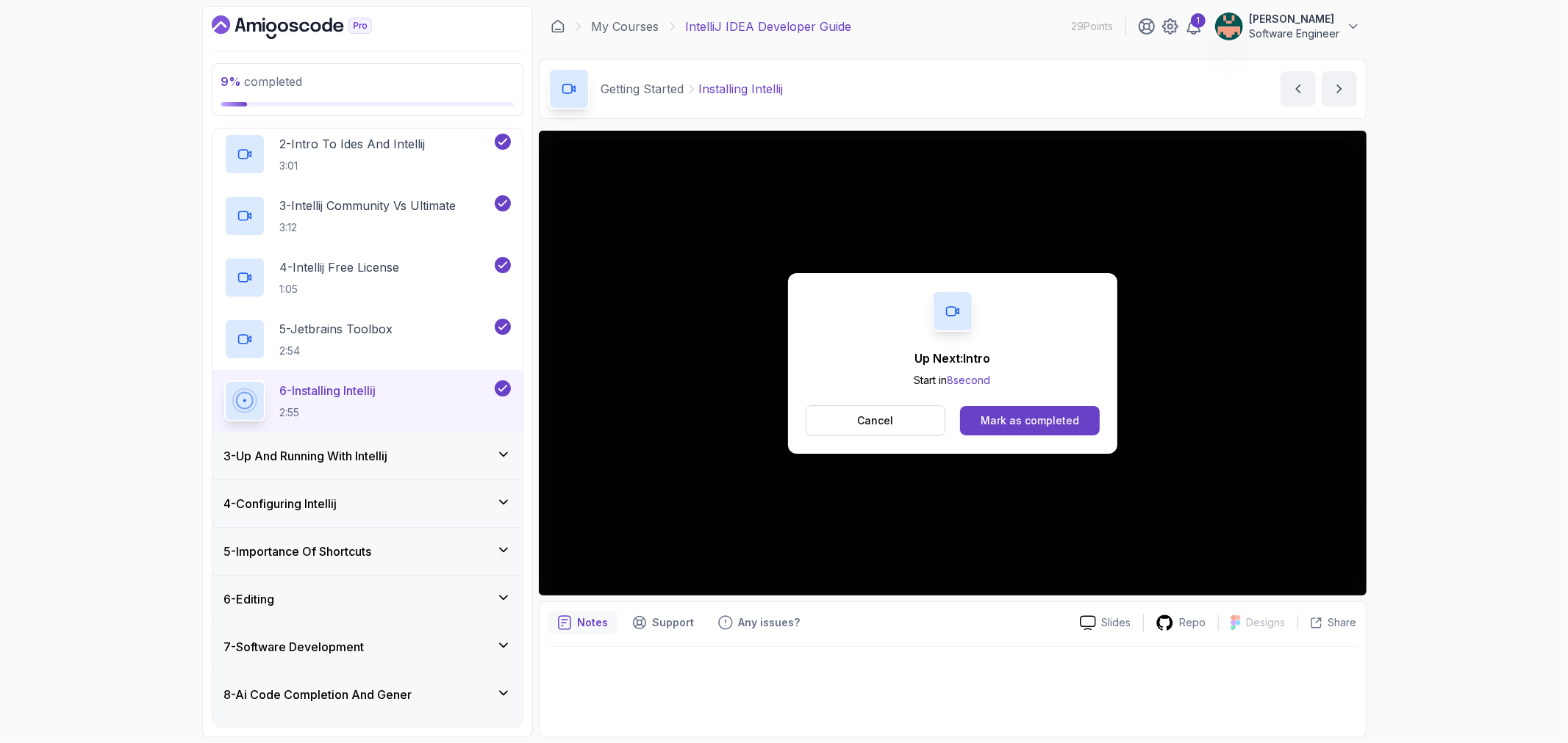
scroll to position [163, 0]
click at [506, 453] on icon at bounding box center [504, 453] width 15 height 15
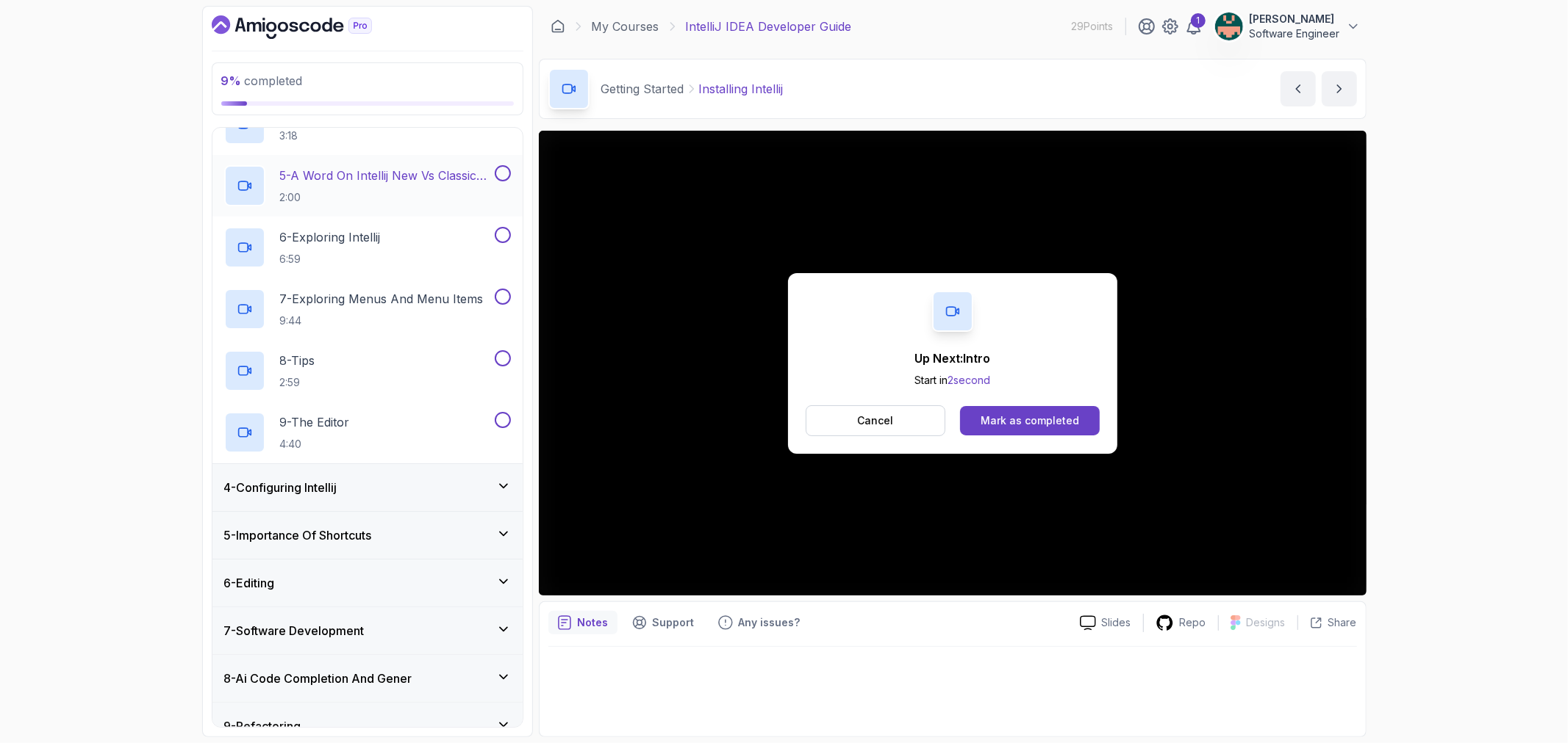
scroll to position [397, 0]
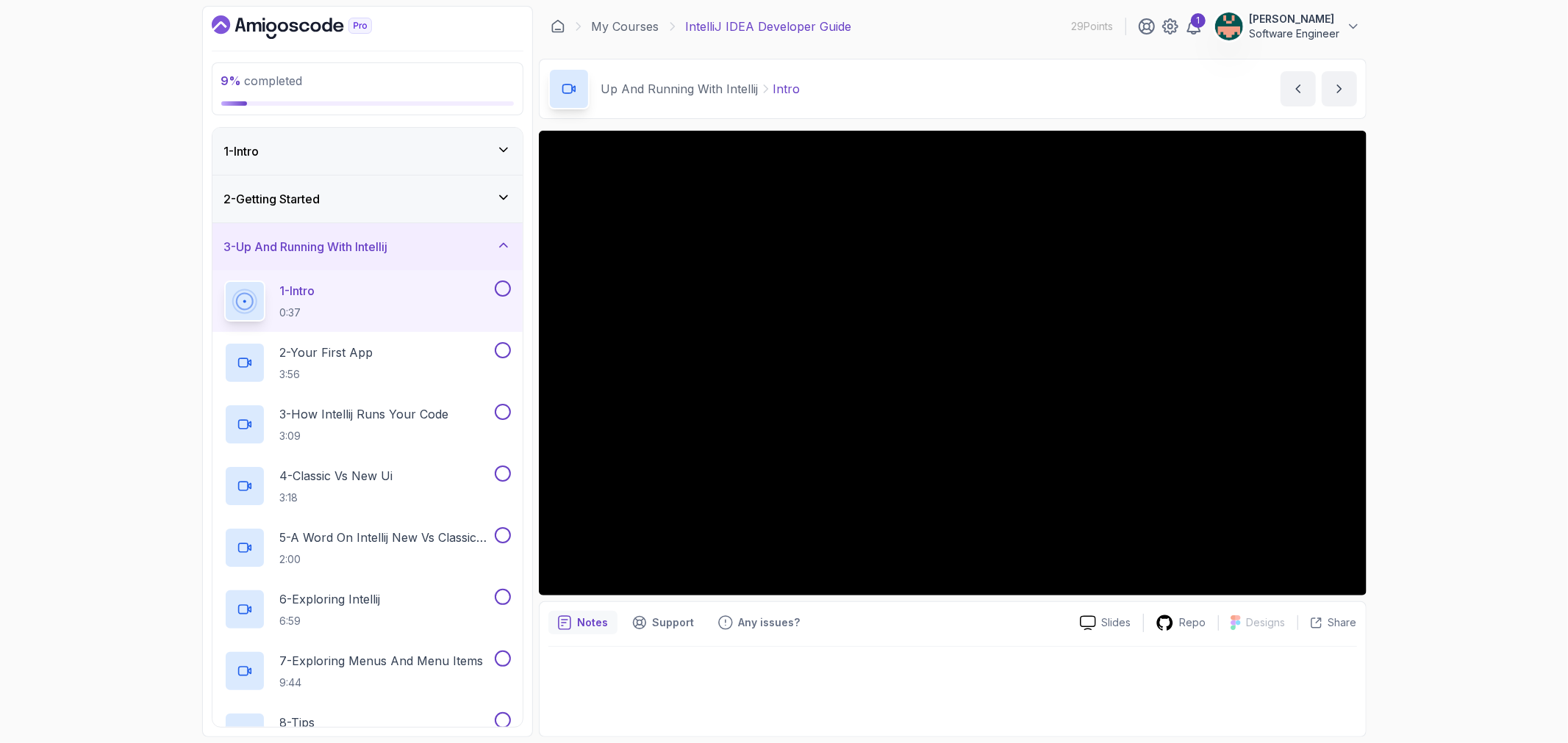
click at [495, 248] on div "3 - Up And Running With Intellij" at bounding box center [367, 246] width 286 height 17
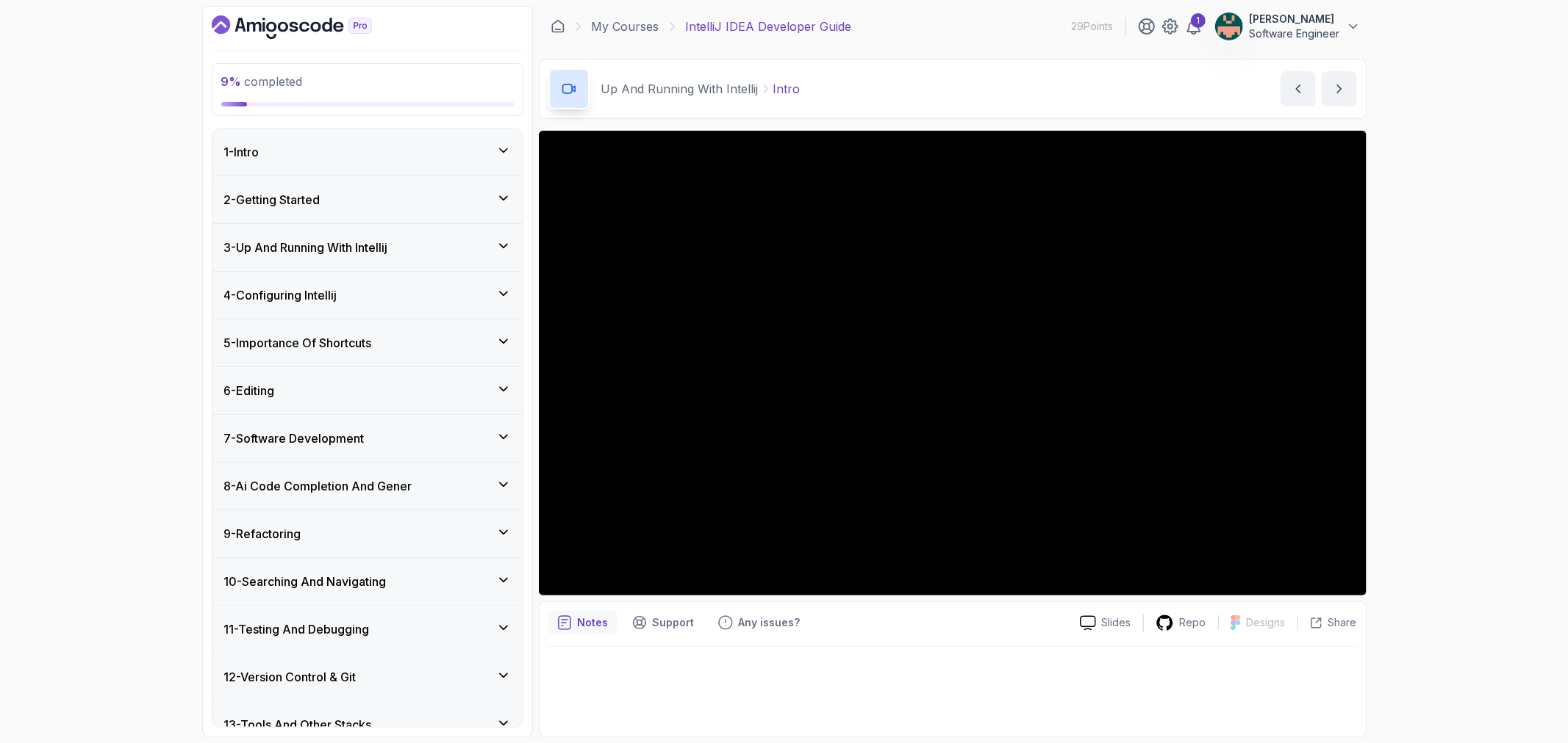
click at [495, 291] on div "4 - Configuring Intellij" at bounding box center [367, 294] width 286 height 17
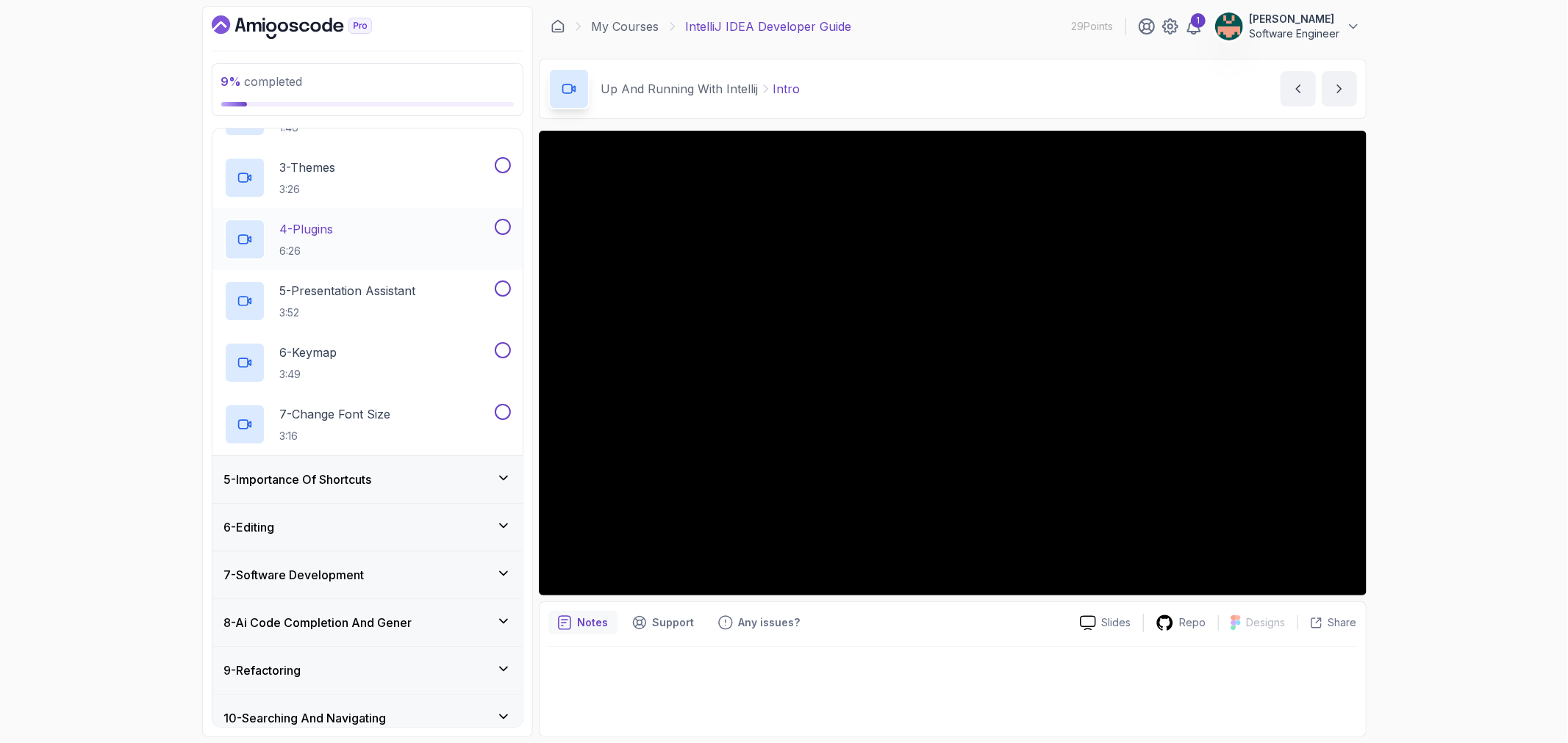
scroll to position [326, 0]
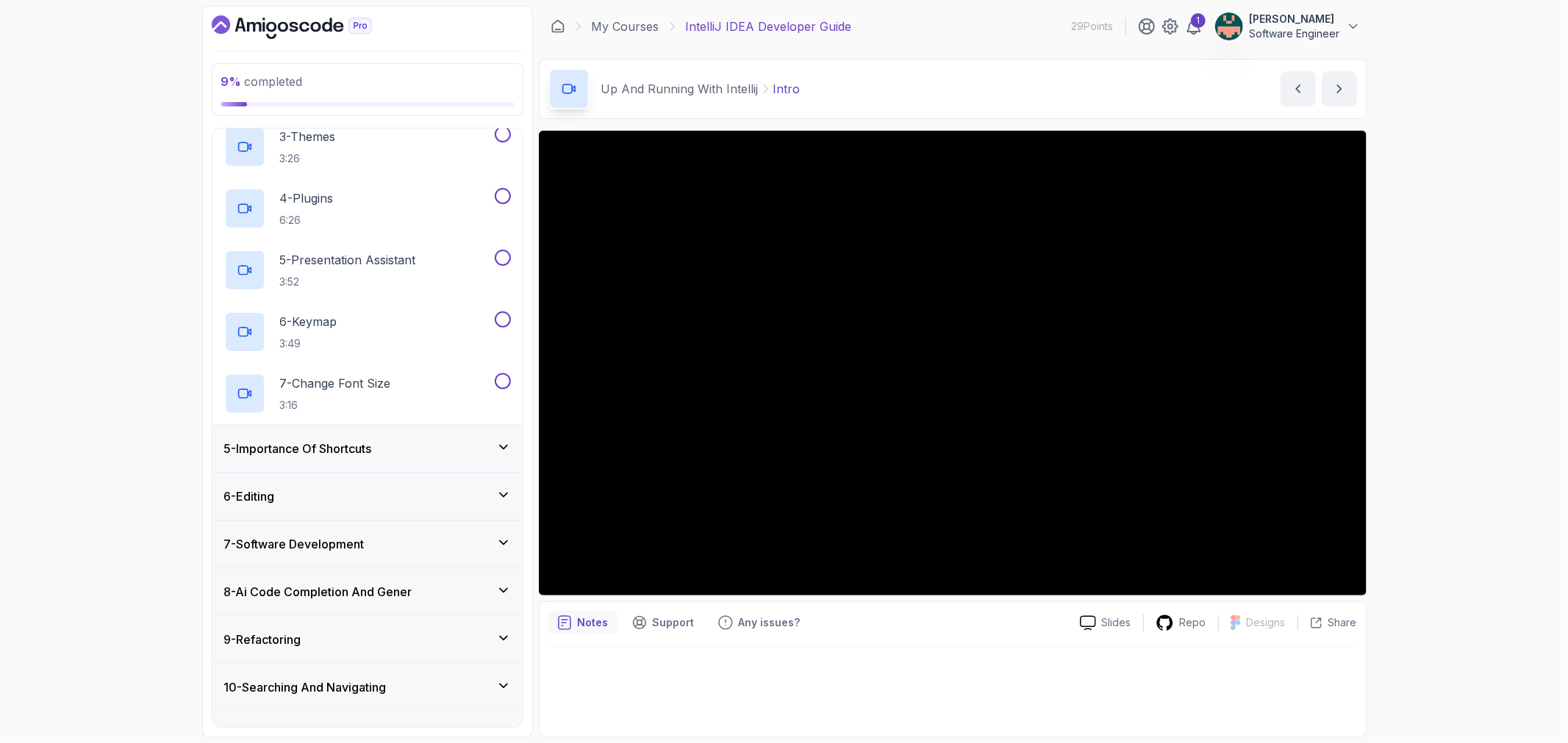
click at [507, 442] on icon at bounding box center [504, 447] width 15 height 15
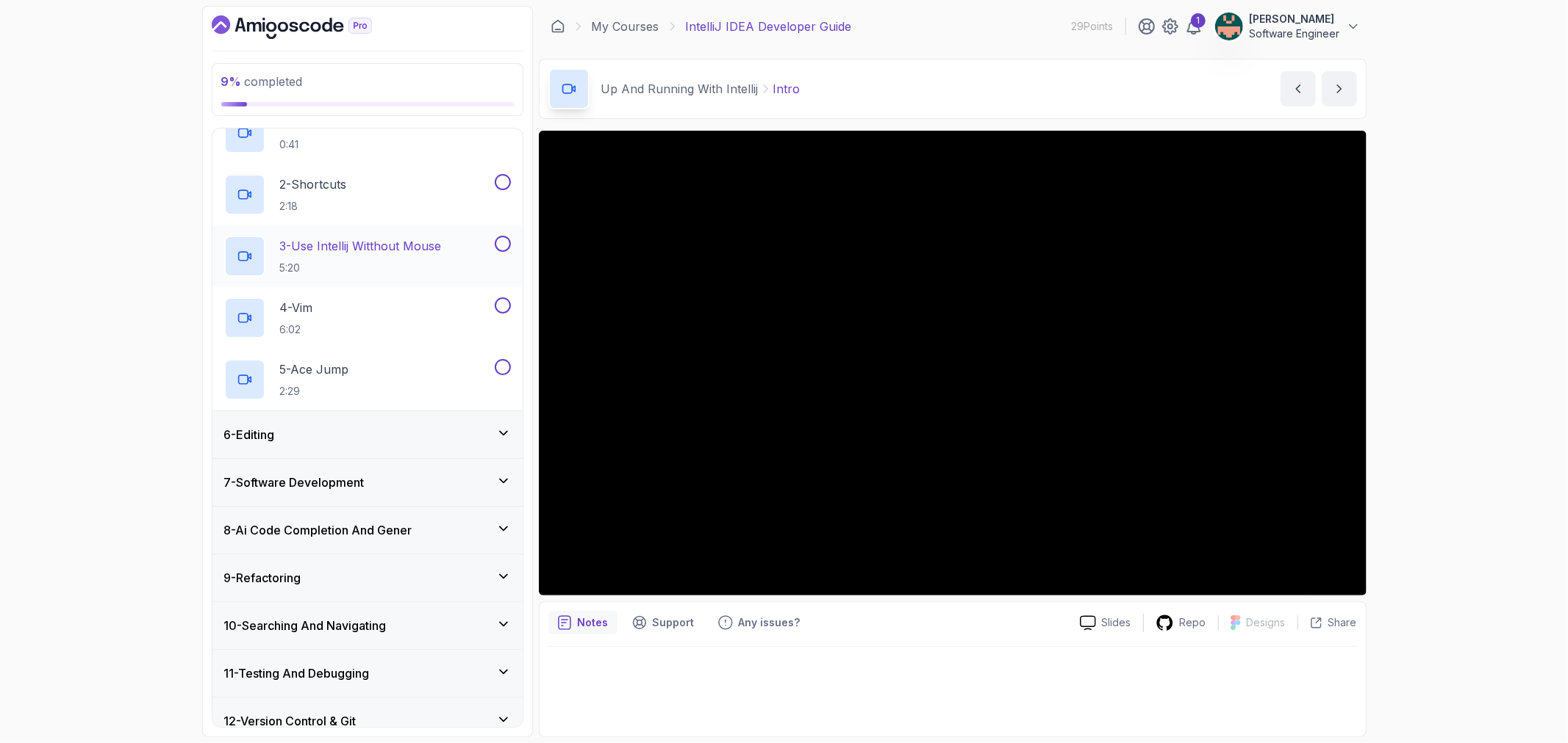
scroll to position [314, 0]
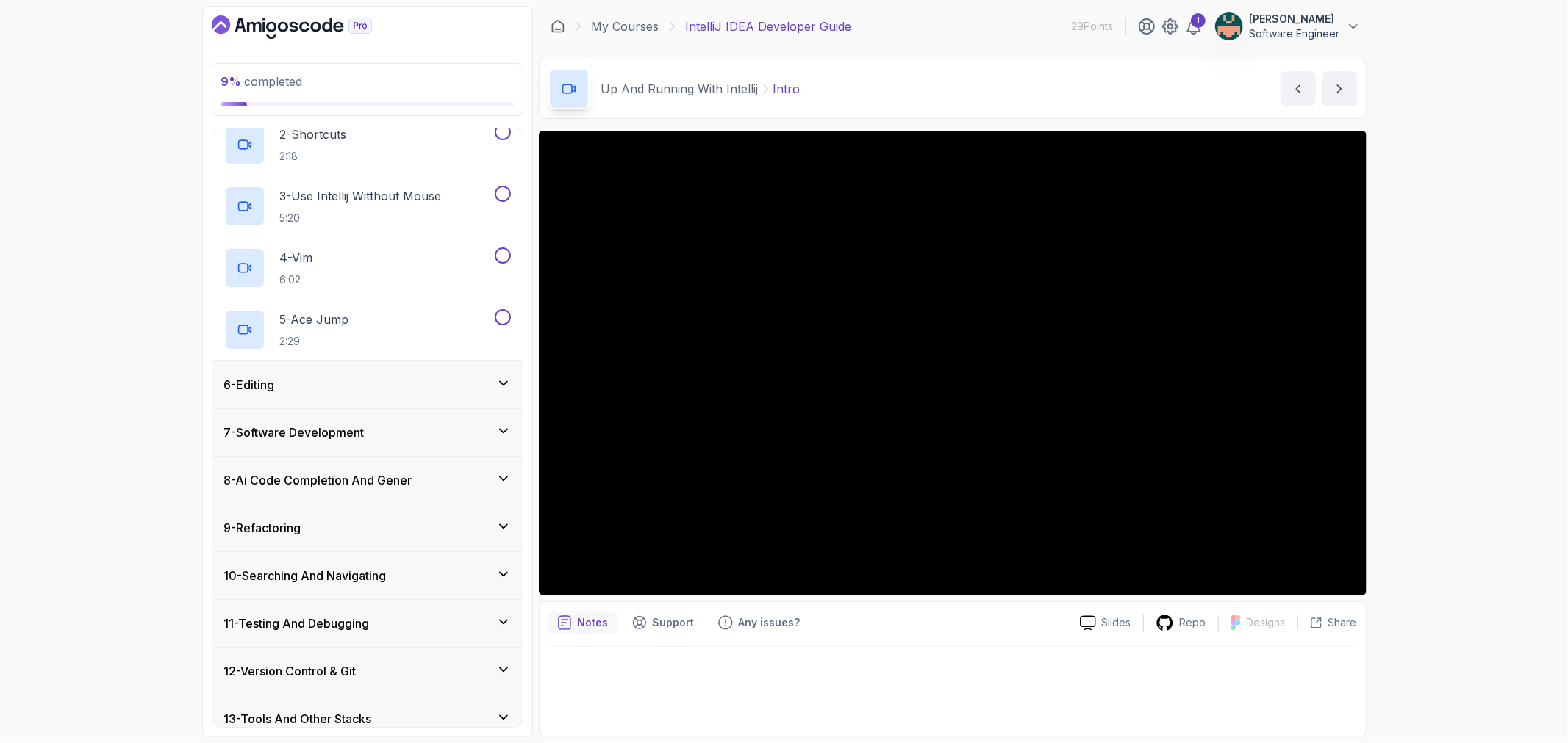
click at [503, 387] on icon at bounding box center [504, 384] width 15 height 15
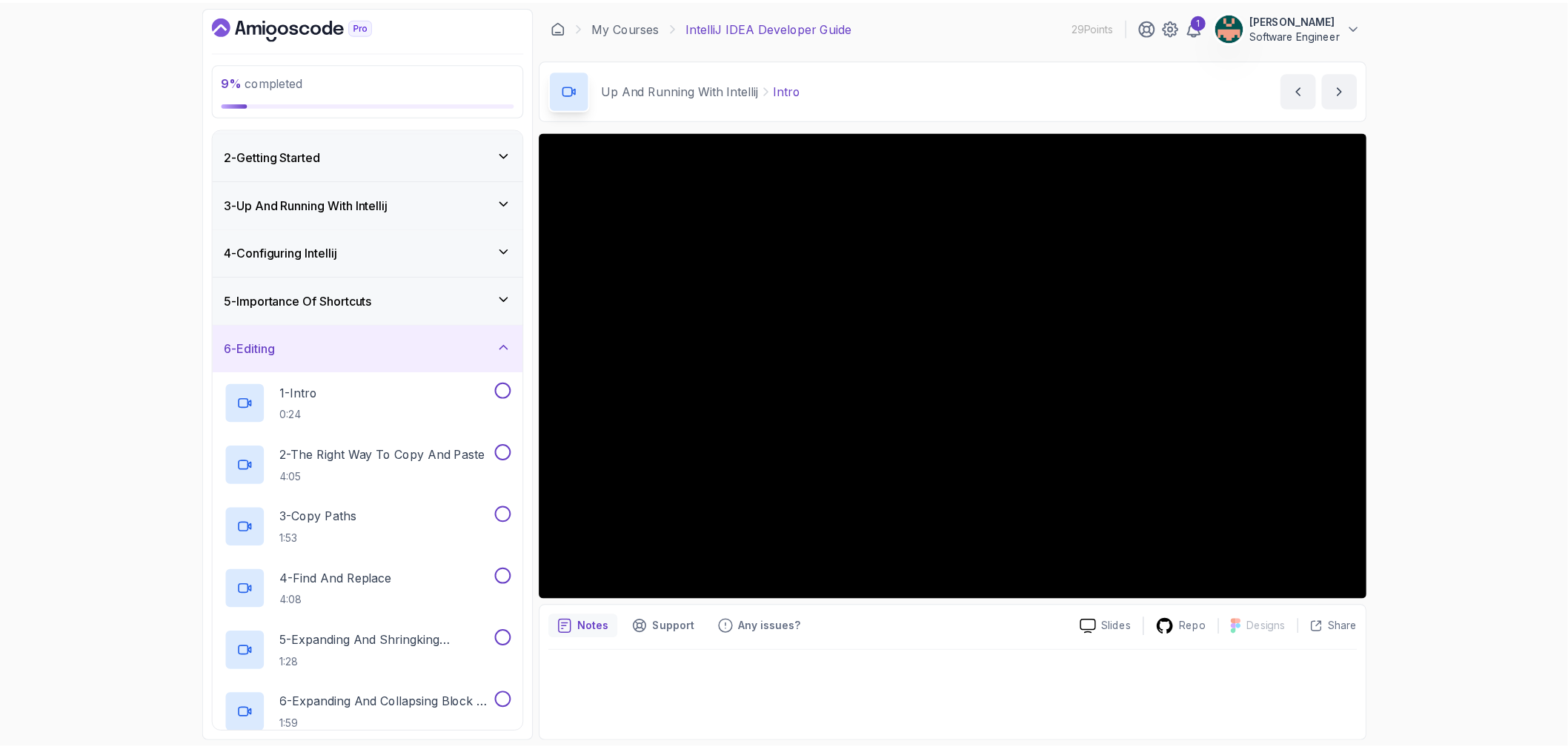
scroll to position [0, 0]
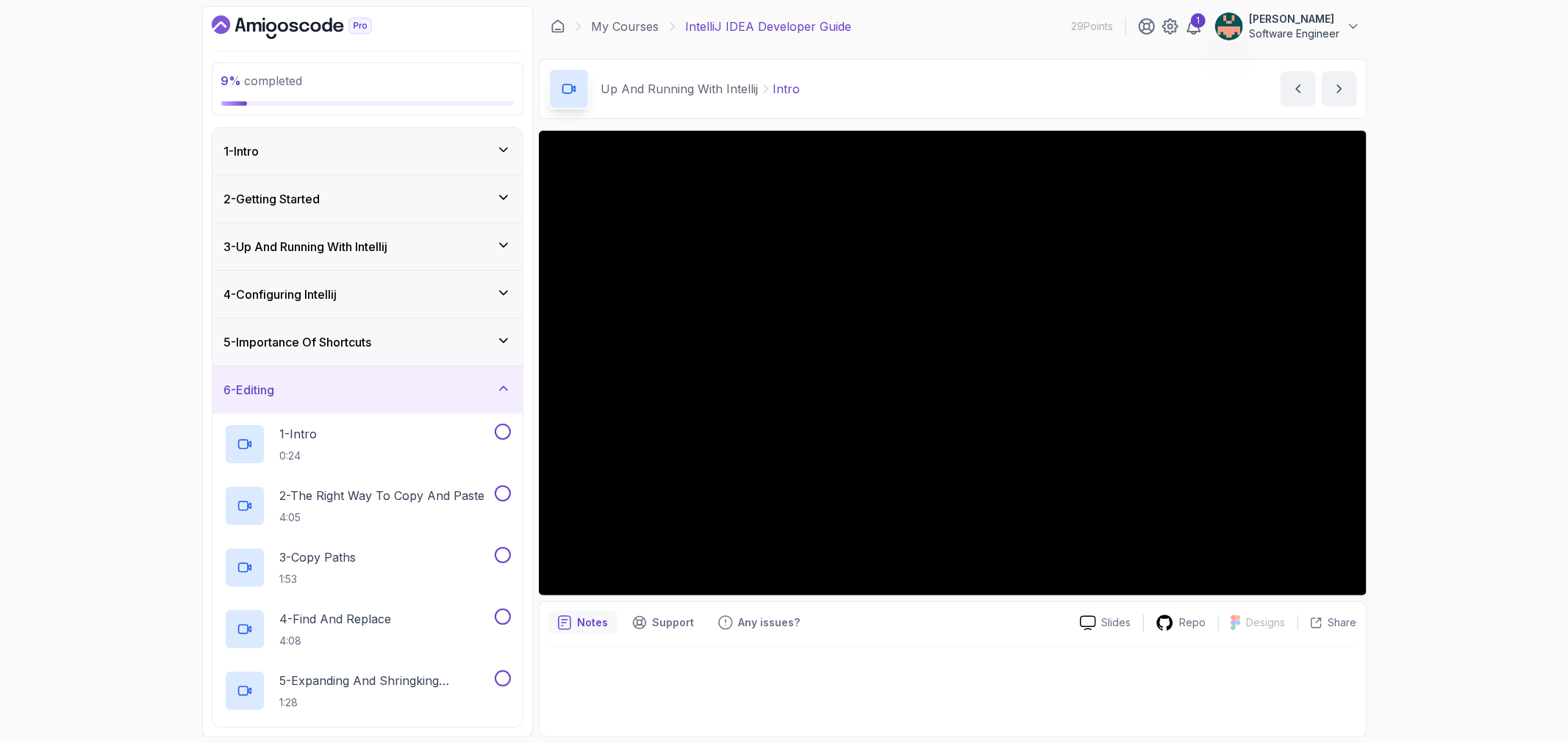
click at [787, 28] on p "IntelliJ IDEA Developer Guide" at bounding box center [769, 26] width 166 height 17
click at [768, 27] on p "IntelliJ IDEA Developer Guide" at bounding box center [769, 26] width 166 height 17
click at [318, 35] on icon "Dashboard" at bounding box center [291, 27] width 160 height 24
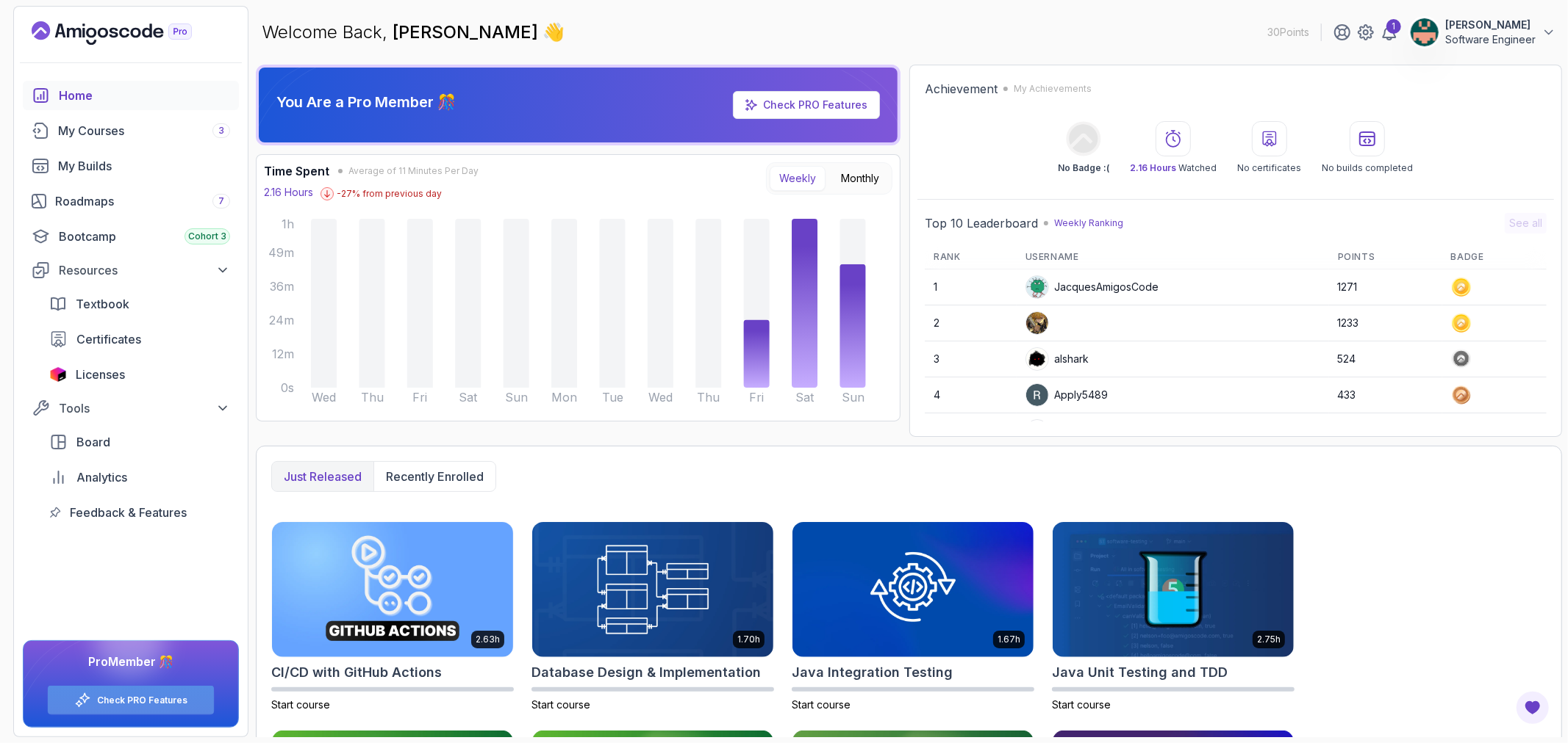
click at [194, 694] on div "Check PRO Features" at bounding box center [131, 700] width 166 height 28
click at [172, 702] on link "Check PRO Features" at bounding box center [142, 700] width 91 height 12
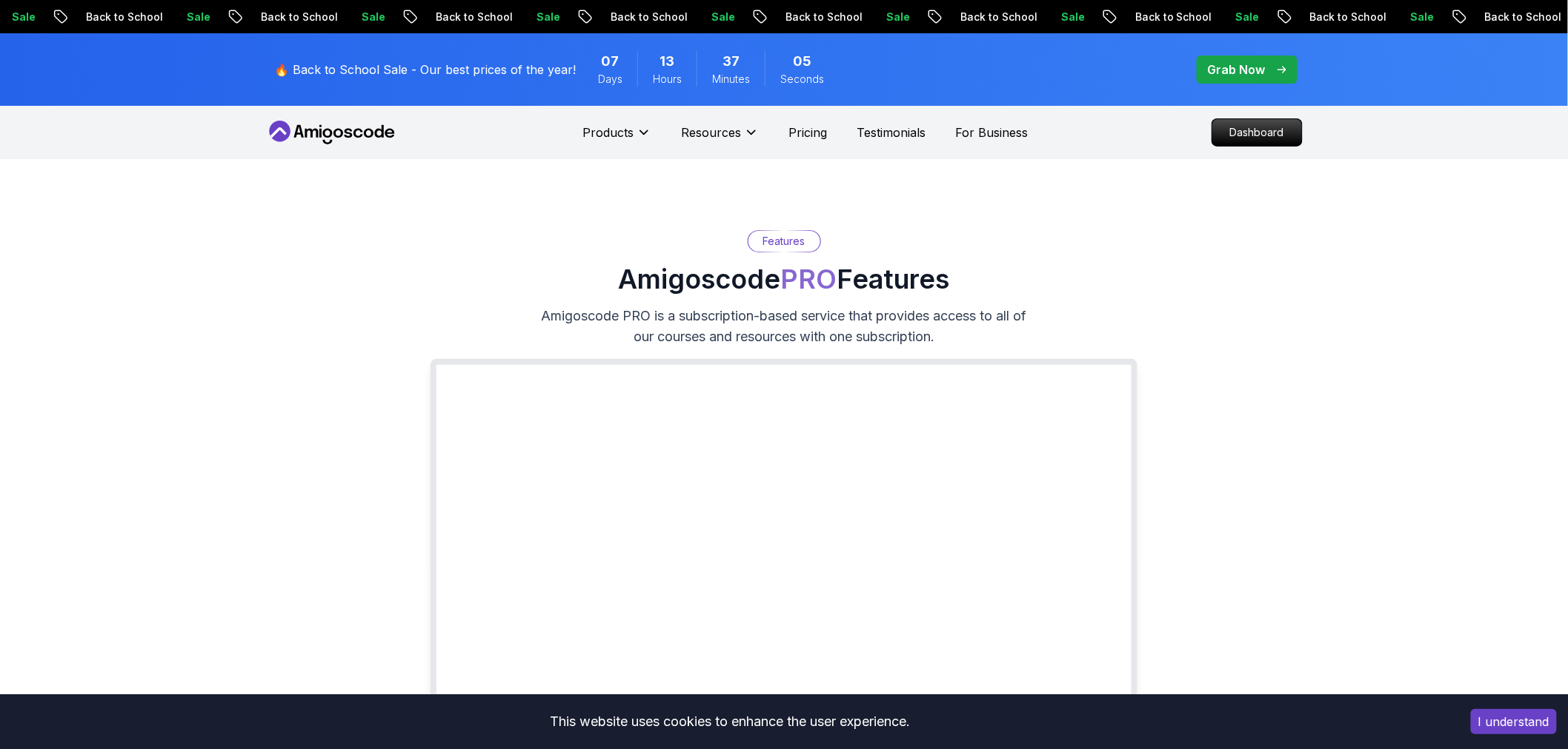
click at [364, 136] on icon at bounding box center [332, 133] width 134 height 24
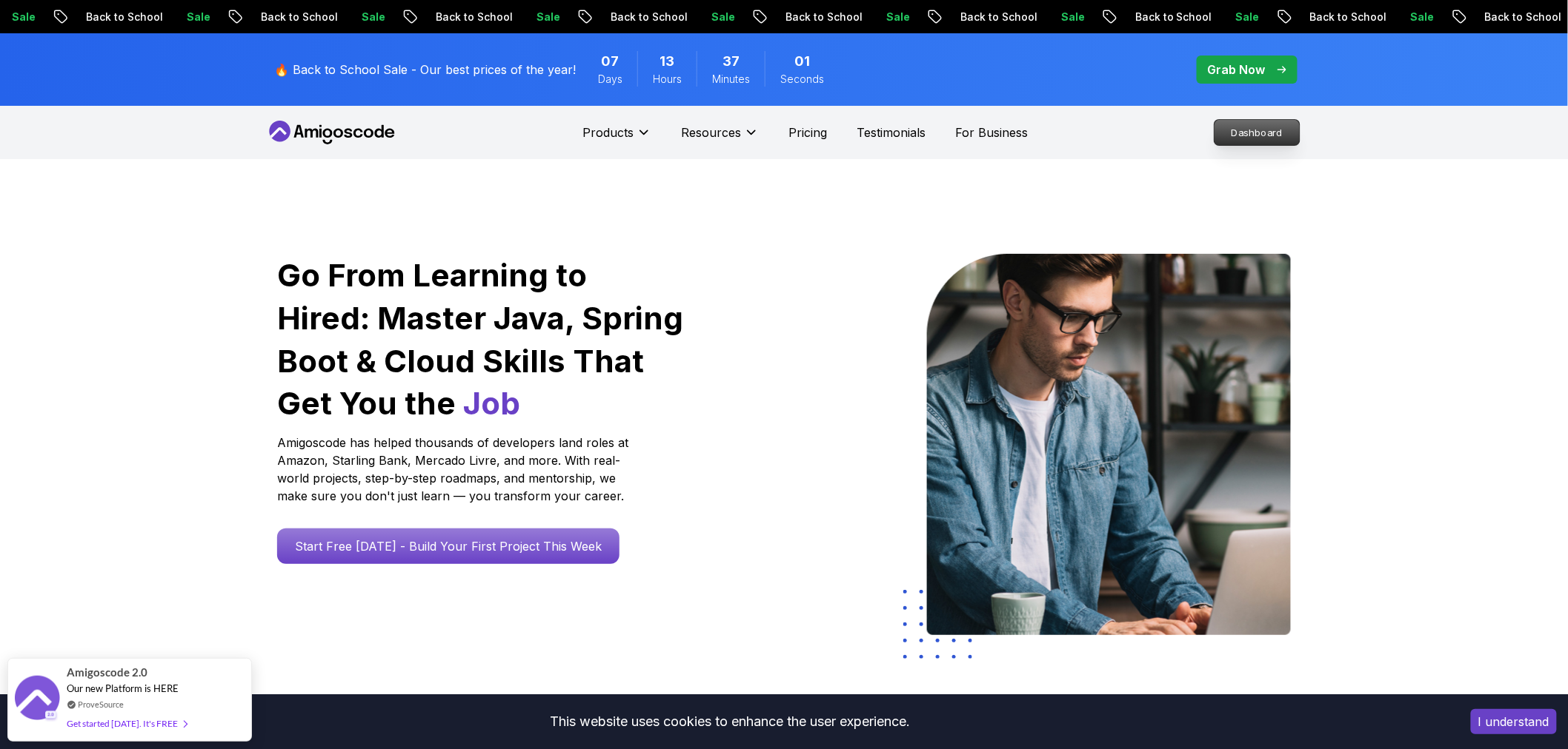
click at [1257, 142] on p "Dashboard" at bounding box center [1256, 132] width 85 height 25
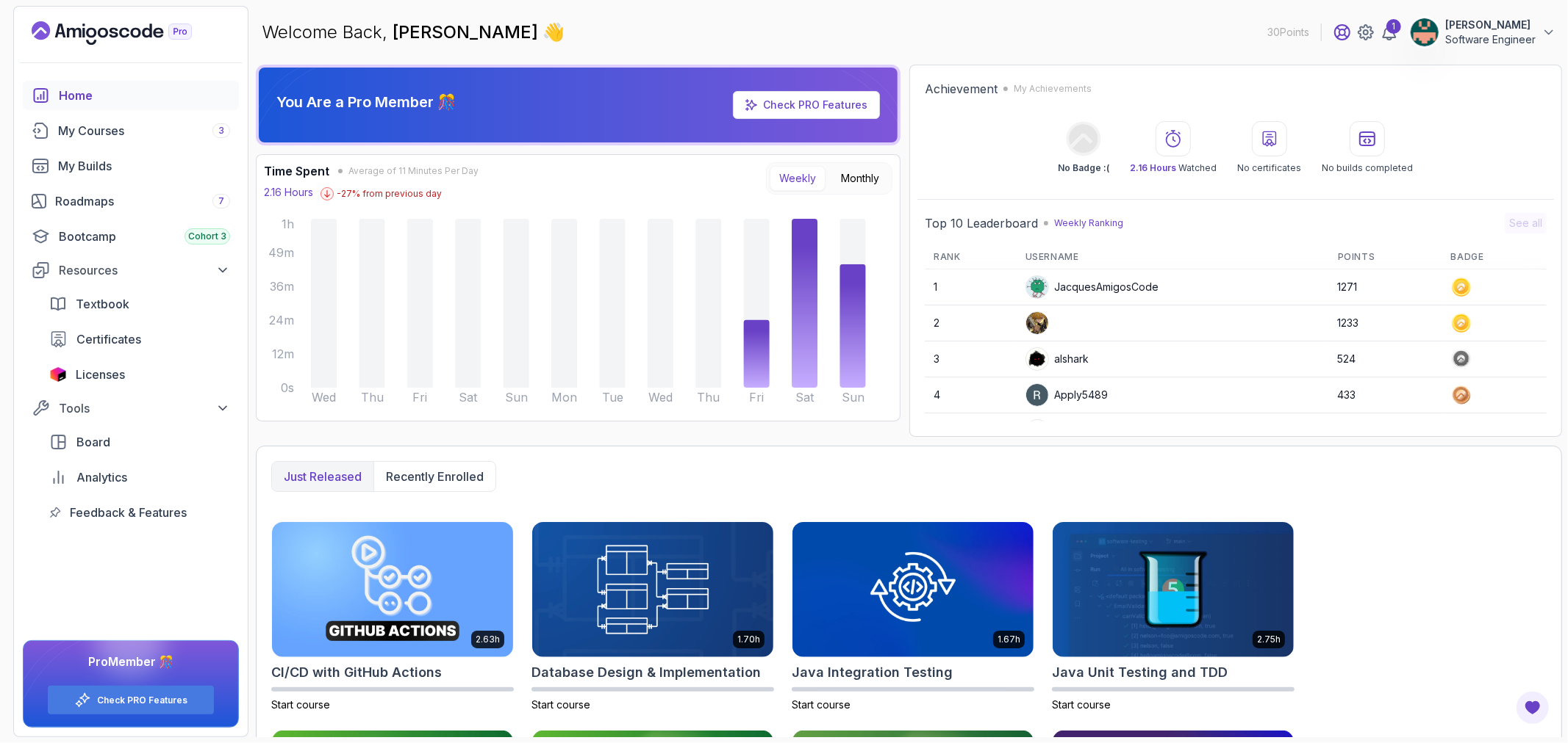
click at [1341, 35] on icon at bounding box center [1342, 32] width 15 height 15
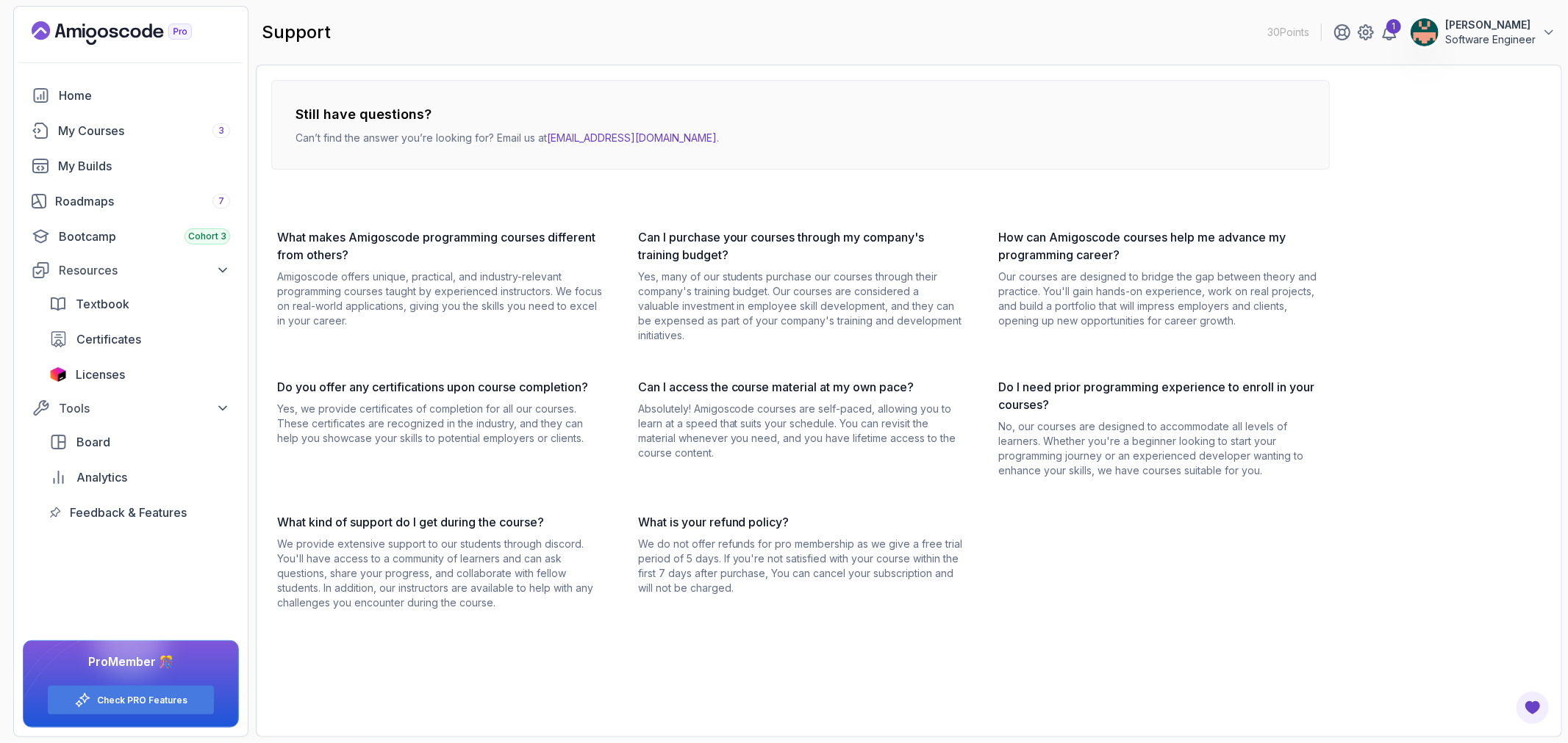
click at [641, 141] on link "[EMAIL_ADDRESS][DOMAIN_NAME]" at bounding box center [632, 138] width 170 height 13
click at [538, 218] on div "Still have questions? Can’t find the answer you’re looking for? Email us at [EM…" at bounding box center [800, 345] width 1058 height 530
click at [666, 134] on link "[EMAIL_ADDRESS][DOMAIN_NAME]" at bounding box center [632, 138] width 170 height 13
click at [642, 140] on link "[EMAIL_ADDRESS][DOMAIN_NAME]" at bounding box center [632, 138] width 170 height 13
click at [513, 211] on div "Still have questions? Can’t find the answer you’re looking for? Email us at [EM…" at bounding box center [800, 345] width 1058 height 530
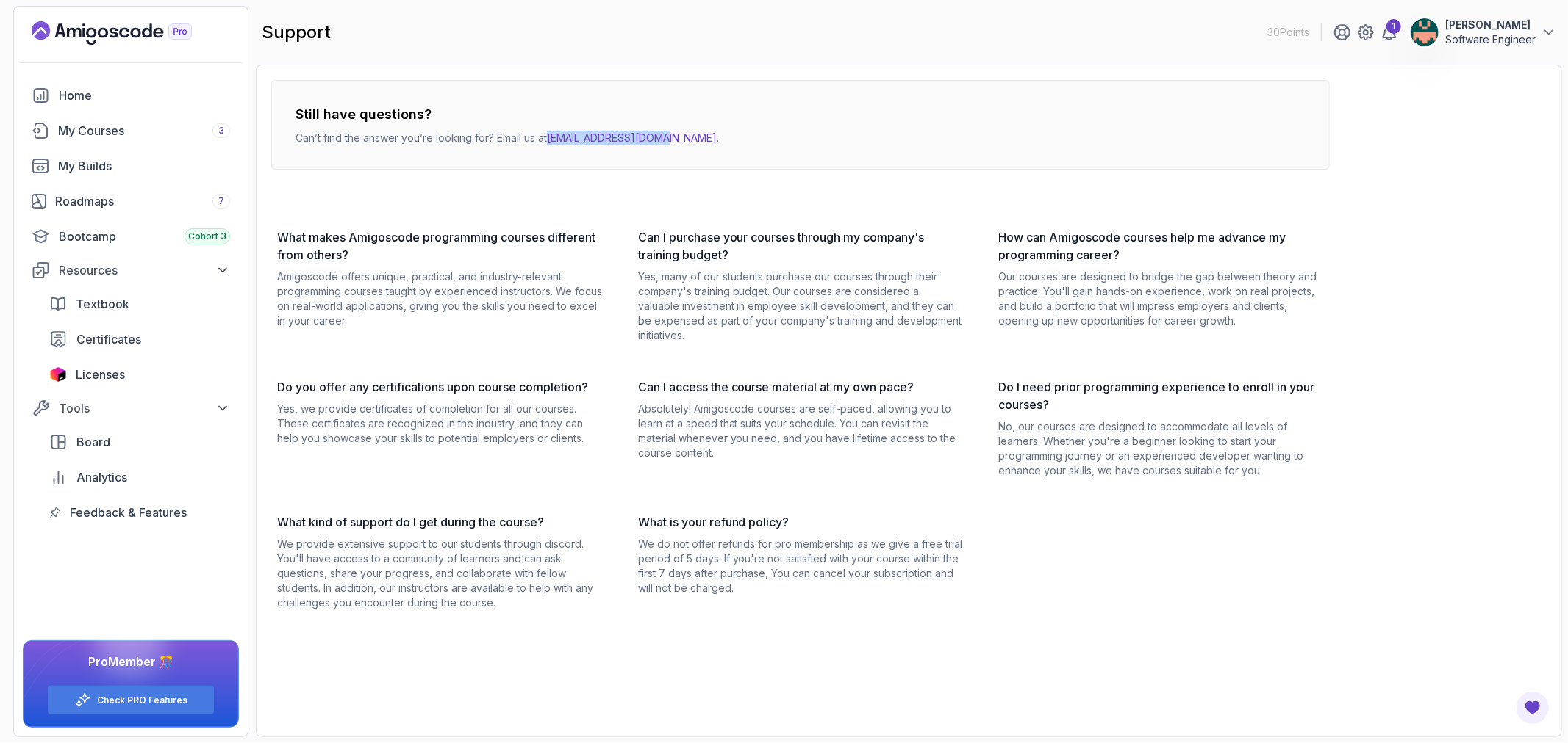
drag, startPoint x: 548, startPoint y: 133, endPoint x: 665, endPoint y: 137, distance: 117.1
click at [665, 137] on p "Can’t find the answer you’re looking for? Email us at [EMAIL_ADDRESS][DOMAIN_NA…" at bounding box center [507, 138] width 423 height 15
copy p "[EMAIL_ADDRESS][DOMAIN_NAME]"
